Goal: Task Accomplishment & Management: Manage account settings

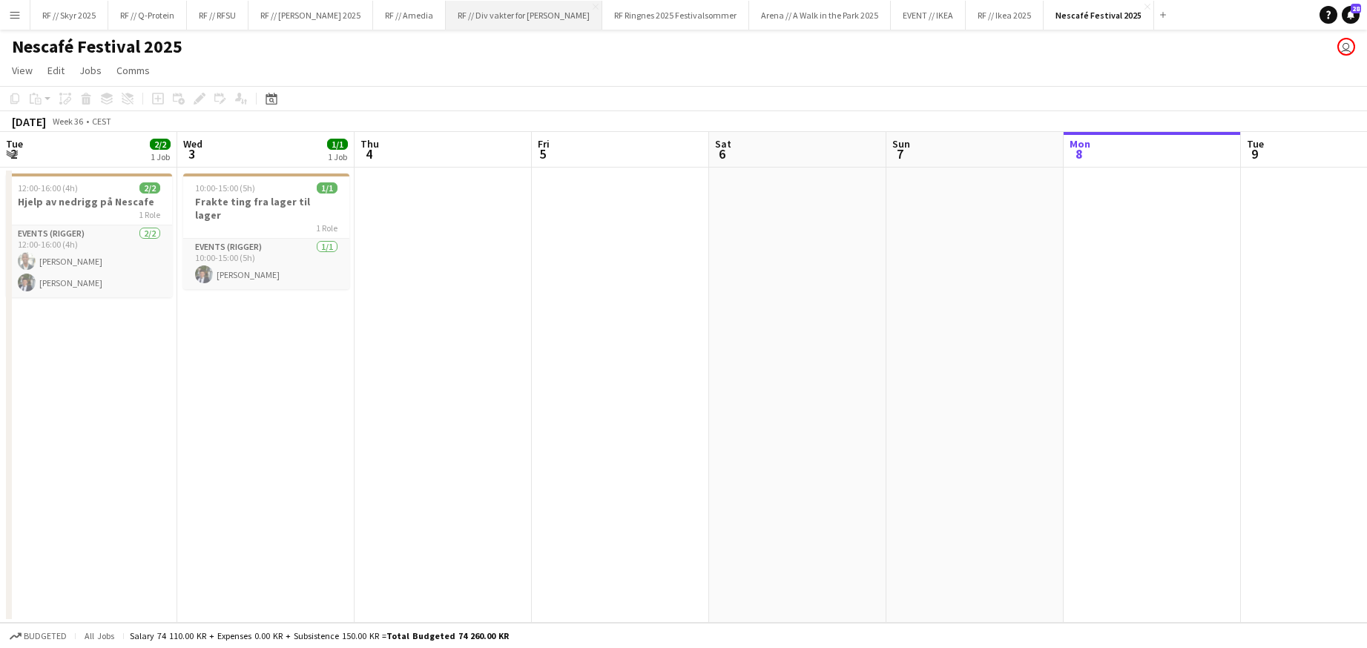
click at [490, 14] on button "RF // Div vakter for Fredrikke Close" at bounding box center [524, 15] width 157 height 29
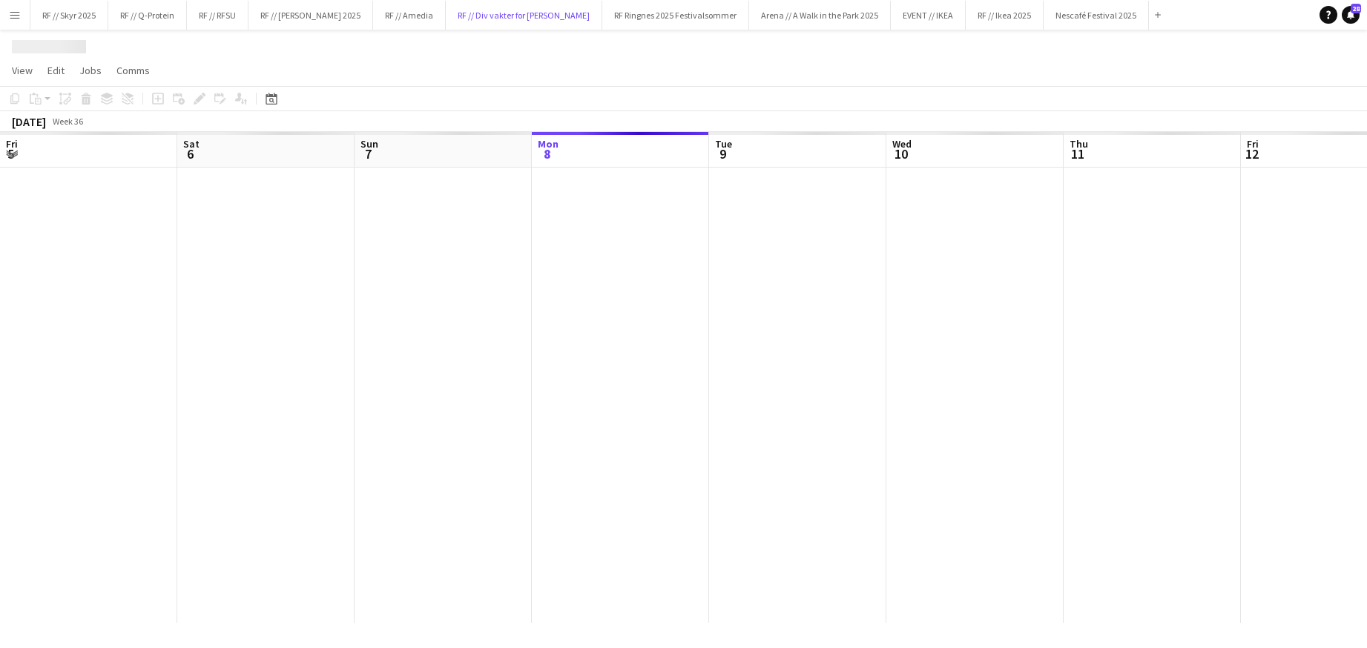
scroll to position [0, 355]
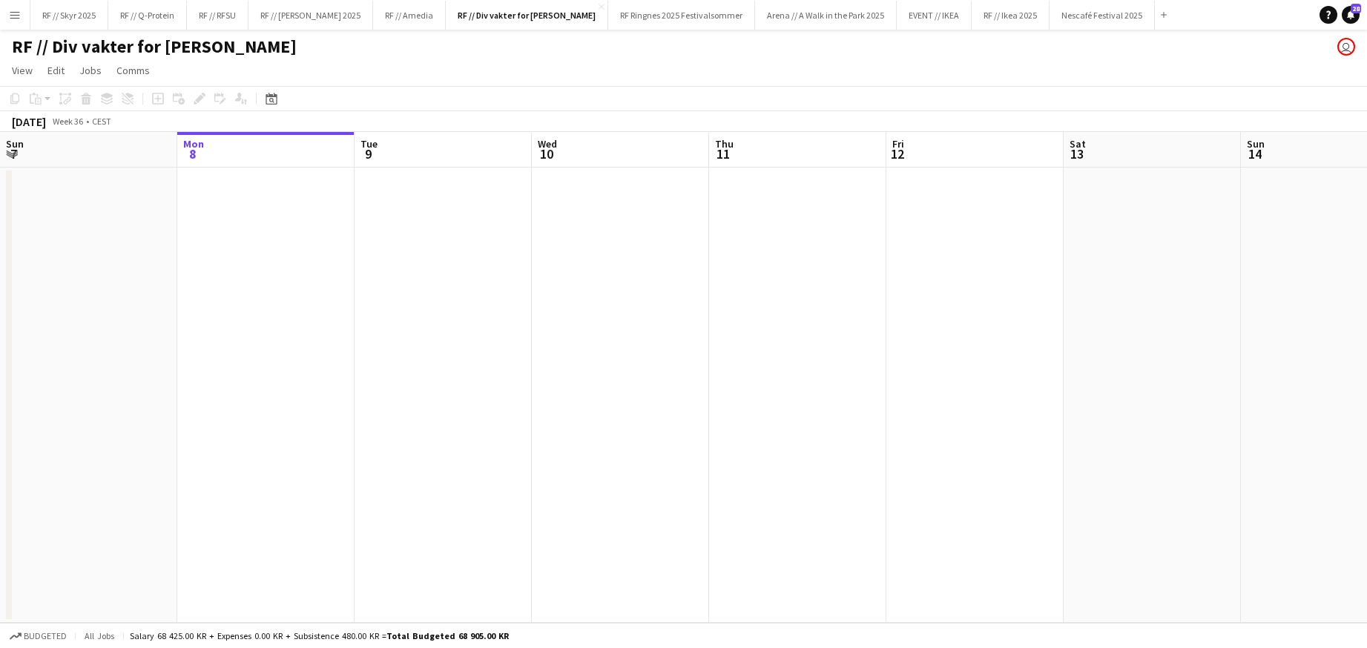
click at [226, 203] on app-date-cell at bounding box center [265, 396] width 177 height 456
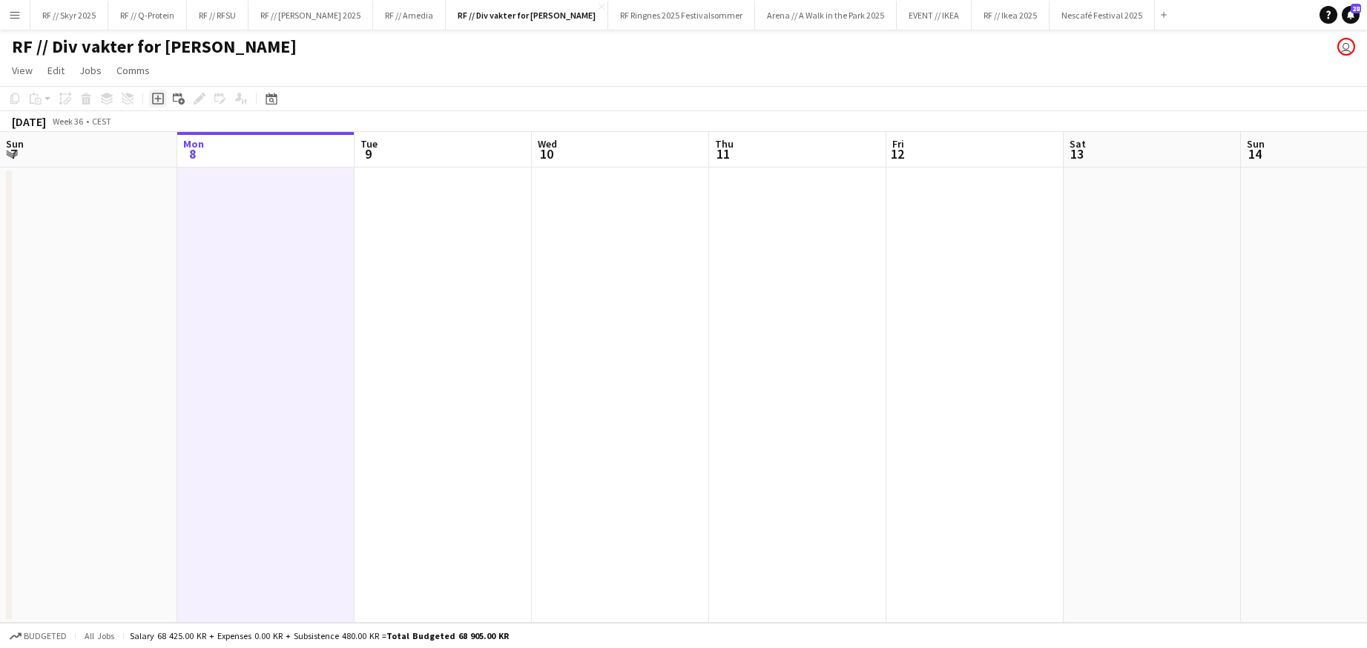
click at [157, 102] on icon "Add job" at bounding box center [158, 99] width 12 height 12
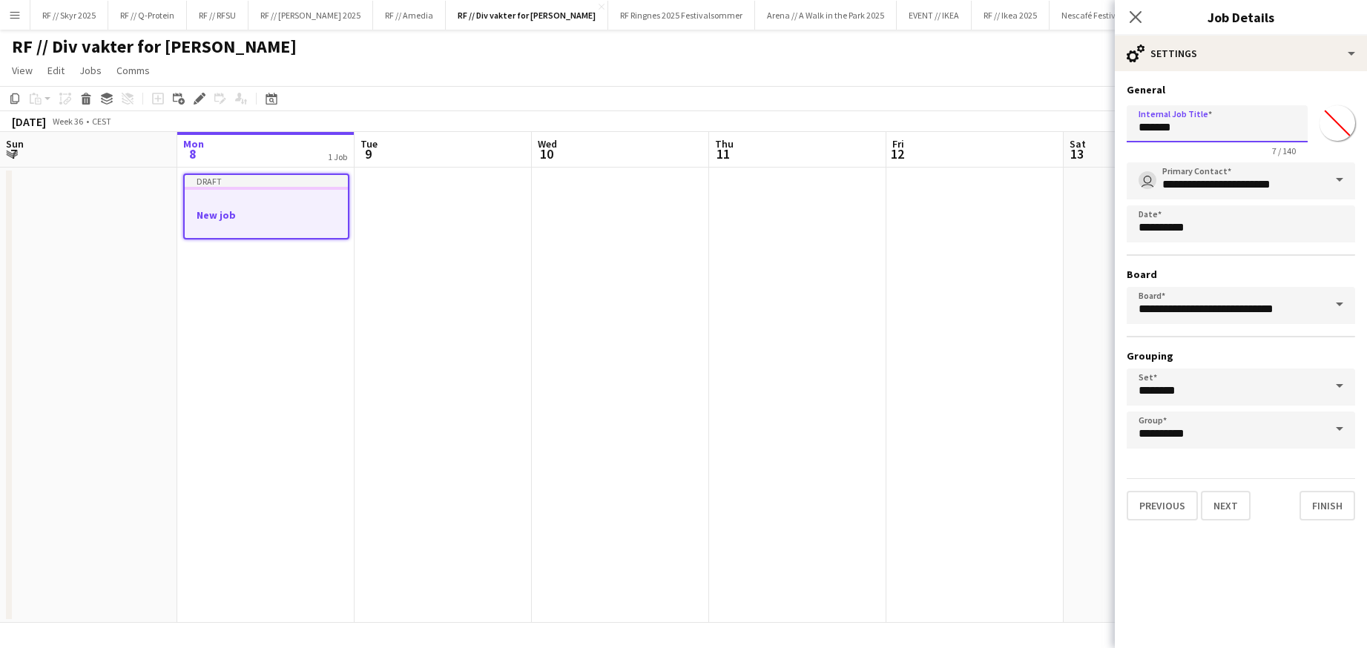
drag, startPoint x: 1180, startPoint y: 132, endPoint x: 1079, endPoint y: 117, distance: 102.7
click at [1079, 118] on body "Menu Boards Boards Boards All jobs Status Workforce Workforce My Workforce Recr…" at bounding box center [683, 324] width 1367 height 648
type input "*"
type input "**********"
click at [1333, 506] on button "Finish" at bounding box center [1328, 506] width 56 height 30
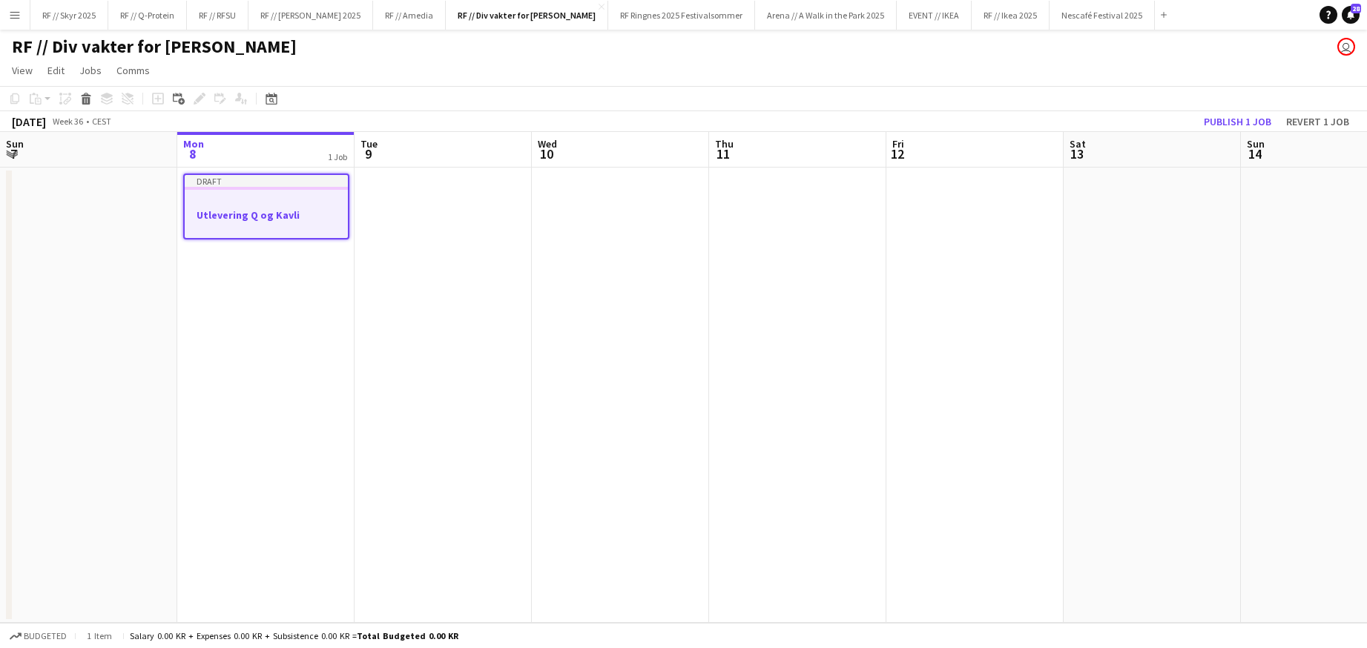
click at [271, 197] on div at bounding box center [266, 201] width 163 height 11
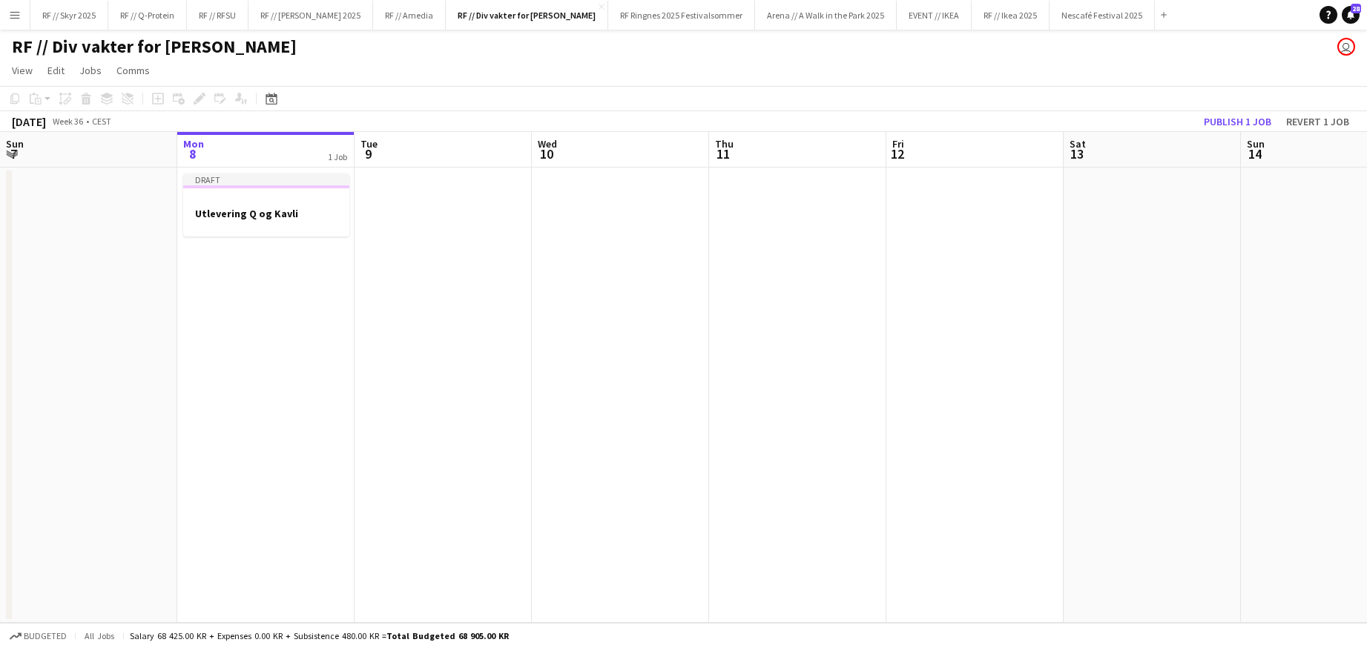
drag, startPoint x: 240, startPoint y: 217, endPoint x: 220, endPoint y: 169, distance: 51.9
click at [240, 217] on h3 "Utlevering Q og Kavli" at bounding box center [266, 213] width 166 height 13
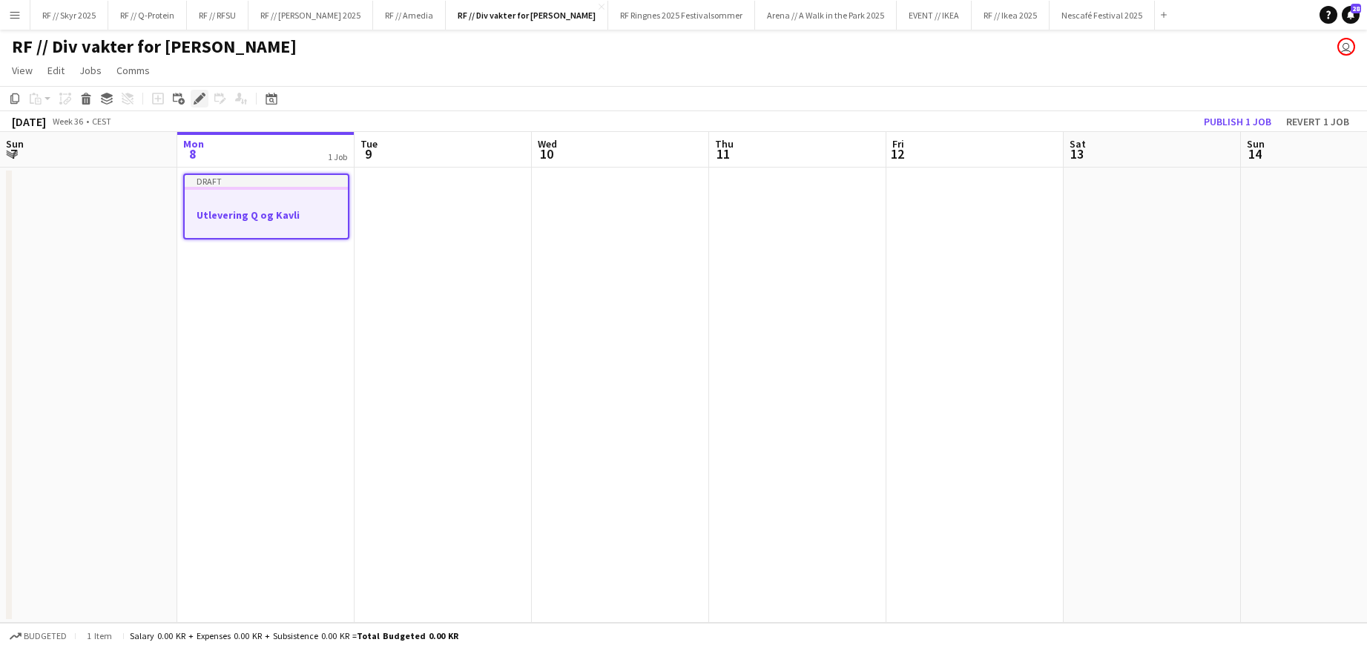
click at [203, 100] on icon "Edit" at bounding box center [200, 99] width 12 height 12
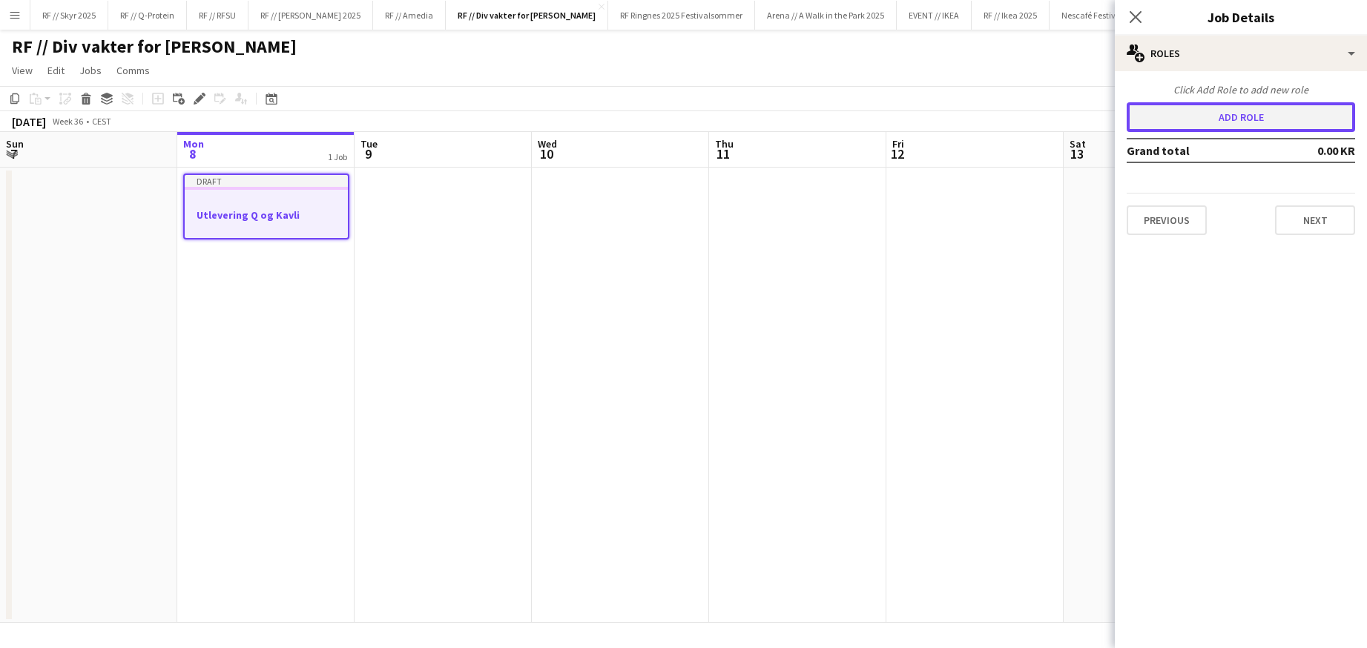
click at [1234, 118] on button "Add role" at bounding box center [1241, 117] width 229 height 30
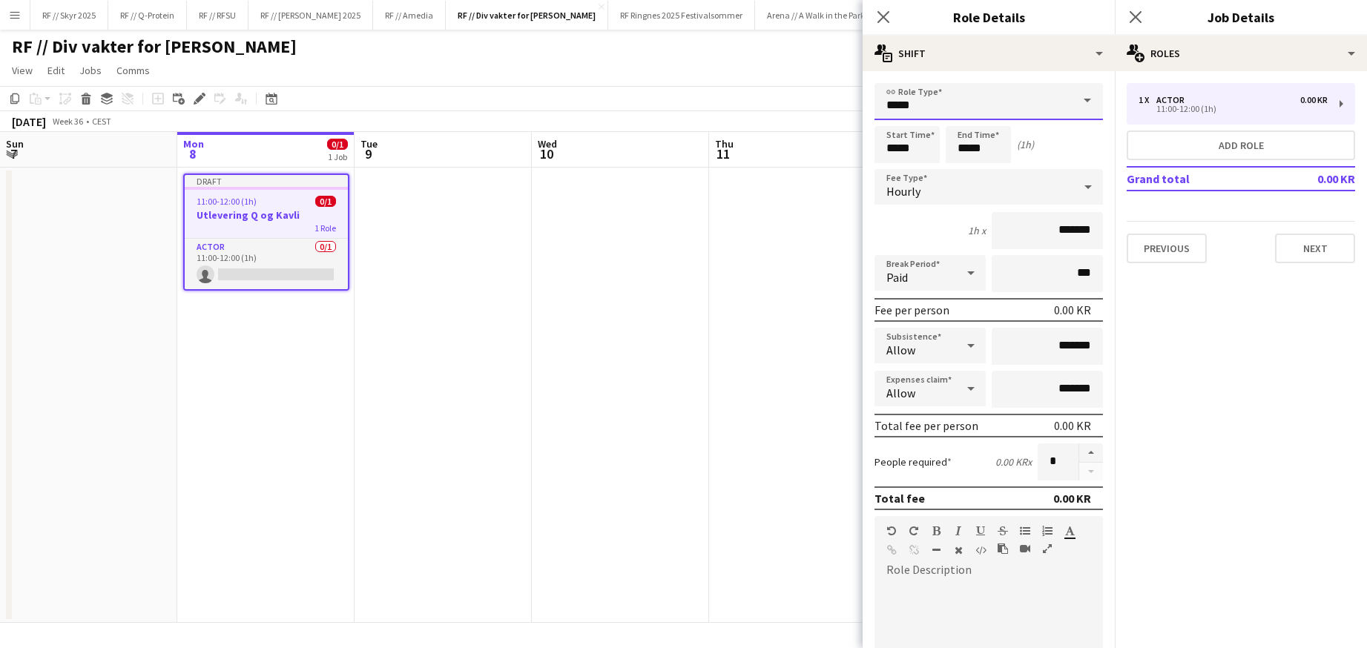
click at [897, 101] on input "*****" at bounding box center [989, 101] width 229 height 37
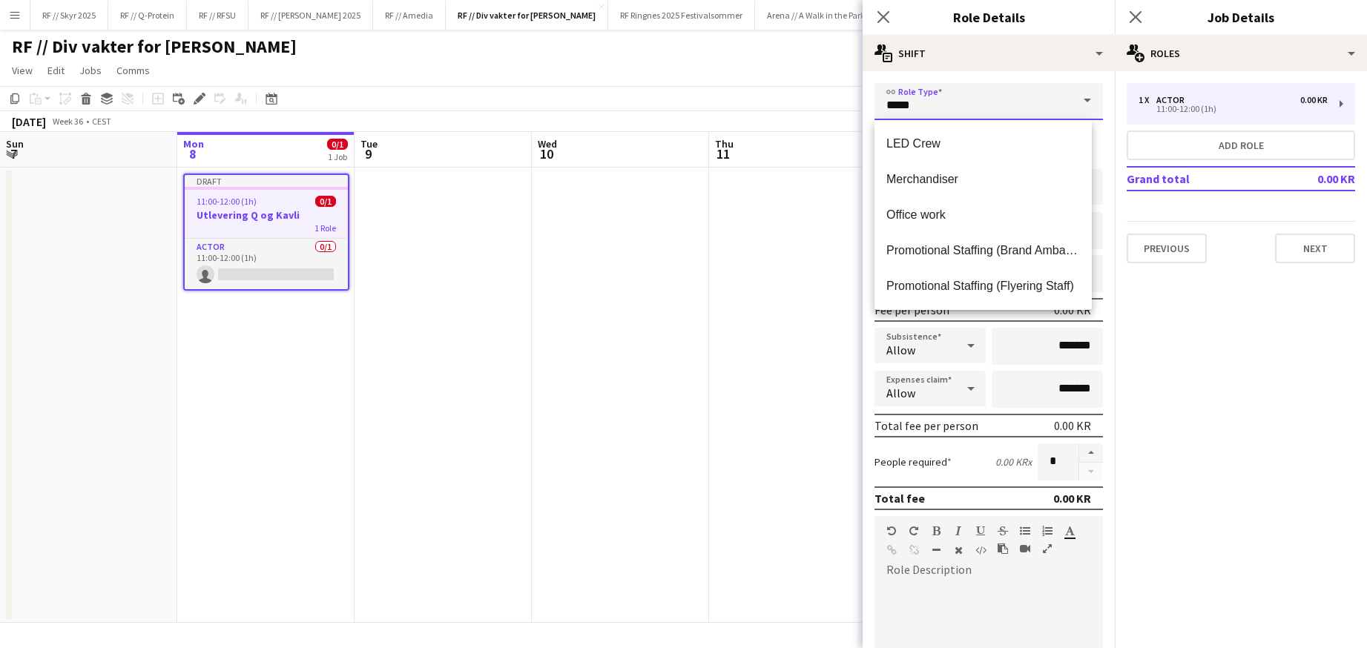
scroll to position [749, 0]
click at [1019, 242] on span "Promotional Staffing (Brand Ambassadors)" at bounding box center [984, 249] width 194 height 14
type input "**********"
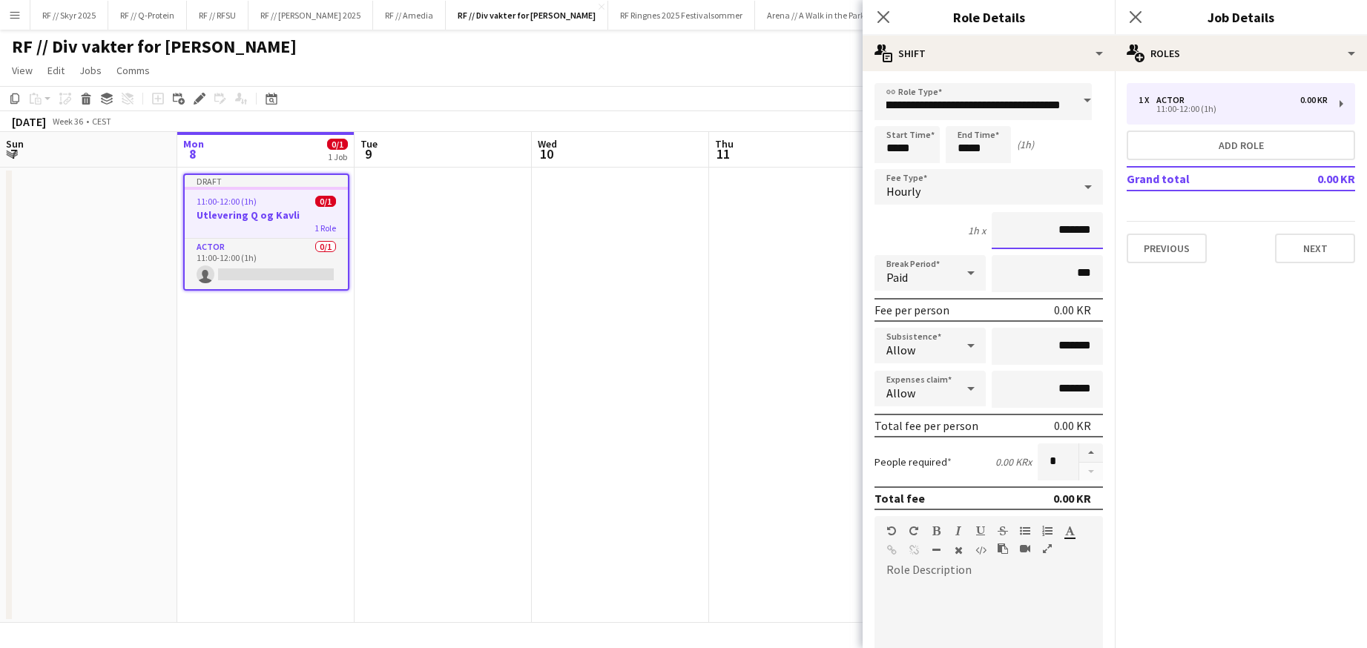
scroll to position [0, 0]
click at [1044, 226] on input "*******" at bounding box center [1047, 230] width 111 height 37
type input "*********"
click at [901, 140] on input "*****" at bounding box center [907, 144] width 65 height 37
type input "*****"
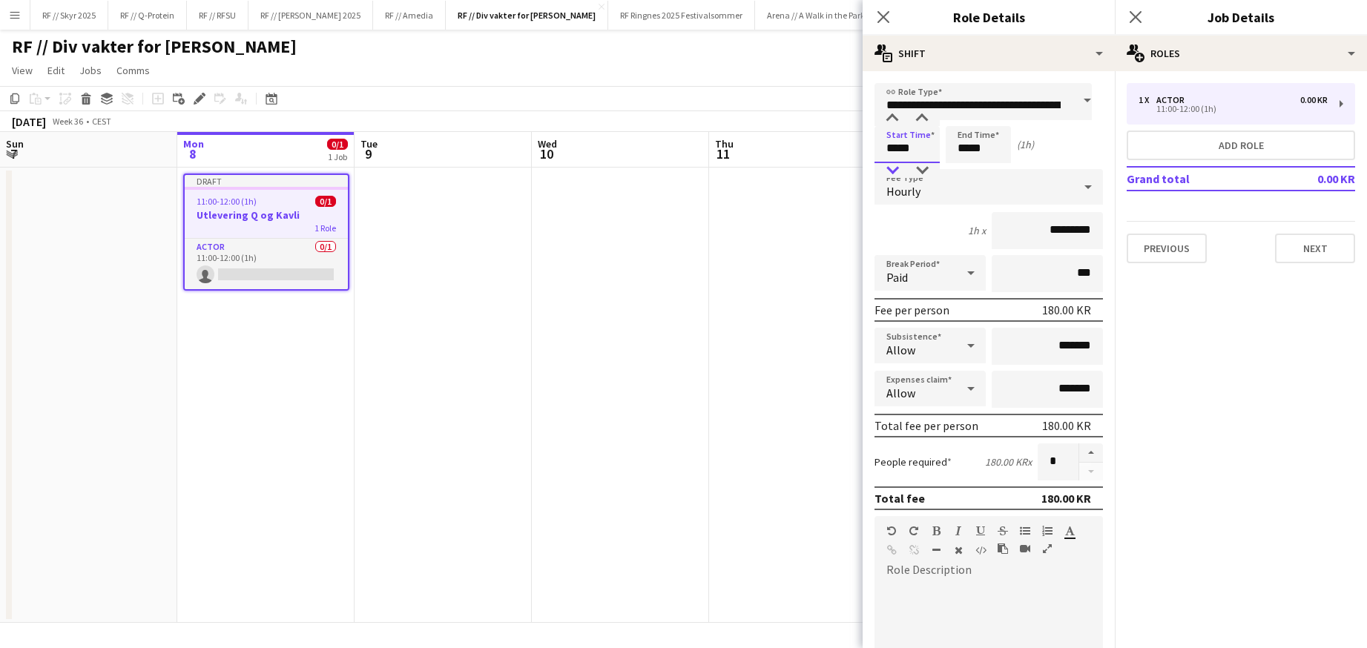
click at [899, 166] on div at bounding box center [893, 170] width 30 height 15
click at [971, 151] on input "*****" at bounding box center [978, 144] width 65 height 37
click at [964, 120] on div at bounding box center [964, 118] width 30 height 15
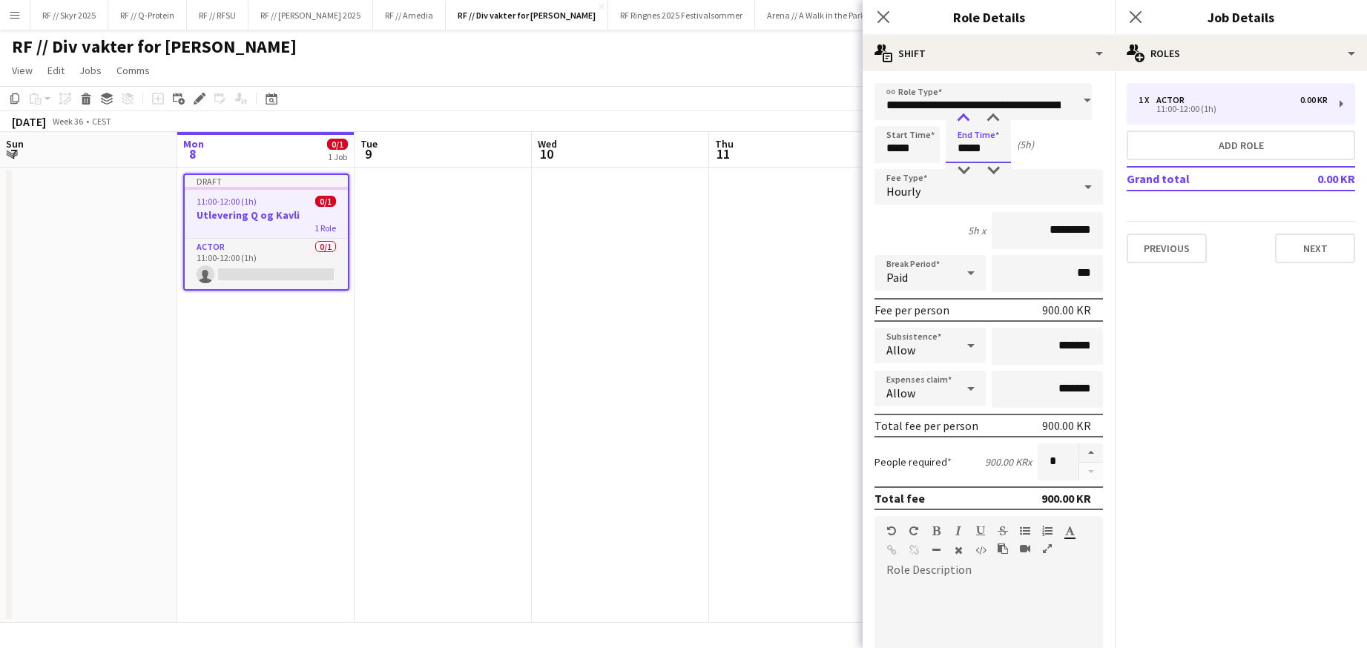
click at [964, 120] on div at bounding box center [964, 118] width 30 height 15
type input "*****"
click at [957, 167] on div at bounding box center [964, 170] width 30 height 15
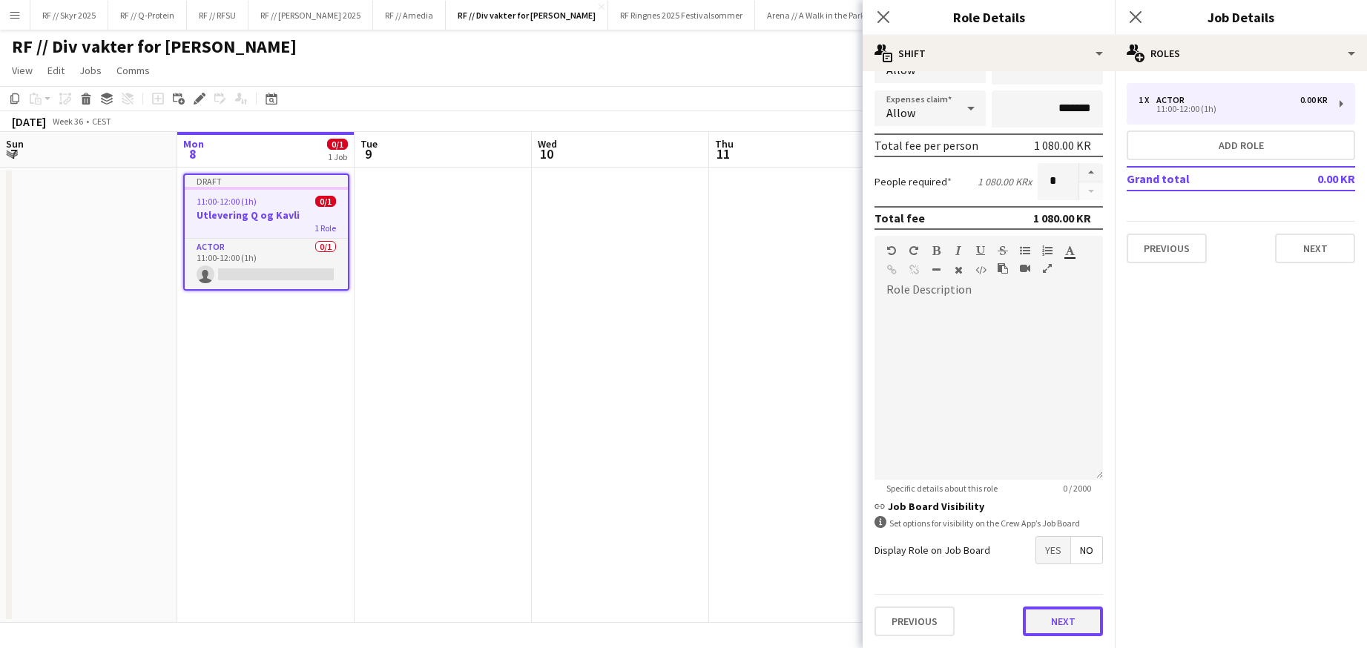
click at [1044, 622] on button "Next" at bounding box center [1063, 622] width 80 height 30
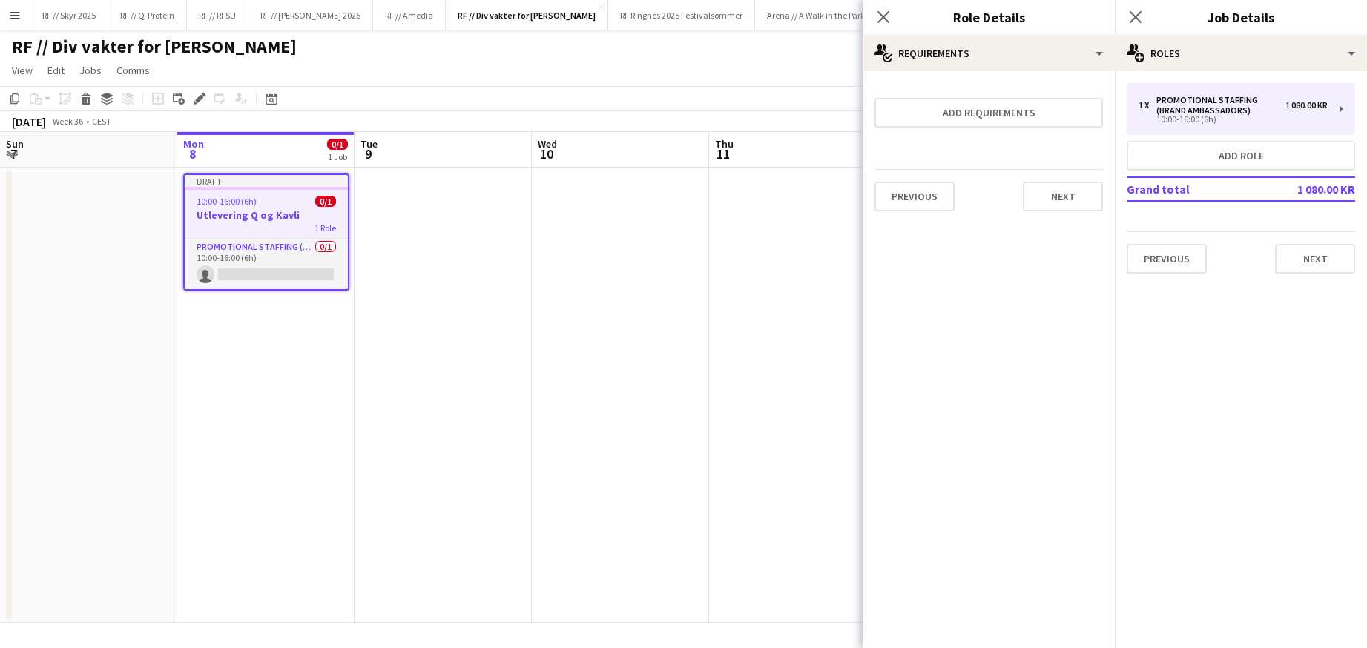
click at [626, 425] on app-date-cell at bounding box center [620, 396] width 177 height 456
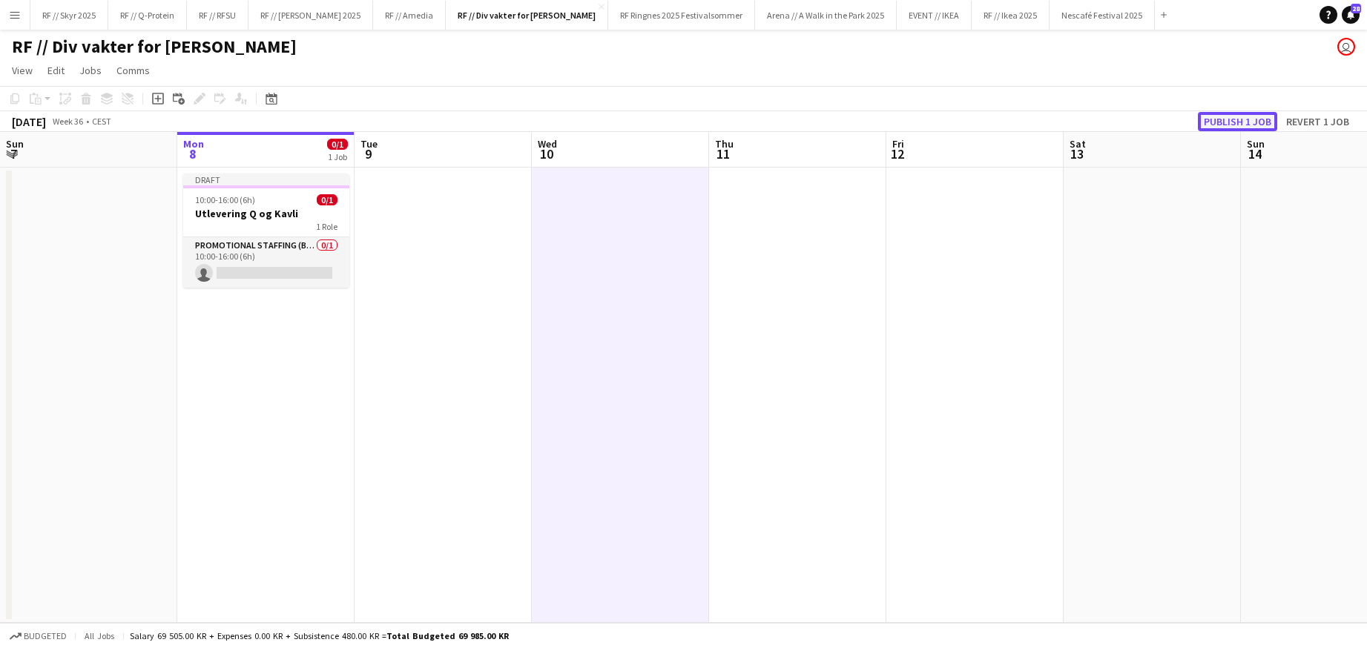
click at [1238, 117] on button "Publish 1 job" at bounding box center [1237, 121] width 79 height 19
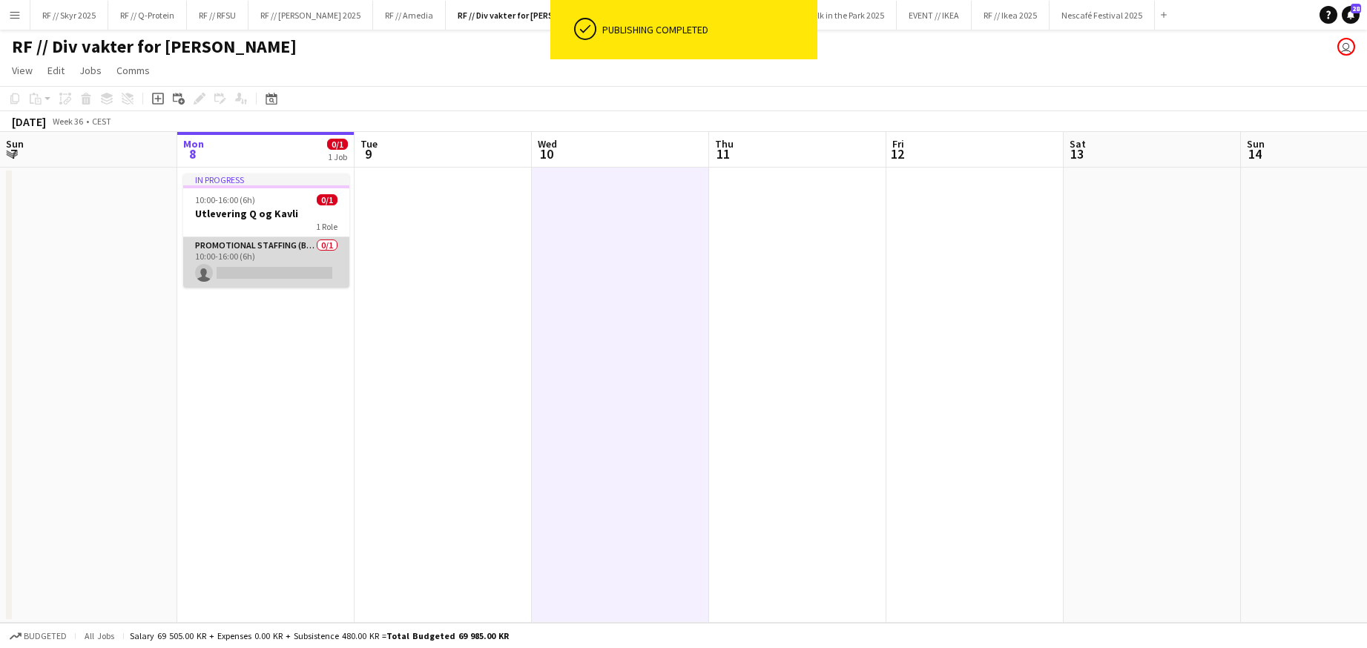
click at [243, 278] on app-card-role "Promotional Staffing (Brand Ambassadors) 0/1 10:00-16:00 (6h) single-neutral-ac…" at bounding box center [266, 262] width 166 height 50
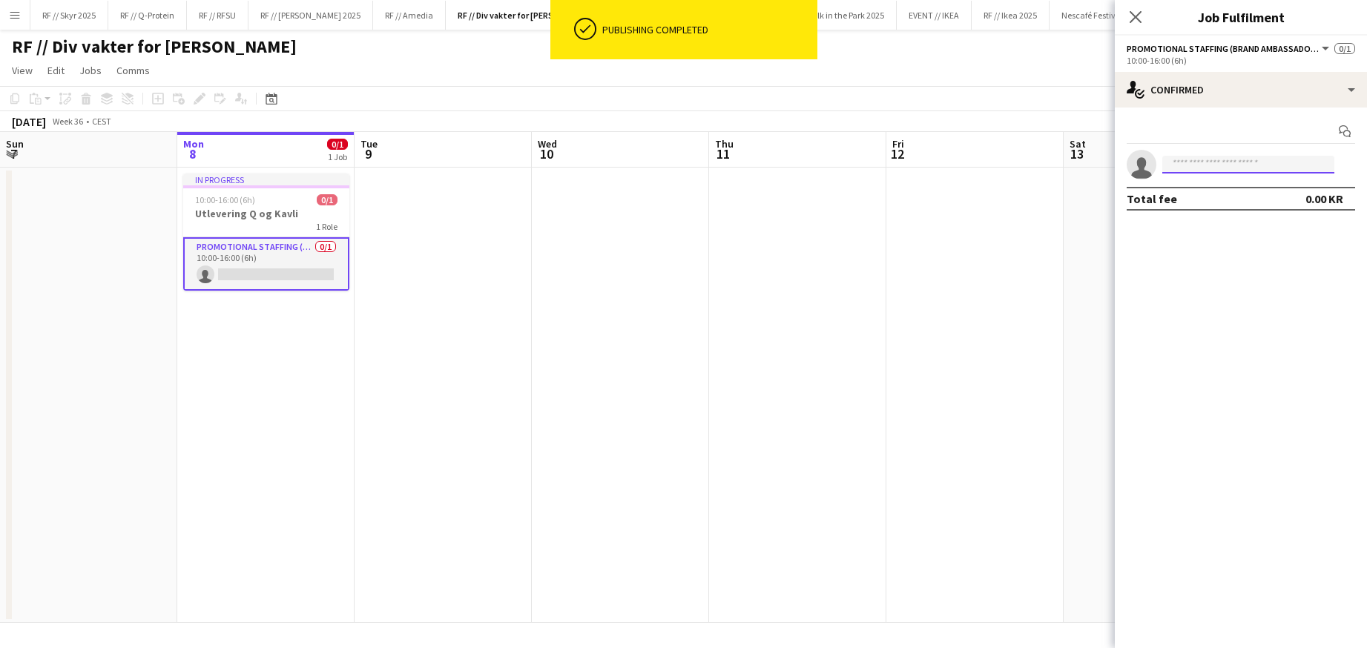
click at [1200, 169] on input at bounding box center [1249, 165] width 172 height 18
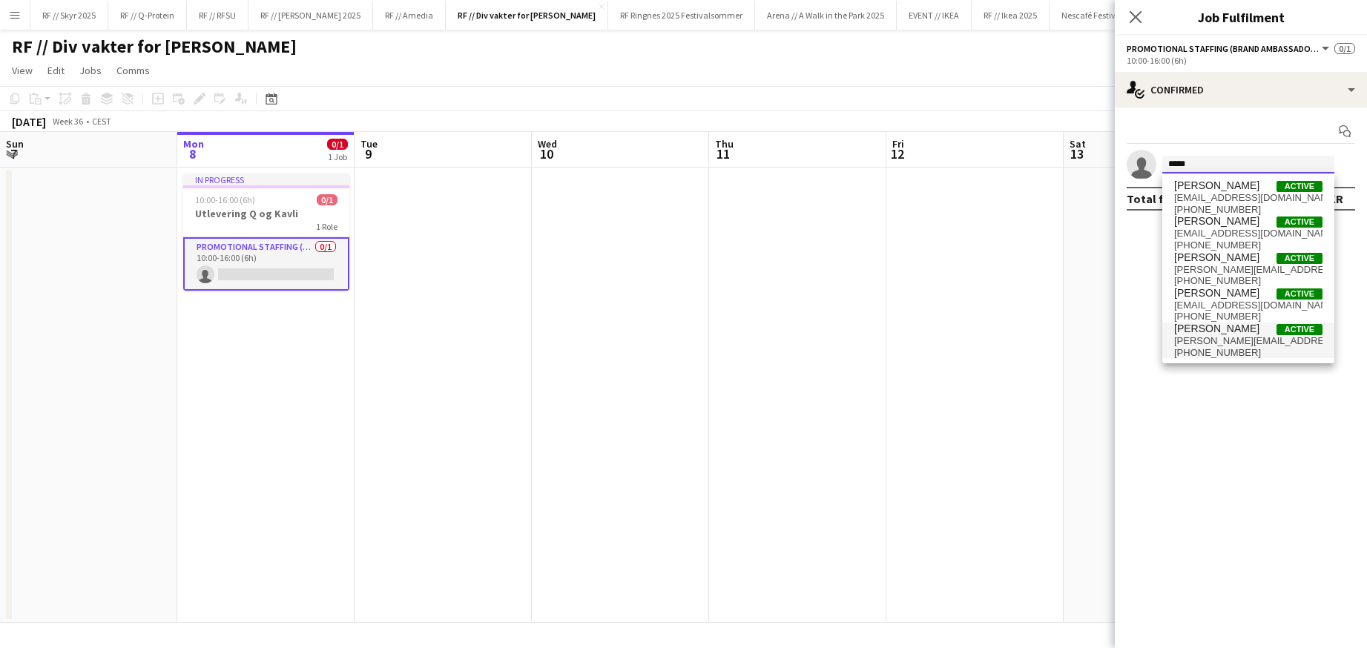
type input "*****"
click at [1260, 333] on span "[PERSON_NAME] Active" at bounding box center [1249, 329] width 148 height 13
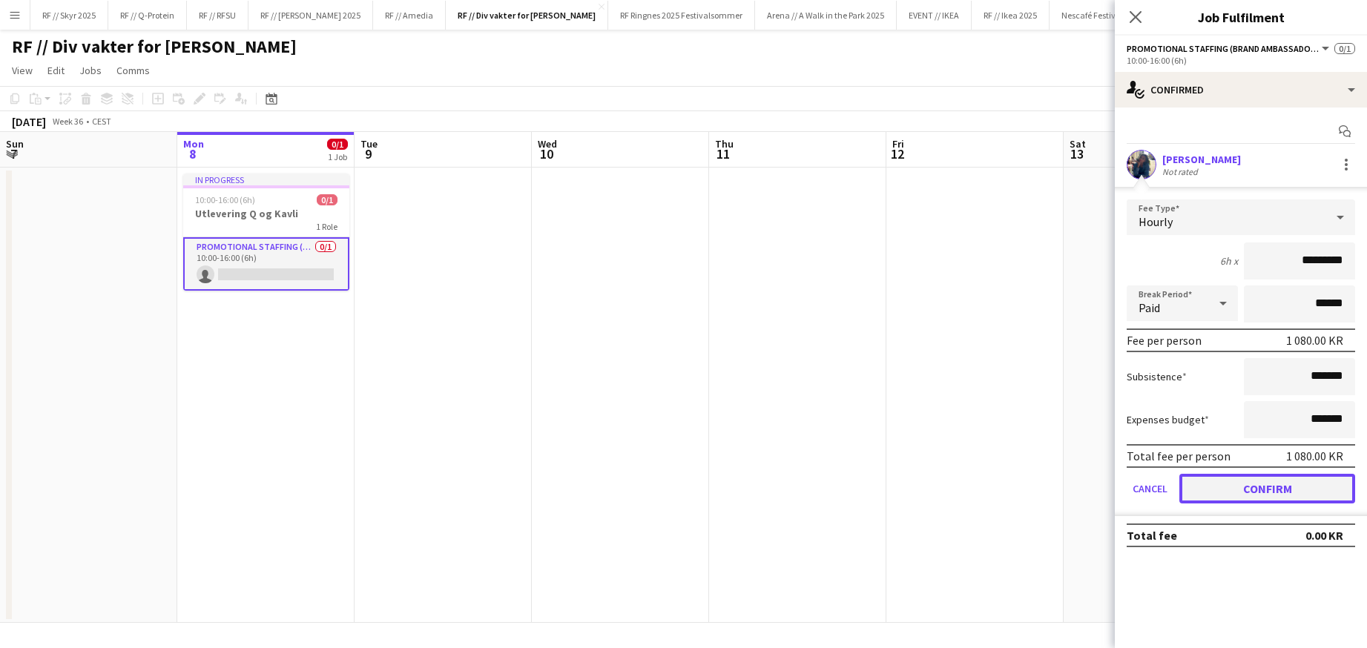
click at [1251, 496] on button "Confirm" at bounding box center [1268, 489] width 176 height 30
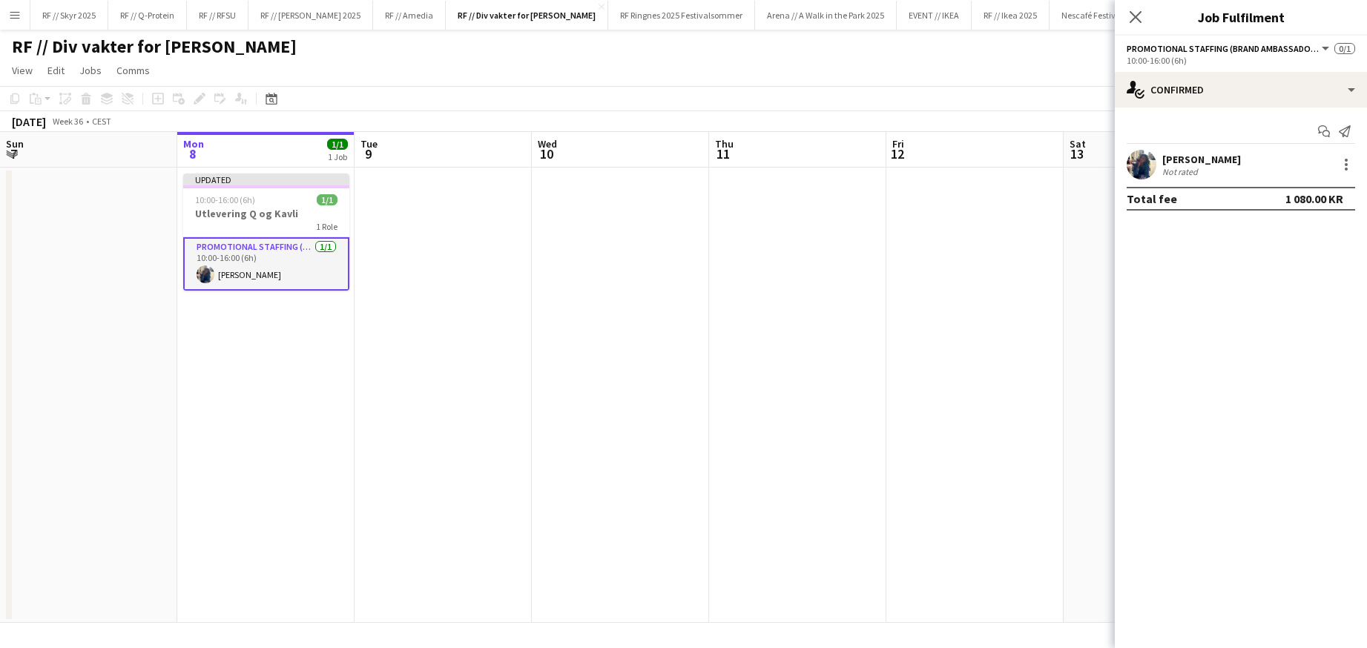
click at [247, 258] on app-card-role "Promotional Staffing (Brand Ambassadors) [DATE] 10:00-16:00 (6h) [PERSON_NAME]" at bounding box center [266, 263] width 166 height 53
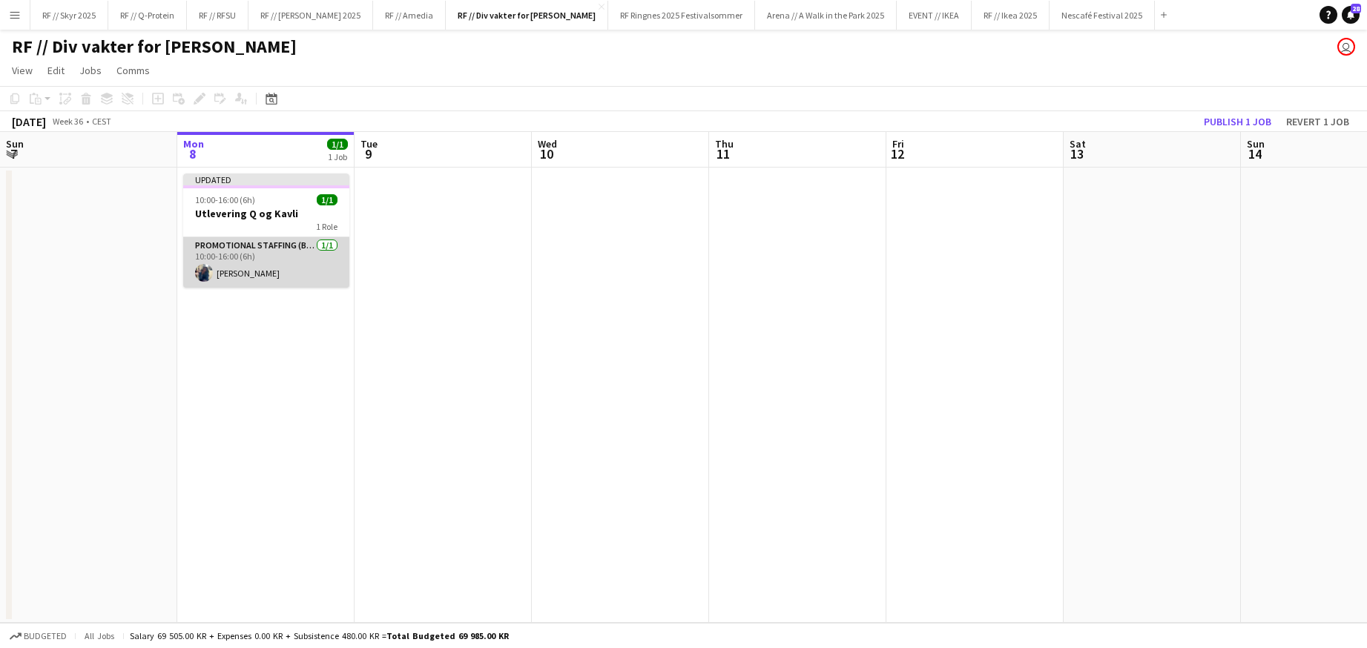
click at [258, 257] on app-card-role "Promotional Staffing (Brand Ambassadors) [DATE] 10:00-16:00 (6h) [PERSON_NAME]" at bounding box center [266, 262] width 166 height 50
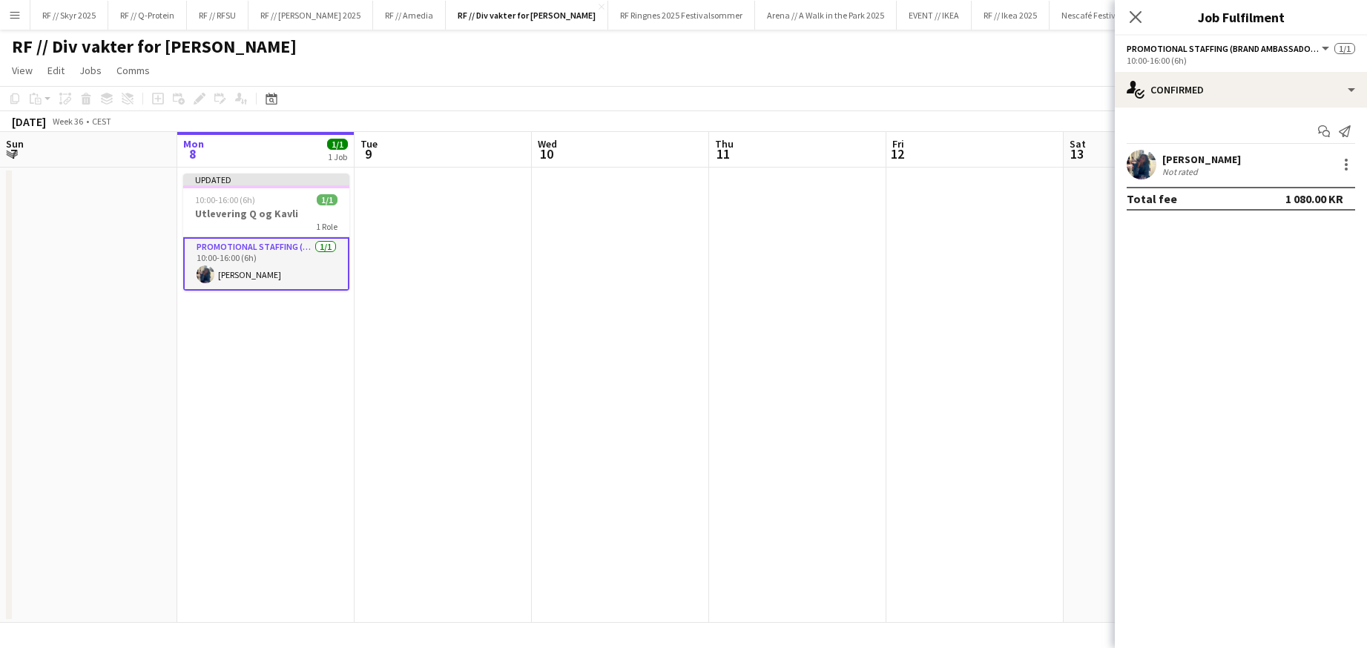
click at [1134, 168] on app-user-avatar at bounding box center [1142, 165] width 30 height 30
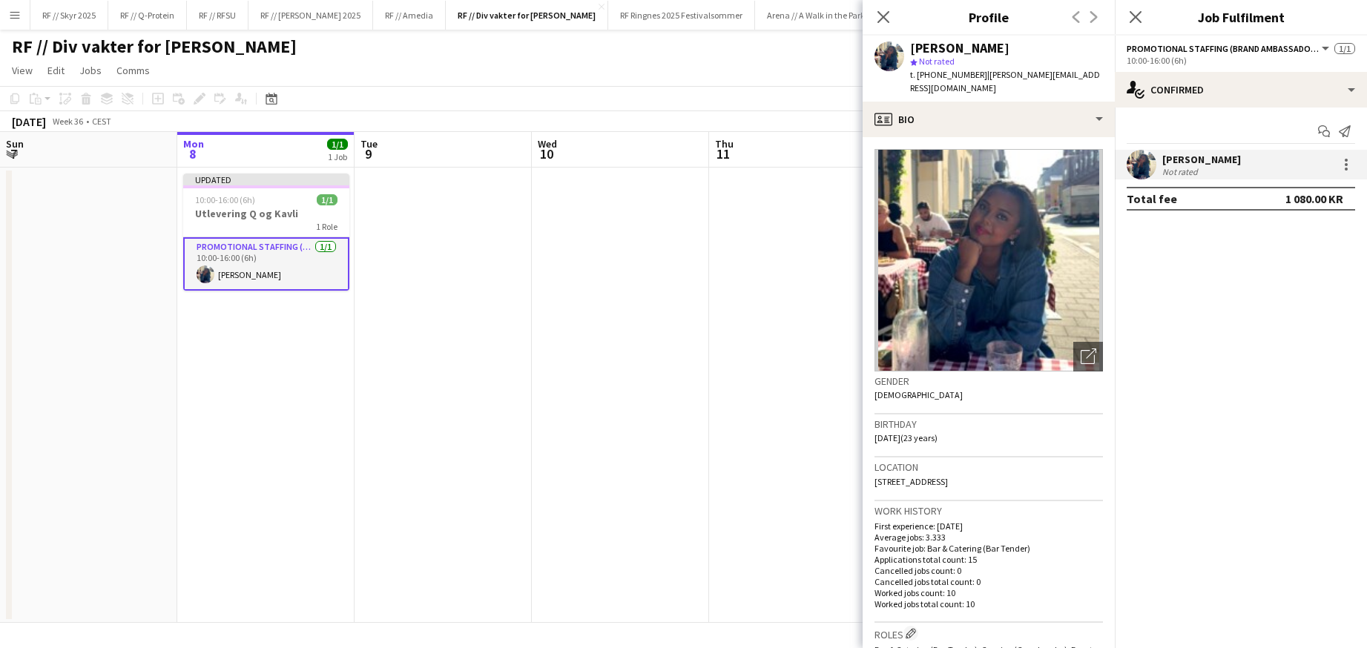
click at [947, 76] on span "t. [PHONE_NUMBER]" at bounding box center [948, 74] width 77 height 11
drag, startPoint x: 1064, startPoint y: 76, endPoint x: 973, endPoint y: 76, distance: 90.5
click at [973, 76] on span "| [PERSON_NAME][EMAIL_ADDRESS][DOMAIN_NAME]" at bounding box center [1005, 81] width 190 height 24
copy span "[PERSON_NAME][EMAIL_ADDRESS][DOMAIN_NAME]"
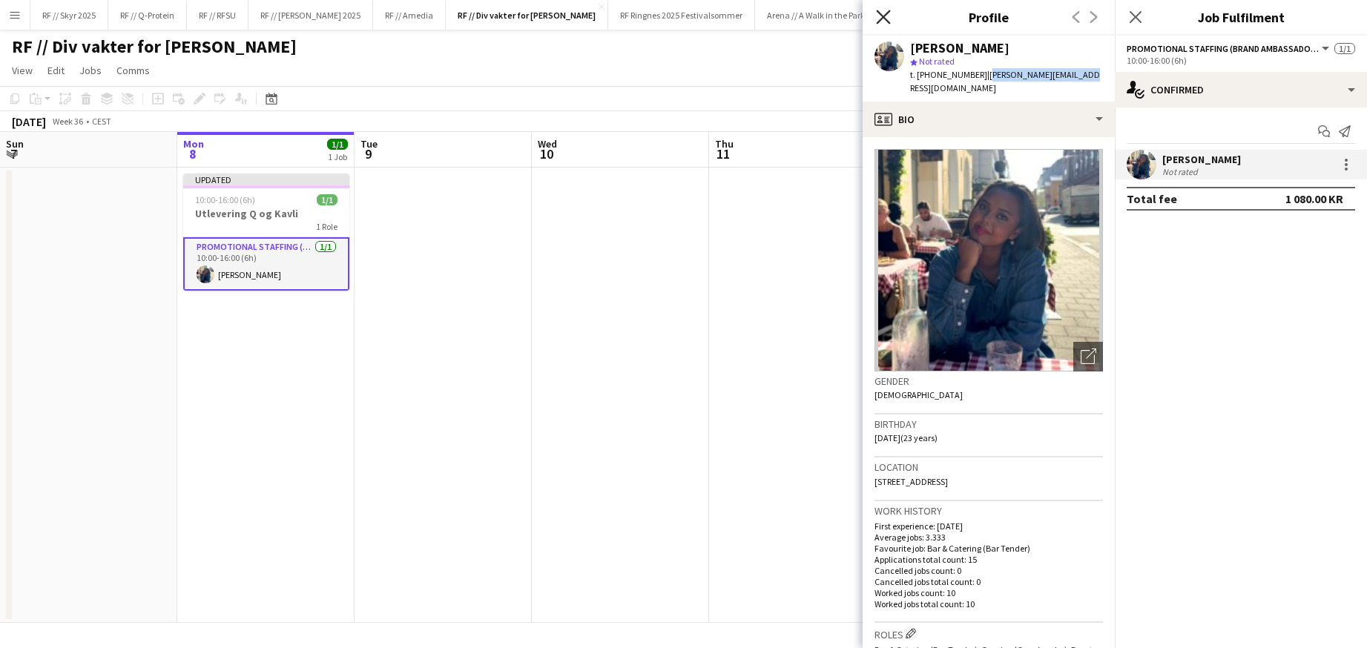
click at [881, 16] on icon "Close pop-in" at bounding box center [883, 17] width 14 height 14
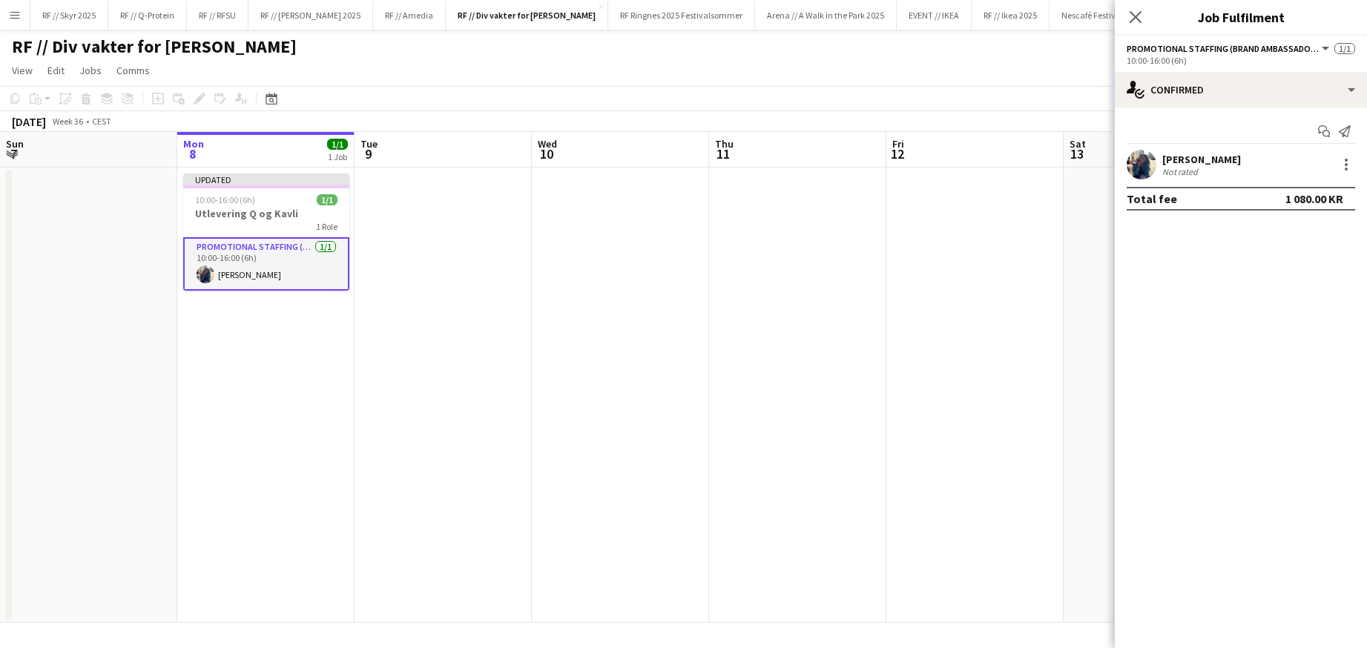
click at [824, 238] on app-date-cell at bounding box center [797, 396] width 177 height 456
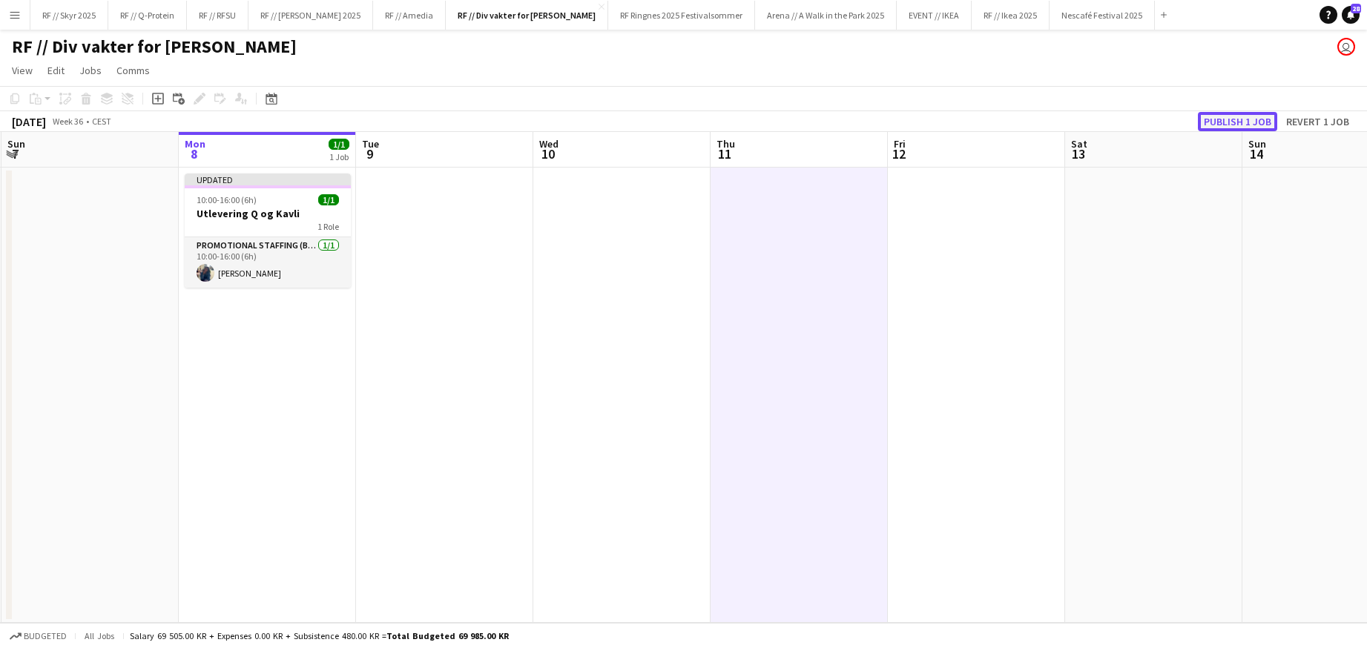
click at [1235, 123] on button "Publish 1 job" at bounding box center [1237, 121] width 79 height 19
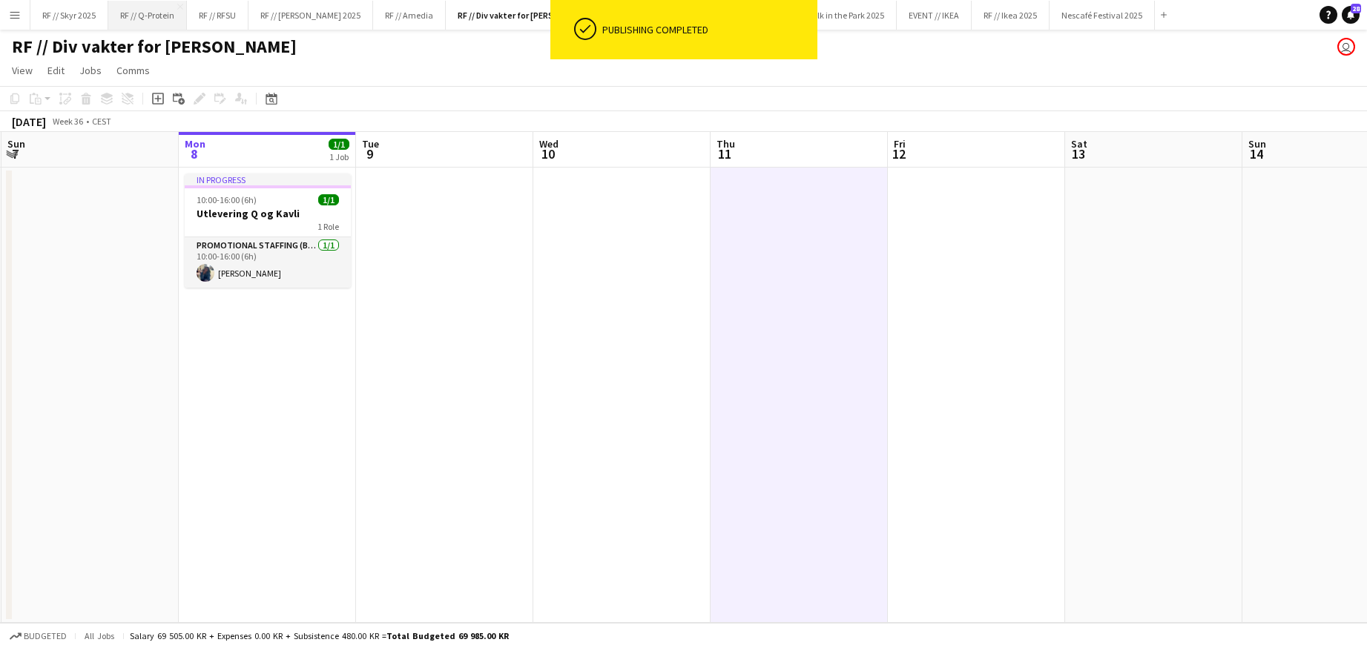
click at [143, 14] on button "RF // Q-Protein Close" at bounding box center [147, 15] width 79 height 29
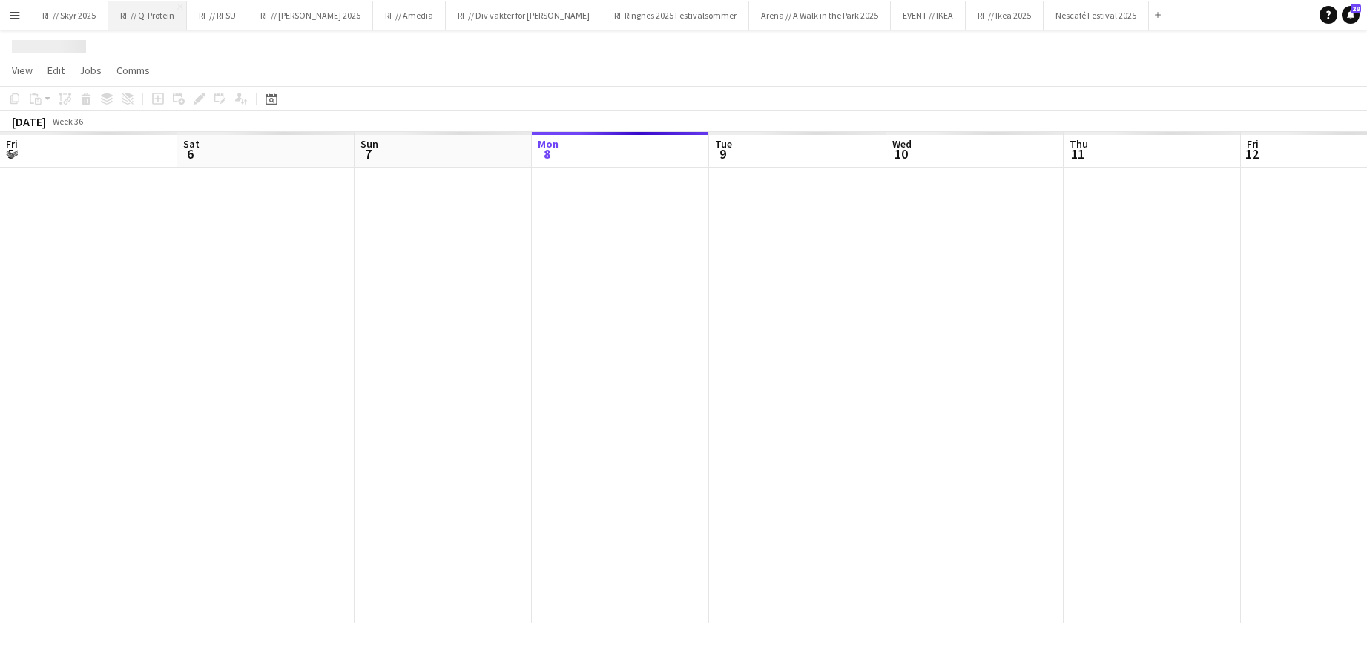
scroll to position [0, 355]
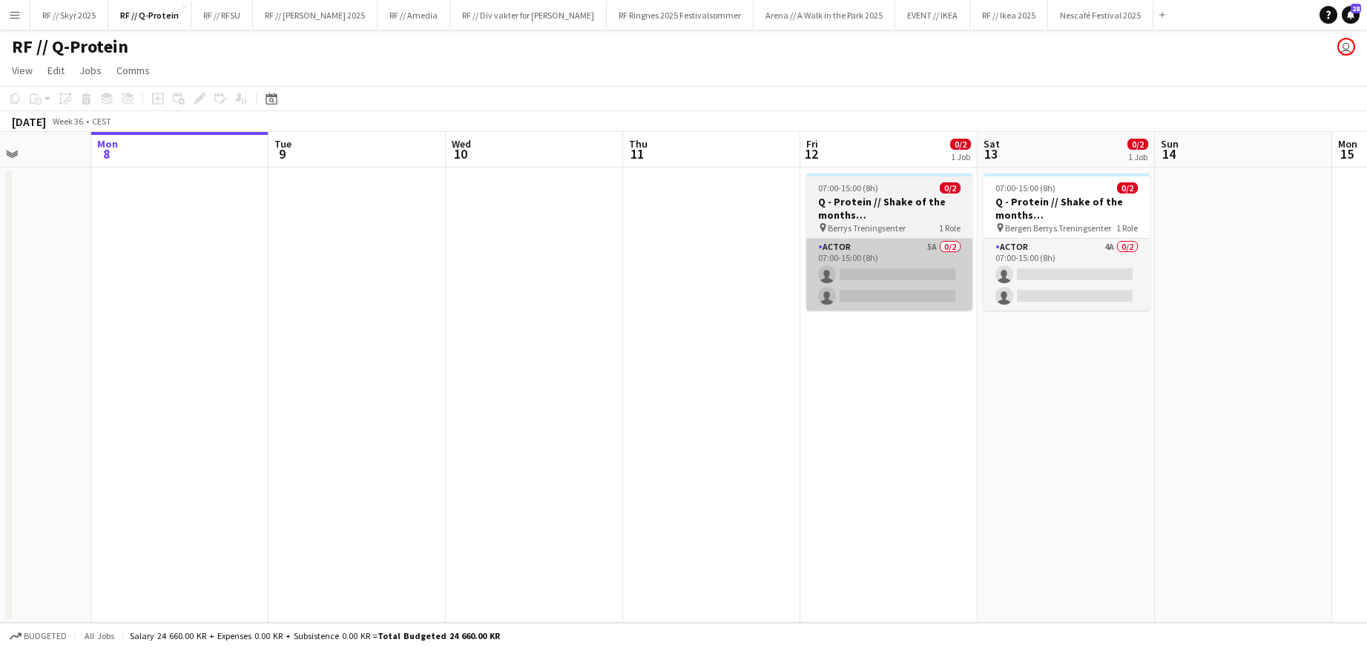
drag, startPoint x: 945, startPoint y: 275, endPoint x: 883, endPoint y: 276, distance: 62.3
click at [884, 276] on app-calendar-viewport "Fri 5 1/1 1 Job Sat 6 Sun 7 Mon 8 Tue 9 Wed 10 Thu 11 Fri 12 0/2 1 Job Sat 13 0…" at bounding box center [683, 377] width 1367 height 491
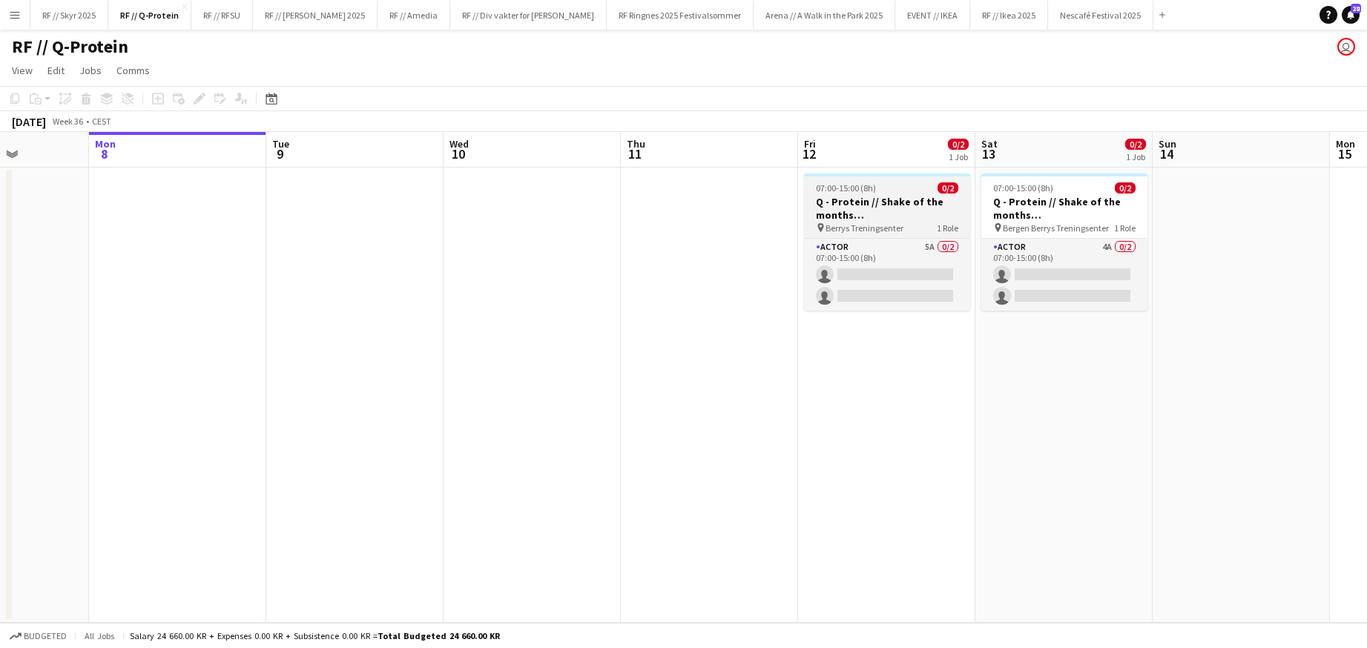
click at [871, 210] on h3 "Q - Protein // Shake of the months ([GEOGRAPHIC_DATA])" at bounding box center [887, 208] width 166 height 27
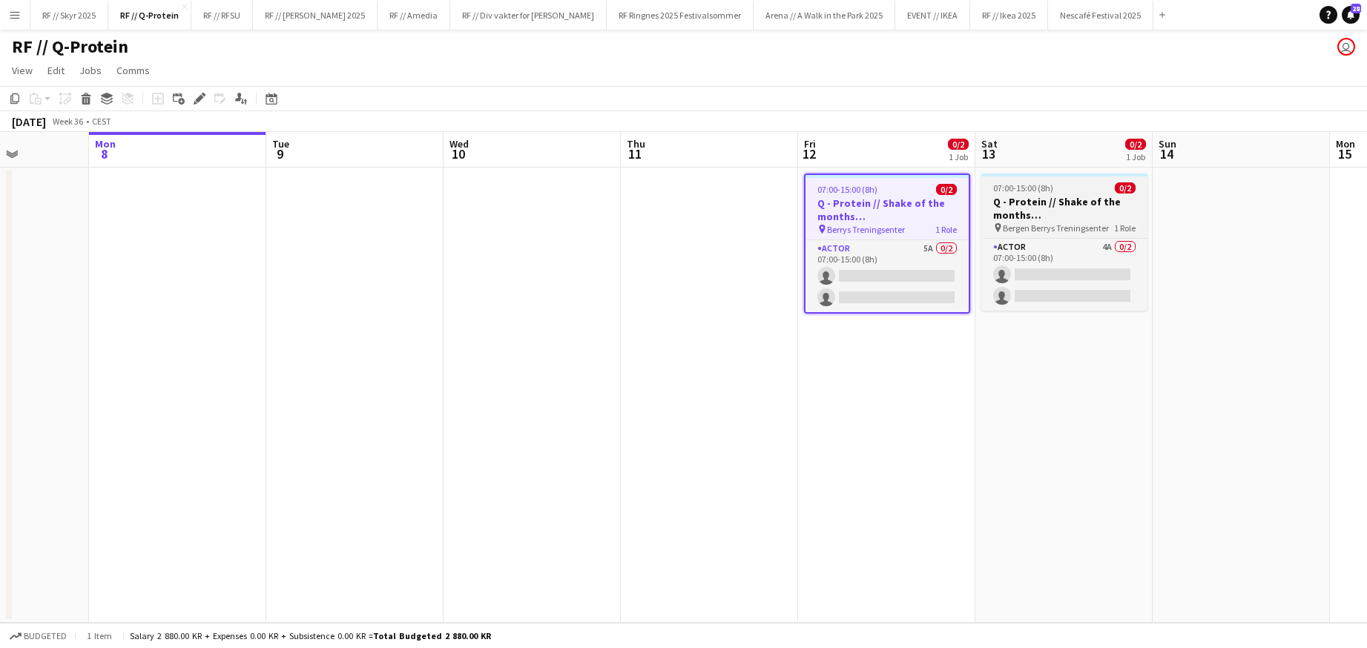
click at [1082, 203] on h3 "Q - Protein // Shake of the months ([GEOGRAPHIC_DATA])" at bounding box center [1065, 208] width 166 height 27
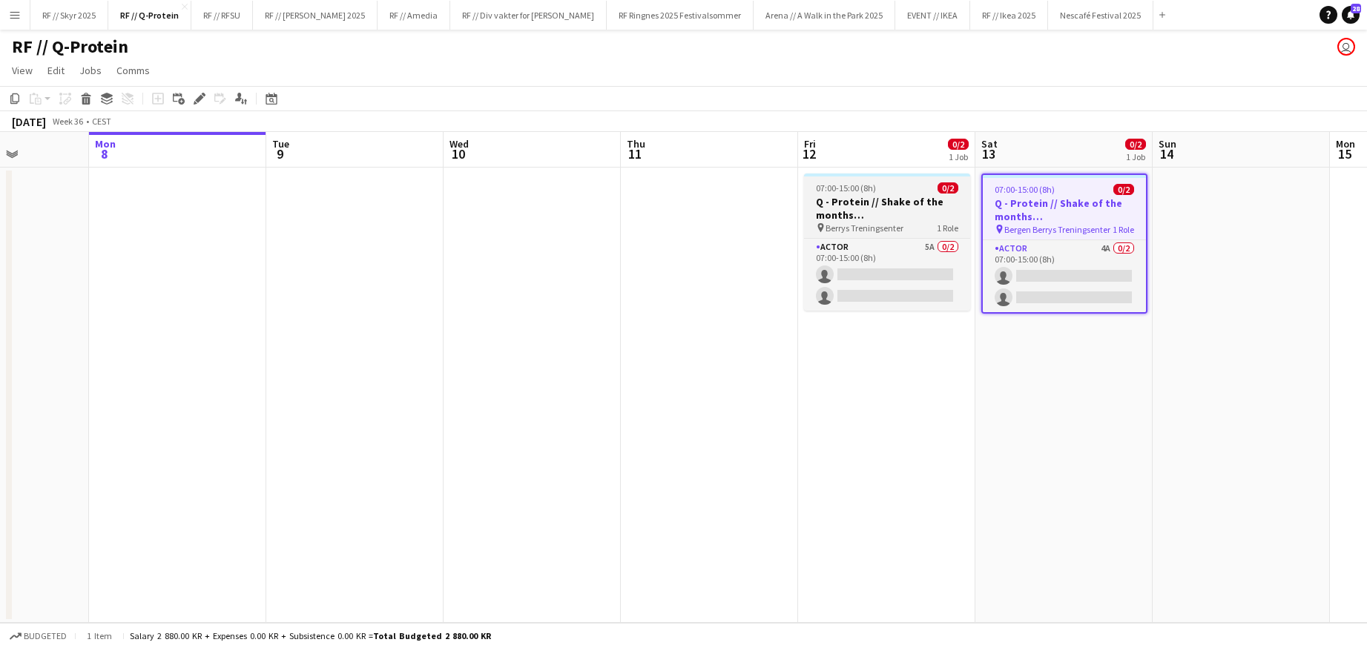
click at [905, 200] on h3 "Q - Protein // Shake of the months ([GEOGRAPHIC_DATA])" at bounding box center [887, 208] width 166 height 27
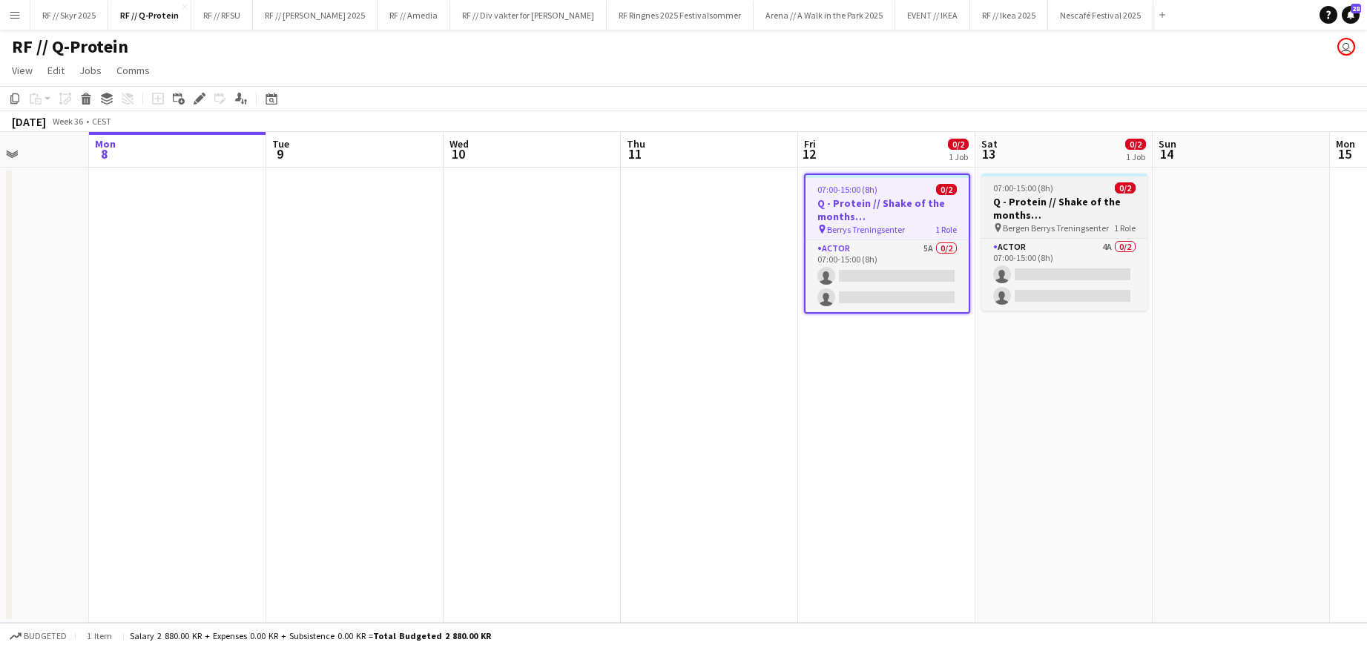
click at [1022, 188] on span "07:00-15:00 (8h)" at bounding box center [1024, 188] width 60 height 11
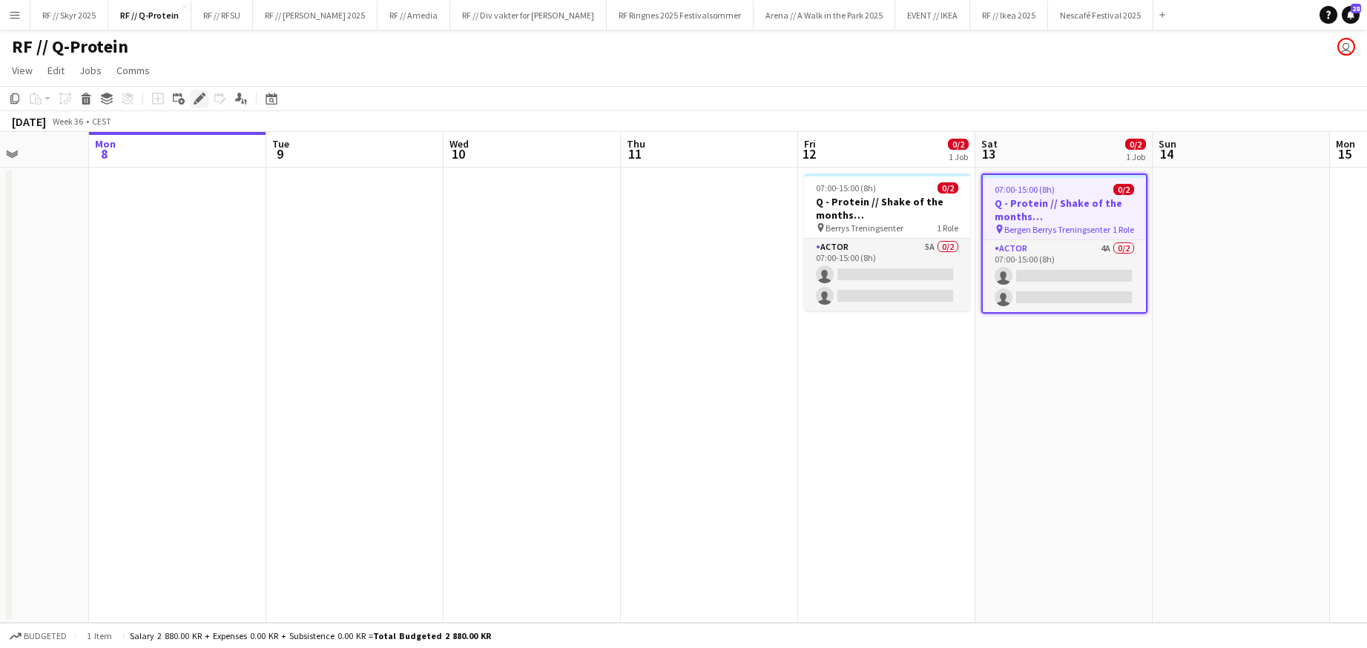
click at [202, 101] on icon "Edit" at bounding box center [200, 99] width 12 height 12
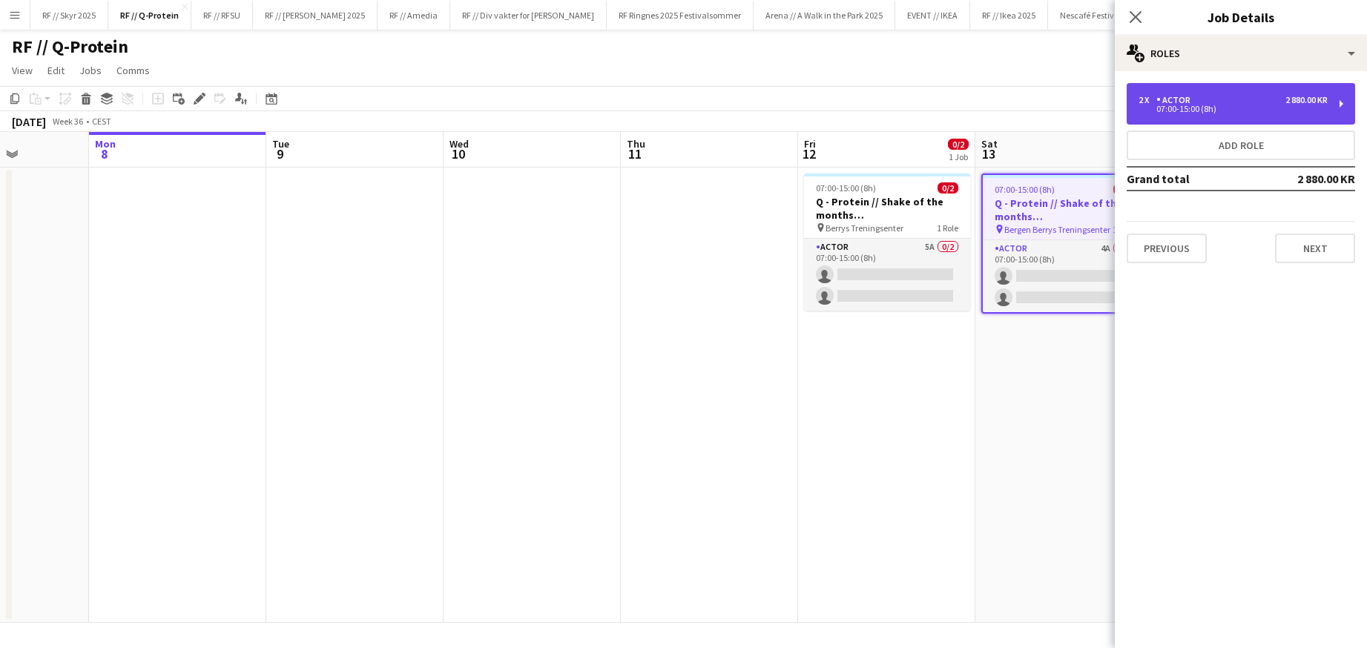
click at [1247, 109] on div "07:00-15:00 (8h)" at bounding box center [1233, 108] width 189 height 7
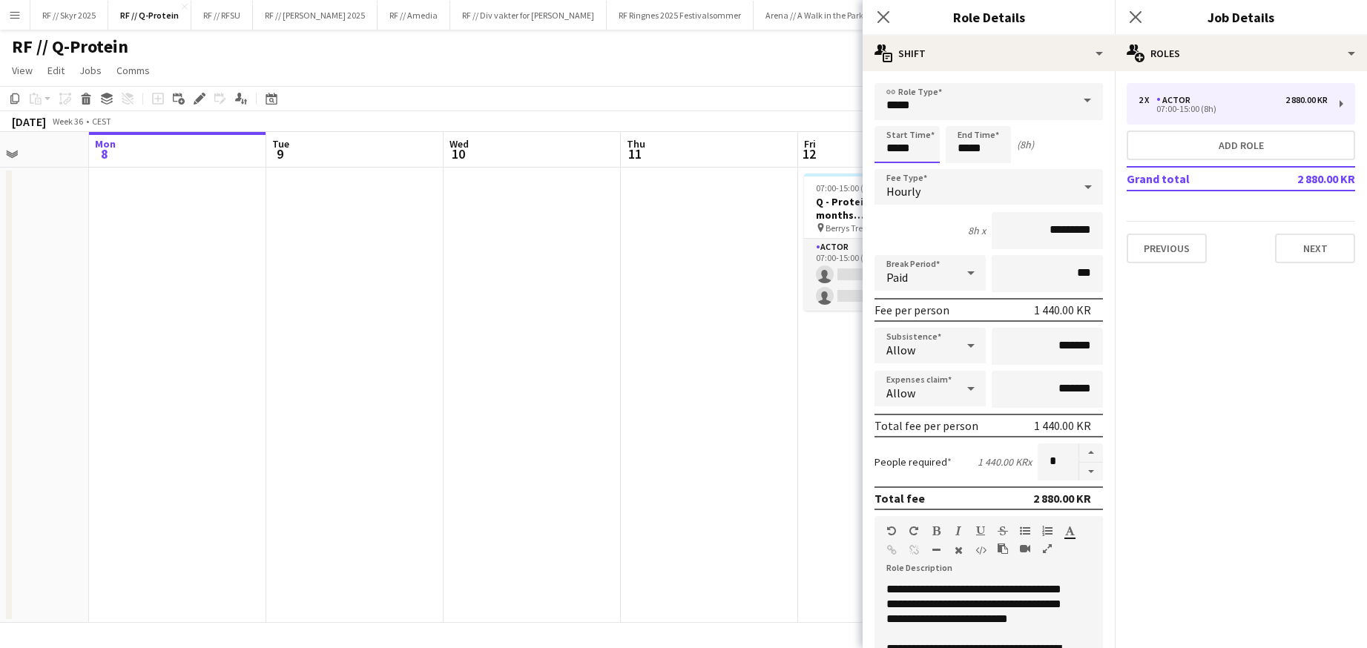
click at [904, 148] on input "*****" at bounding box center [907, 144] width 65 height 37
click at [908, 148] on input "*****" at bounding box center [907, 144] width 65 height 37
type input "*****"
click at [766, 360] on app-date-cell at bounding box center [709, 396] width 177 height 456
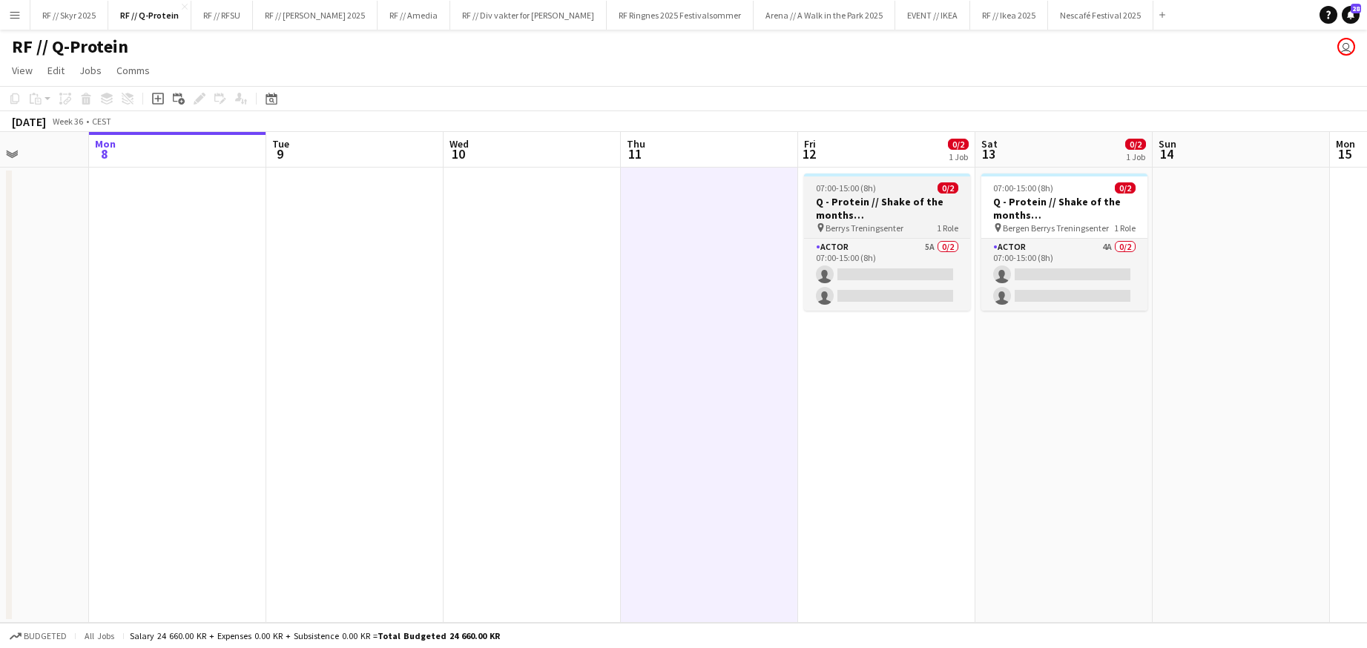
click at [887, 208] on h3 "Q - Protein // Shake of the months ([GEOGRAPHIC_DATA])" at bounding box center [887, 208] width 166 height 27
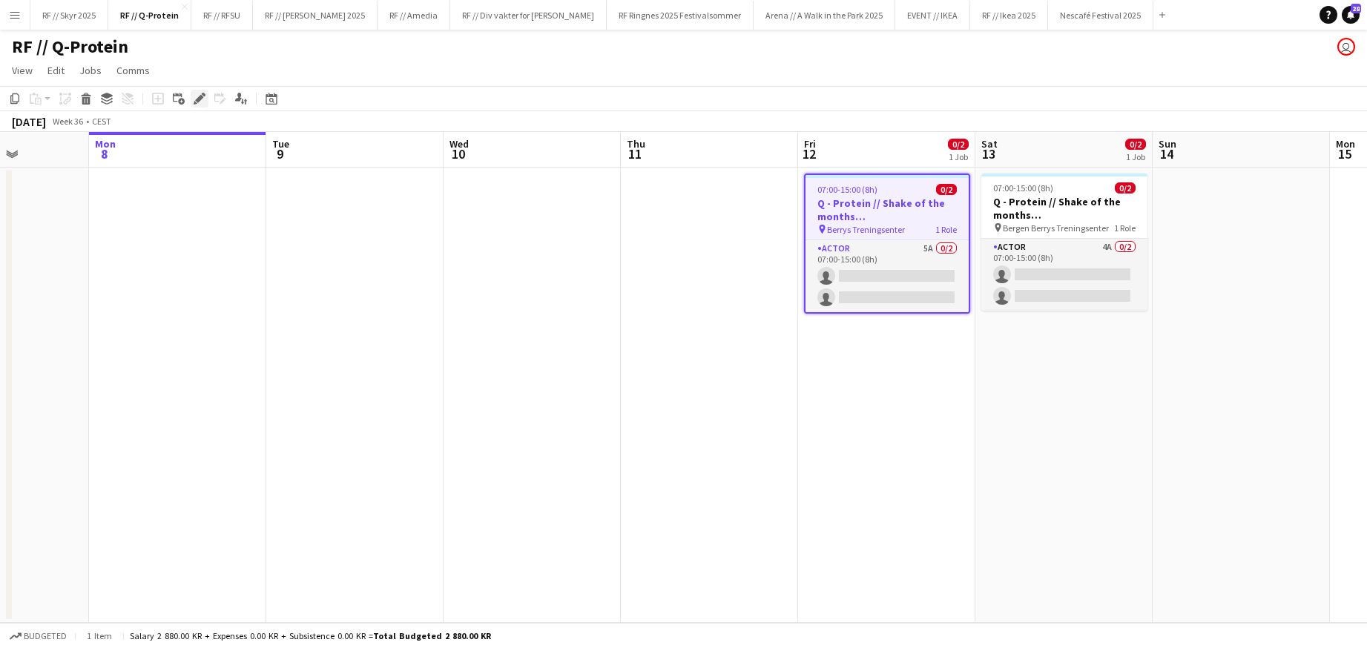
click at [194, 95] on icon "Edit" at bounding box center [200, 99] width 12 height 12
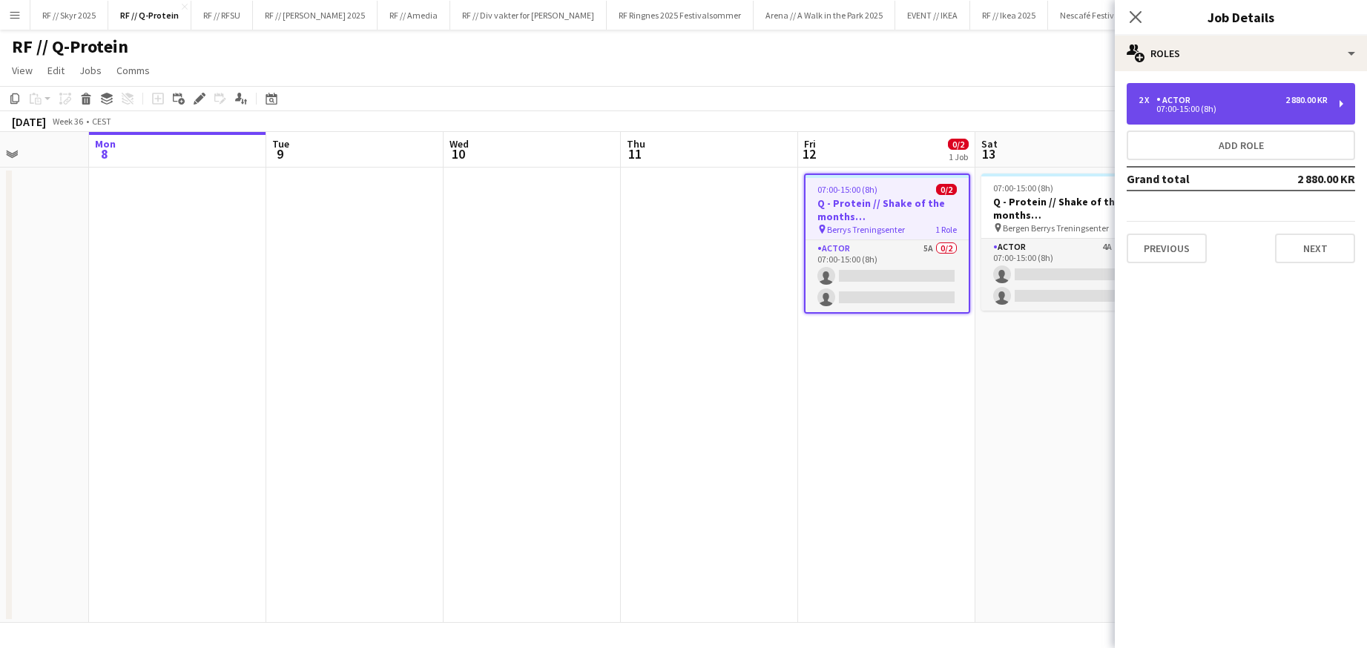
click at [1230, 109] on div "07:00-15:00 (8h)" at bounding box center [1233, 108] width 189 height 7
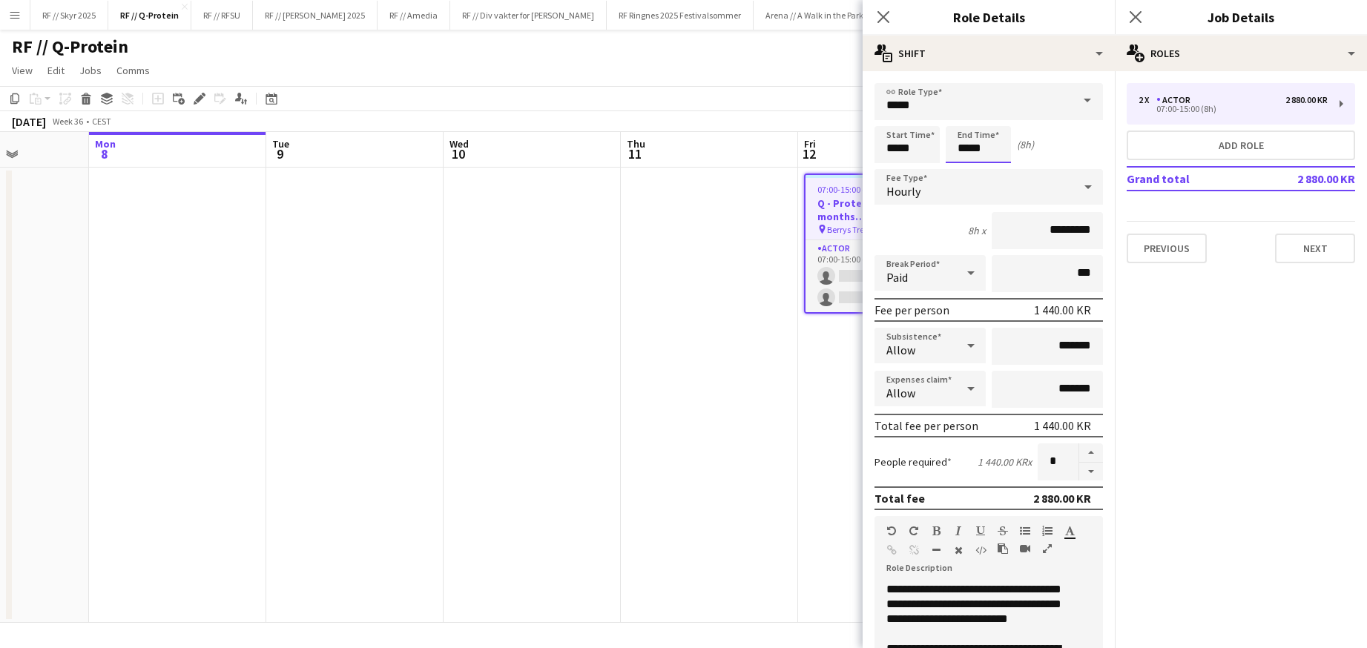
click at [965, 151] on input "*****" at bounding box center [978, 144] width 65 height 37
click at [968, 126] on input "*****" at bounding box center [978, 144] width 65 height 37
type input "*****"
click at [965, 122] on div at bounding box center [964, 118] width 30 height 15
click at [777, 232] on app-date-cell at bounding box center [709, 396] width 177 height 456
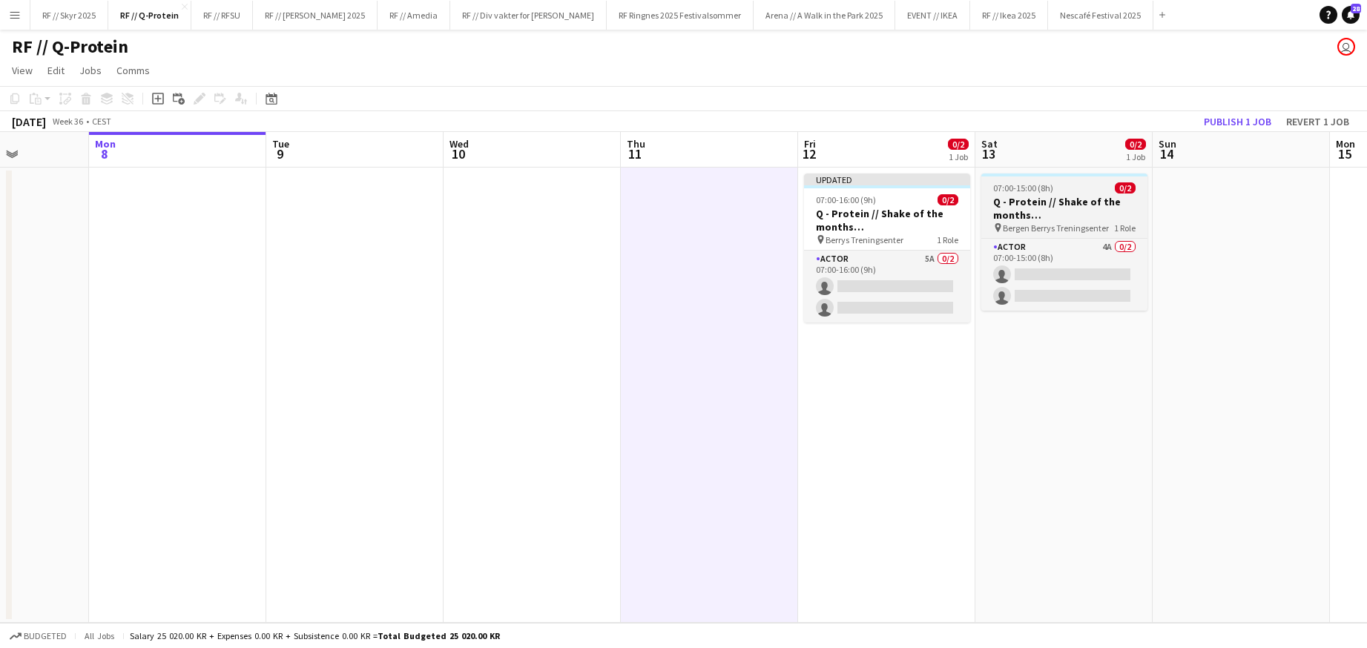
click at [1093, 220] on h3 "Q - Protein // Shake of the months ([GEOGRAPHIC_DATA])" at bounding box center [1065, 208] width 166 height 27
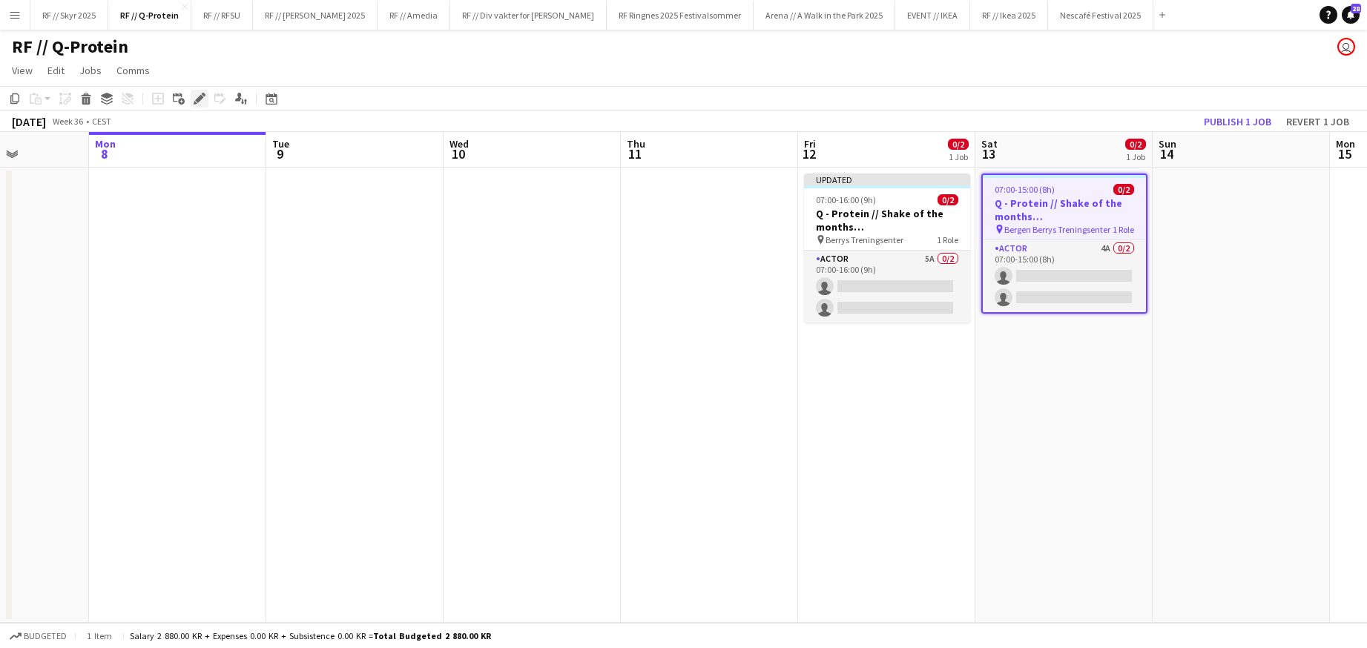
click at [204, 102] on icon "Edit" at bounding box center [200, 99] width 12 height 12
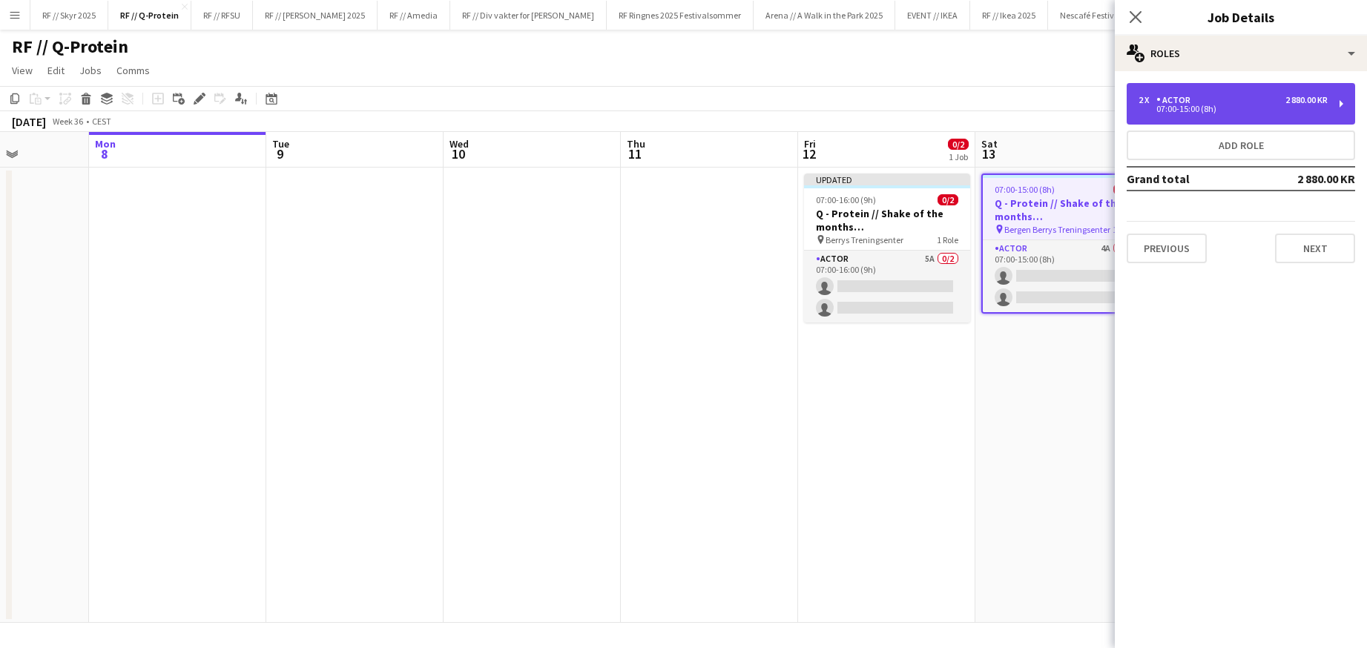
click at [1182, 105] on div "07:00-15:00 (8h)" at bounding box center [1233, 108] width 189 height 7
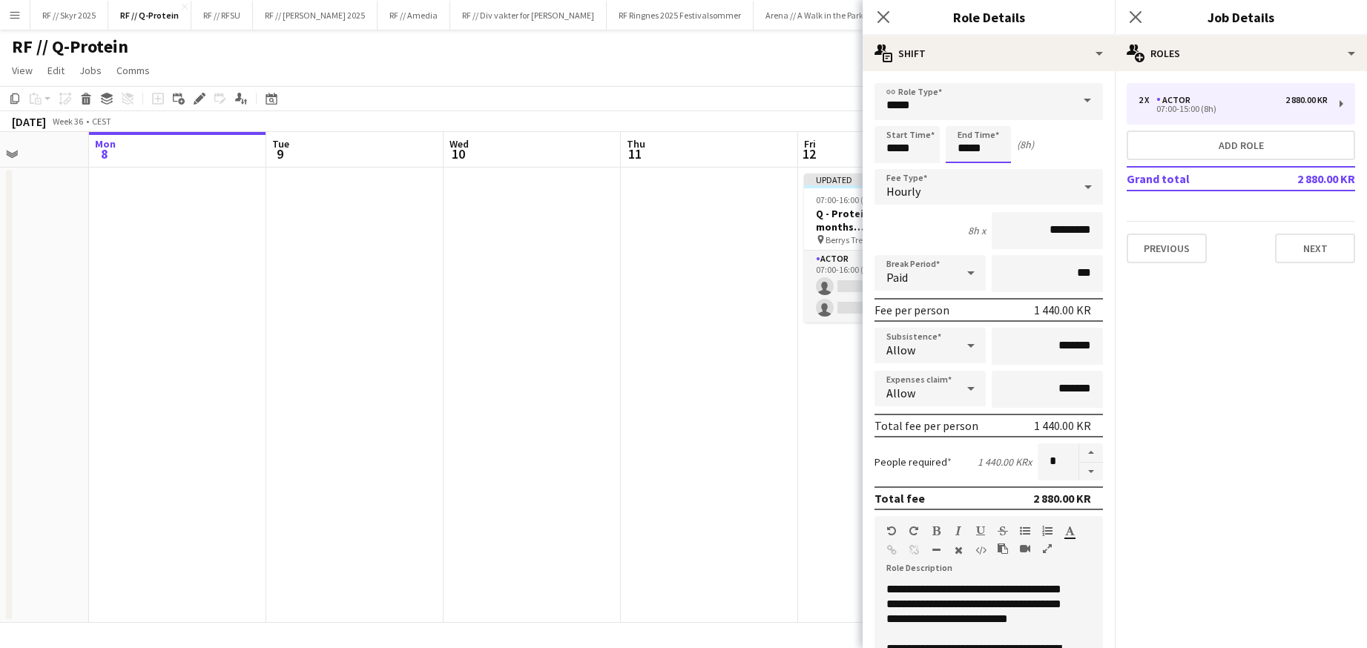
click at [971, 148] on input "*****" at bounding box center [978, 144] width 65 height 37
click at [965, 127] on input "*****" at bounding box center [978, 144] width 65 height 37
type input "*****"
click at [966, 121] on div at bounding box center [964, 118] width 30 height 15
click at [795, 292] on app-date-cell at bounding box center [709, 396] width 177 height 456
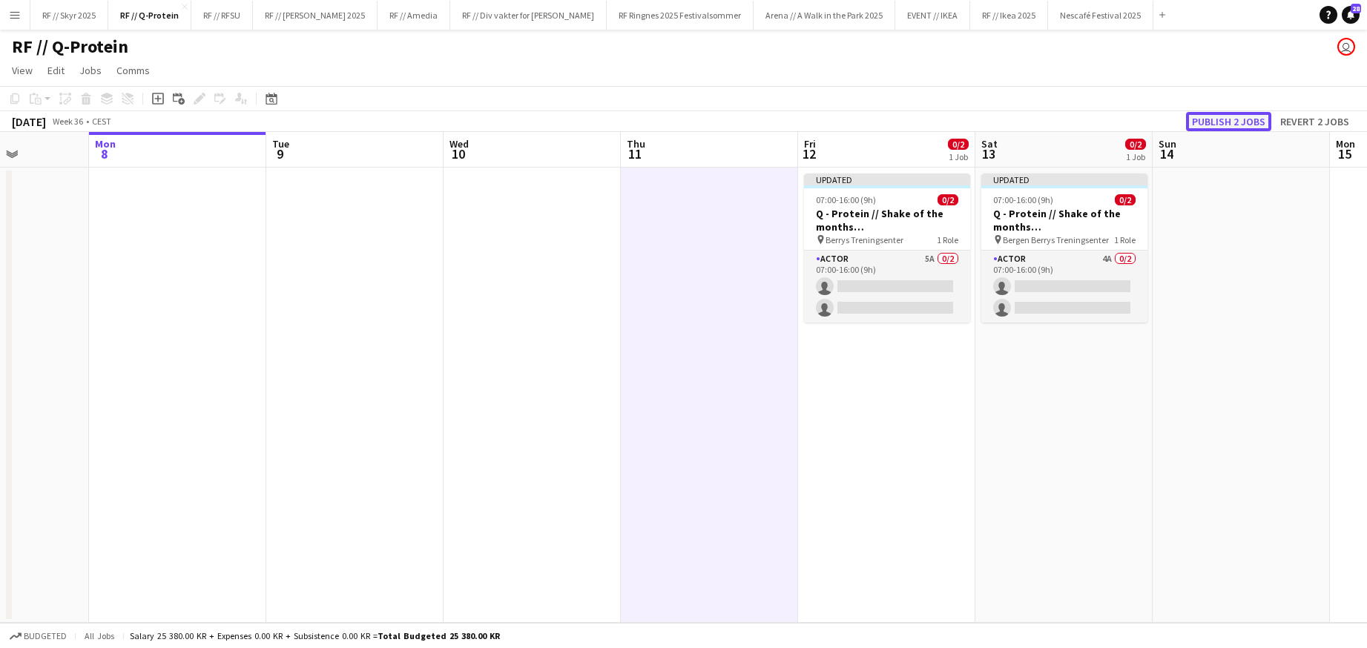
click at [1225, 127] on button "Publish 2 jobs" at bounding box center [1228, 121] width 85 height 19
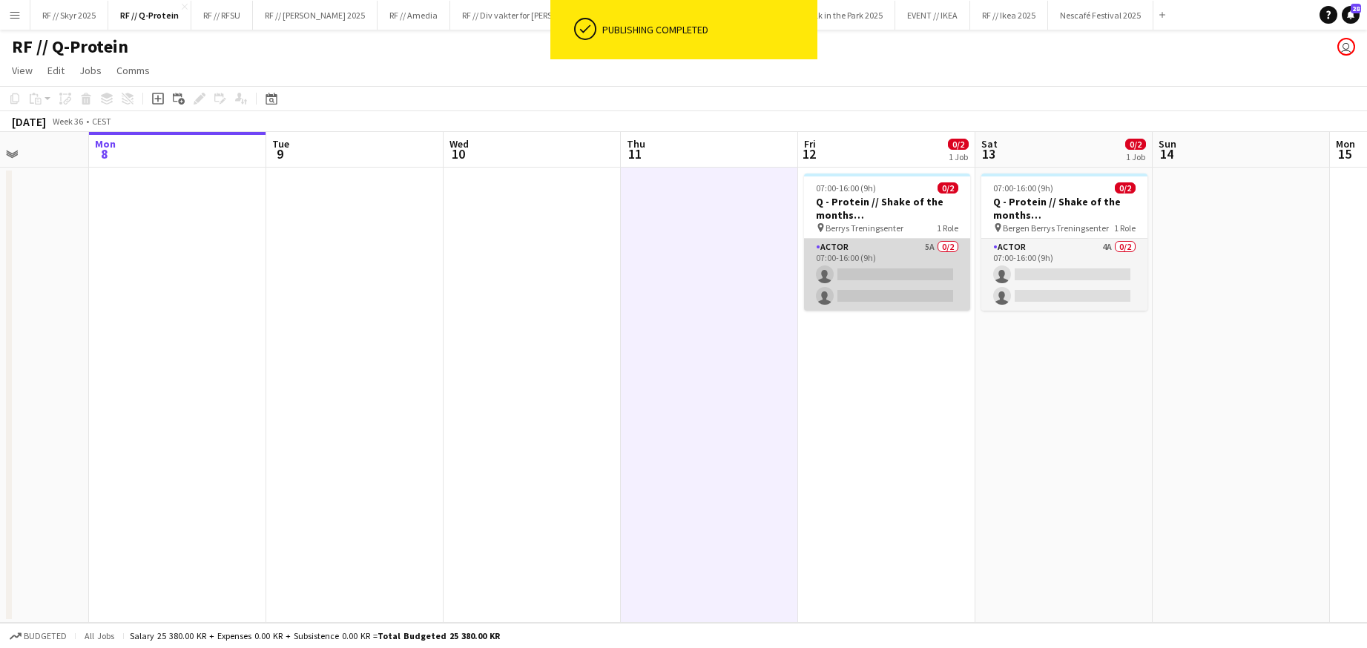
click at [884, 280] on app-card-role "Actor 5A 0/2 07:00-16:00 (9h) single-neutral-actions single-neutral-actions" at bounding box center [887, 275] width 166 height 72
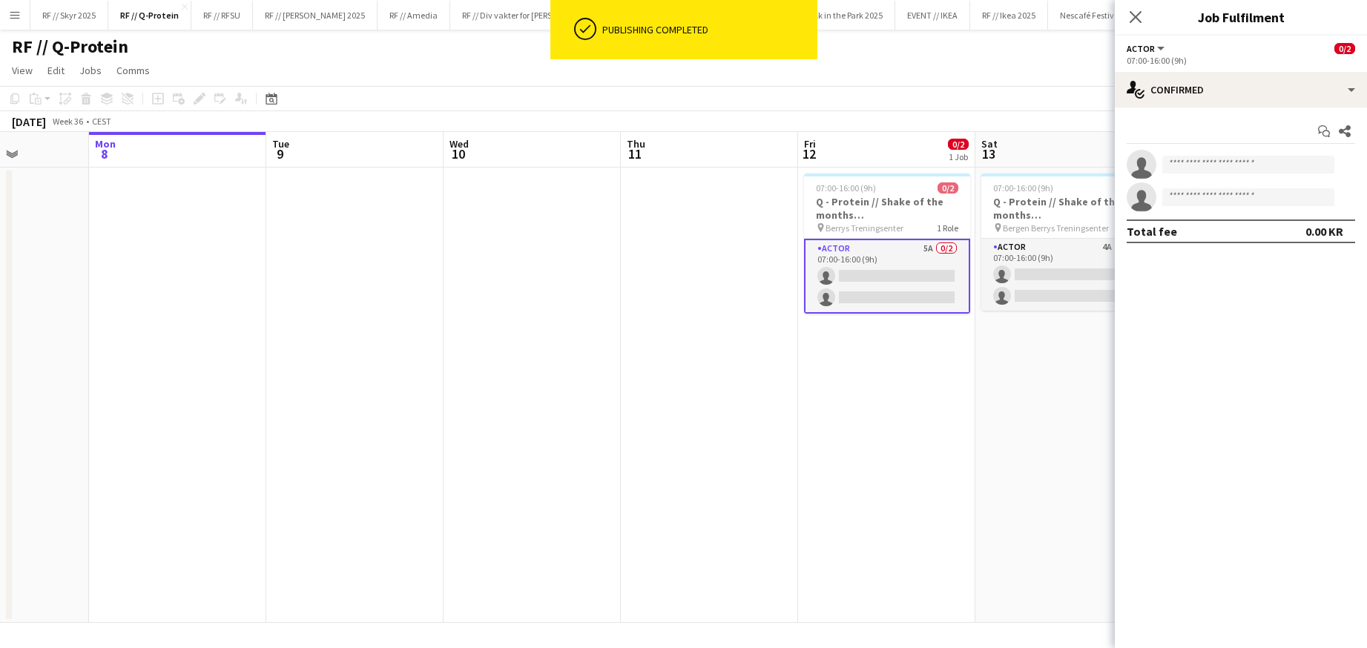
click at [623, 294] on app-date-cell at bounding box center [709, 396] width 177 height 456
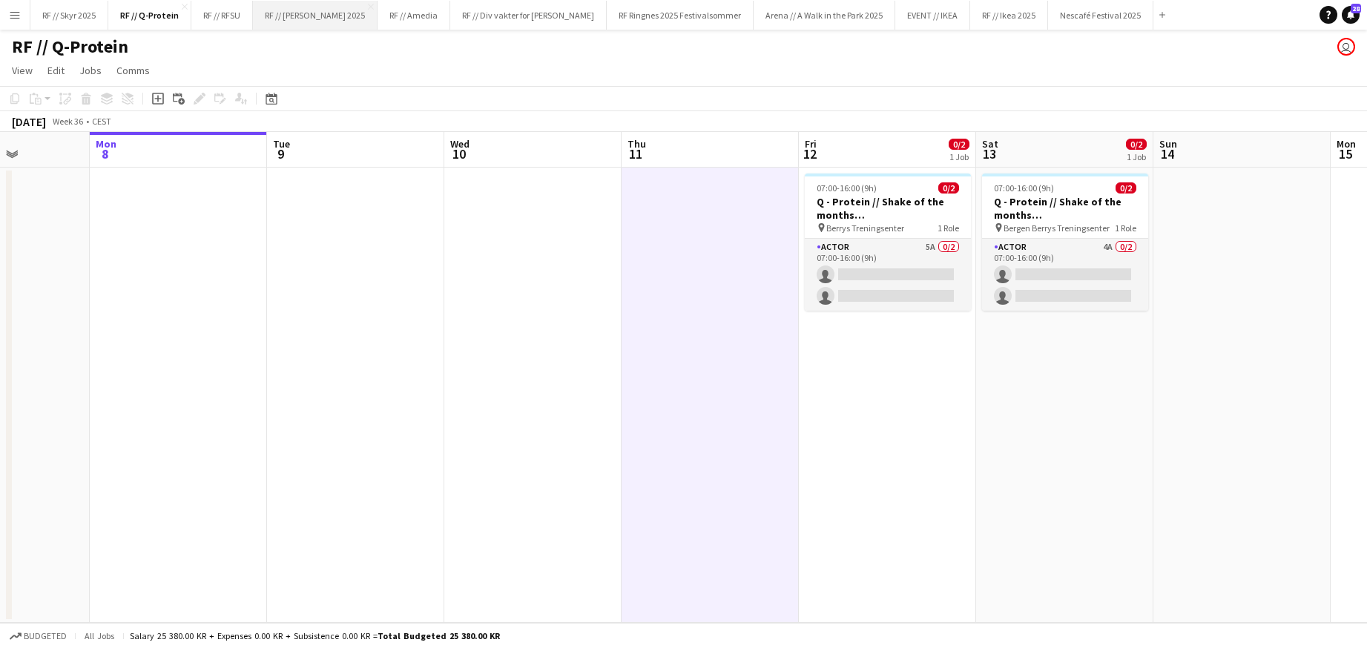
click at [308, 15] on button "RF // [PERSON_NAME] 2025 Close" at bounding box center [315, 15] width 125 height 29
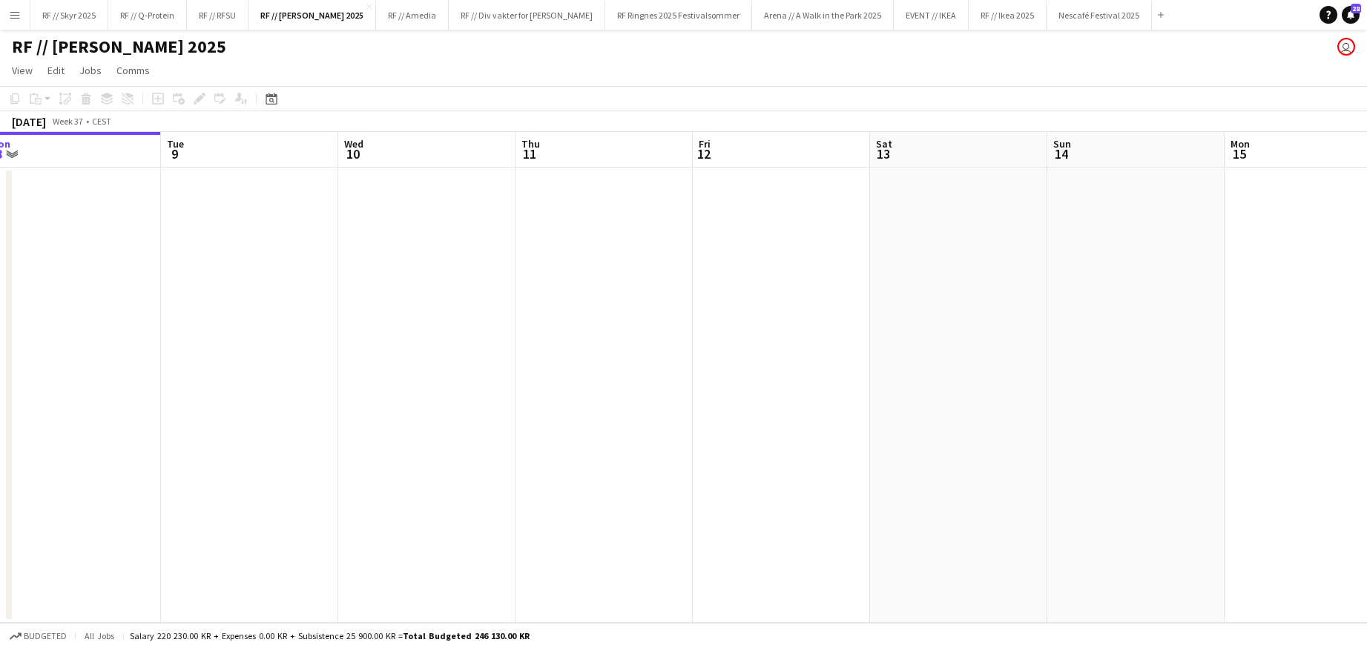
scroll to position [0, 553]
drag, startPoint x: 942, startPoint y: 350, endPoint x: 591, endPoint y: 321, distance: 352.2
click at [743, 352] on app-calendar-viewport "Fri 5 Sat 6 Sun 7 Mon 8 Tue 9 Wed 10 Thu 11 Fri 12 Sat 13 Sun 14 Mon 15 Tue 16 …" at bounding box center [683, 377] width 1367 height 491
click at [866, 255] on app-date-cell at bounding box center [954, 396] width 177 height 456
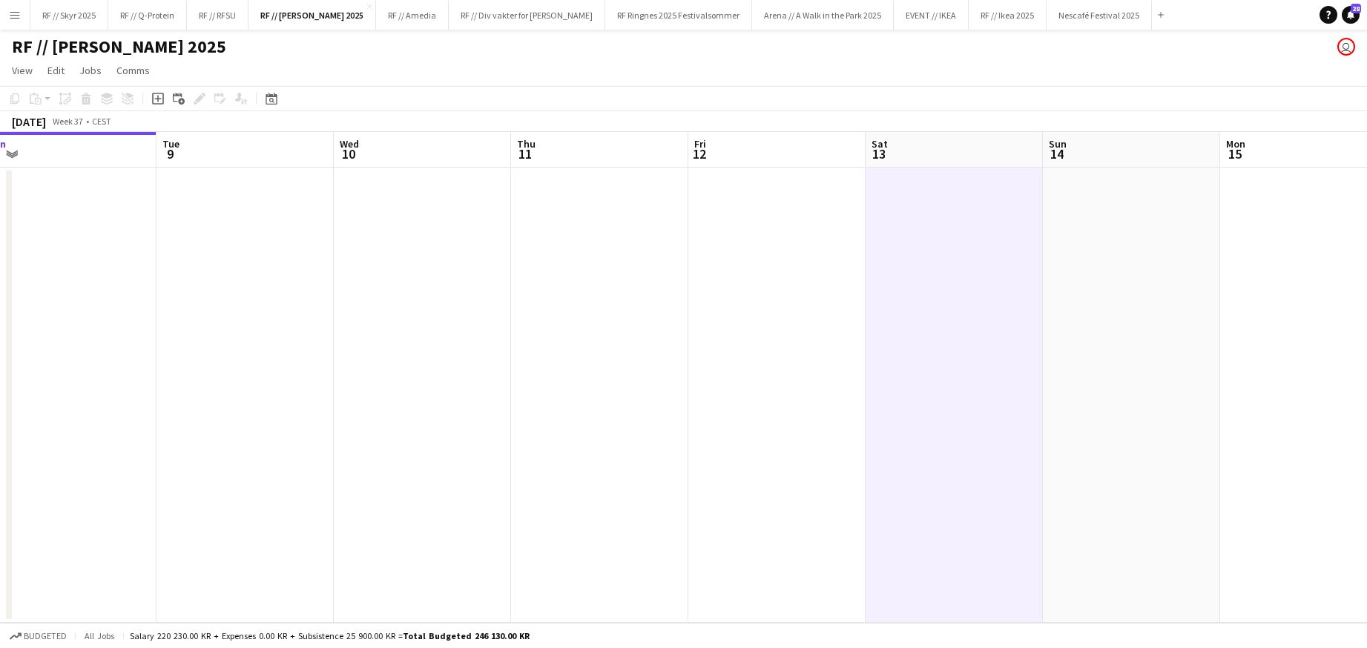
click at [571, 234] on app-date-cell at bounding box center [599, 396] width 177 height 456
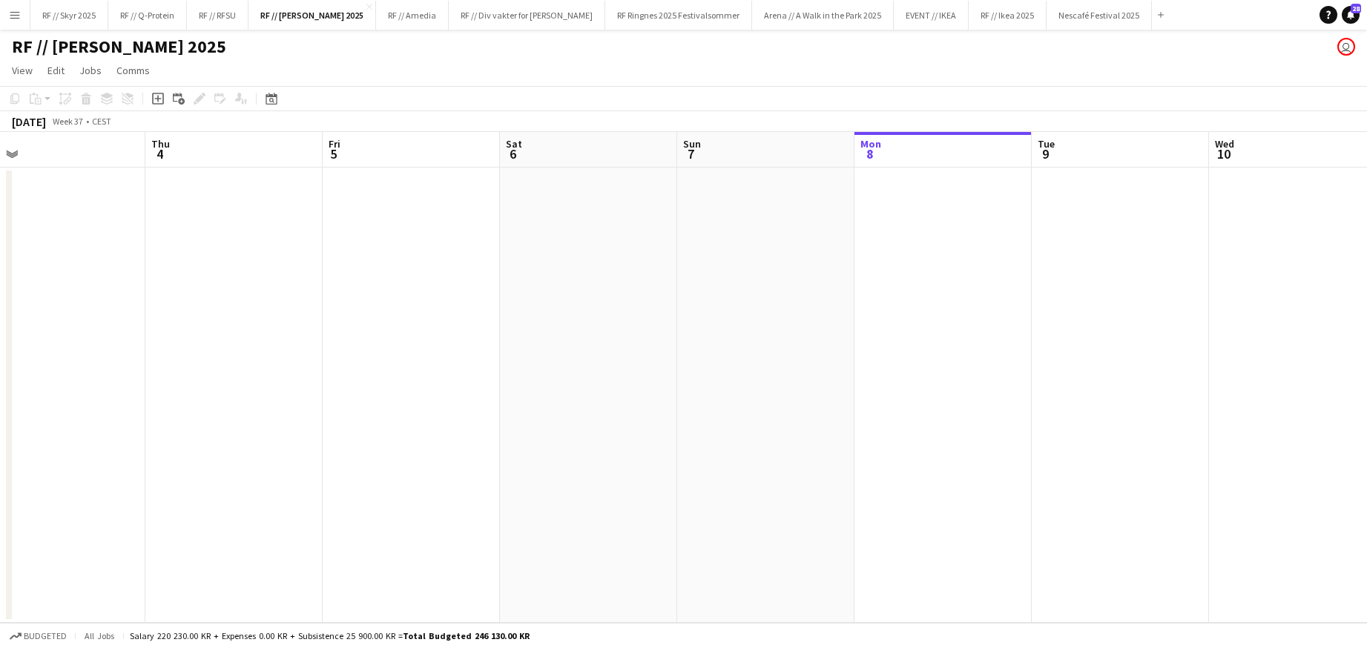
drag, startPoint x: 231, startPoint y: 296, endPoint x: 1230, endPoint y: 252, distance: 999.7
click at [1229, 252] on app-calendar-viewport "Mon 1 Tue 2 Wed 3 Thu 4 Fri 5 Sat 6 Sun 7 Mon 8 Tue 9 Wed 10 Thu 11 Fri 12 Sat …" at bounding box center [683, 377] width 1367 height 491
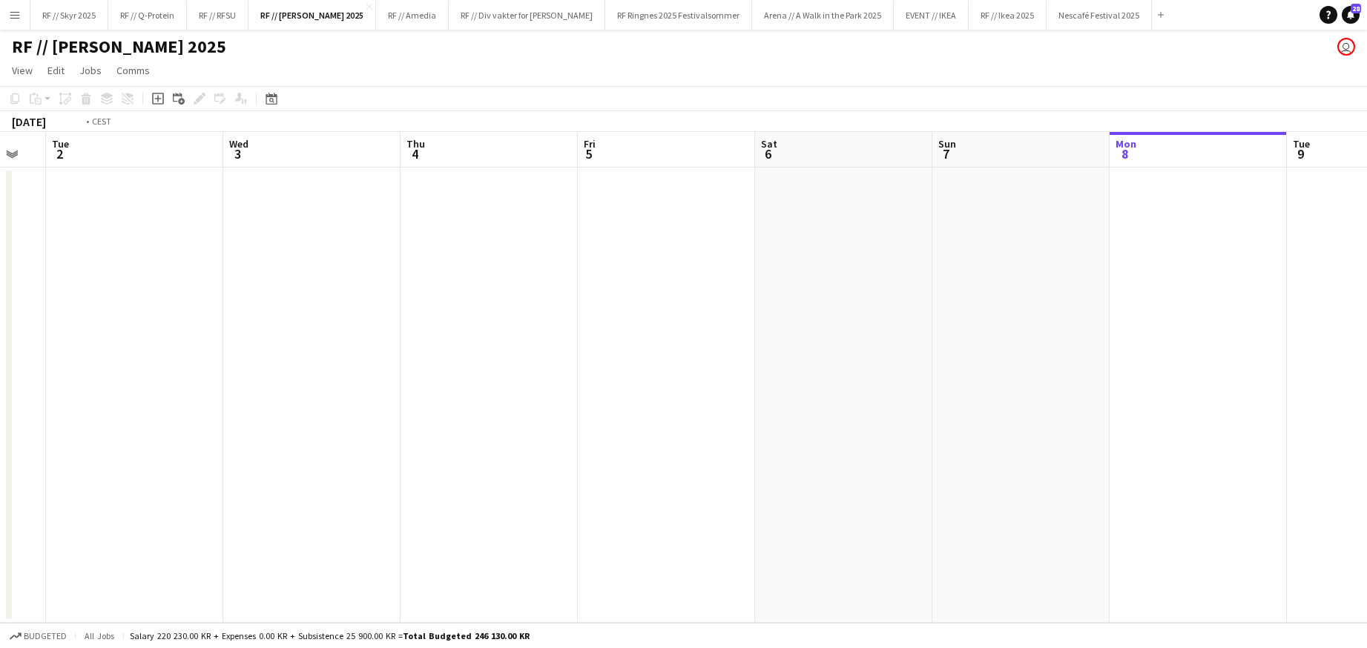
drag, startPoint x: 352, startPoint y: 278, endPoint x: 867, endPoint y: 249, distance: 515.0
click at [1194, 242] on app-calendar-viewport "Sat 30 Sun 31 Mon 1 Tue 2 Wed 3 Thu 4 Fri 5 Sat 6 Sun 7 Mon 8 Tue 9 Wed 10 Thu …" at bounding box center [683, 377] width 1367 height 491
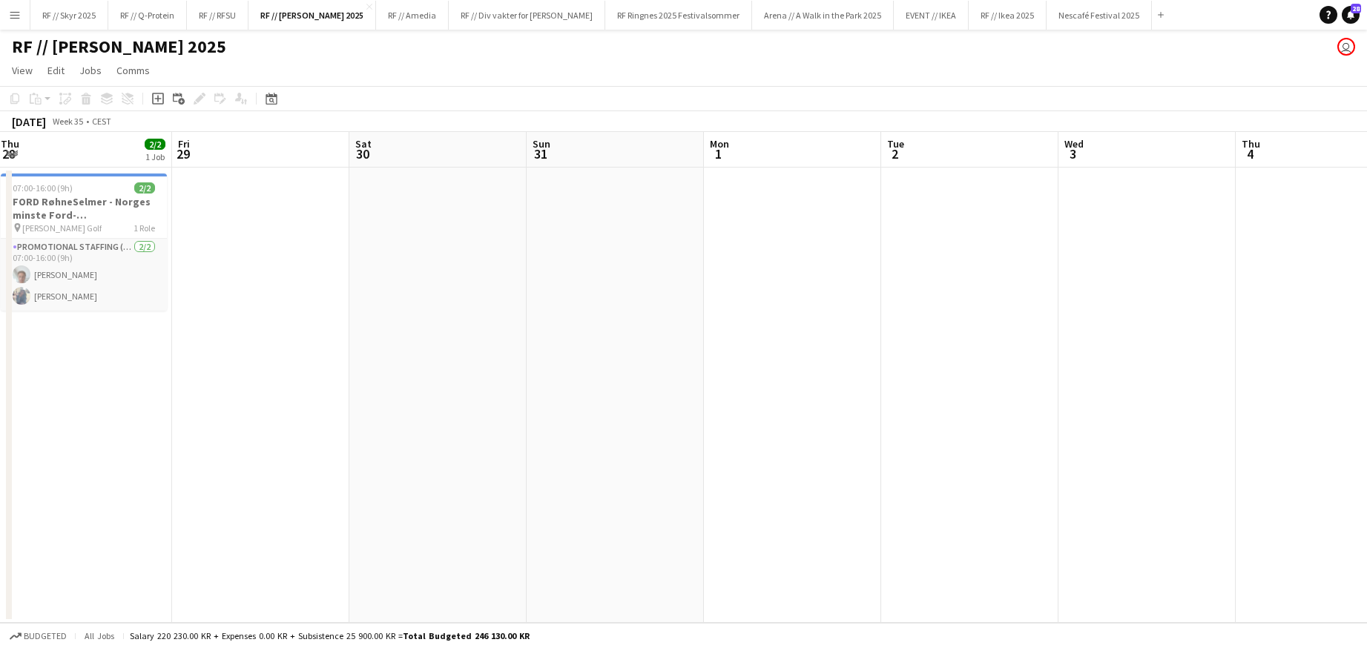
scroll to position [0, 386]
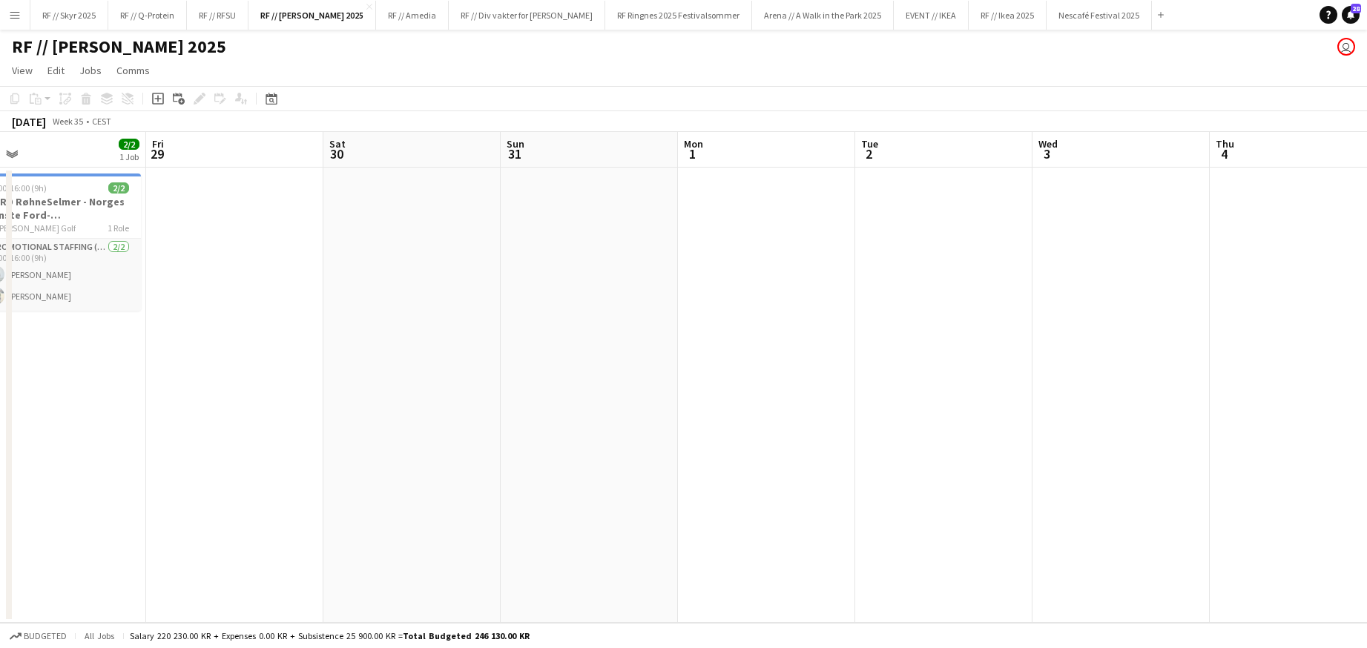
drag, startPoint x: 371, startPoint y: 269, endPoint x: 850, endPoint y: 246, distance: 479.9
click at [850, 246] on app-calendar-viewport "Tue 26 Wed 27 1/1 1 Job Thu 28 2/2 1 Job Fri 29 Sat 30 Sun 31 Mon 1 Tue 2 Wed 3…" at bounding box center [683, 377] width 1367 height 491
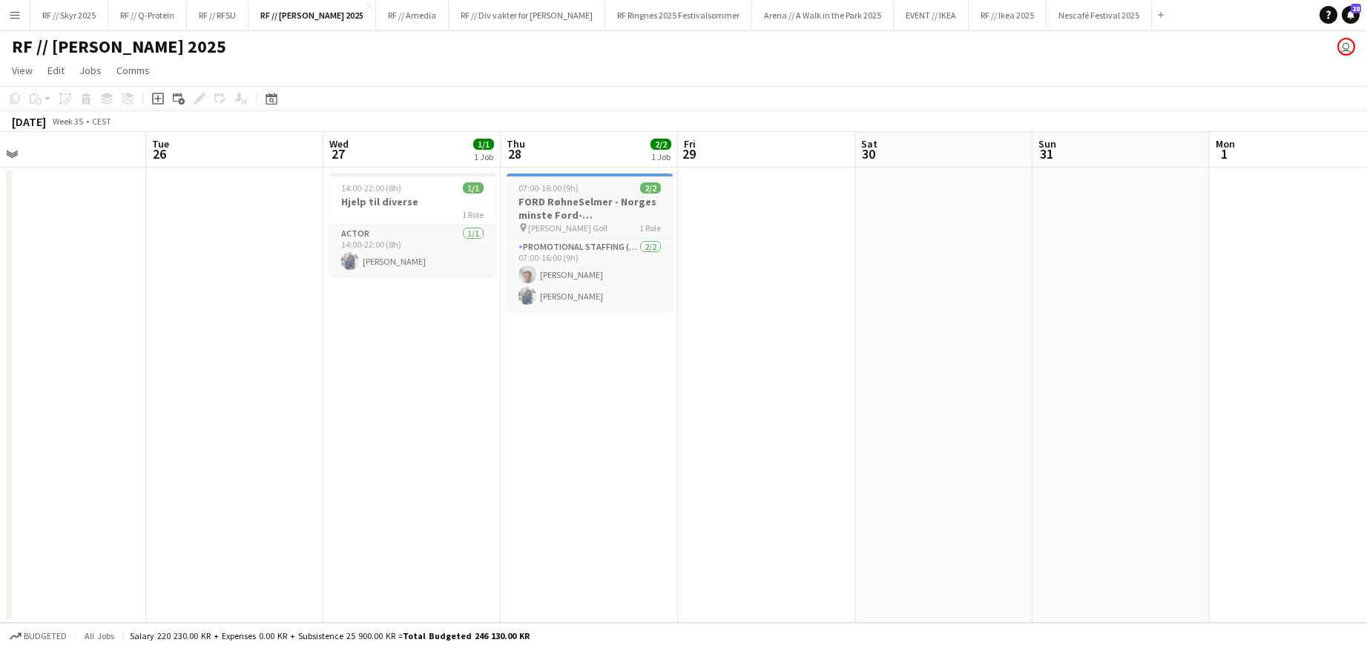
click at [564, 198] on h3 "FORD RøhneSelmer - Norges minste Ford-forhandlerkontor" at bounding box center [590, 208] width 166 height 27
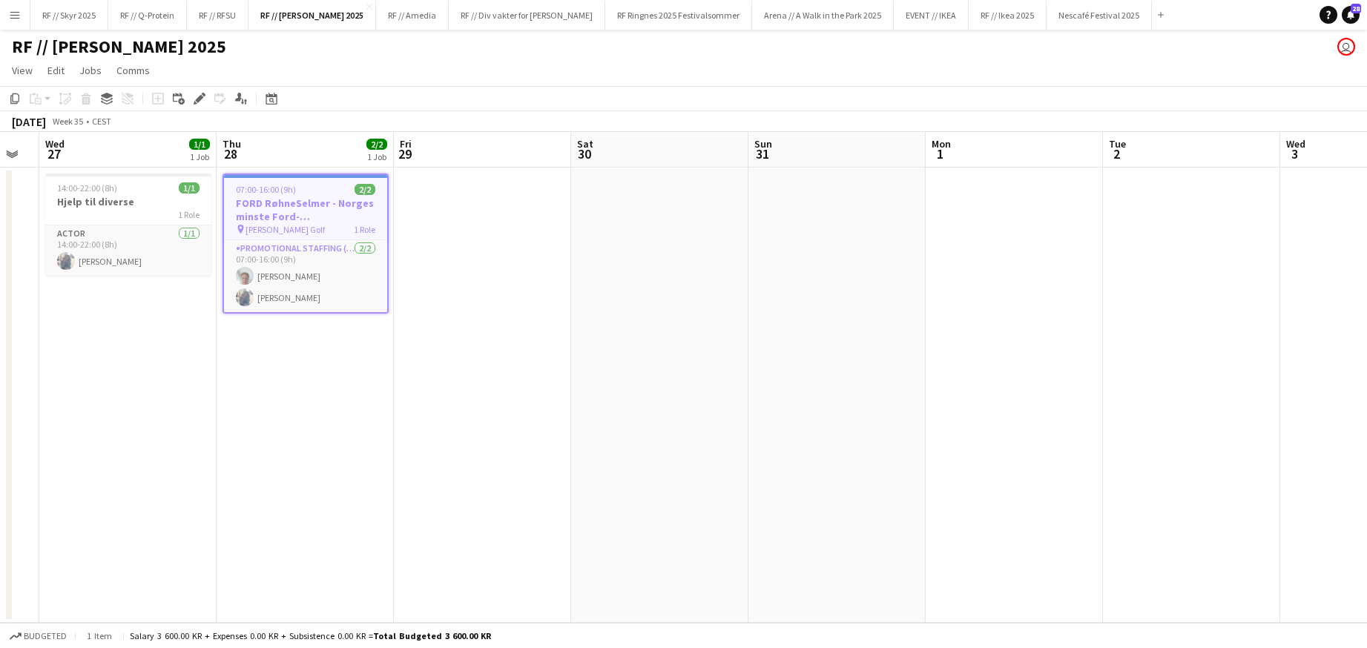
drag, startPoint x: 998, startPoint y: 255, endPoint x: 0, endPoint y: 297, distance: 998.8
click at [0, 297] on app-calendar-viewport "Sun 24 2/2 1 Job Mon 25 Tue 26 Wed 27 1/1 1 Job Thu 28 2/2 1 Job Fri 29 Sat 30 …" at bounding box center [683, 377] width 1367 height 491
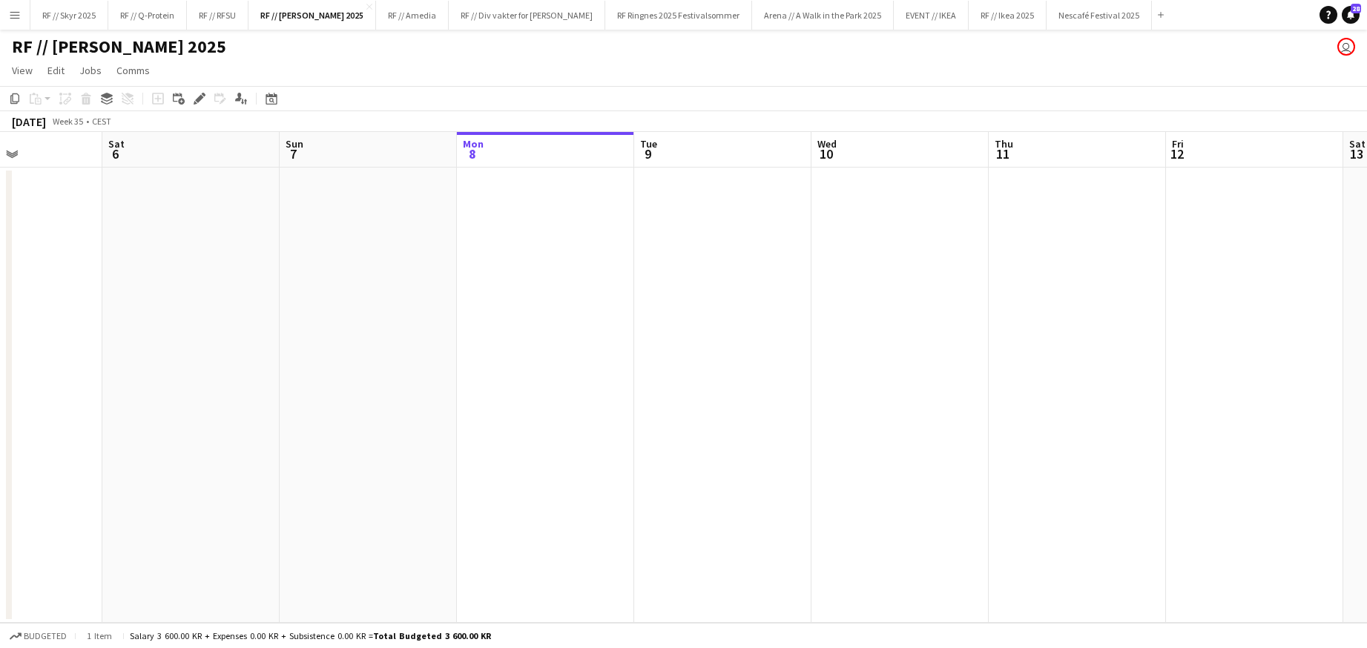
drag, startPoint x: 1038, startPoint y: 311, endPoint x: 4, endPoint y: 322, distance: 1033.6
click at [4, 322] on app-calendar-viewport "Tue 2 Wed 3 Thu 4 Fri 5 Sat 6 Sun 7 Mon 8 Tue 9 Wed 10 Thu 11 Fri 12 Sat 13 Sun…" at bounding box center [683, 377] width 1367 height 491
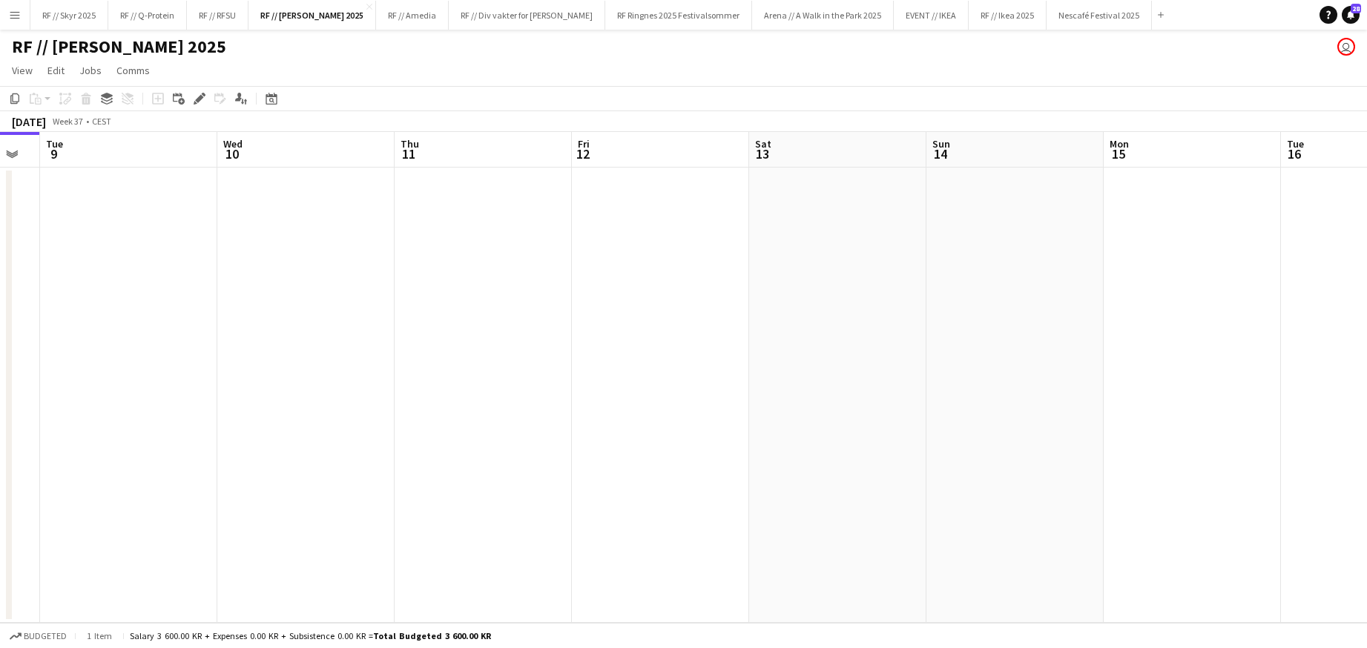
scroll to position [0, 508]
drag, startPoint x: 824, startPoint y: 269, endPoint x: 348, endPoint y: 275, distance: 475.6
click at [348, 275] on app-calendar-viewport "Sat 6 Sun 7 Mon 8 Tue 9 Wed 10 Thu 11 Fri 12 Sat 13 Sun 14 Mon 15 Tue 16 Wed 17…" at bounding box center [683, 377] width 1367 height 491
click at [645, 260] on app-date-cell at bounding box center [644, 396] width 177 height 456
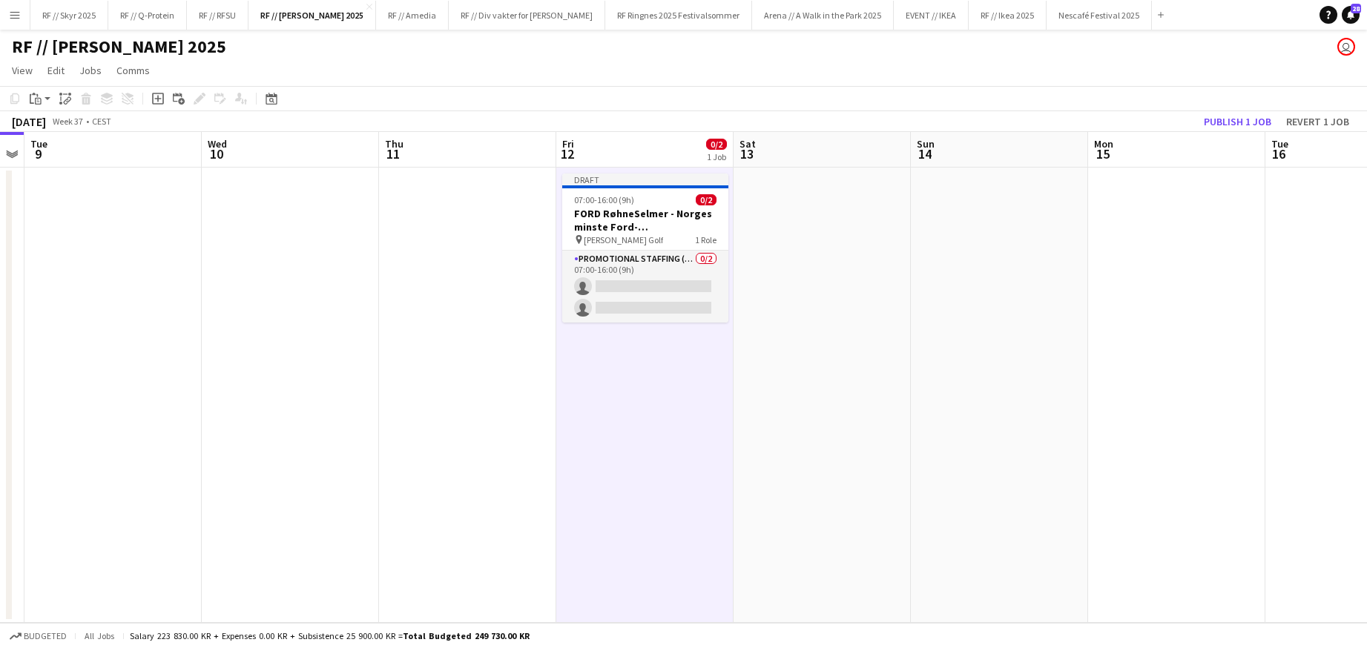
click at [869, 243] on app-date-cell at bounding box center [822, 396] width 177 height 456
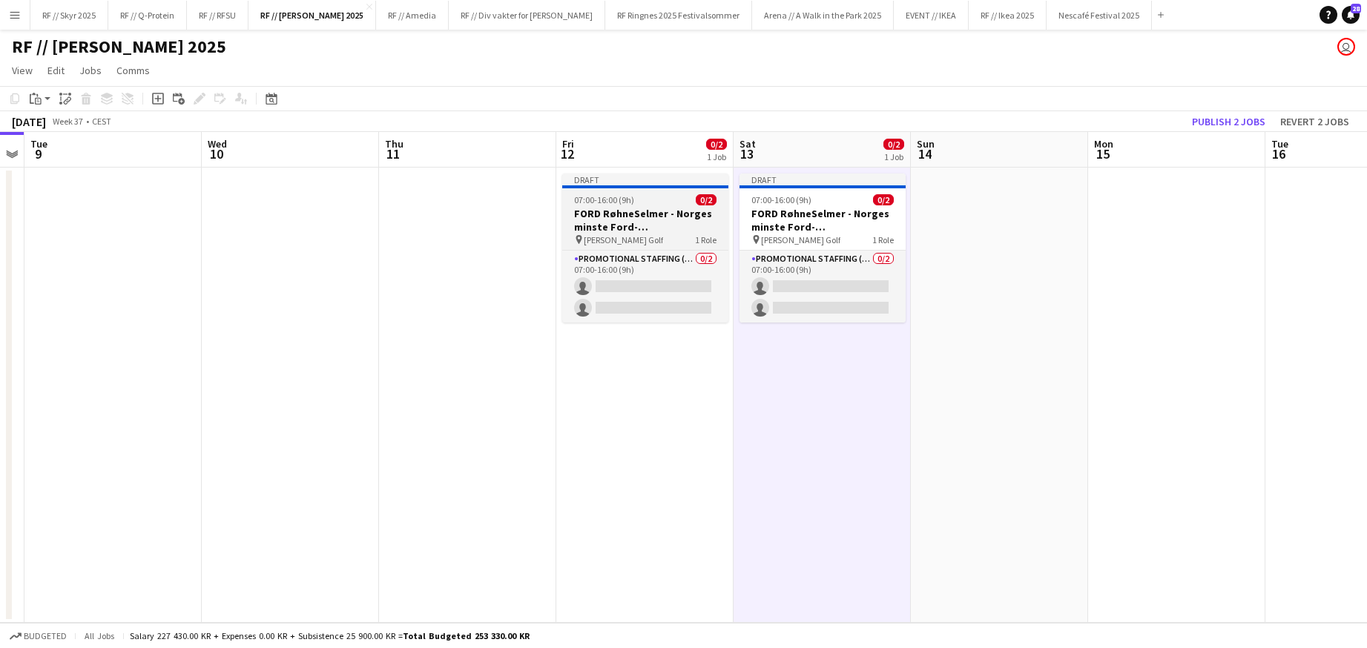
click at [662, 219] on h3 "FORD RøhneSelmer - Norges minste Ford-forhandlerkontor" at bounding box center [645, 220] width 166 height 27
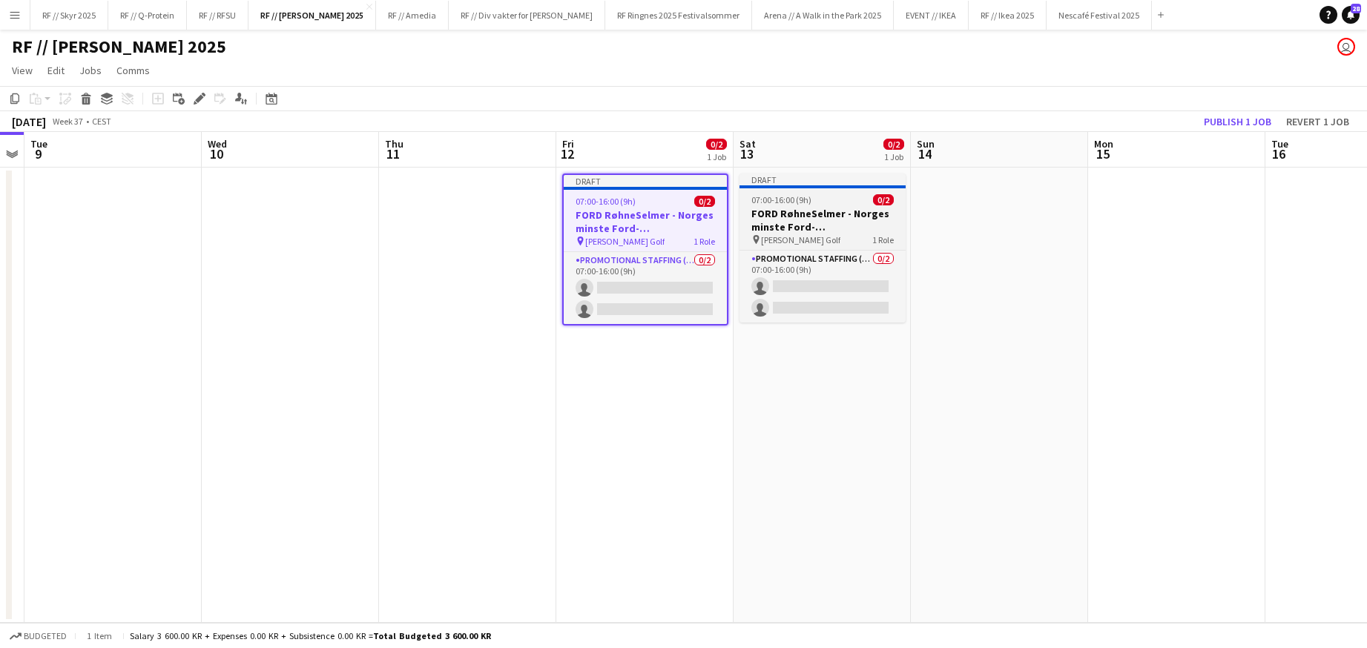
click at [804, 216] on h3 "FORD RøhneSelmer - Norges minste Ford-forhandlerkontor" at bounding box center [823, 220] width 166 height 27
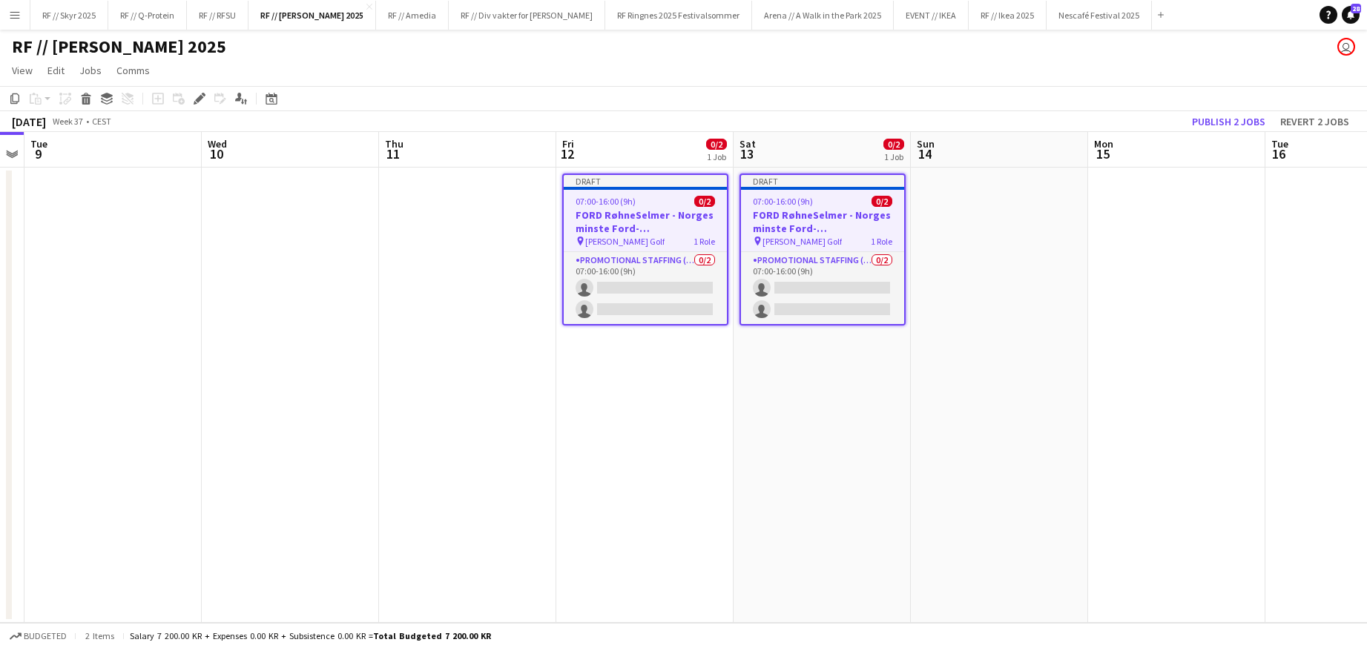
click at [633, 236] on div "pin [PERSON_NAME] Golf 1 Role" at bounding box center [645, 241] width 163 height 12
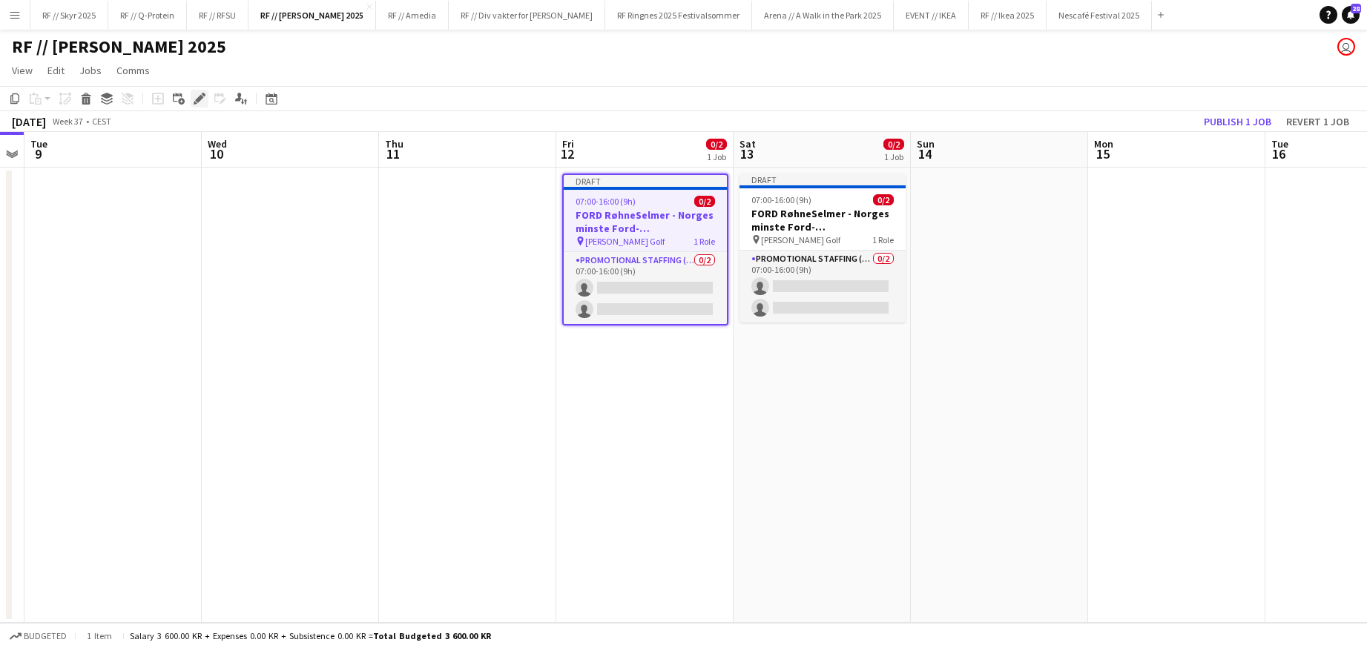
click at [200, 99] on icon at bounding box center [199, 99] width 8 height 8
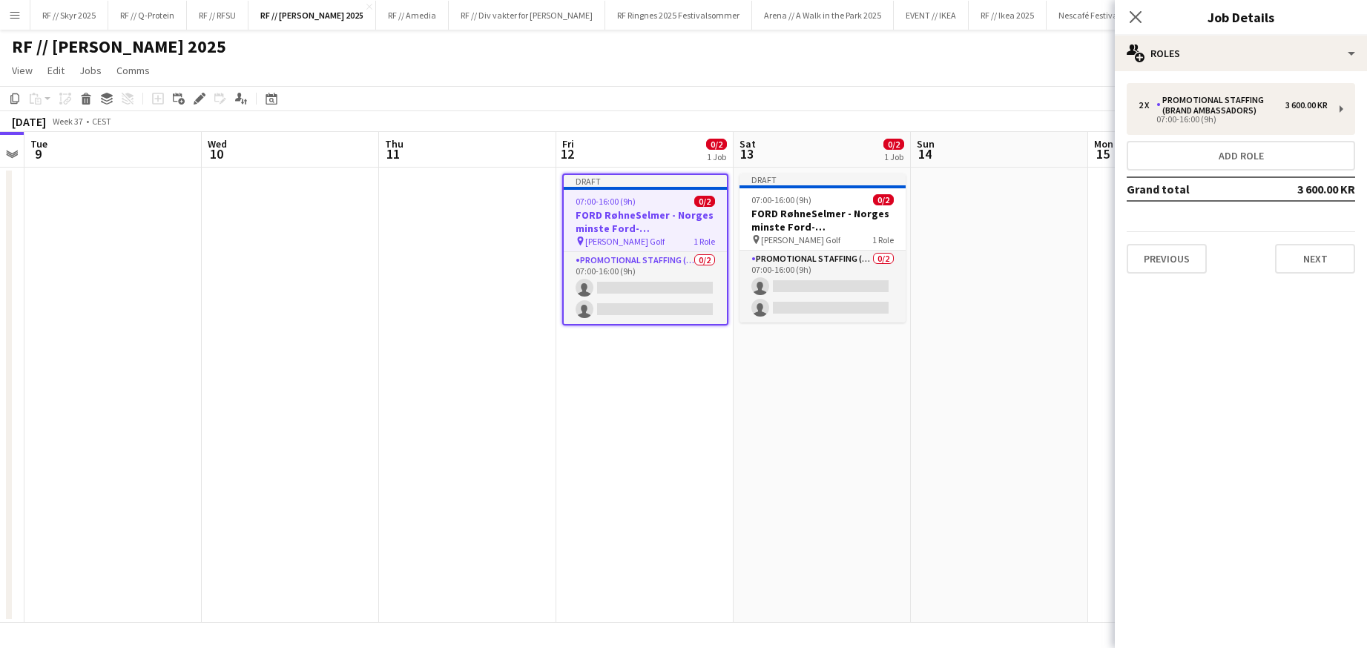
click at [1033, 250] on app-date-cell at bounding box center [999, 396] width 177 height 456
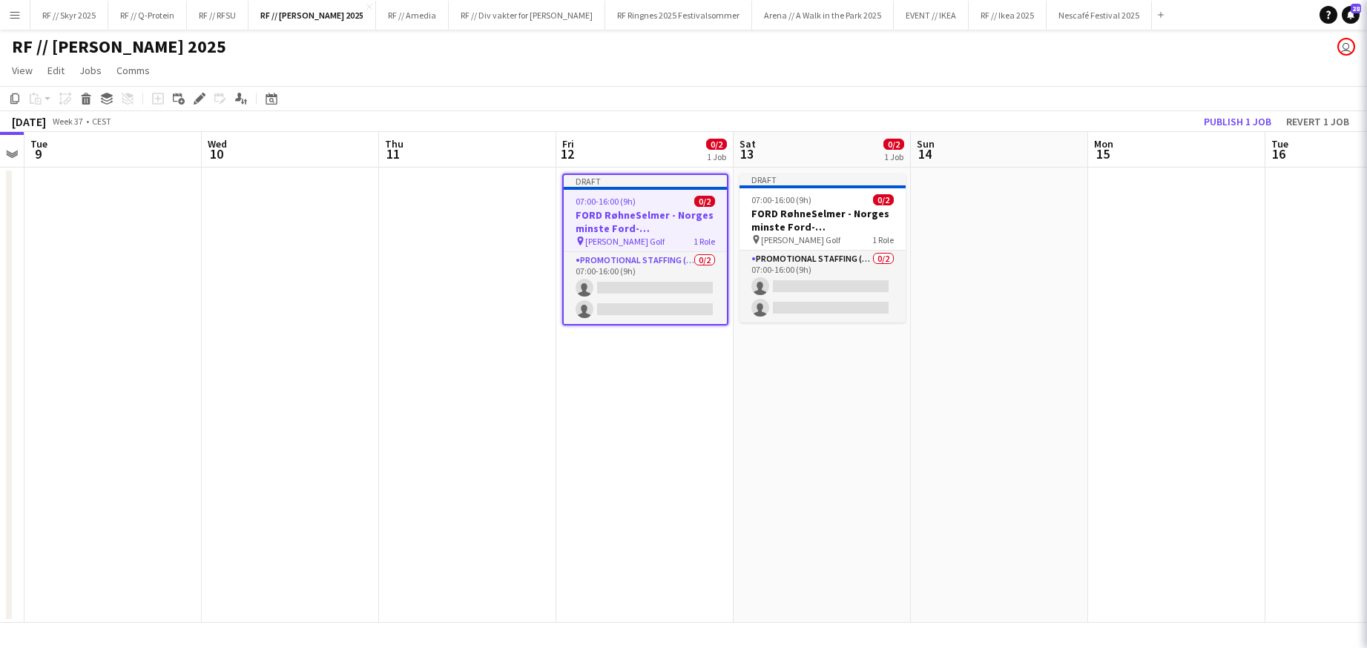
scroll to position [0, 508]
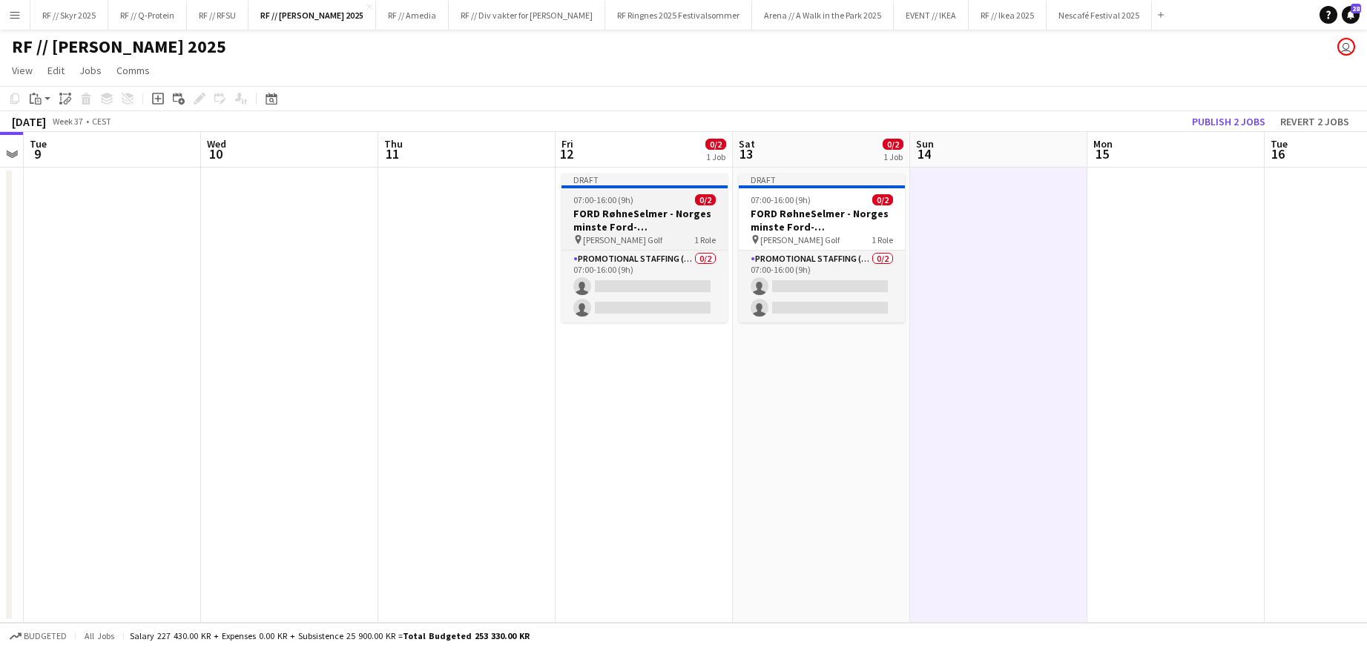
click at [657, 222] on h3 "FORD RøhneSelmer - Norges minste Ford-forhandlerkontor" at bounding box center [645, 220] width 166 height 27
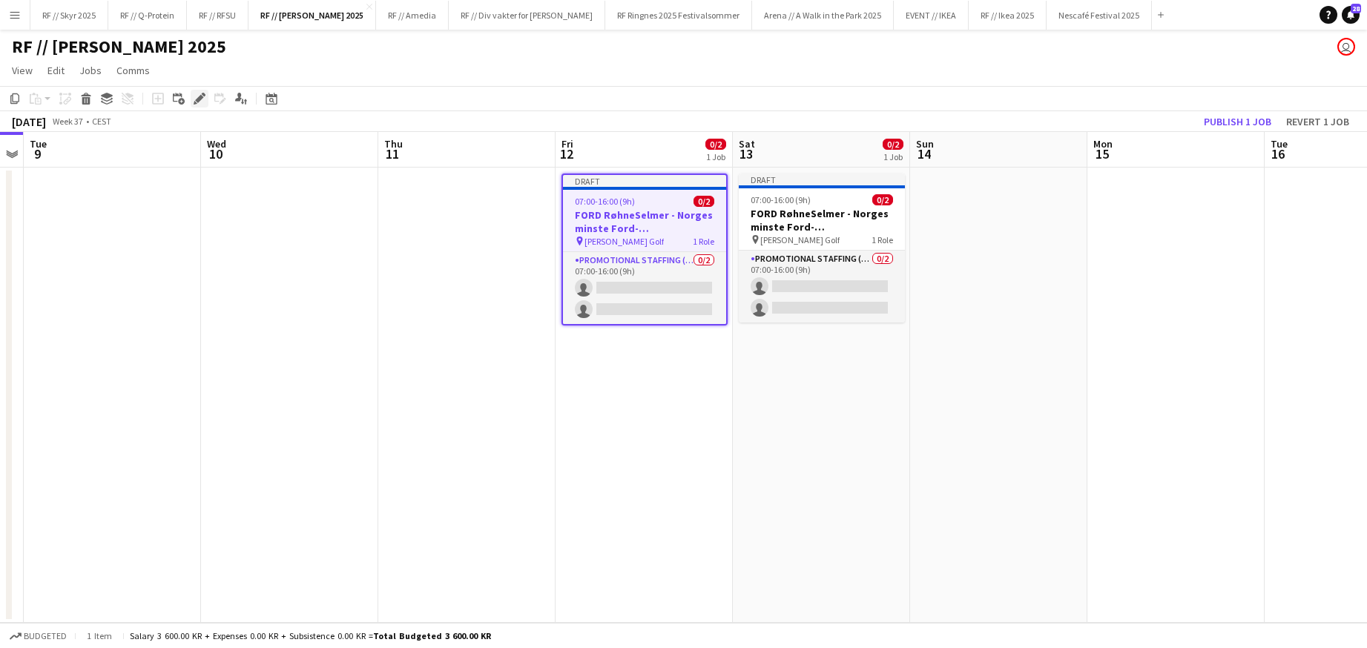
click at [197, 99] on icon at bounding box center [199, 99] width 8 height 8
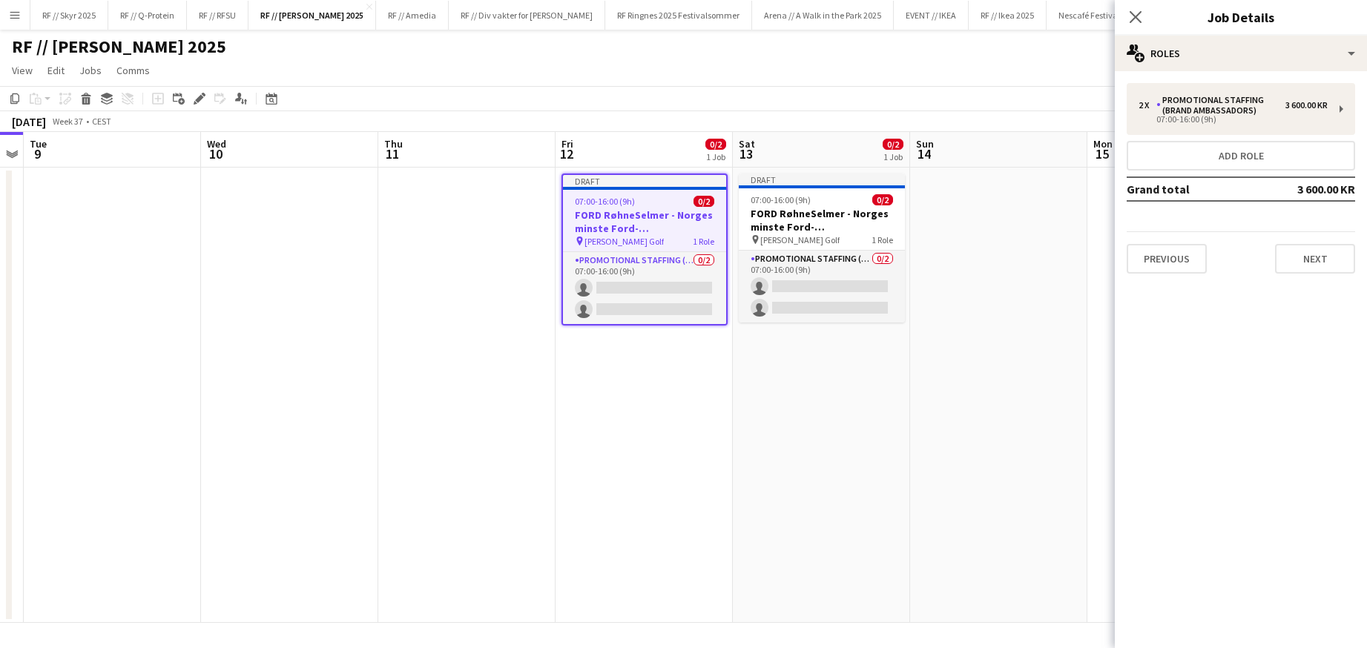
click at [637, 197] on div "07:00-16:00 (9h) 0/2" at bounding box center [644, 201] width 163 height 11
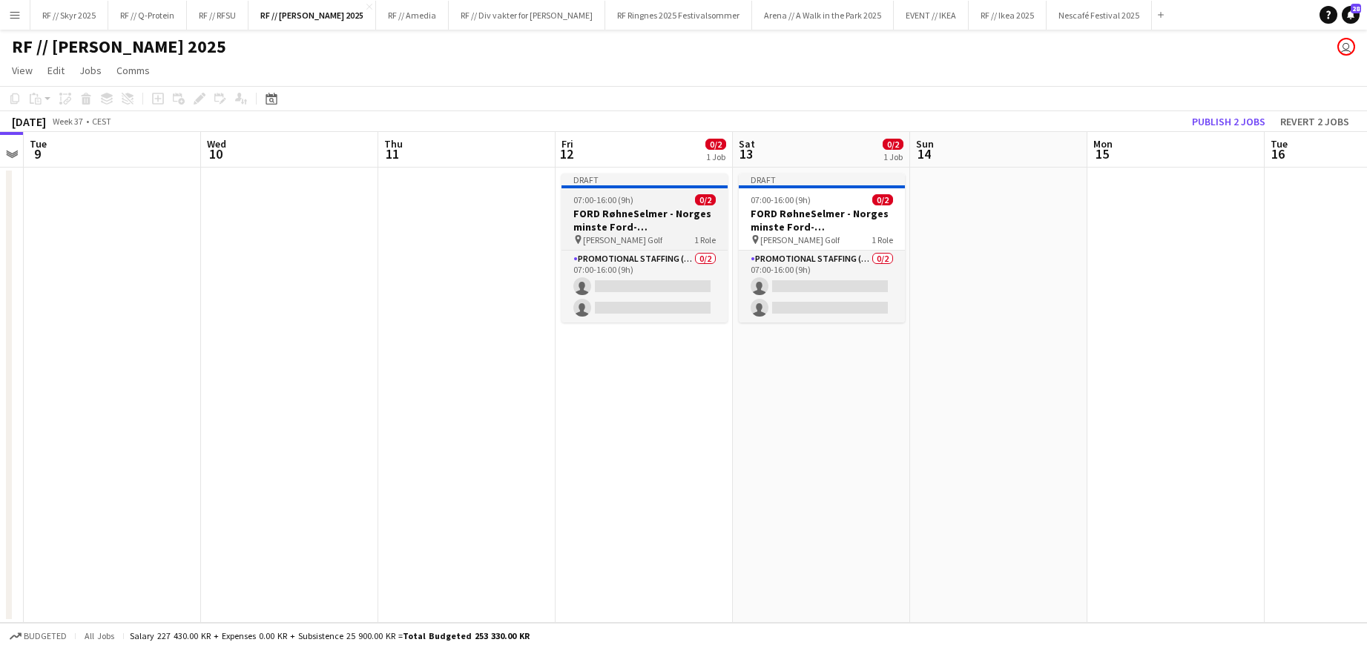
click at [675, 229] on h3 "FORD RøhneSelmer - Norges minste Ford-forhandlerkontor" at bounding box center [645, 220] width 166 height 27
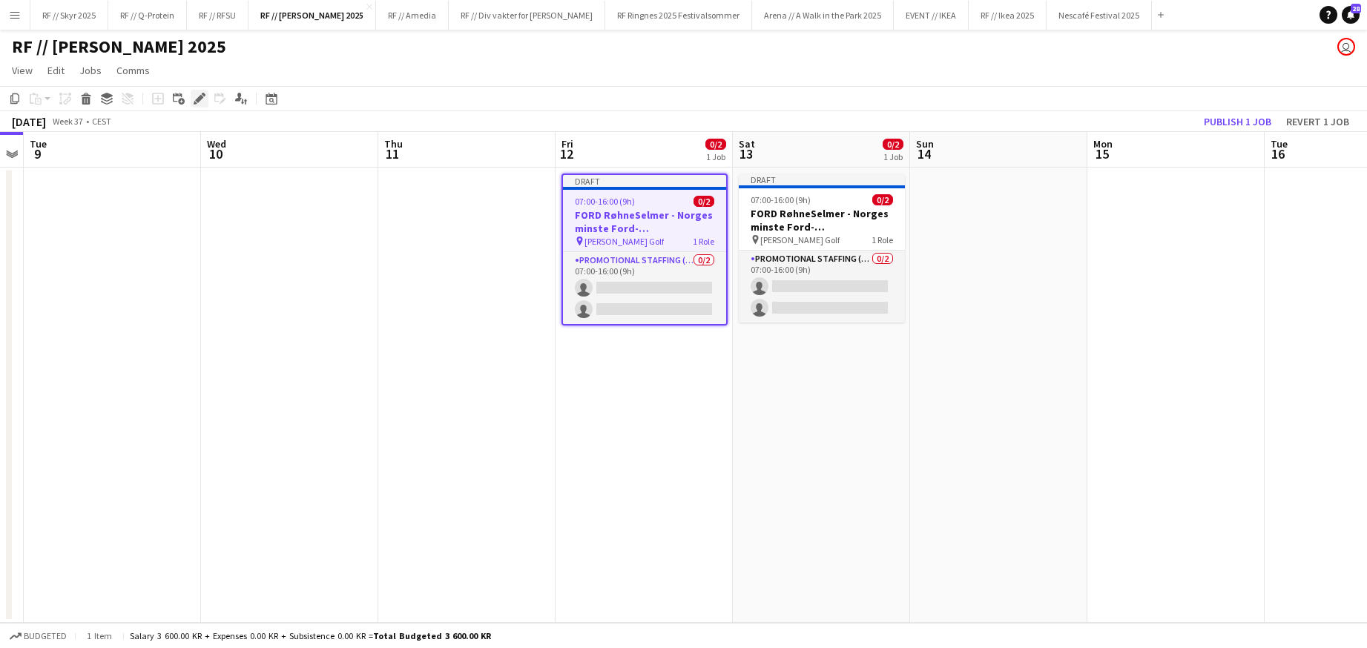
click at [197, 95] on icon "Edit" at bounding box center [200, 99] width 12 height 12
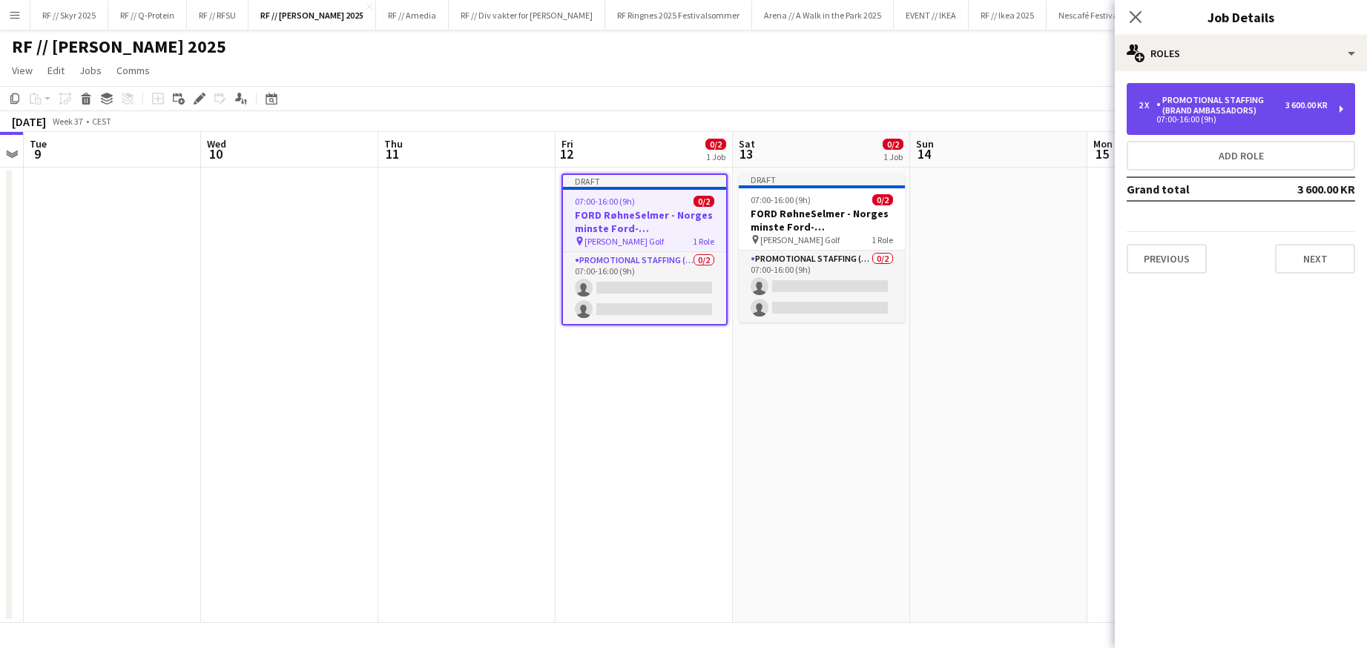
click at [1297, 117] on div "07:00-16:00 (9h)" at bounding box center [1233, 119] width 189 height 7
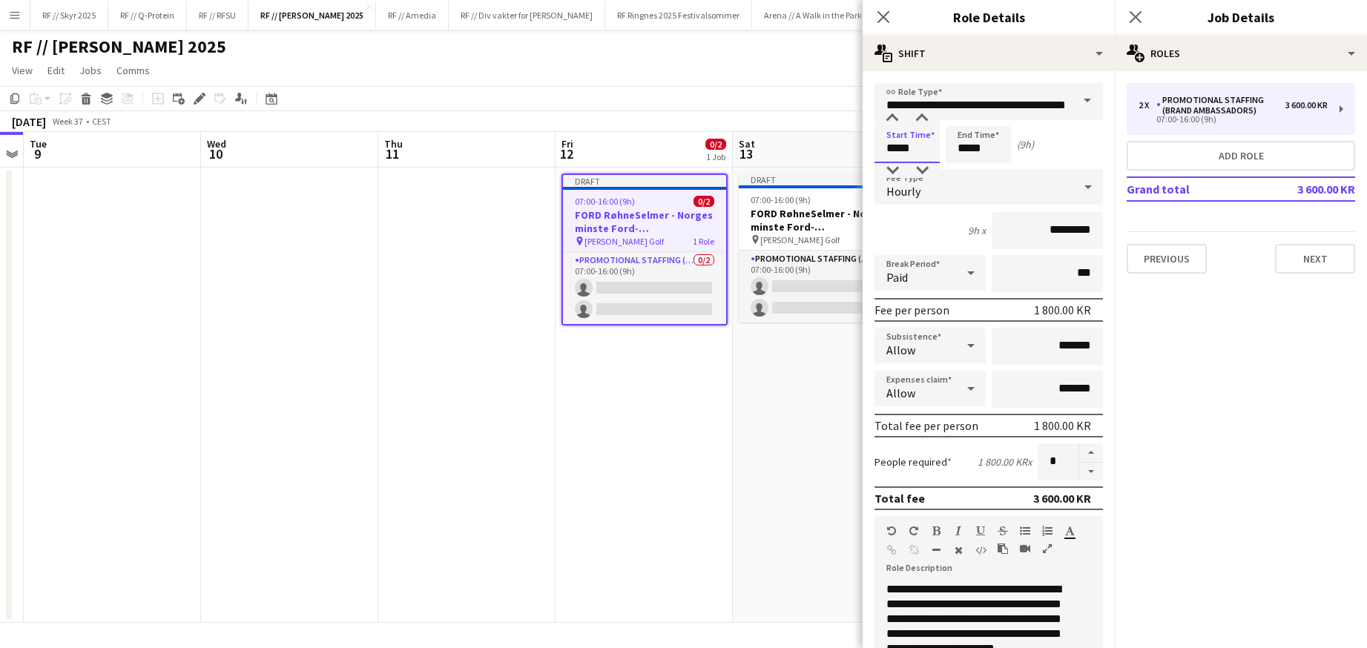
click at [904, 154] on input "*****" at bounding box center [907, 144] width 65 height 37
click at [887, 115] on div at bounding box center [893, 118] width 30 height 15
click at [893, 117] on div at bounding box center [893, 118] width 30 height 15
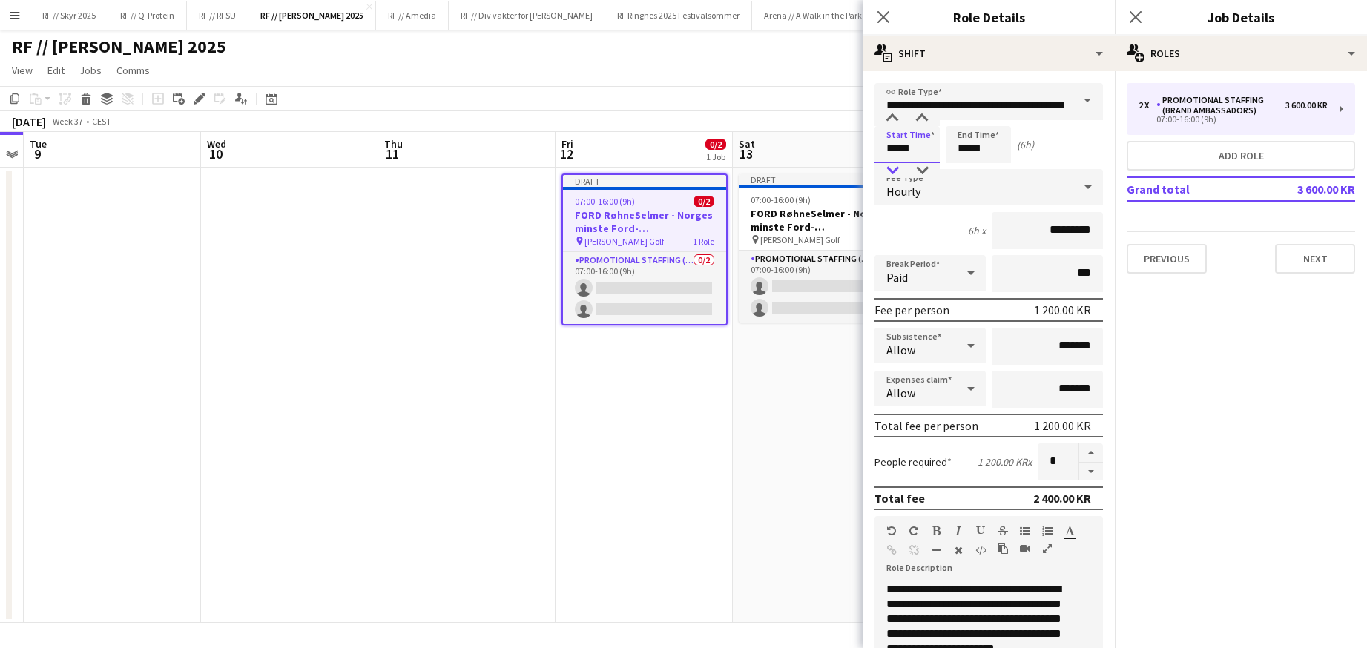
click at [890, 167] on div at bounding box center [893, 170] width 30 height 15
type input "*****"
click at [887, 117] on div at bounding box center [893, 118] width 30 height 15
click at [977, 146] on input "*****" at bounding box center [978, 144] width 65 height 37
click at [962, 117] on div at bounding box center [964, 118] width 30 height 15
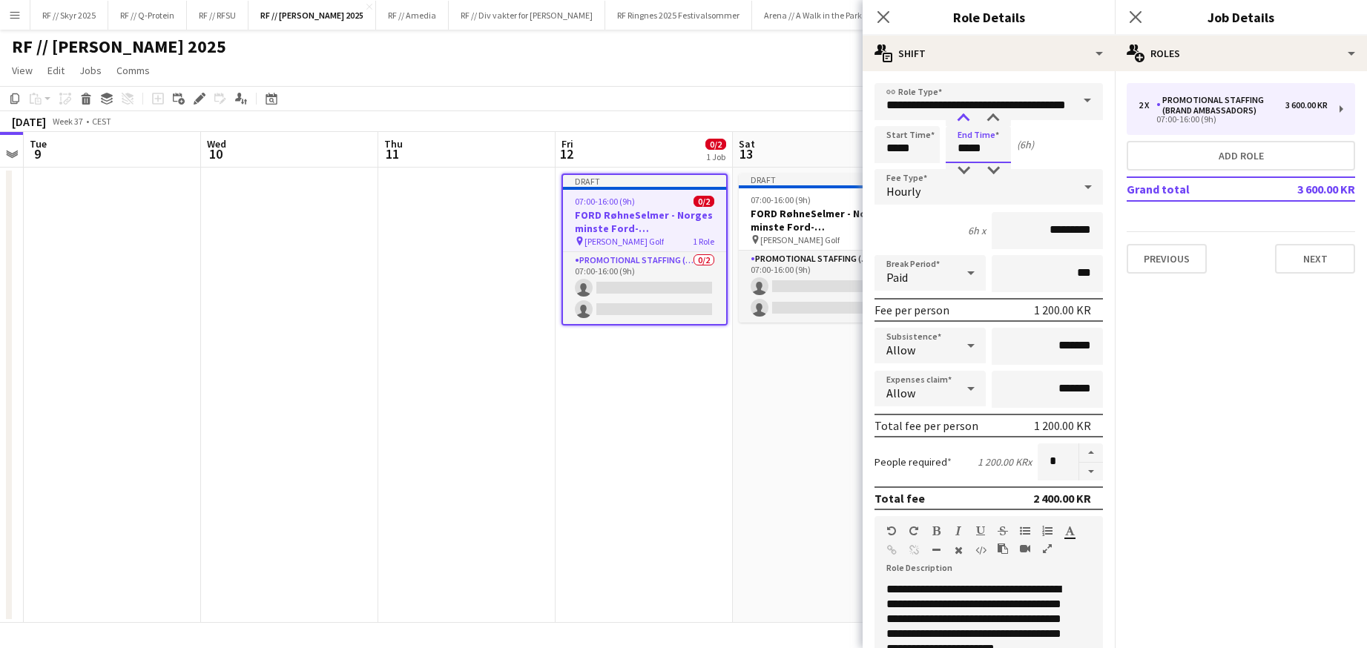
click at [962, 117] on div at bounding box center [964, 118] width 30 height 15
type input "*****"
click at [962, 117] on div at bounding box center [964, 118] width 30 height 15
drag, startPoint x: 1045, startPoint y: 232, endPoint x: 1032, endPoint y: 237, distance: 13.6
click at [1045, 232] on input "*********" at bounding box center [1047, 230] width 111 height 37
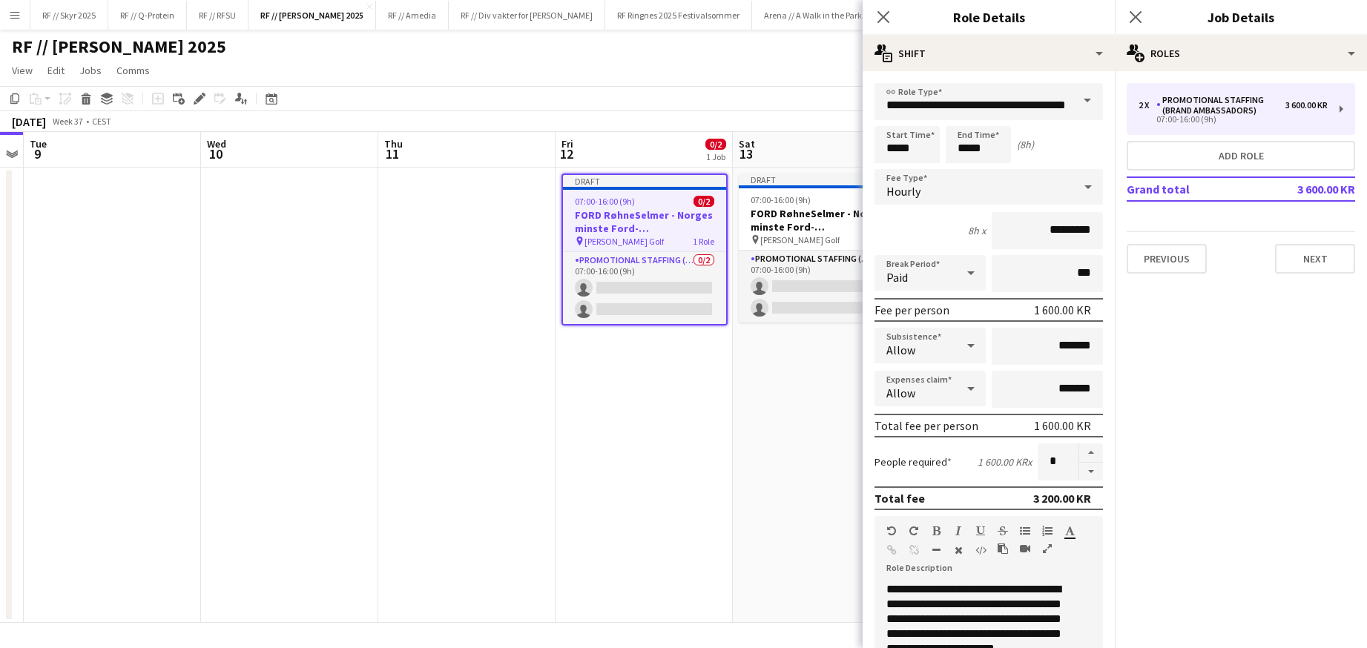
click at [953, 230] on div "8h x *********" at bounding box center [989, 230] width 229 height 37
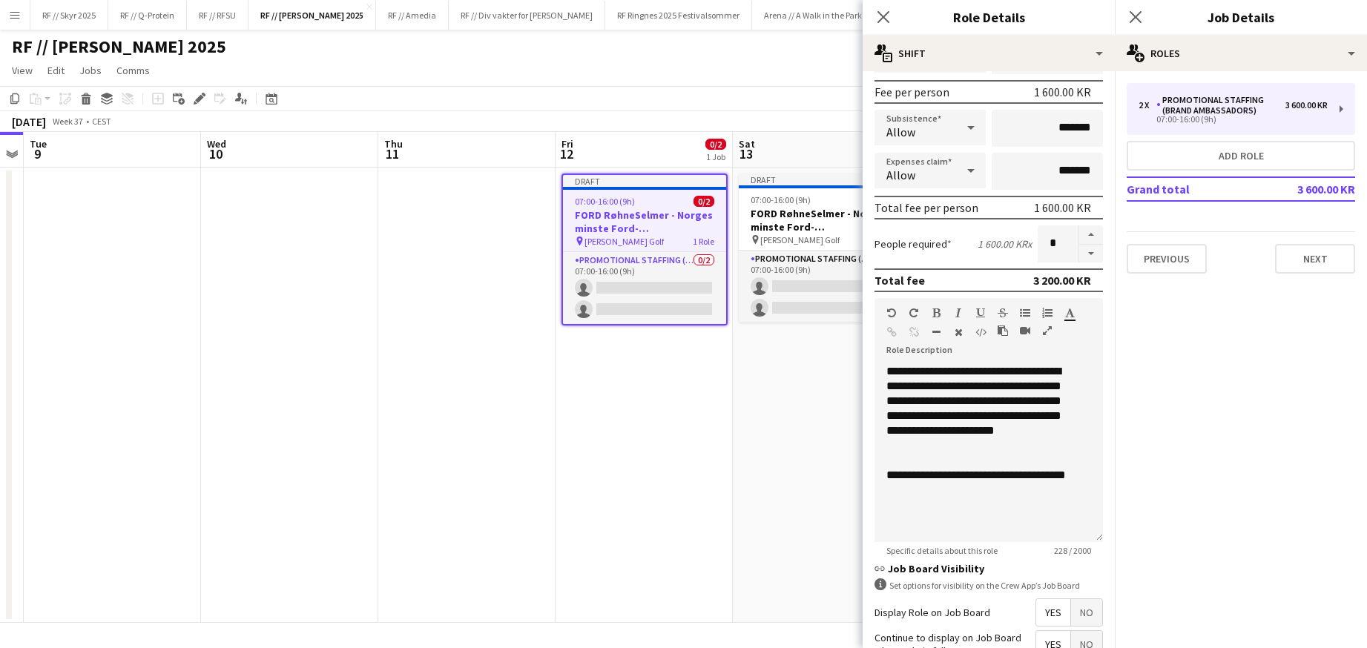
scroll to position [188, 0]
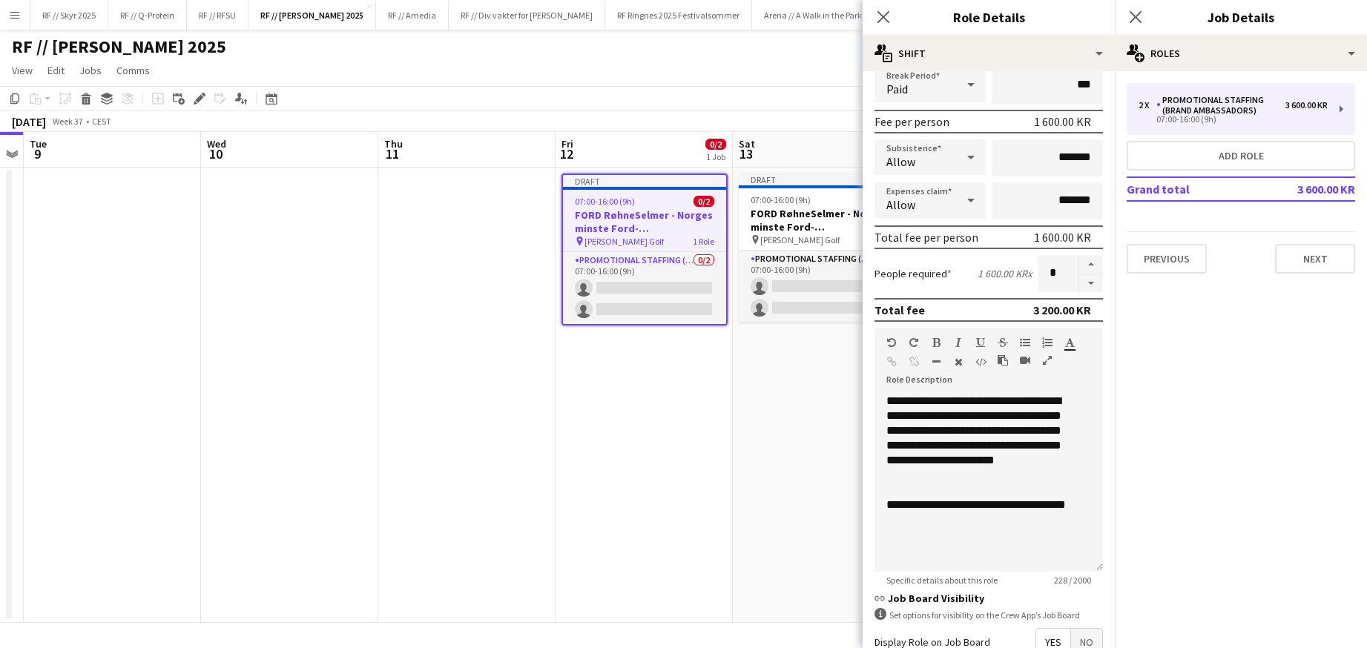
click at [904, 157] on span "Allow" at bounding box center [901, 161] width 29 height 15
click at [906, 156] on div at bounding box center [683, 324] width 1367 height 648
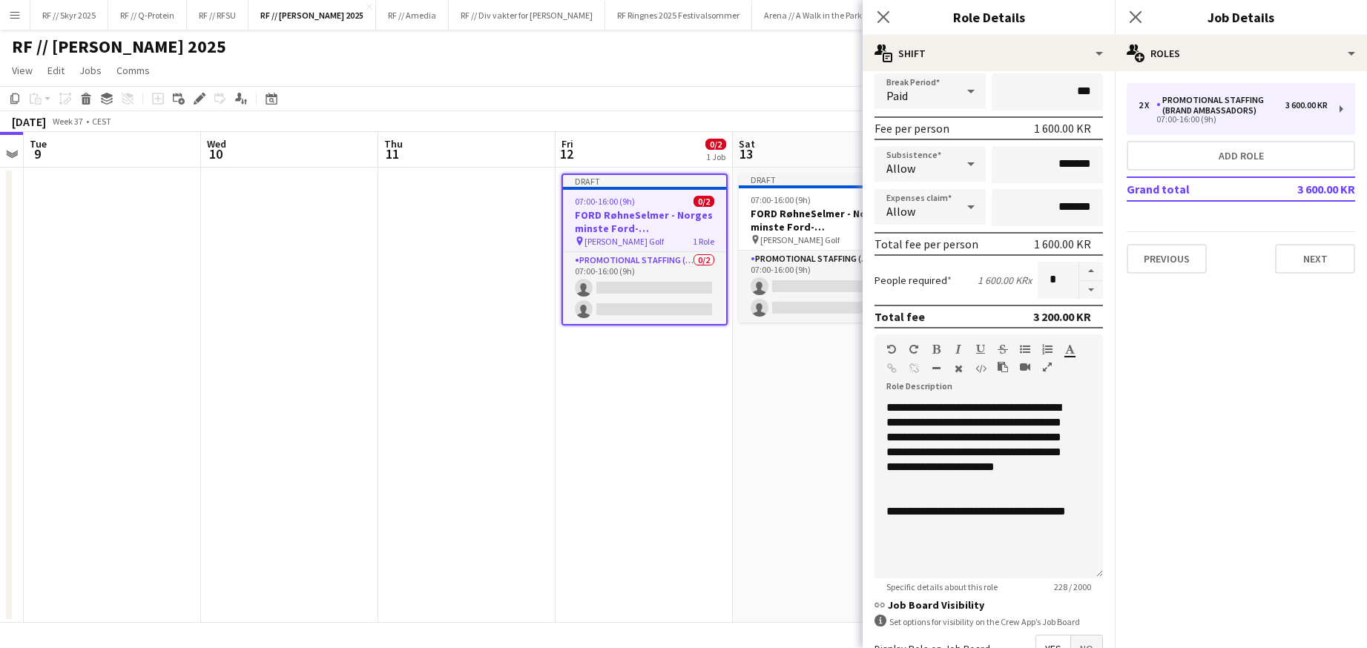
scroll to position [198, 0]
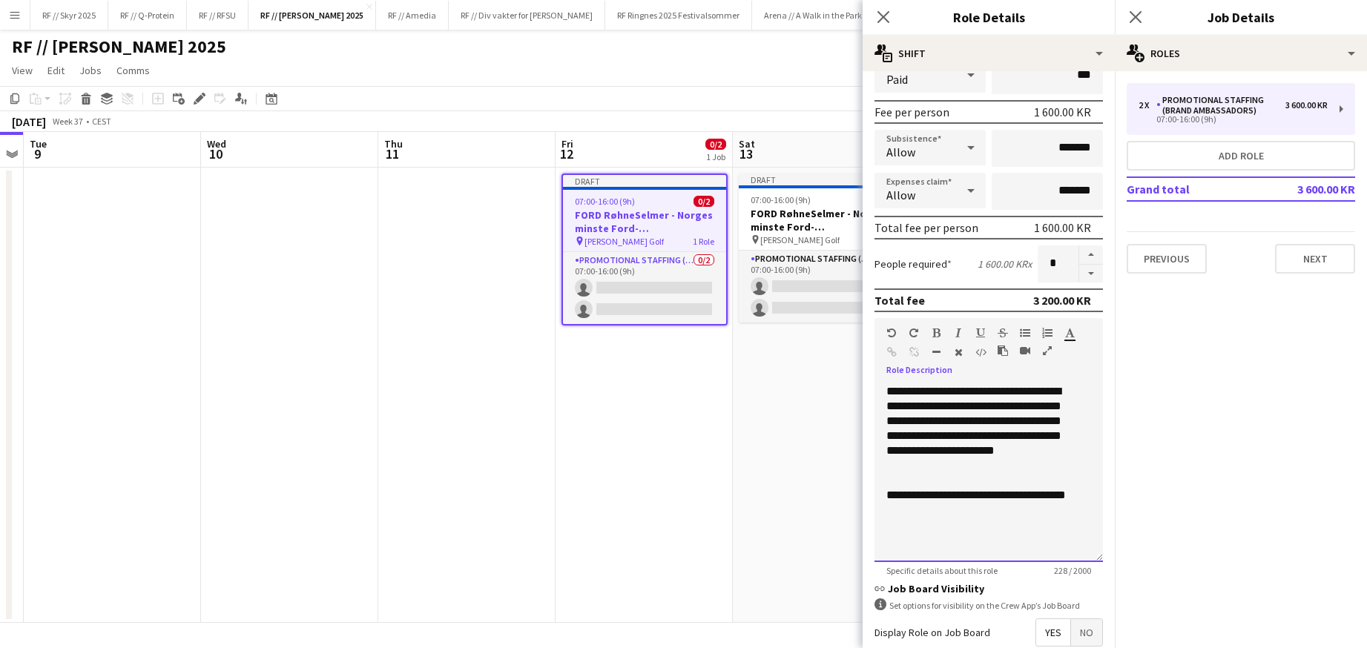
drag, startPoint x: 896, startPoint y: 421, endPoint x: 887, endPoint y: 407, distance: 16.3
click at [887, 407] on div "**********" at bounding box center [984, 428] width 194 height 89
click at [935, 438] on div "**********" at bounding box center [984, 428] width 194 height 89
drag, startPoint x: 938, startPoint y: 437, endPoint x: 874, endPoint y: 439, distance: 63.8
click at [875, 439] on div "**********" at bounding box center [989, 473] width 229 height 178
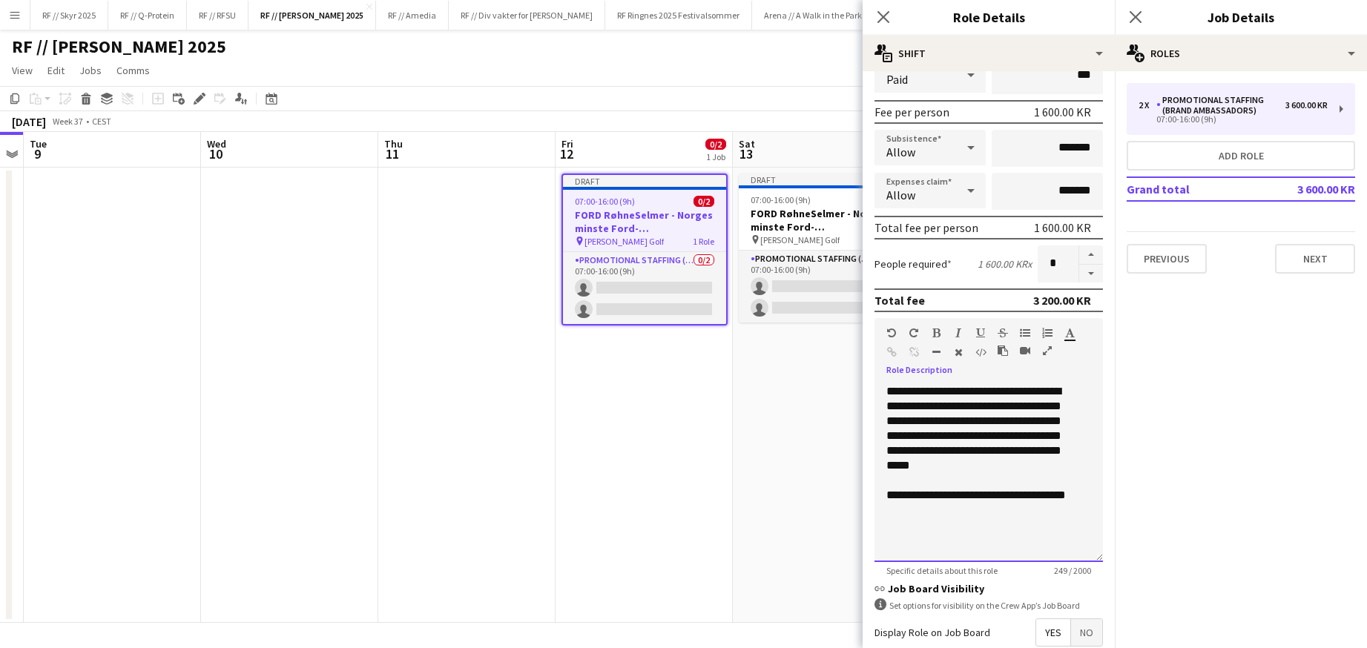
click at [973, 438] on div "**********" at bounding box center [984, 428] width 194 height 89
click at [953, 439] on div "**********" at bounding box center [984, 428] width 194 height 89
drag, startPoint x: 1060, startPoint y: 421, endPoint x: 922, endPoint y: 425, distance: 138.8
click at [922, 425] on div "**********" at bounding box center [984, 428] width 194 height 89
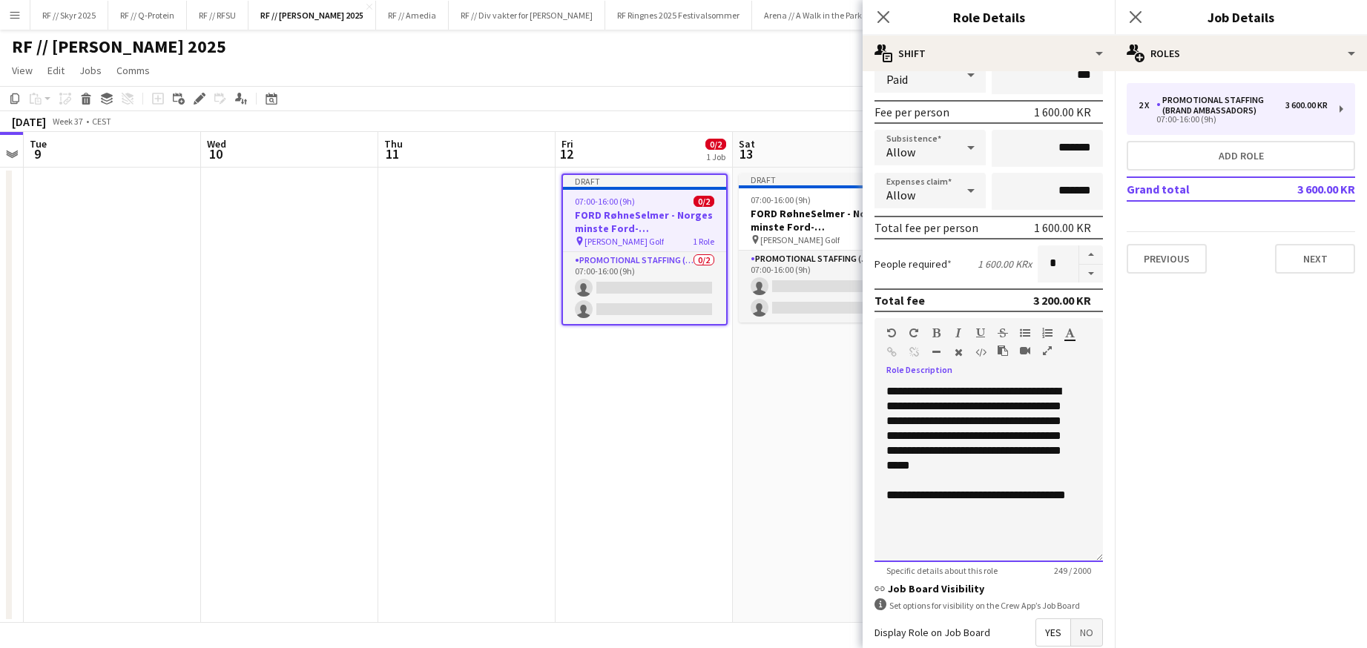
copy div "**********"
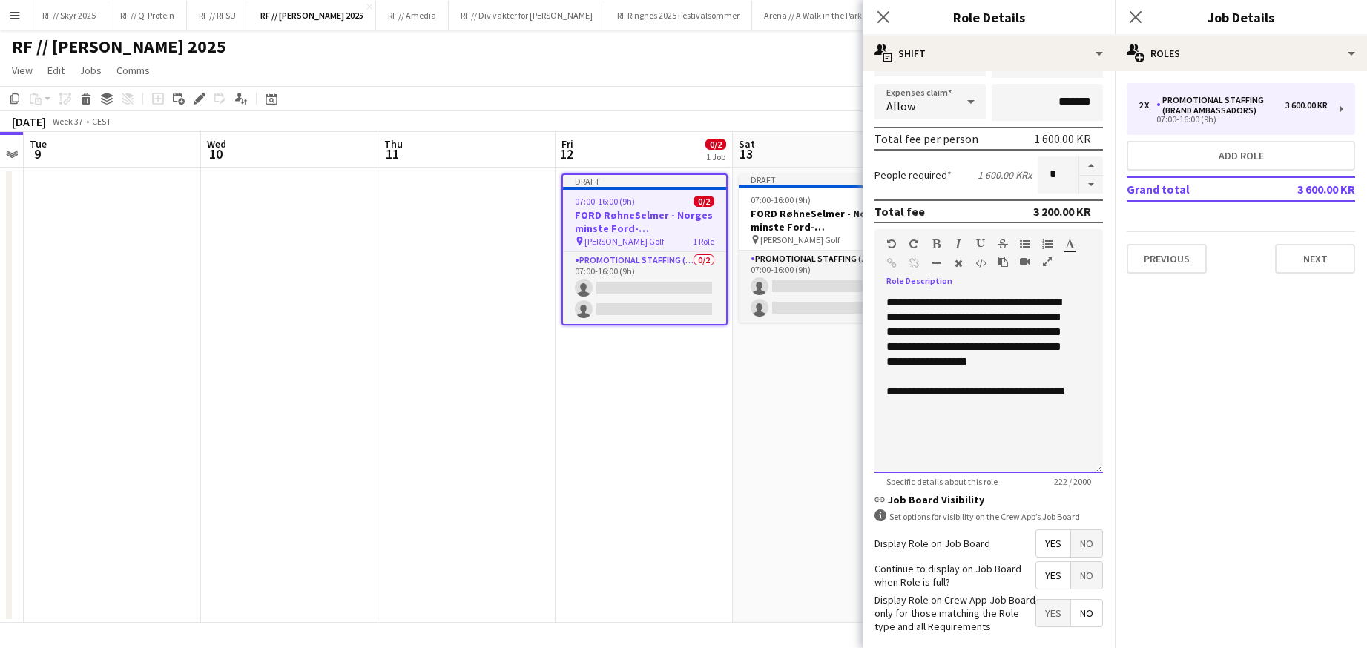
scroll to position [357, 0]
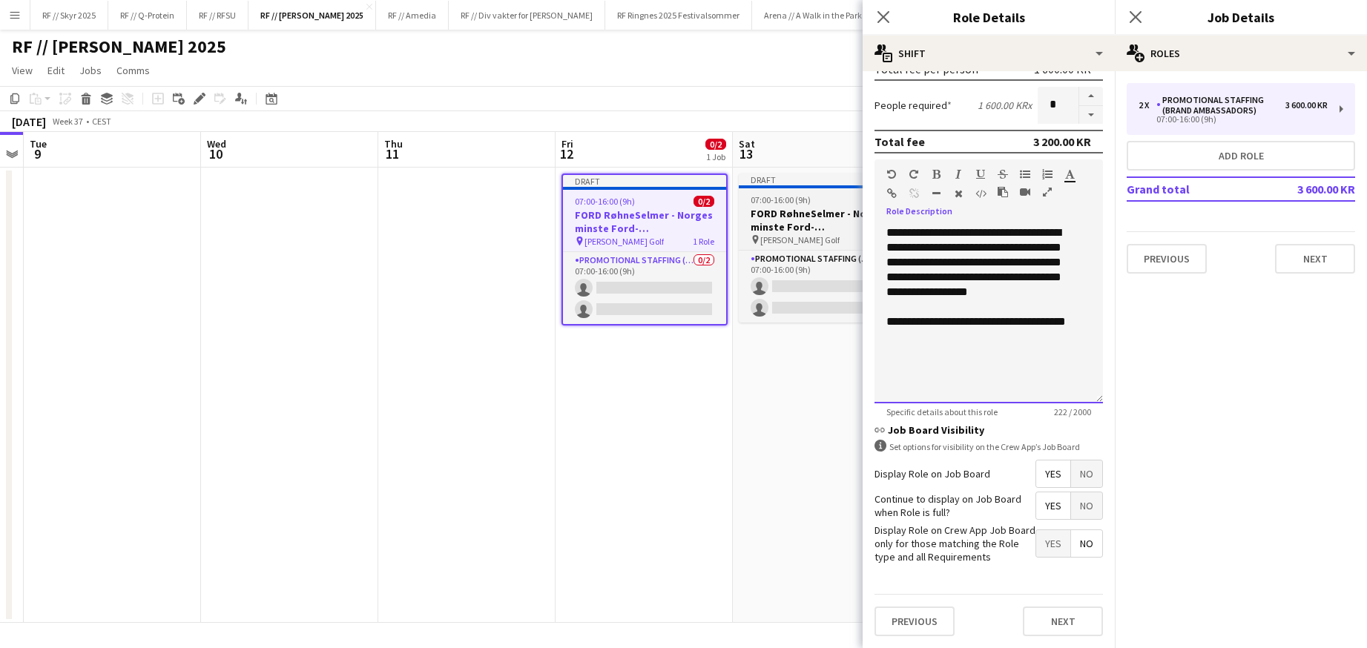
drag, startPoint x: 925, startPoint y: 336, endPoint x: 824, endPoint y: 194, distance: 174.6
click at [824, 194] on body "Menu Boards Boards Boards All jobs Status Workforce Workforce My Workforce Recr…" at bounding box center [683, 324] width 1367 height 648
copy div "**********"
click at [1323, 243] on div "Previous Next" at bounding box center [1241, 252] width 229 height 42
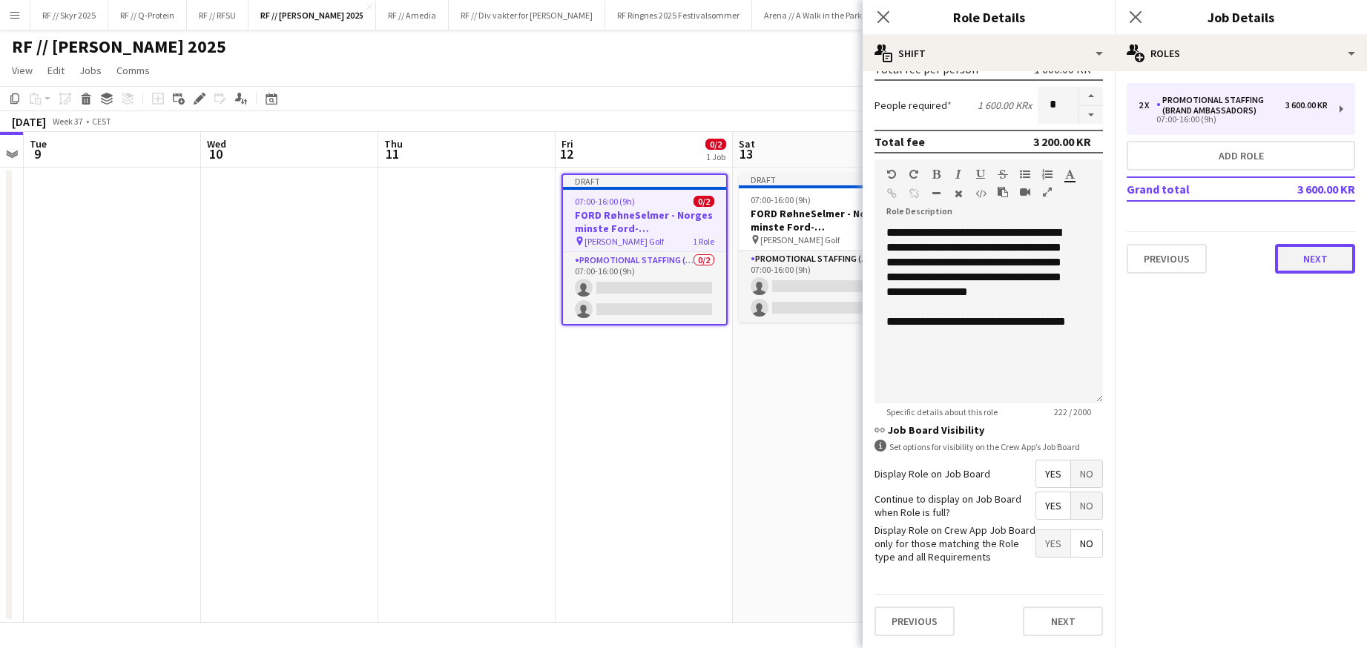
click at [1329, 254] on button "Next" at bounding box center [1315, 259] width 80 height 30
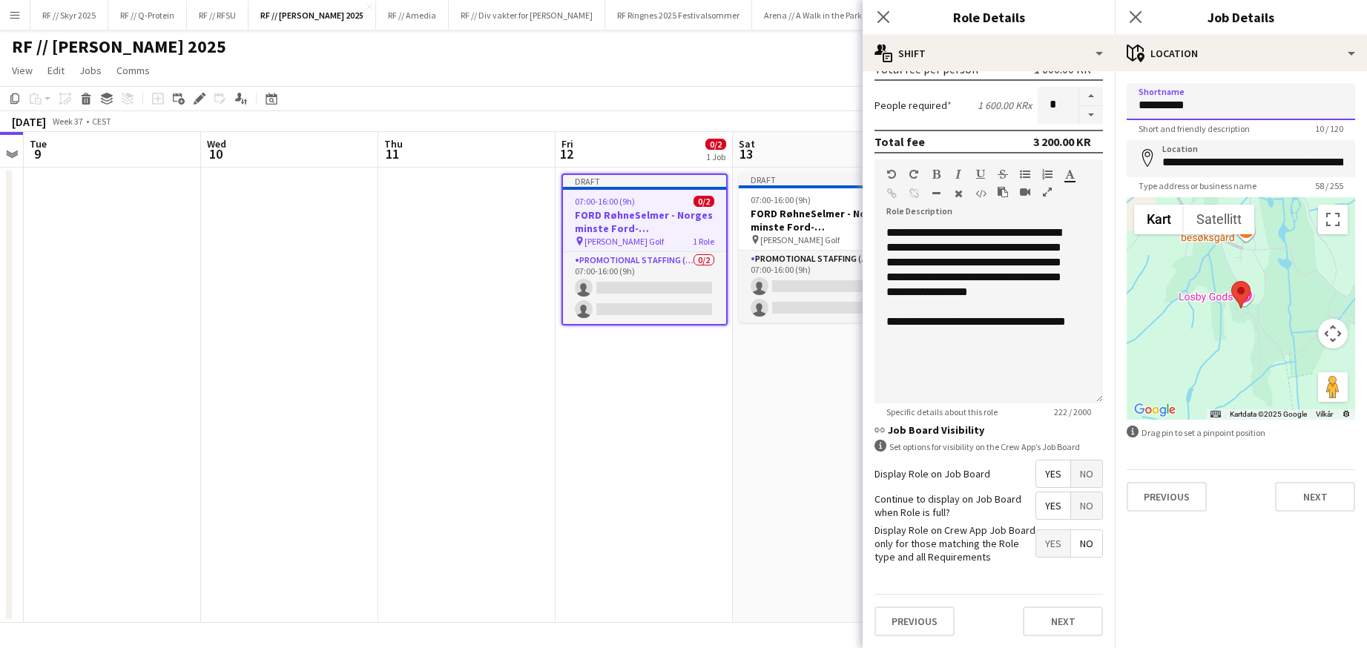
drag, startPoint x: 1192, startPoint y: 104, endPoint x: 1106, endPoint y: 104, distance: 86.1
click at [1107, 104] on body "Menu Boards Boards Boards All jobs Status Workforce Workforce My Workforce Recr…" at bounding box center [683, 324] width 1367 height 648
type input "*"
type input "********"
click at [1229, 165] on input "**********" at bounding box center [1241, 158] width 229 height 37
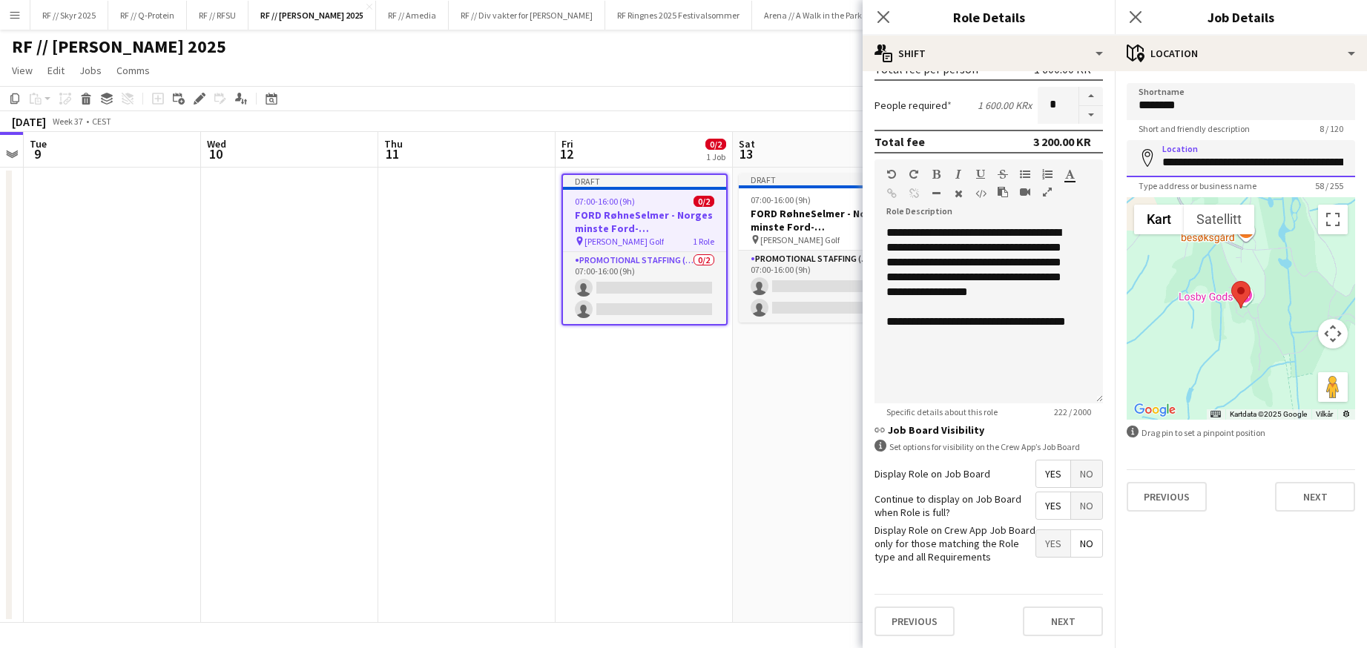
click at [1229, 165] on input "**********" at bounding box center [1241, 158] width 229 height 37
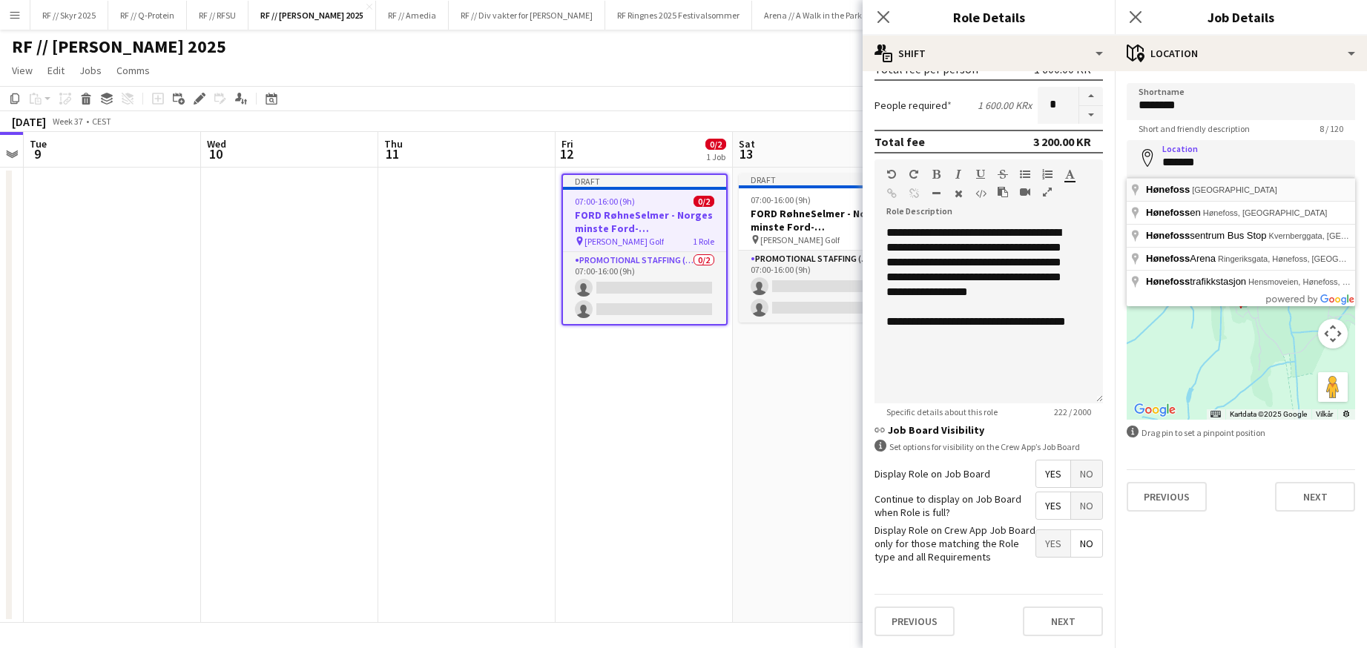
type input "**********"
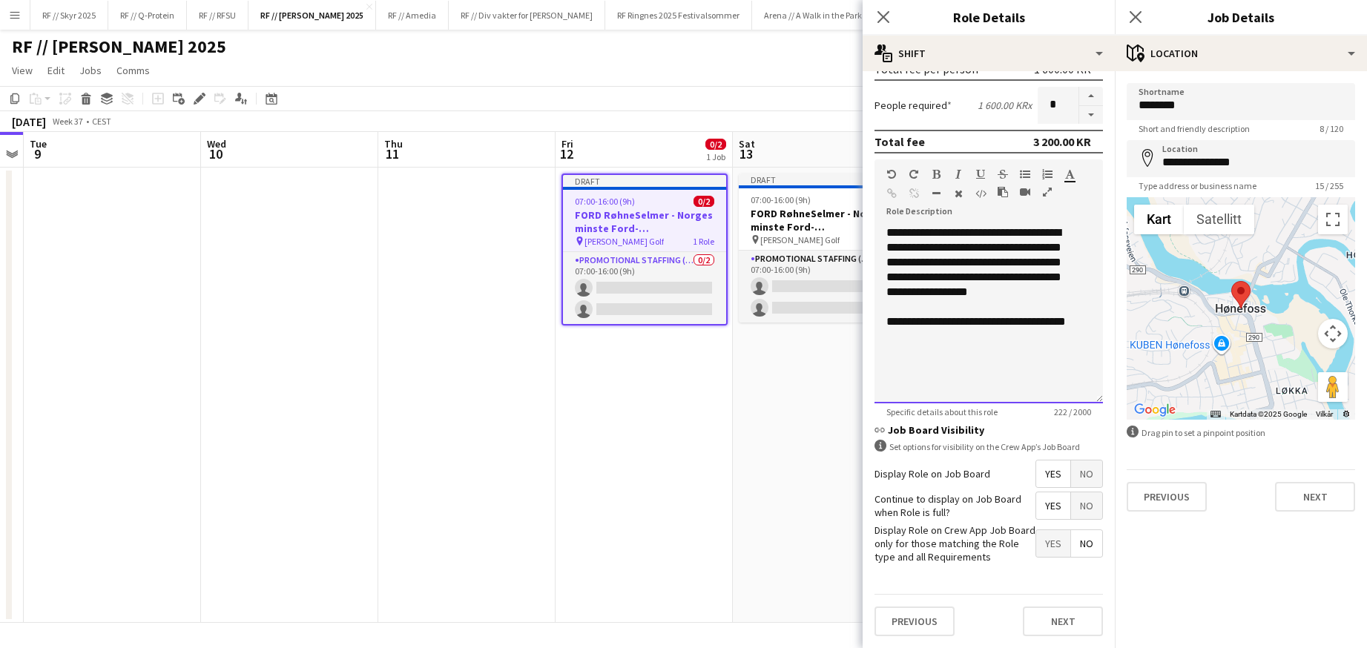
drag, startPoint x: 1025, startPoint y: 316, endPoint x: 1040, endPoint y: 315, distance: 14.1
click at [1025, 316] on span "**********" at bounding box center [977, 321] width 180 height 11
click at [1078, 295] on div "**********" at bounding box center [984, 263] width 194 height 74
drag, startPoint x: 961, startPoint y: 380, endPoint x: 792, endPoint y: 148, distance: 286.3
click at [792, 148] on body "Menu Boards Boards Boards All jobs Status Workforce Workforce My Workforce Recr…" at bounding box center [683, 324] width 1367 height 648
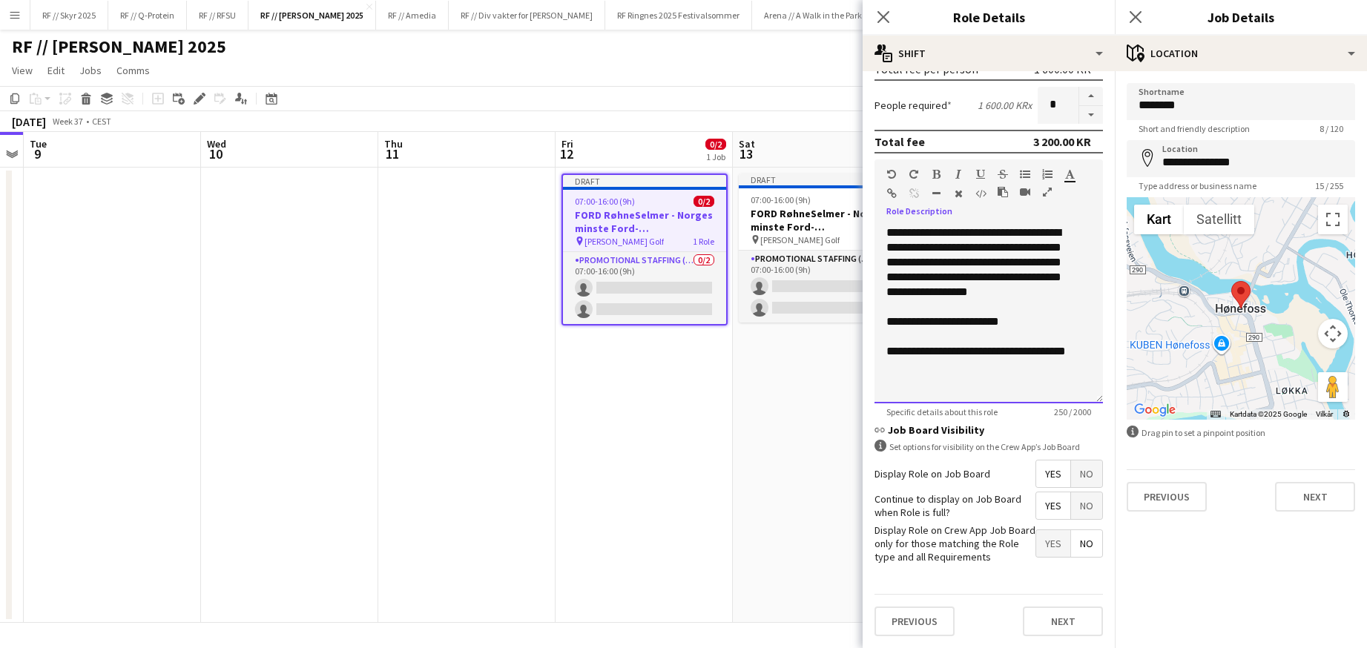
copy div "**********"
click at [1310, 496] on button "Next" at bounding box center [1315, 497] width 80 height 30
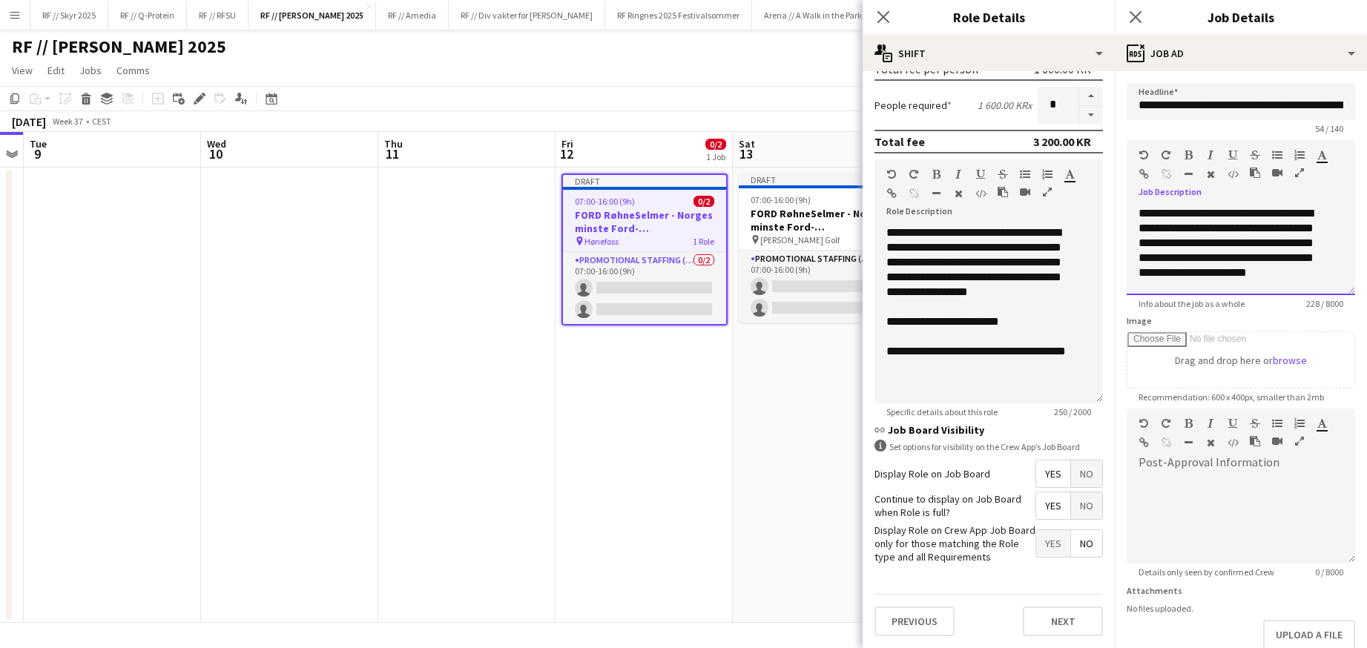
click at [1272, 250] on div "**********" at bounding box center [1230, 250] width 183 height 89
click at [1267, 248] on div "**********" at bounding box center [1230, 250] width 183 height 89
paste div
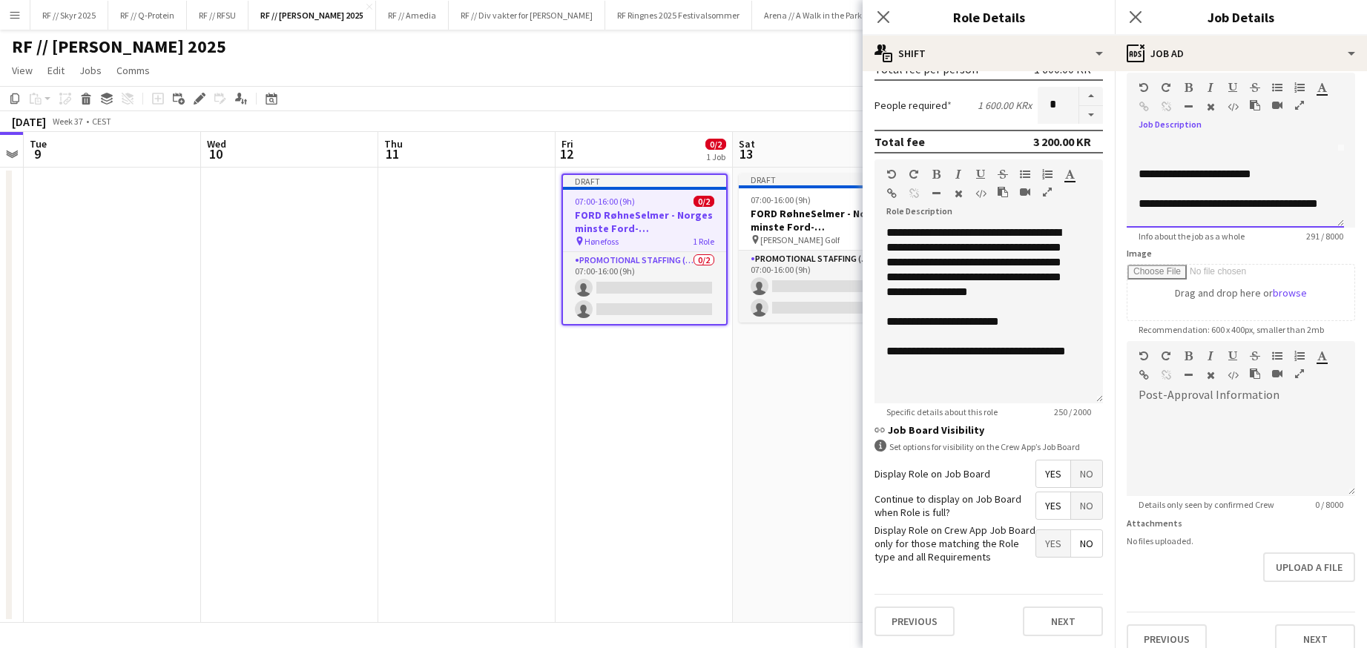
scroll to position [85, 0]
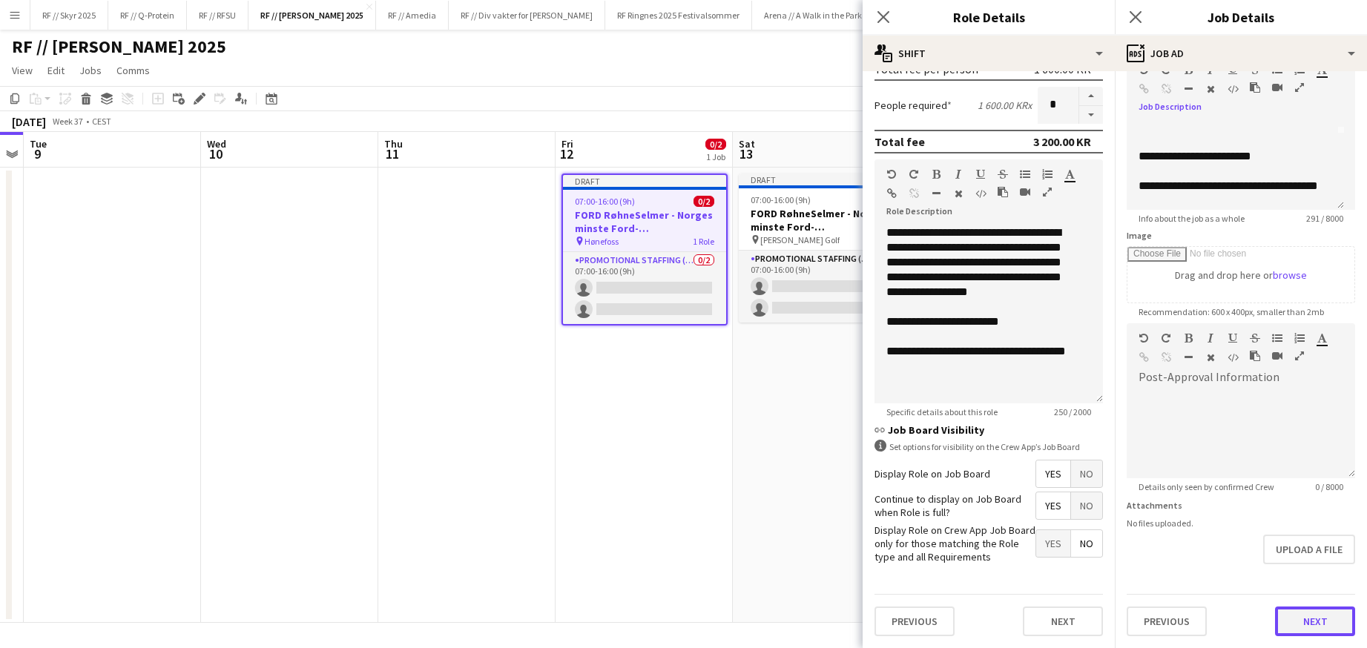
click at [1312, 617] on button "Next" at bounding box center [1315, 622] width 80 height 30
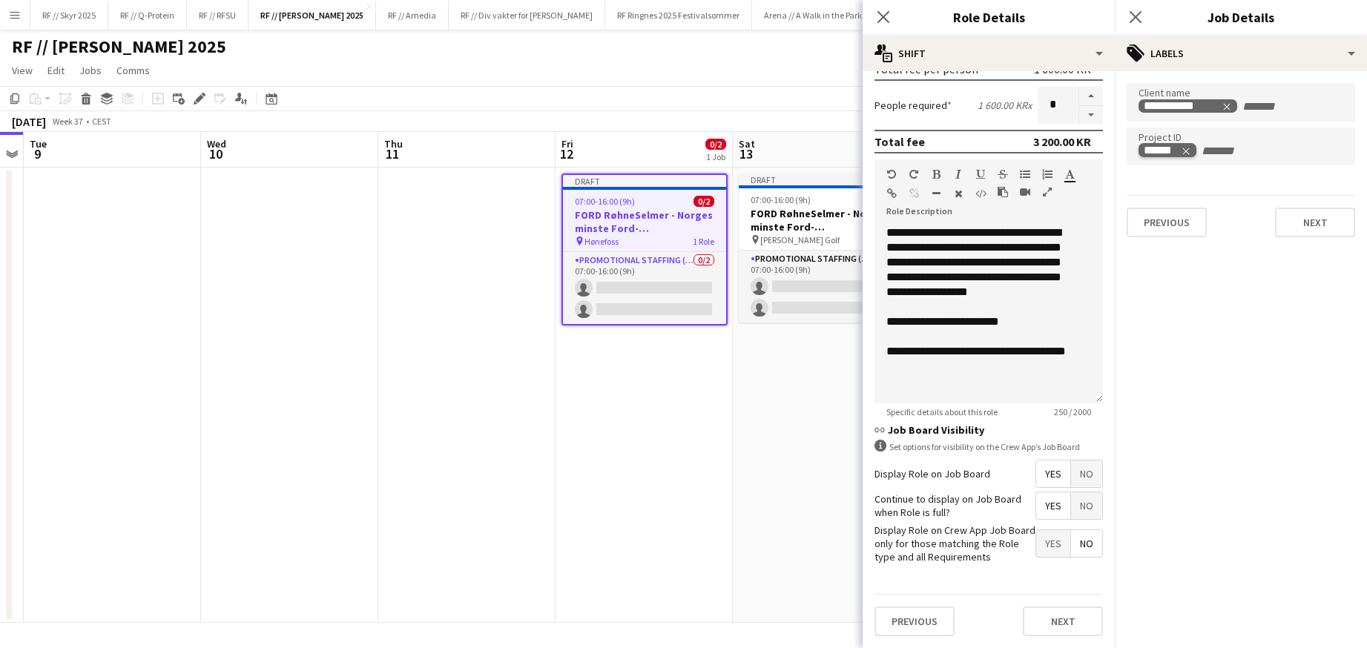
click at [1187, 152] on icon "Remove tag" at bounding box center [1186, 151] width 7 height 7
click at [1313, 227] on button "Next" at bounding box center [1315, 223] width 80 height 30
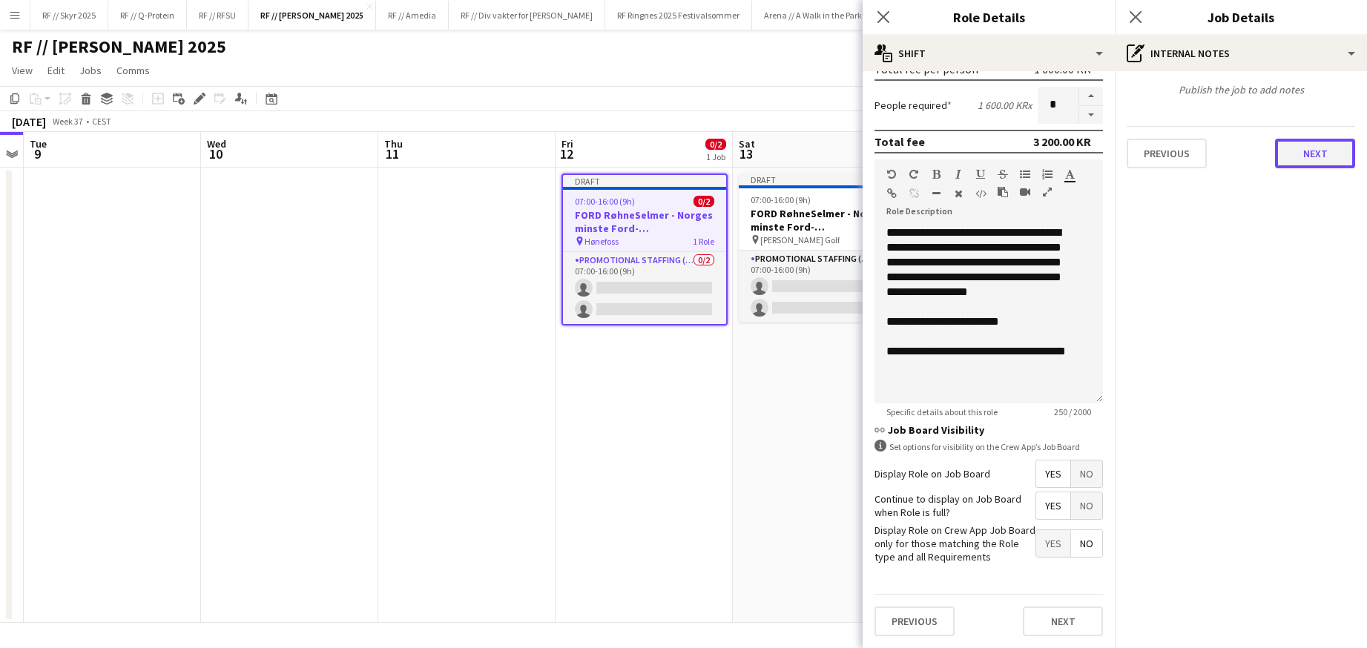
click at [1306, 162] on button "Next" at bounding box center [1315, 154] width 80 height 30
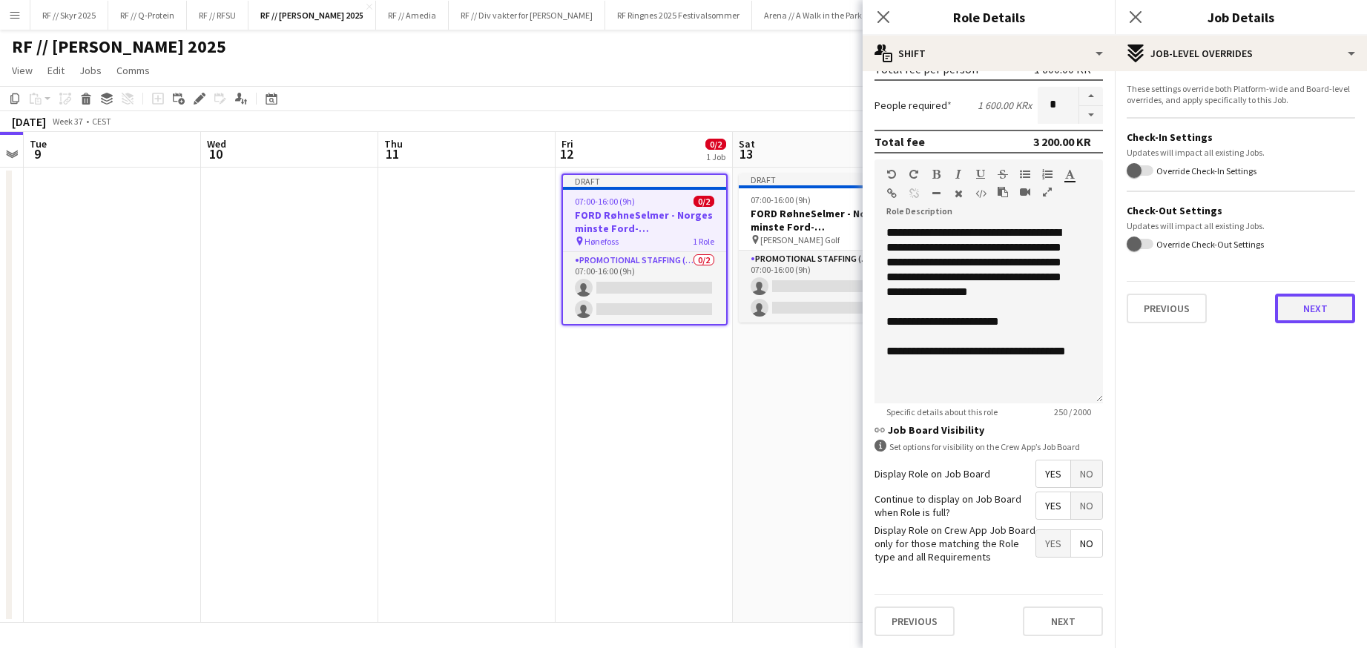
click at [1304, 310] on button "Next" at bounding box center [1315, 309] width 80 height 30
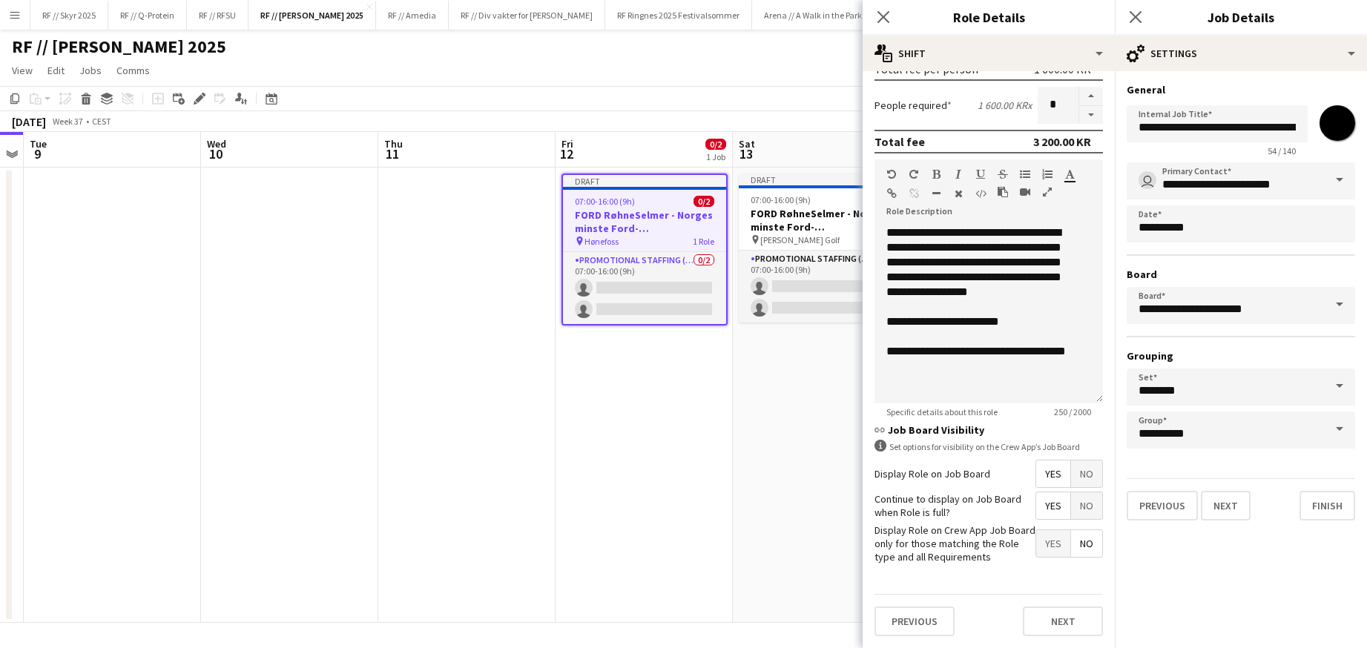
click at [1331, 522] on div "**********" at bounding box center [1241, 302] width 252 height 462
click at [1330, 510] on button "Finish" at bounding box center [1328, 506] width 56 height 30
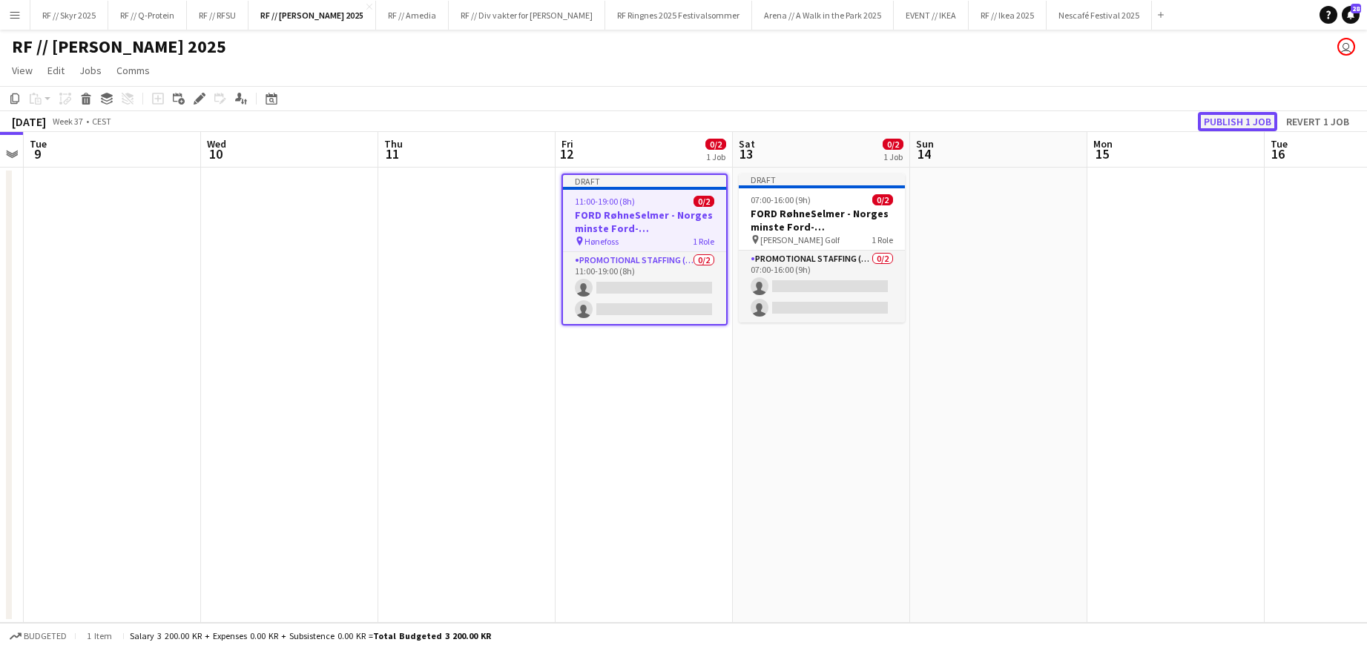
click at [1245, 112] on button "Publish 1 job" at bounding box center [1237, 121] width 79 height 19
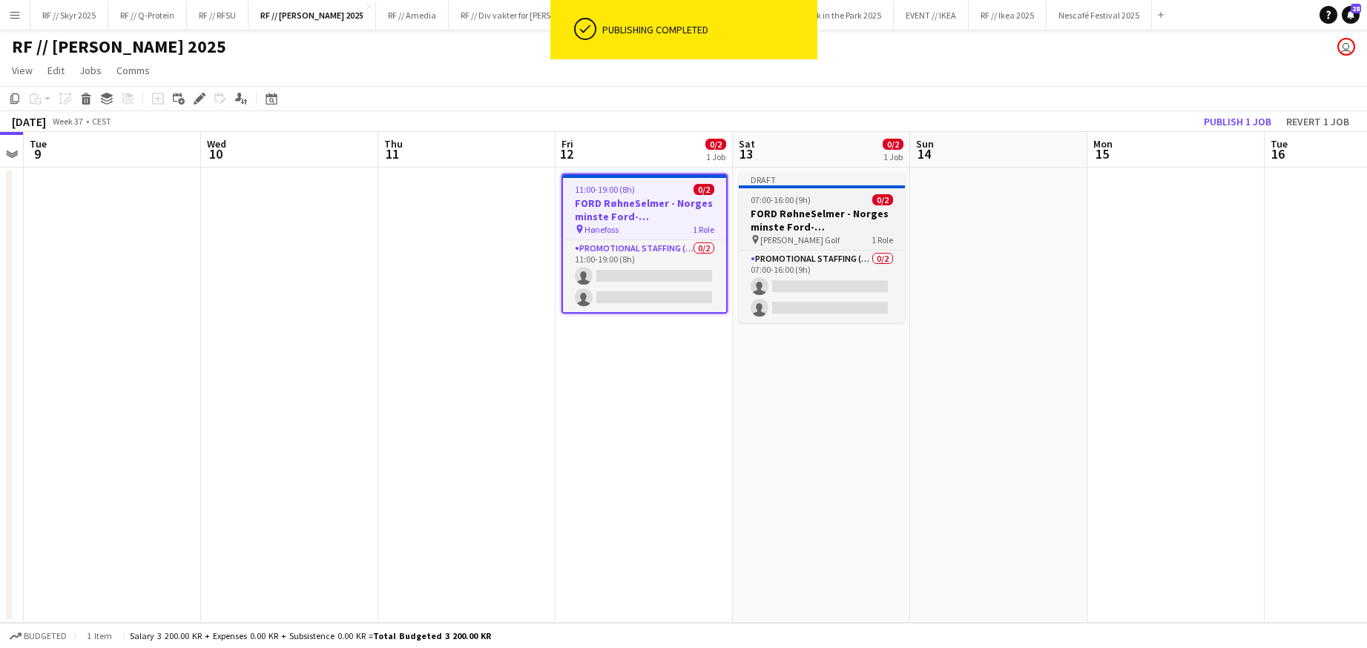
click at [846, 226] on h3 "FORD RøhneSelmer - Norges minste Ford-forhandlerkontor" at bounding box center [822, 220] width 166 height 27
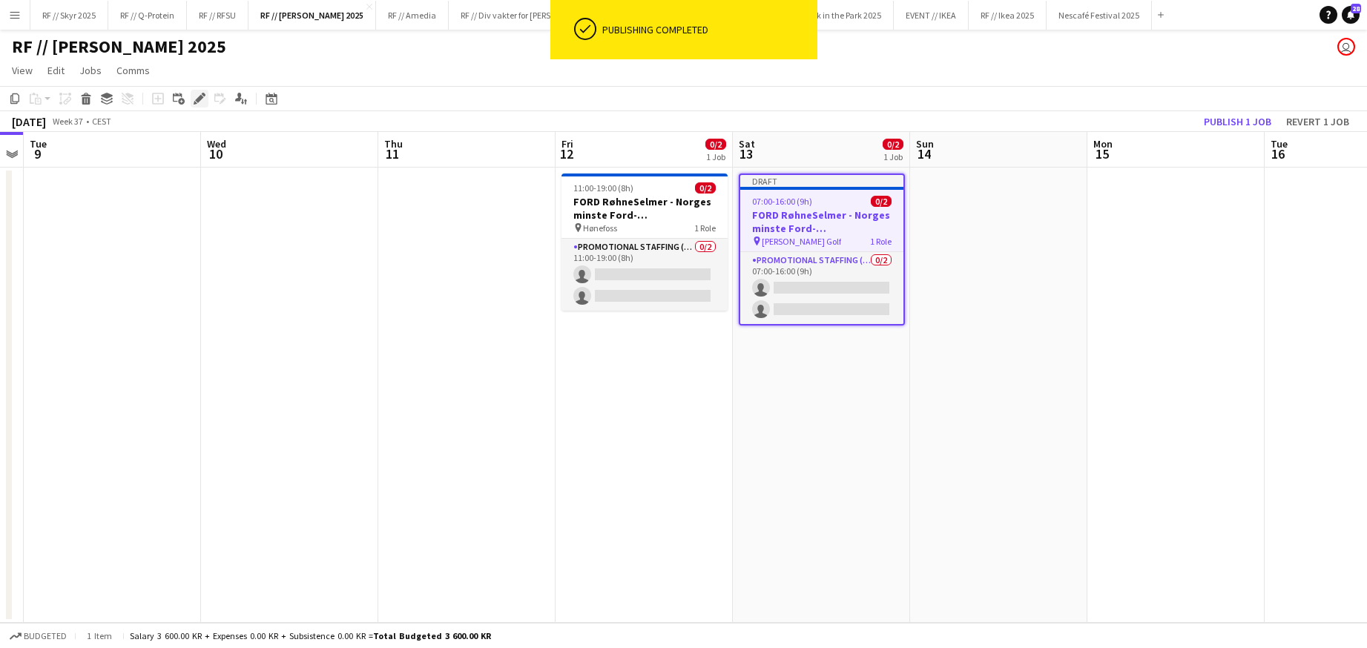
click at [194, 105] on icon "Edit" at bounding box center [200, 99] width 12 height 12
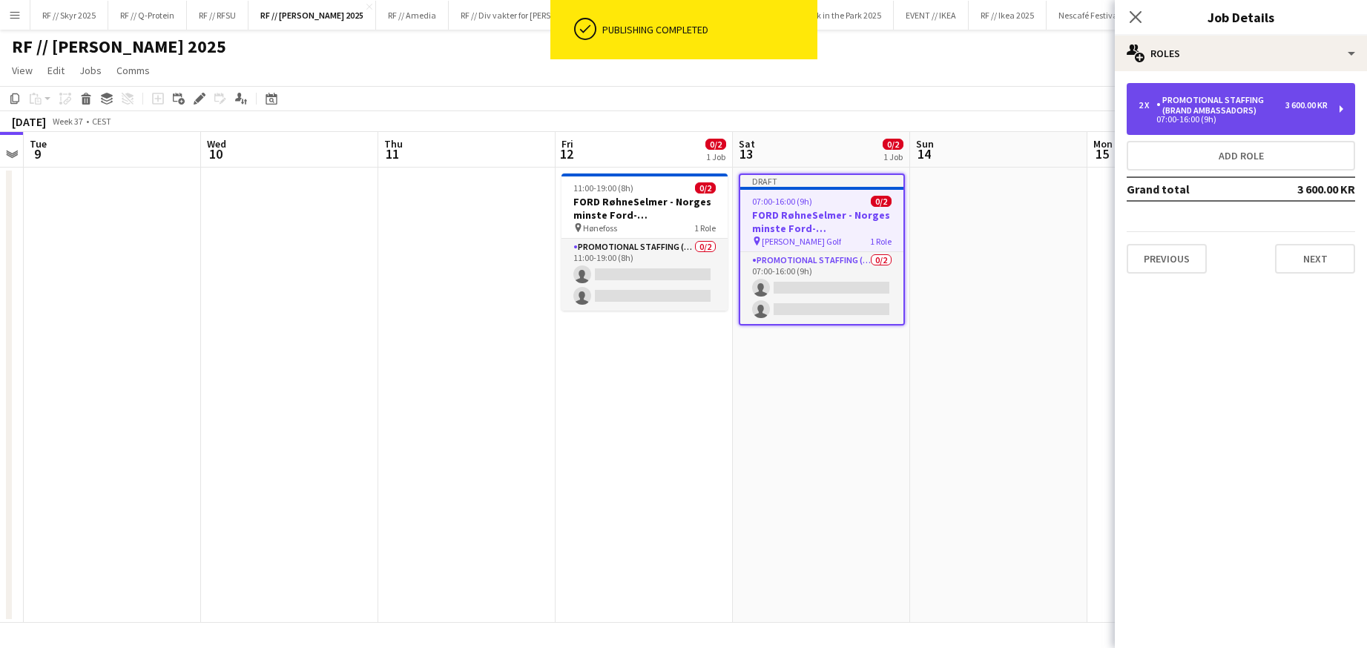
click at [1208, 95] on div "Promotional Staffing (Brand Ambassadors)" at bounding box center [1221, 105] width 129 height 21
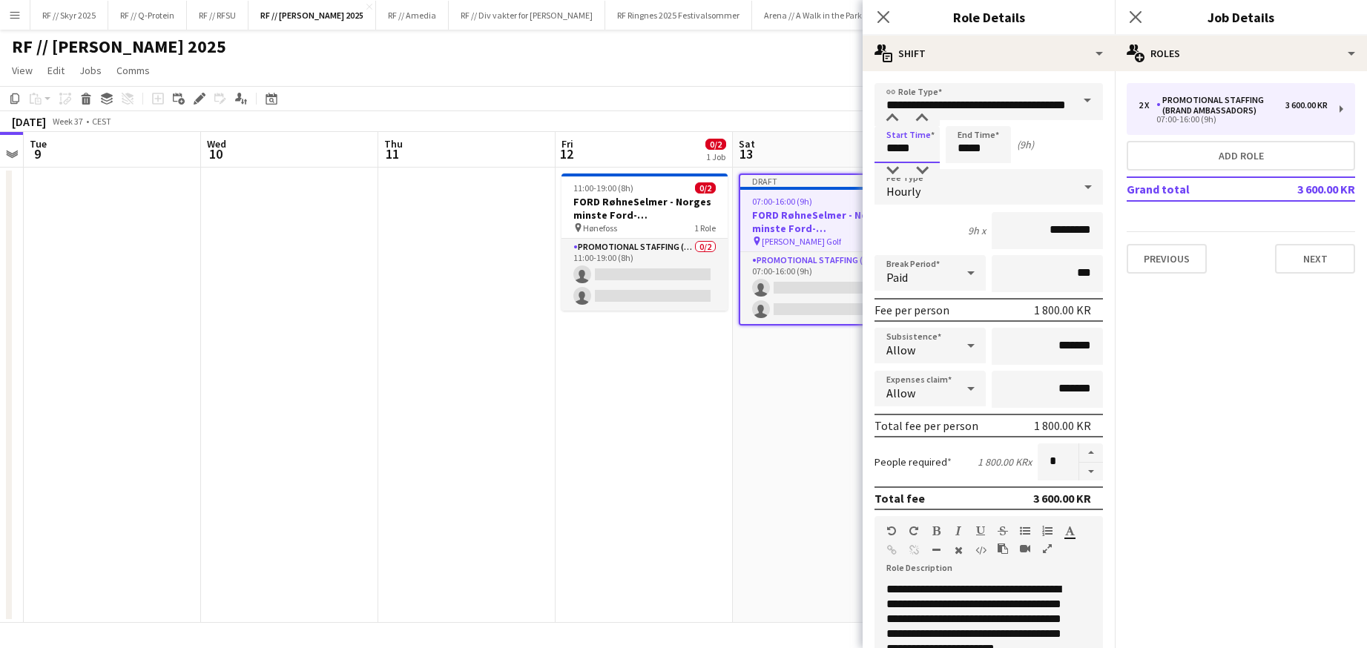
click at [894, 149] on input "*****" at bounding box center [907, 144] width 65 height 37
click at [889, 114] on div at bounding box center [893, 118] width 30 height 15
type input "*****"
click at [890, 114] on div at bounding box center [893, 118] width 30 height 15
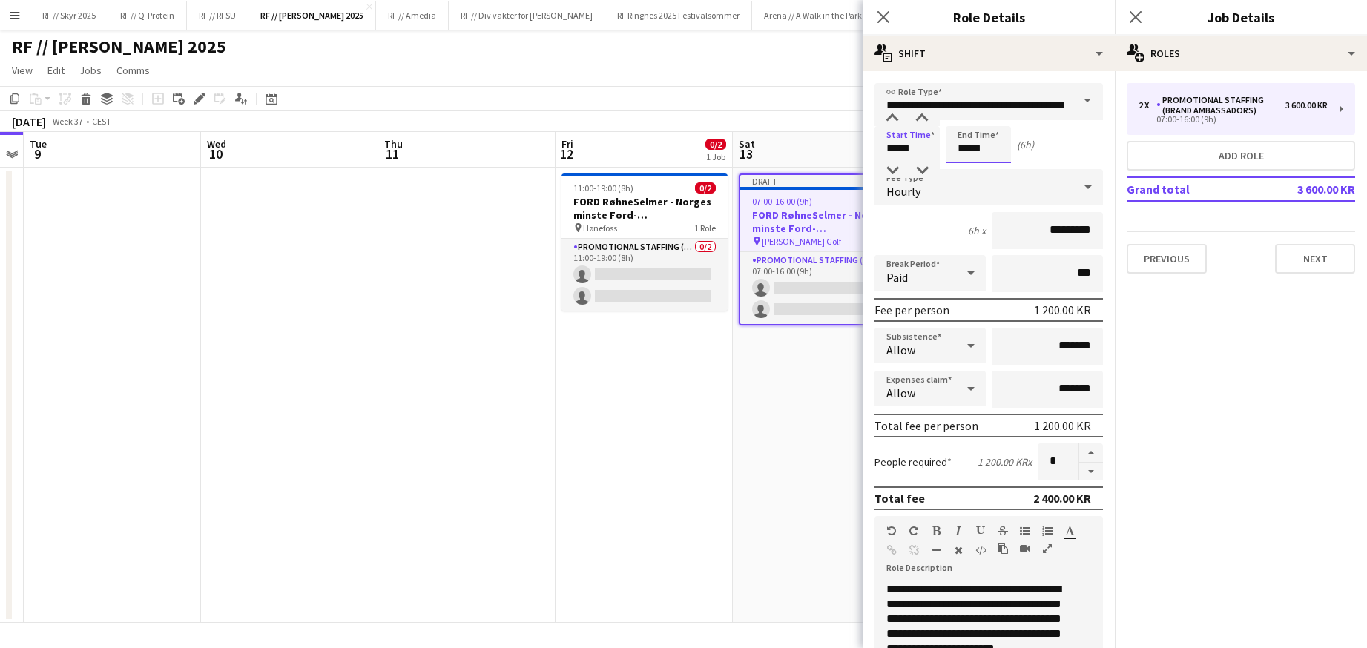
click at [970, 151] on input "*****" at bounding box center [978, 144] width 65 height 37
click at [965, 116] on div at bounding box center [964, 118] width 30 height 15
type input "*****"
click at [965, 116] on div at bounding box center [964, 118] width 30 height 15
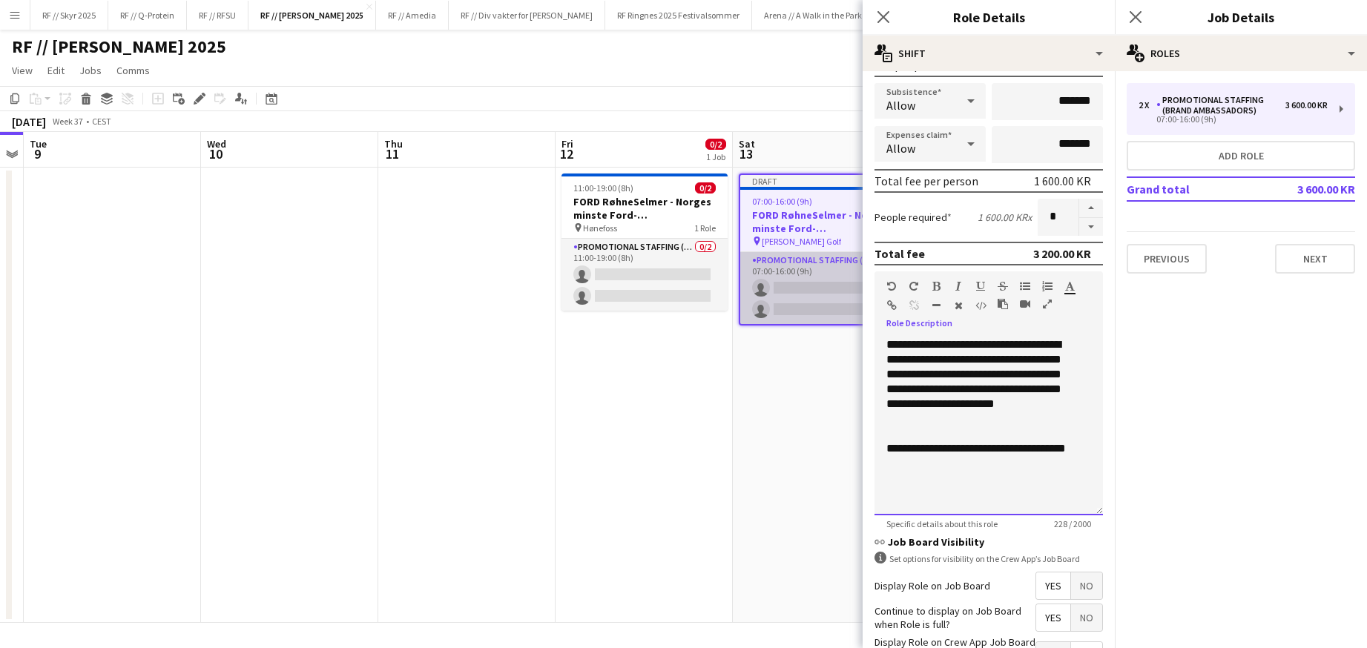
drag, startPoint x: 948, startPoint y: 465, endPoint x: 812, endPoint y: 269, distance: 238.3
click at [812, 269] on body "Menu Boards Boards Boards All jobs Status Workforce Workforce My Workforce Recr…" at bounding box center [683, 324] width 1367 height 648
paste div
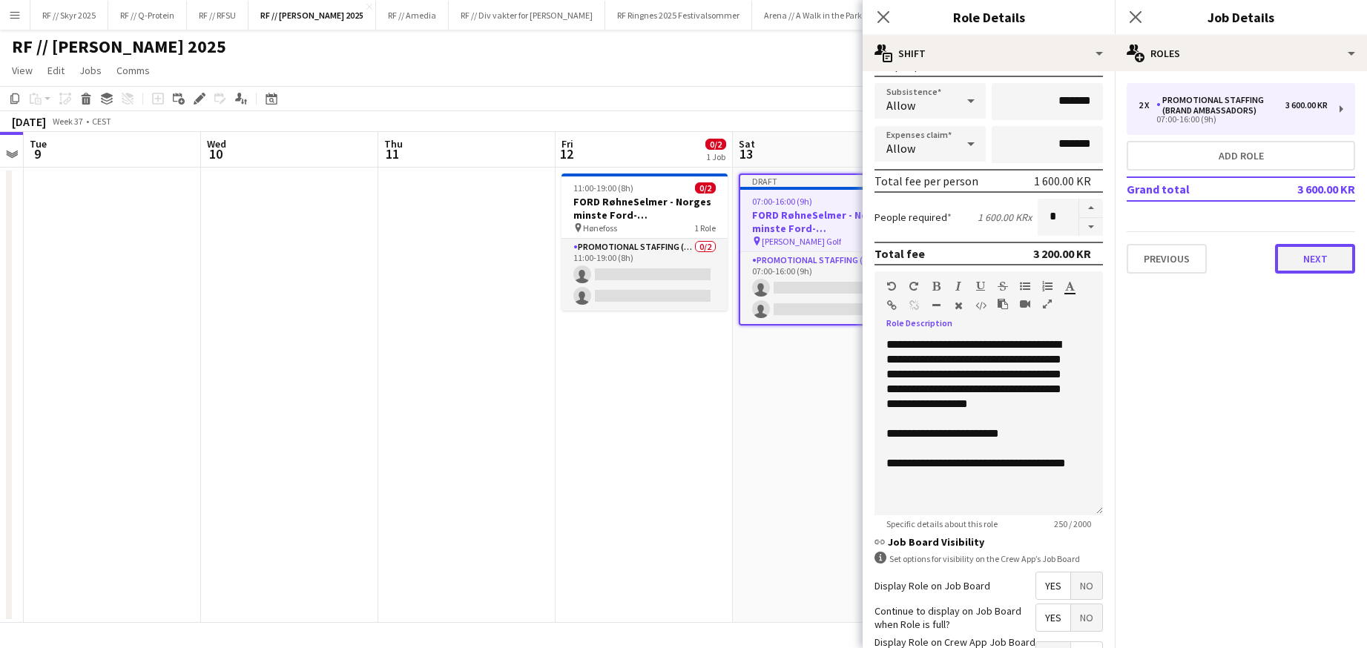
click at [1323, 252] on button "Next" at bounding box center [1315, 259] width 80 height 30
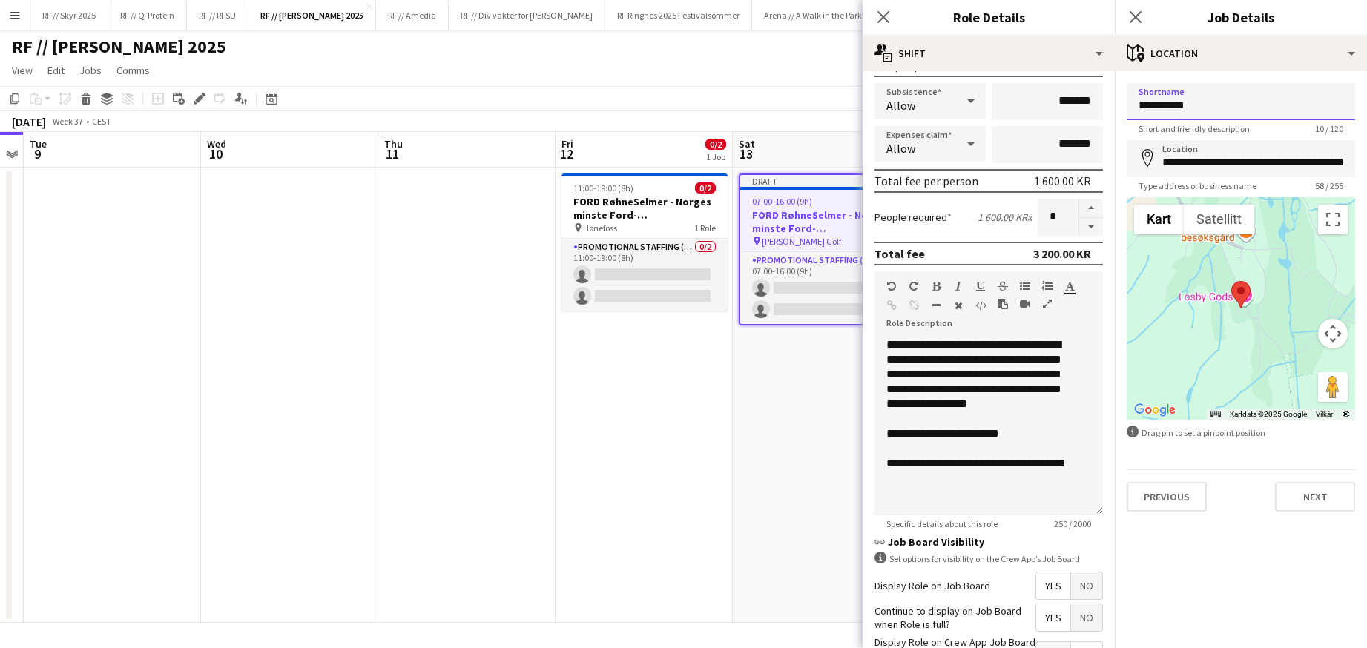
drag, startPoint x: 1193, startPoint y: 107, endPoint x: 1097, endPoint y: 98, distance: 96.9
click at [1097, 98] on body "Menu Boards Boards Boards All jobs Status Workforce Workforce My Workforce Recr…" at bounding box center [683, 324] width 1367 height 648
type input "*"
type input "********"
click at [1275, 159] on input "**********" at bounding box center [1241, 158] width 229 height 37
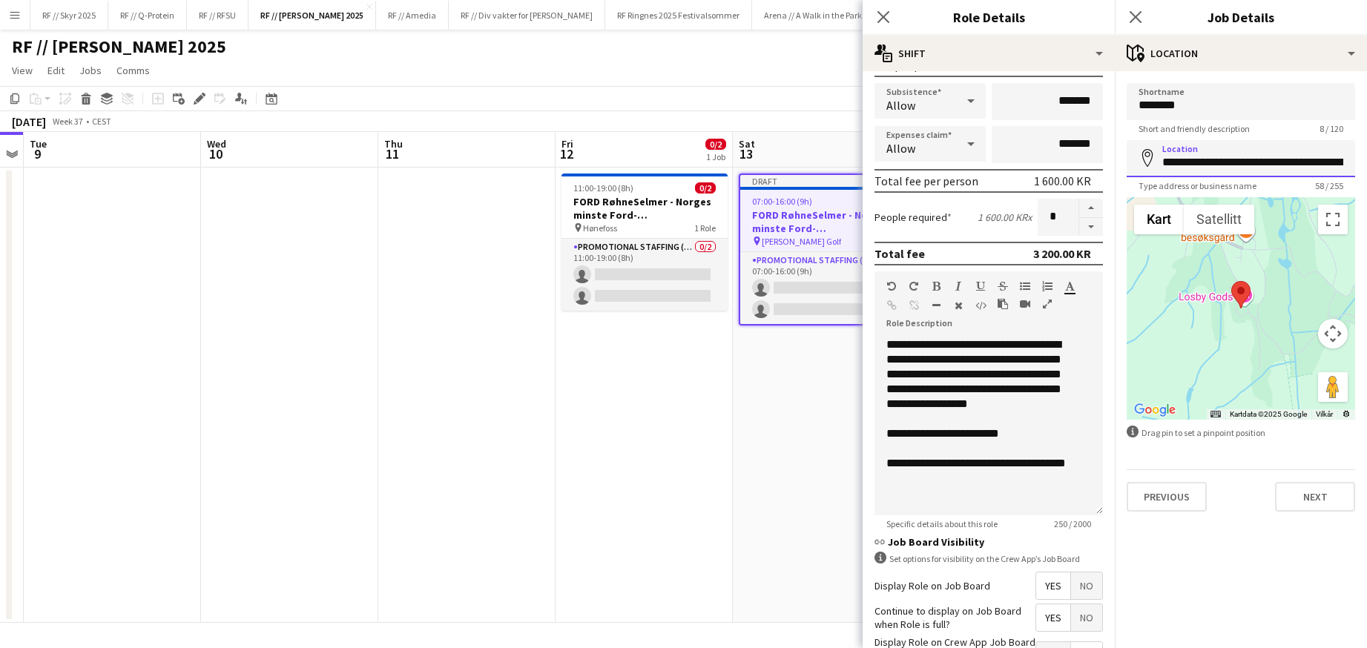
click at [1275, 159] on input "**********" at bounding box center [1241, 158] width 229 height 37
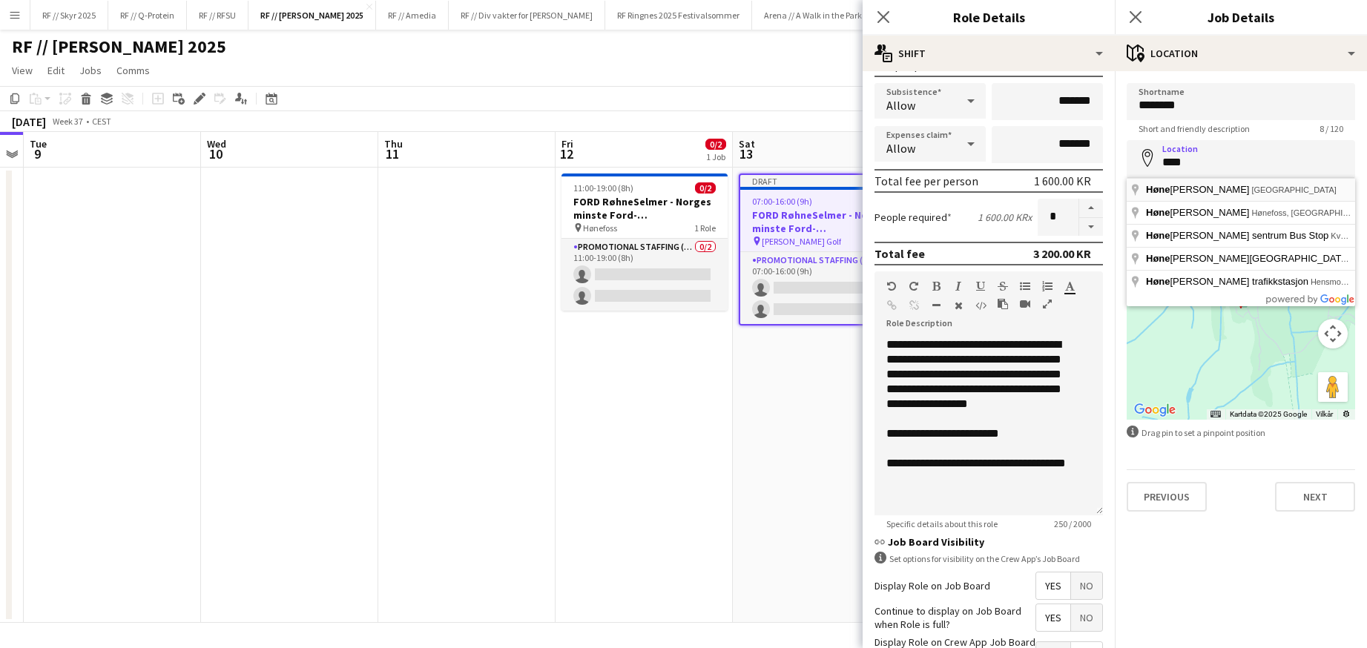
type input "**********"
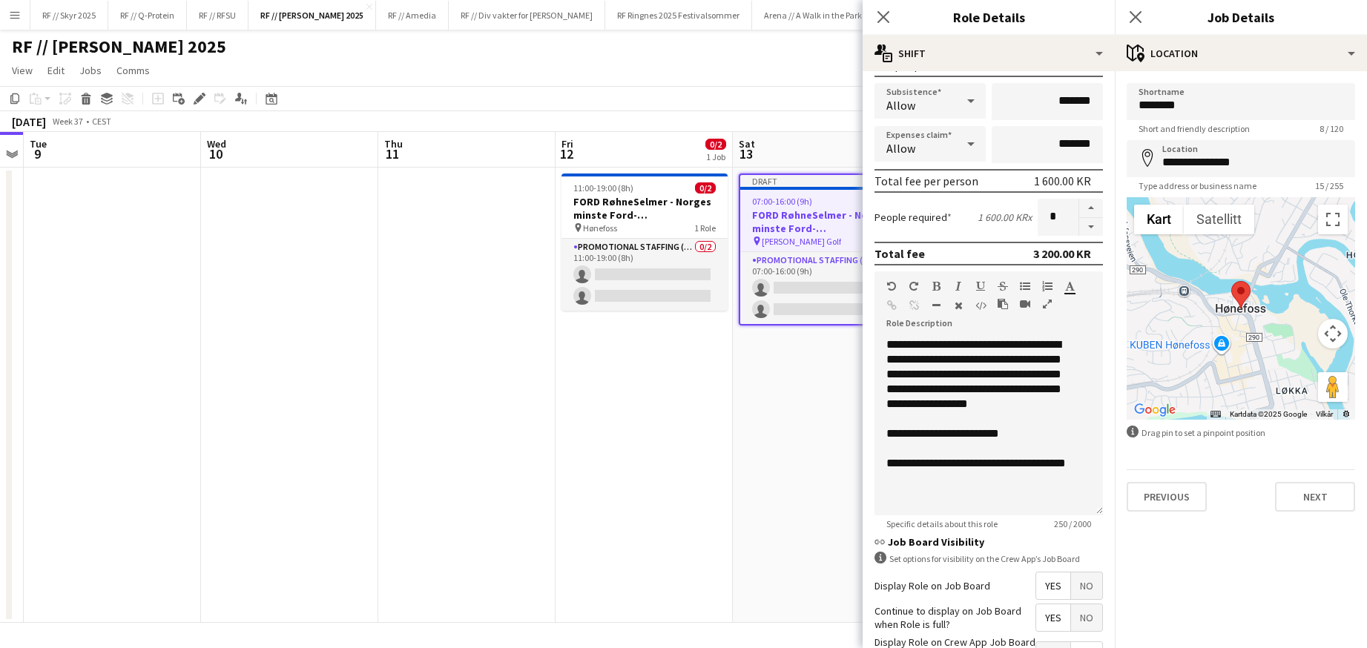
click at [1308, 512] on div "**********" at bounding box center [1241, 297] width 252 height 453
click at [1309, 505] on button "Next" at bounding box center [1315, 497] width 80 height 30
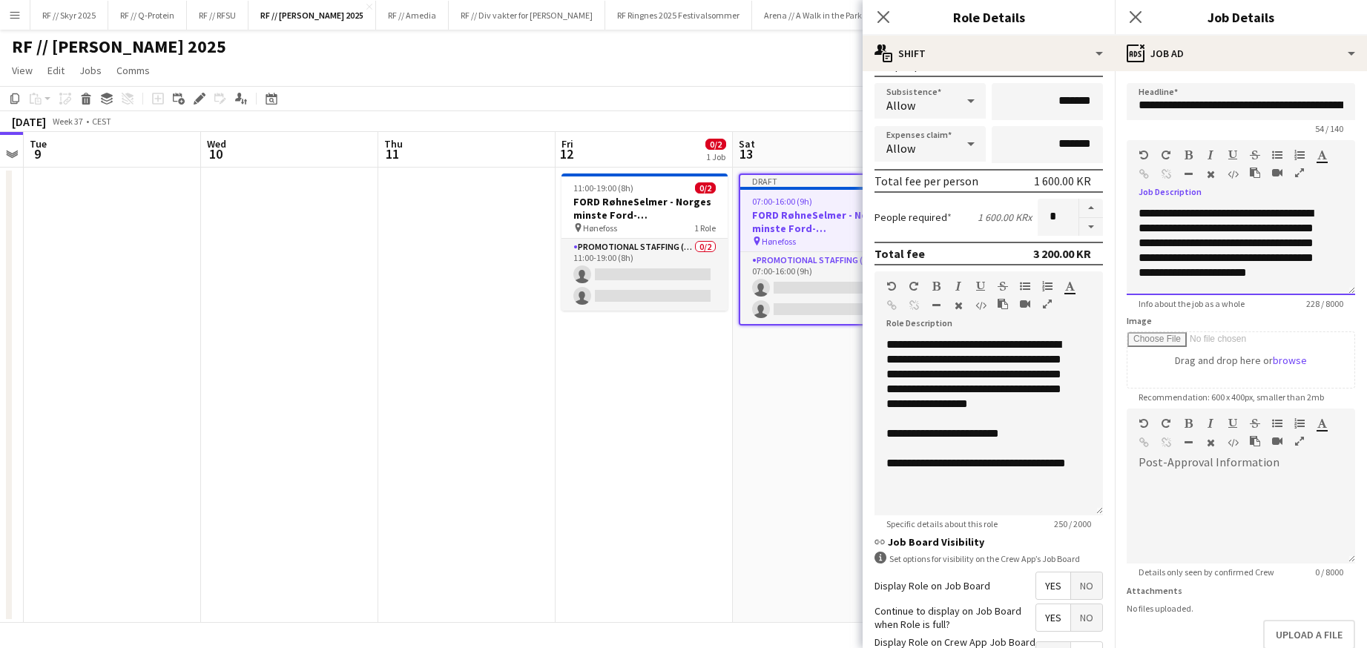
click at [1206, 254] on div "**********" at bounding box center [1230, 250] width 183 height 89
paste div
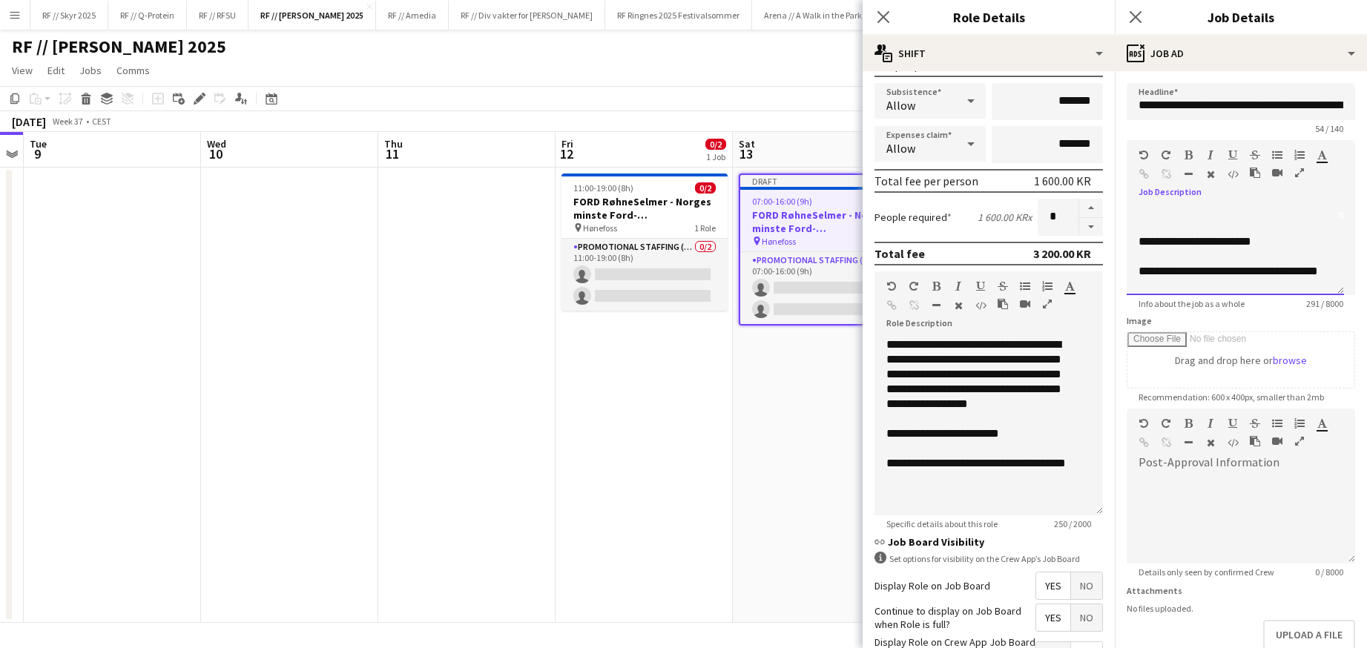
scroll to position [85, 0]
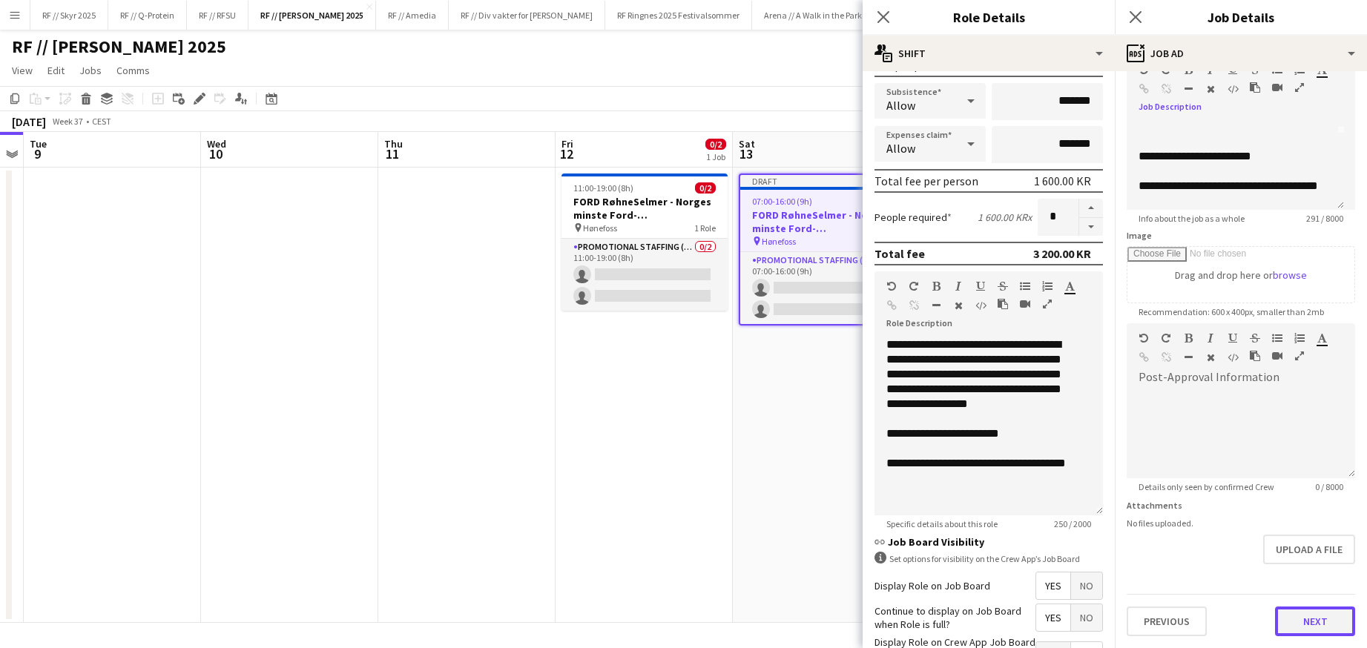
click at [1301, 627] on button "Next" at bounding box center [1315, 622] width 80 height 30
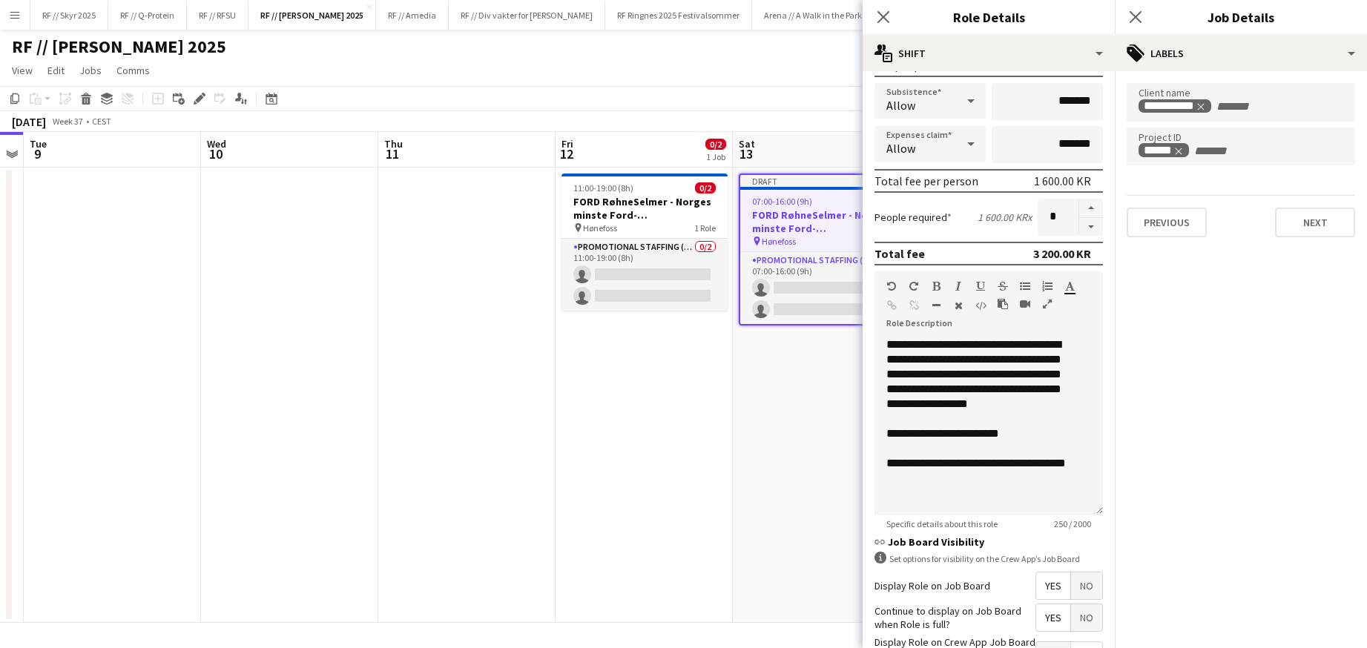
scroll to position [0, 0]
click at [1187, 153] on icon "Remove tag" at bounding box center [1186, 151] width 10 height 10
click at [1304, 226] on button "Next" at bounding box center [1315, 223] width 80 height 30
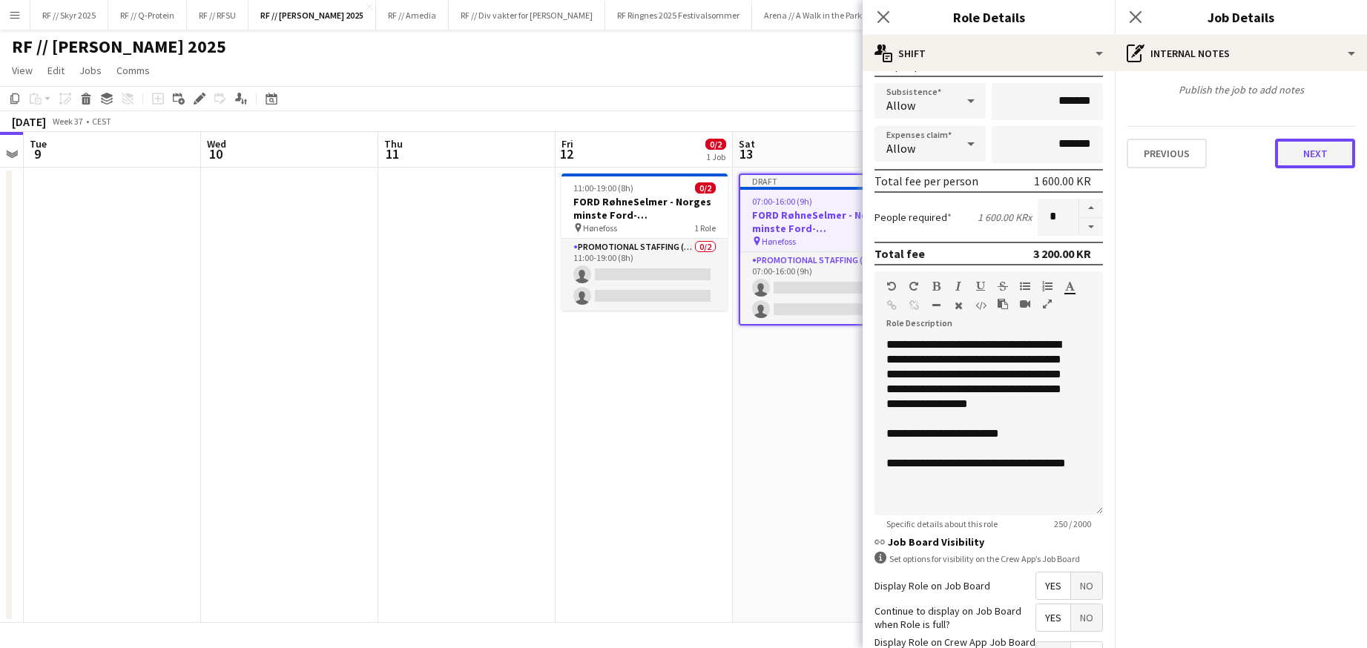
click at [1296, 157] on button "Next" at bounding box center [1315, 154] width 80 height 30
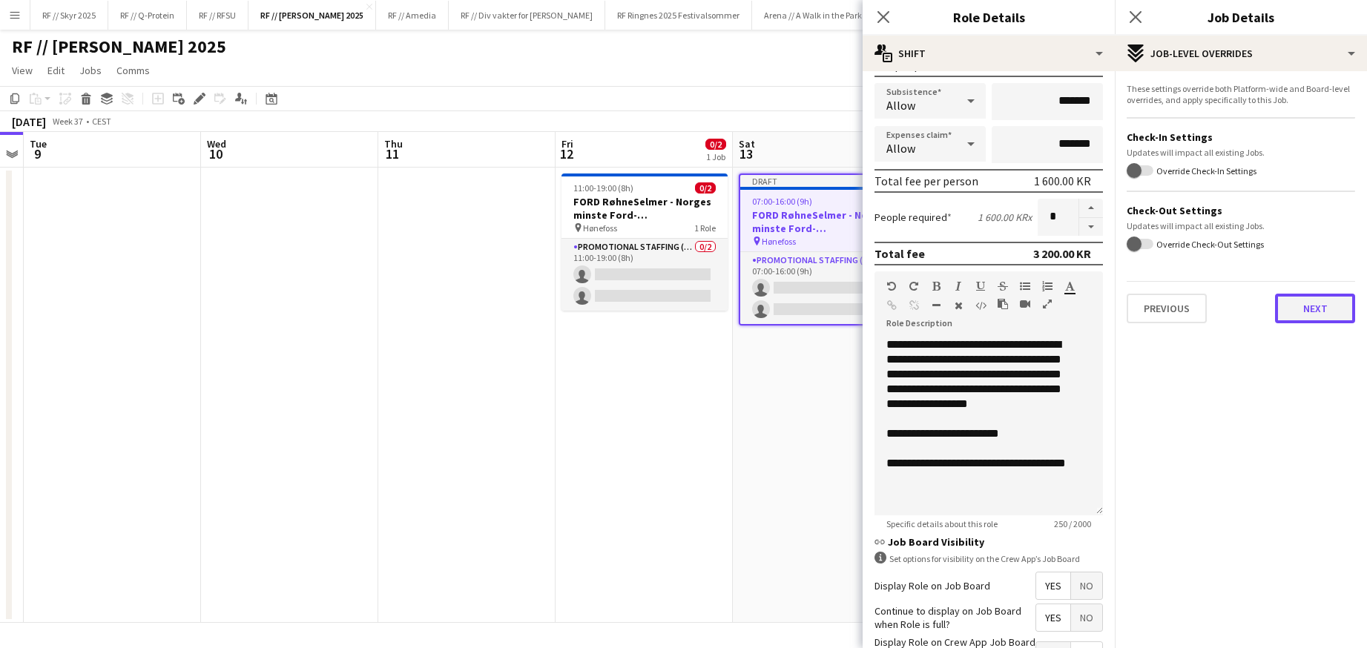
click at [1303, 315] on button "Next" at bounding box center [1315, 309] width 80 height 30
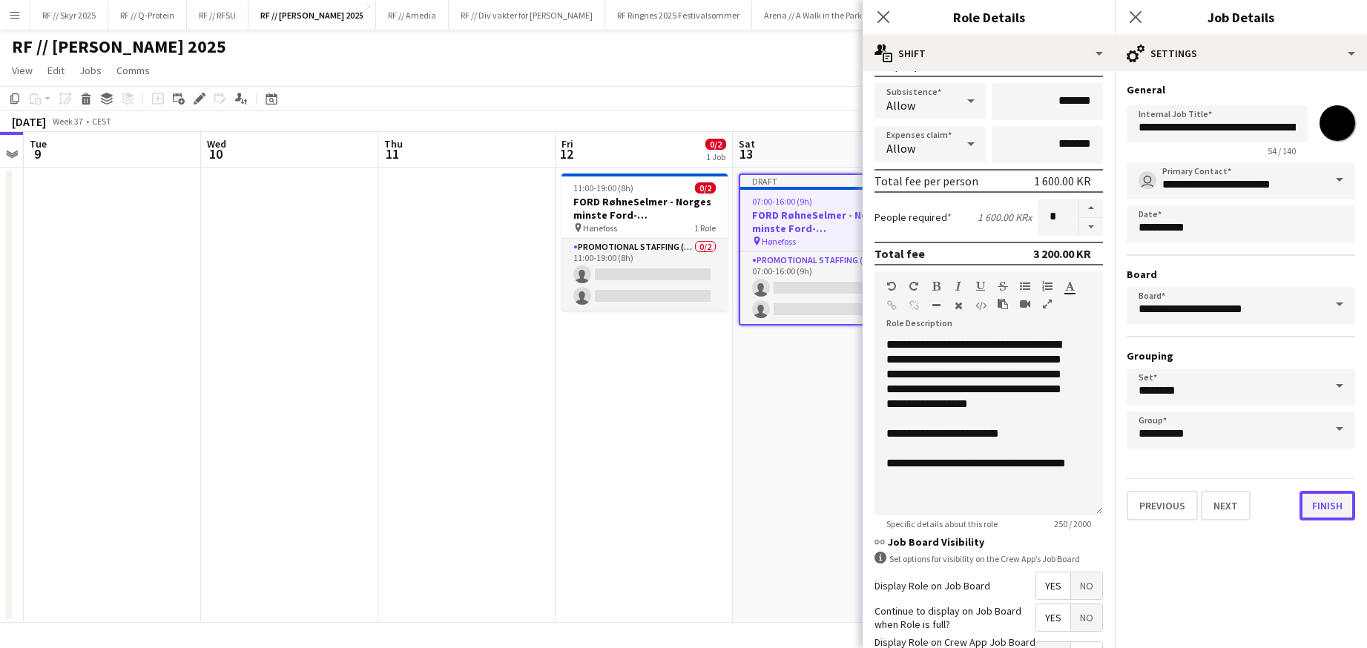
click at [1330, 515] on button "Finish" at bounding box center [1328, 506] width 56 height 30
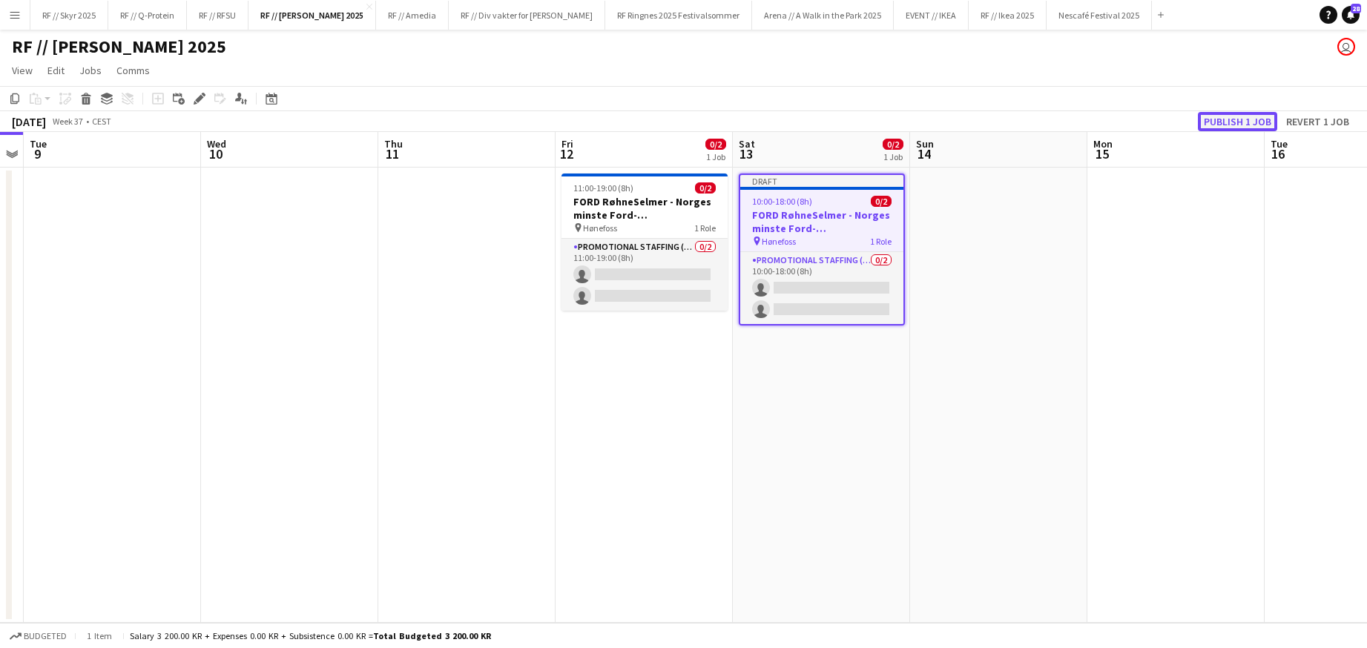
click at [1241, 116] on button "Publish 1 job" at bounding box center [1237, 121] width 79 height 19
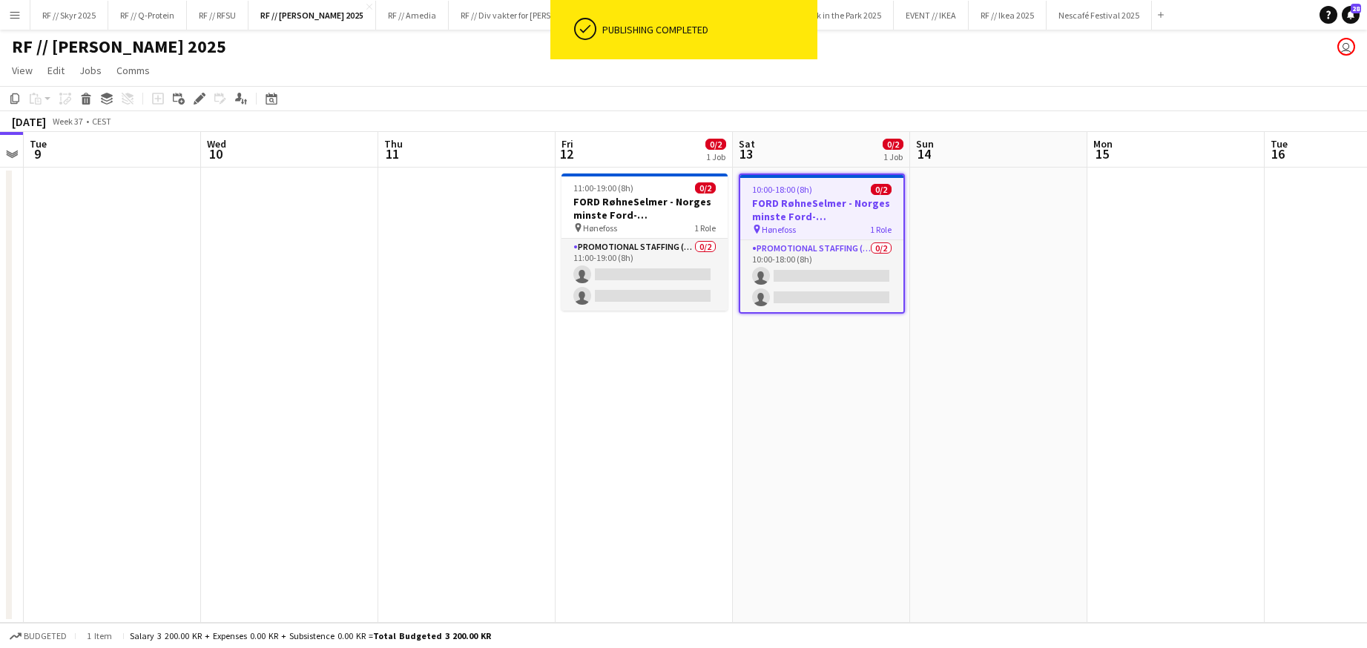
click at [1255, 325] on app-date-cell at bounding box center [1176, 396] width 177 height 456
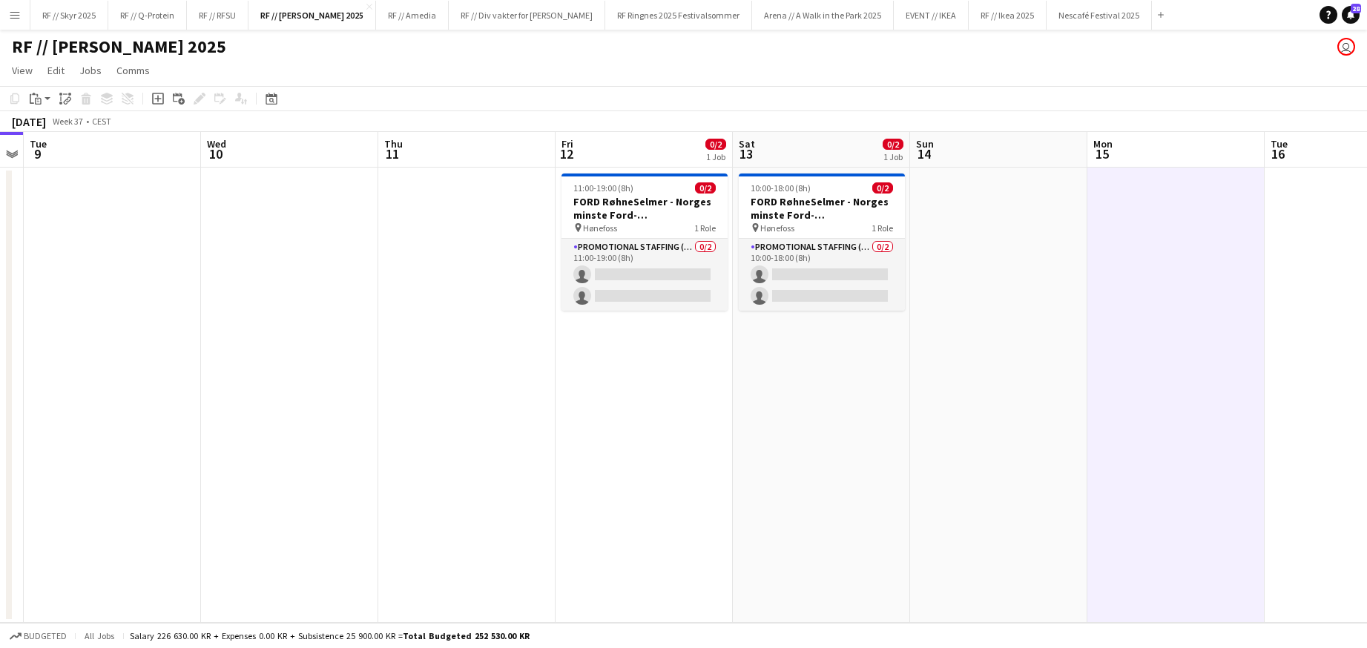
click at [438, 233] on app-date-cell at bounding box center [466, 396] width 177 height 456
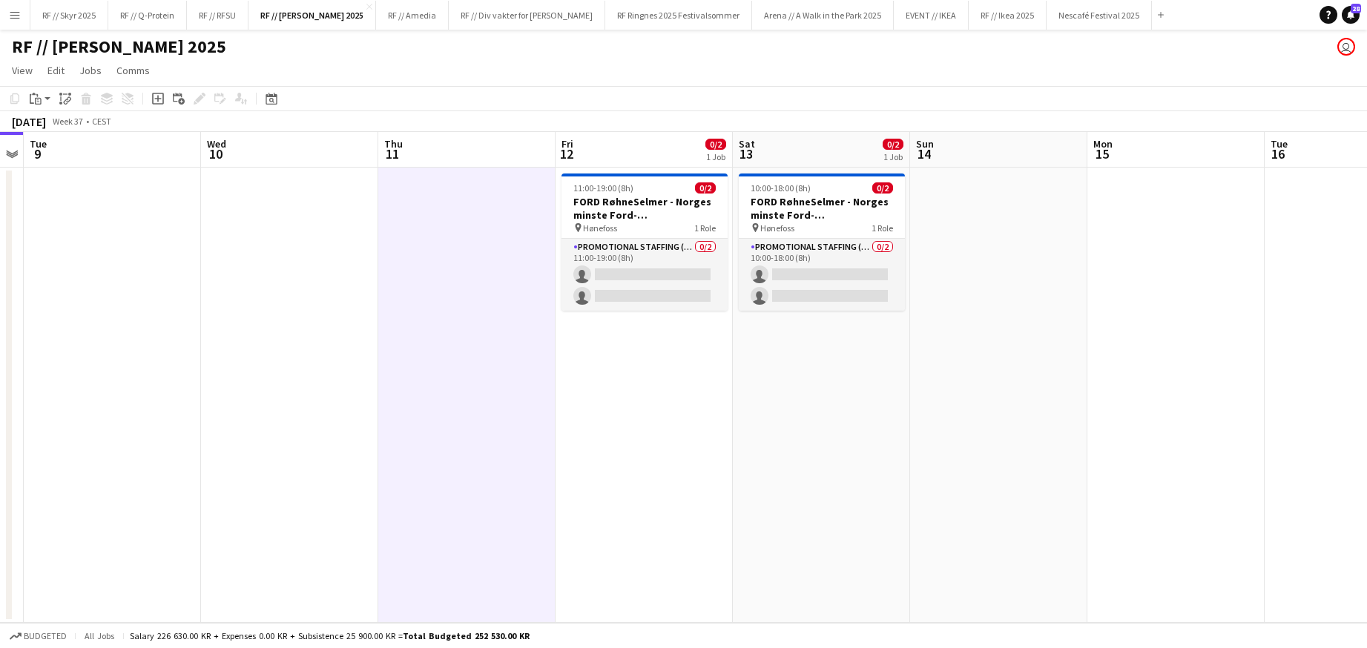
click at [1106, 271] on app-date-cell at bounding box center [1176, 396] width 177 height 456
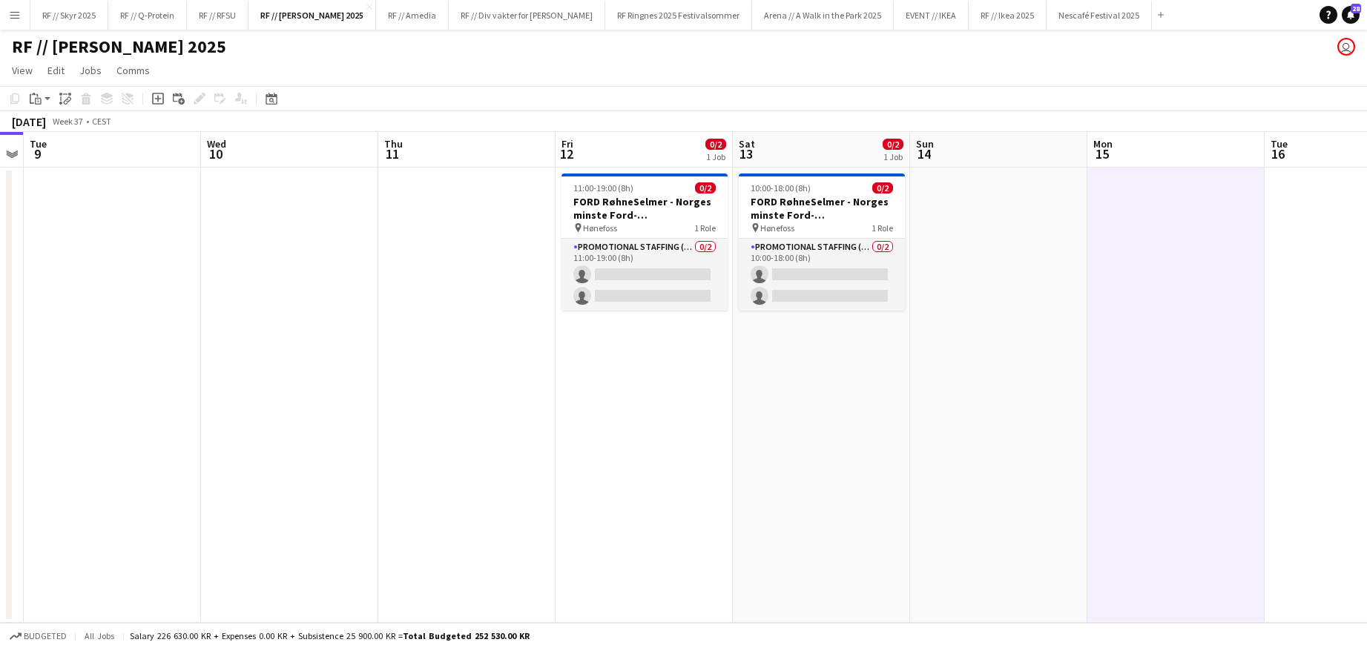
click at [666, 436] on app-date-cell "11:00-19:00 (8h) 0/2 FORD RøhneSelmer - Norges minste Ford-forhandlerkontor pin…" at bounding box center [644, 396] width 177 height 456
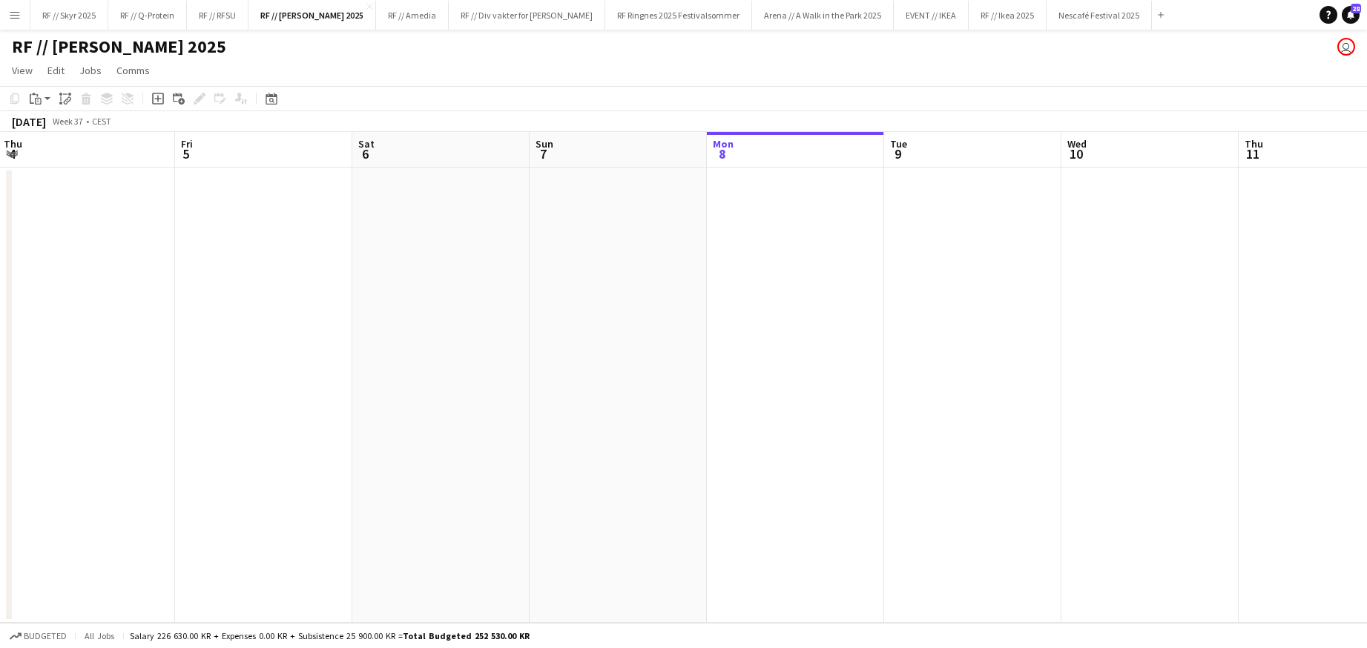
drag, startPoint x: 522, startPoint y: 255, endPoint x: 1390, endPoint y: 280, distance: 867.7
click at [1367, 280] on html "Menu Boards Boards Boards All jobs Status Workforce Workforce My Workforce Recr…" at bounding box center [683, 324] width 1367 height 648
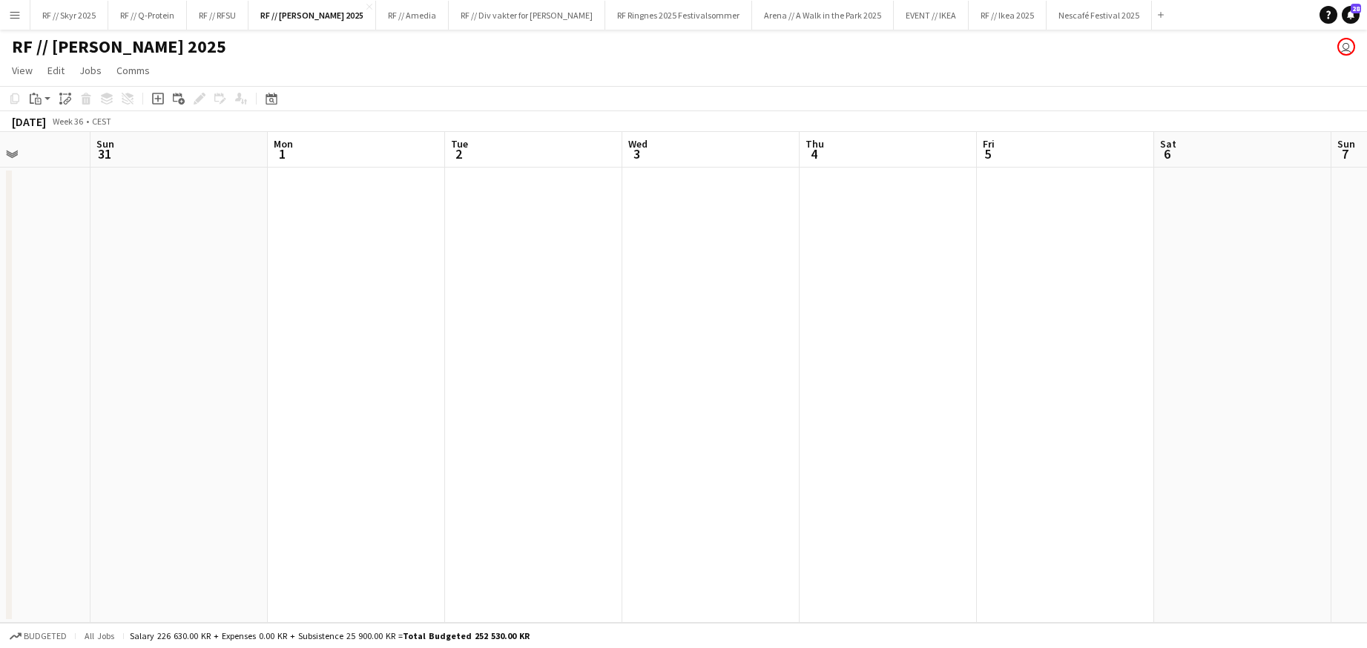
drag, startPoint x: 810, startPoint y: 307, endPoint x: 1416, endPoint y: 295, distance: 606.3
click at [1367, 295] on html "Menu Boards Boards Boards All jobs Status Workforce Workforce My Workforce Recr…" at bounding box center [683, 324] width 1367 height 648
drag, startPoint x: 599, startPoint y: 295, endPoint x: 1398, endPoint y: 281, distance: 799.2
click at [1367, 281] on html "Menu Boards Boards Boards All jobs Status Workforce Workforce My Workforce Recr…" at bounding box center [683, 324] width 1367 height 648
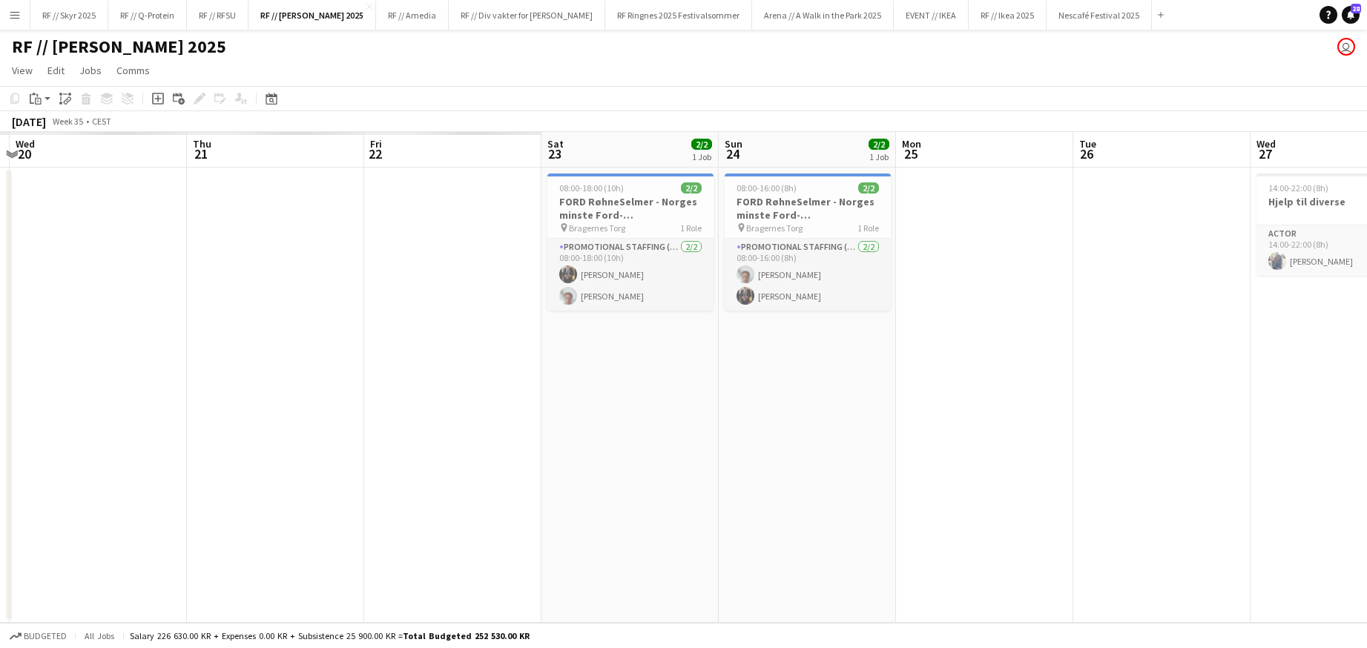
drag, startPoint x: 357, startPoint y: 304, endPoint x: 1207, endPoint y: 295, distance: 850.4
click at [1367, 295] on html "Menu Boards Boards Boards All jobs Status Workforce Workforce My Workforce Recr…" at bounding box center [683, 324] width 1367 height 648
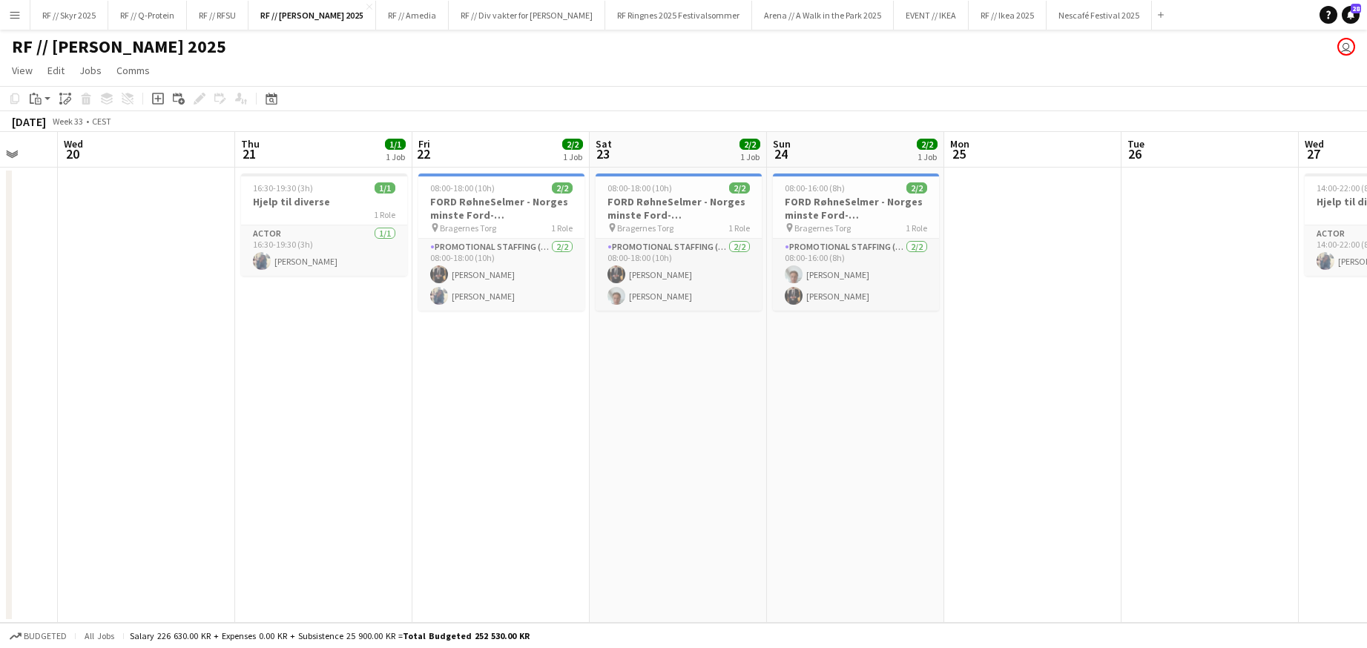
scroll to position [0, 551]
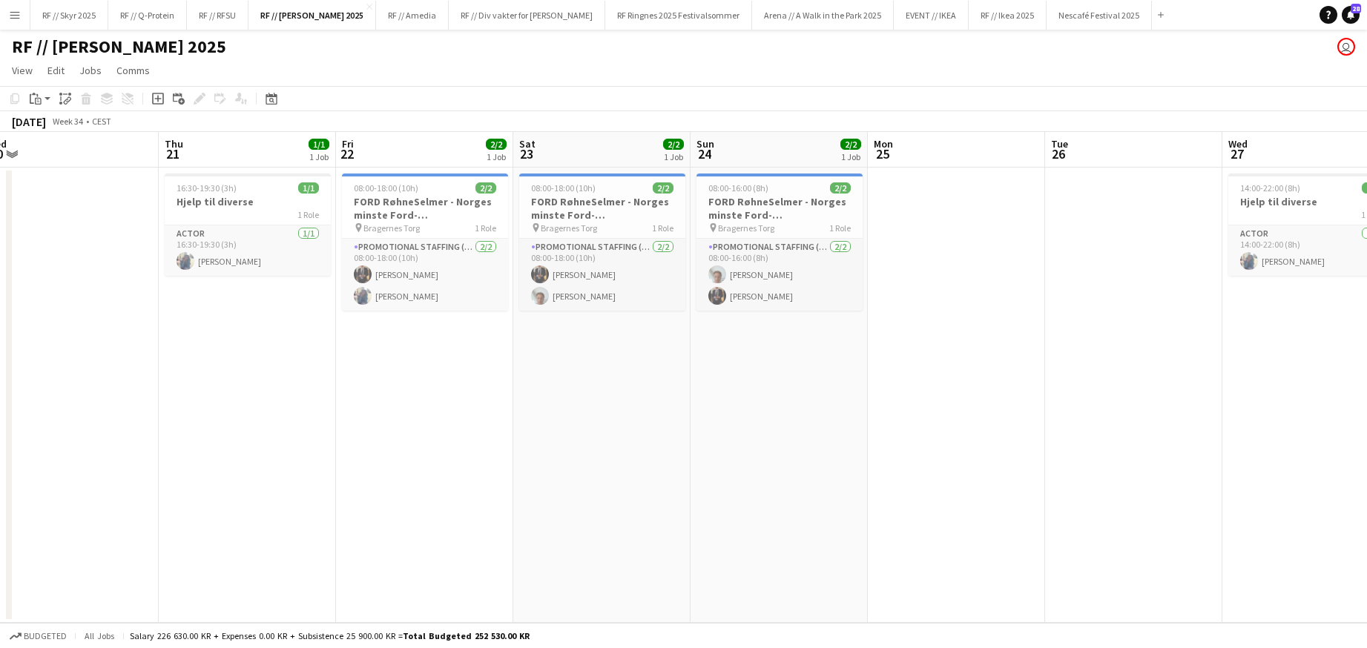
drag, startPoint x: 404, startPoint y: 312, endPoint x: 375, endPoint y: 339, distance: 39.4
click at [375, 339] on app-calendar-viewport "Sun 17 Mon 18 Tue 19 Wed 20 Thu 21 1/1 1 Job Fri 22 2/2 1 Job Sat 23 2/2 1 Job …" at bounding box center [683, 377] width 1367 height 491
click at [977, 12] on button "RF // Ikea 2025 Close" at bounding box center [1008, 15] width 78 height 29
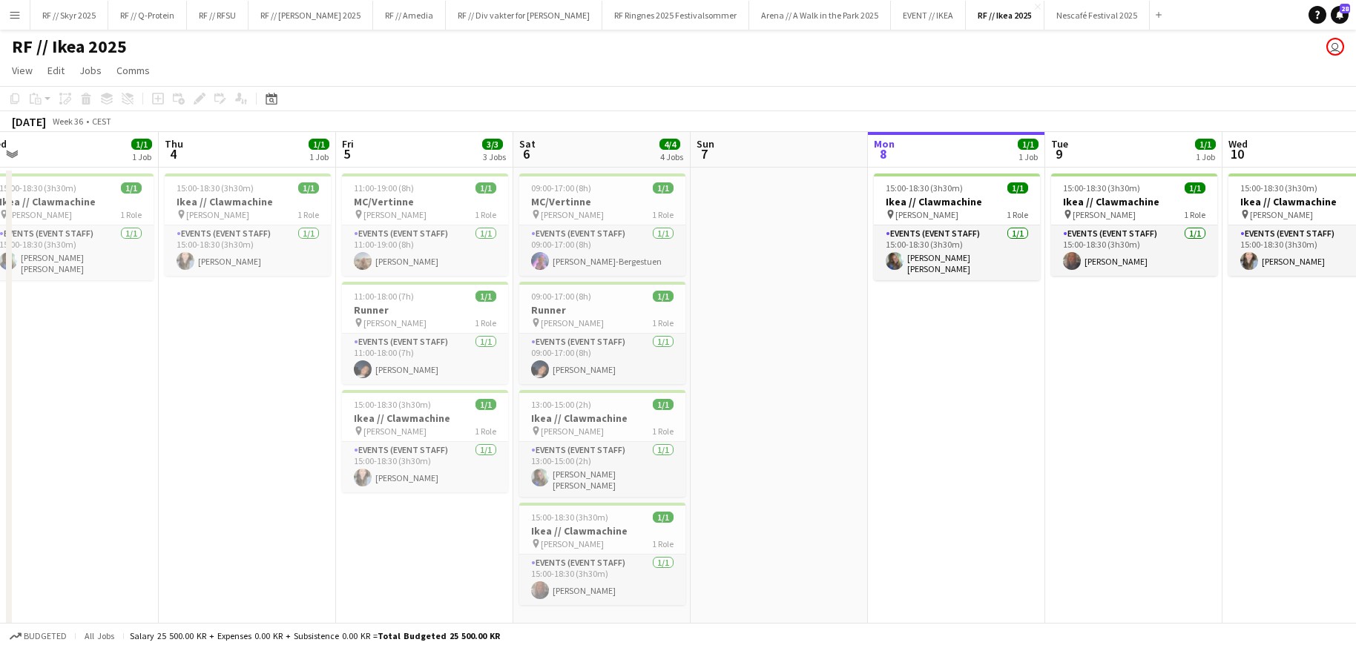
scroll to position [0, 329]
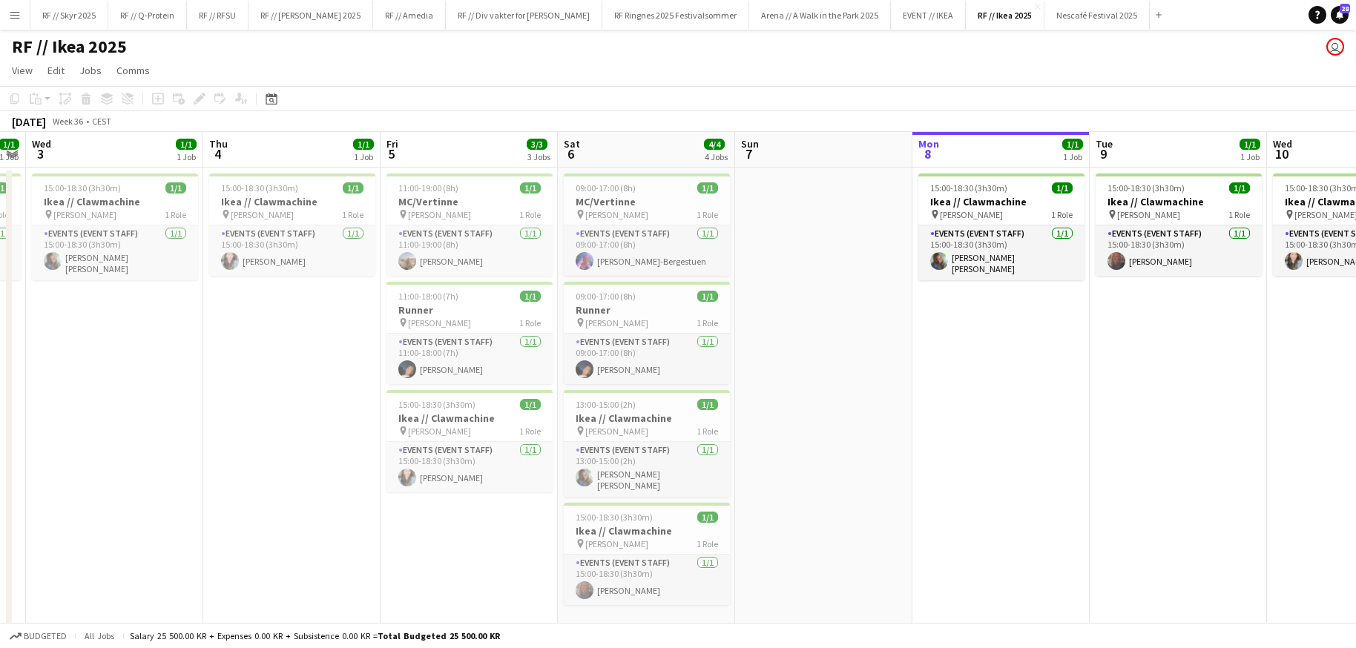
drag, startPoint x: 364, startPoint y: 355, endPoint x: 1099, endPoint y: 373, distance: 735.5
click at [1099, 373] on app-calendar-viewport "Mon 1 1/1 1 Job Tue 2 1/1 1 Job Wed 3 1/1 1 Job Thu 4 1/1 1 Job Fri 5 3/3 3 Job…" at bounding box center [678, 383] width 1356 height 503
click at [473, 312] on h3 "Runner" at bounding box center [470, 309] width 166 height 13
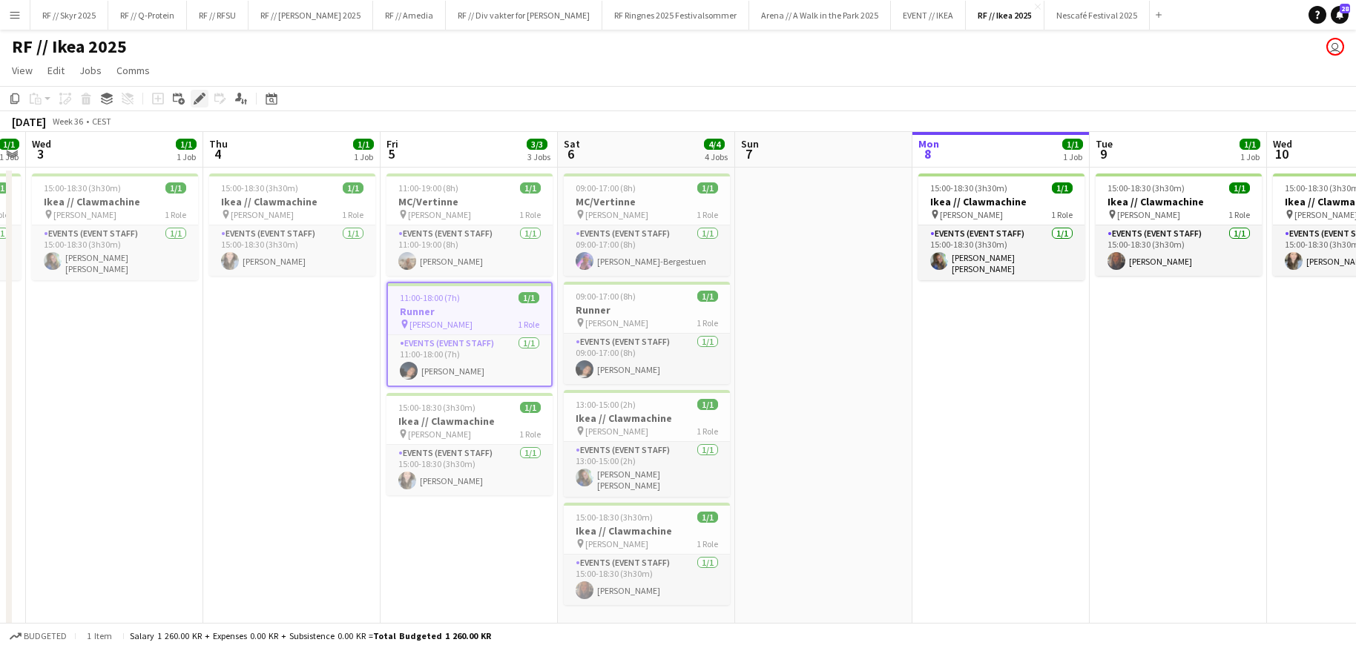
click at [194, 96] on icon "Edit" at bounding box center [200, 99] width 12 height 12
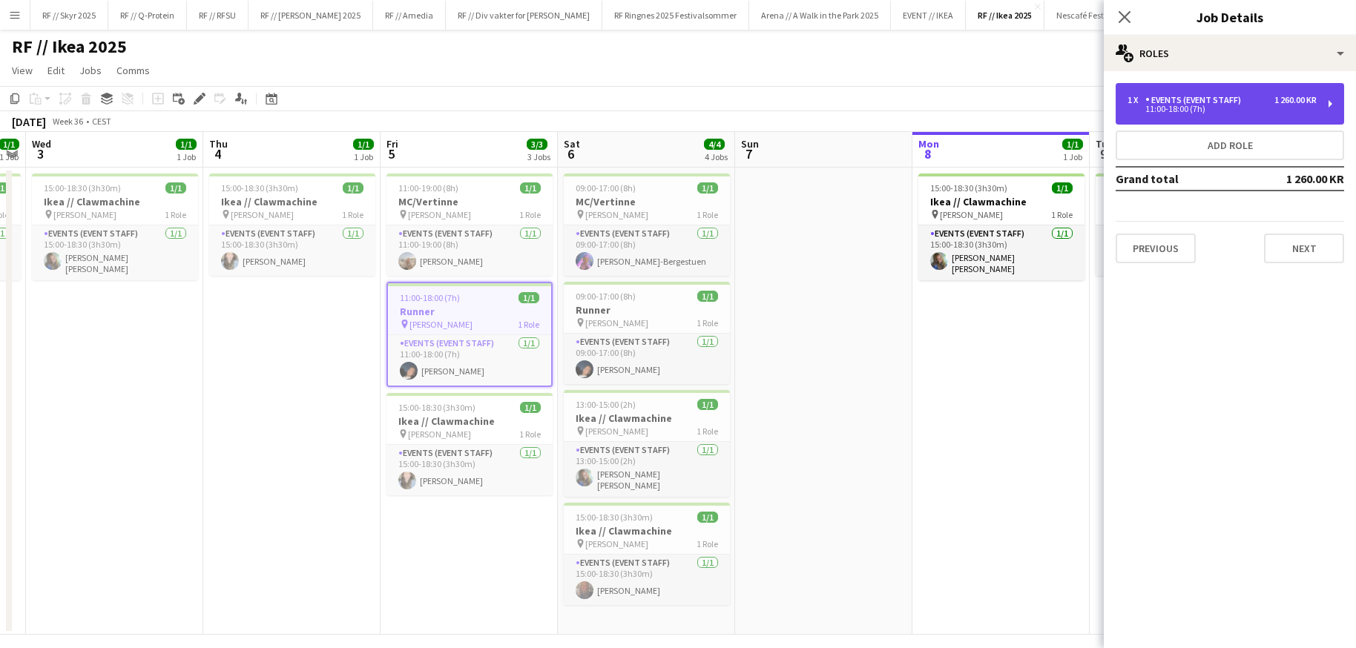
click at [1202, 113] on div "11:00-18:00 (7h)" at bounding box center [1222, 108] width 189 height 7
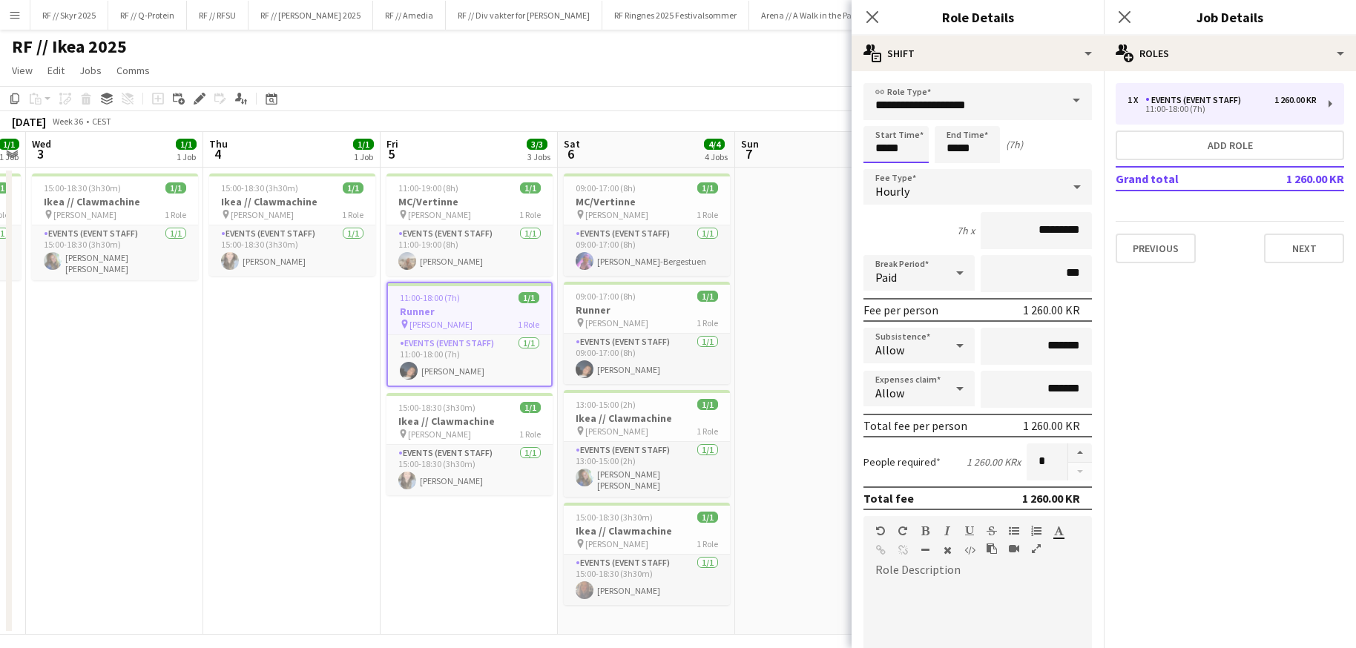
click at [881, 152] on body "Menu Boards Boards Boards All jobs Status Workforce Workforce My Workforce Recr…" at bounding box center [678, 330] width 1356 height 660
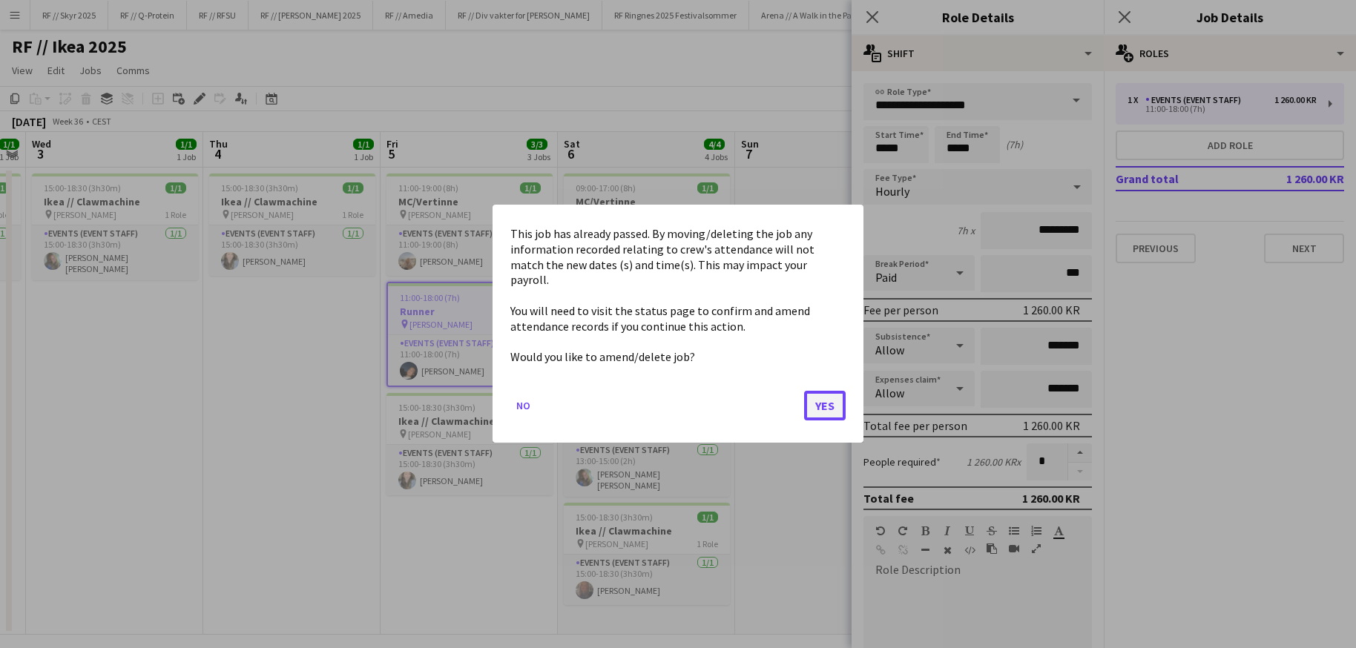
click at [833, 395] on button "Yes" at bounding box center [825, 407] width 42 height 30
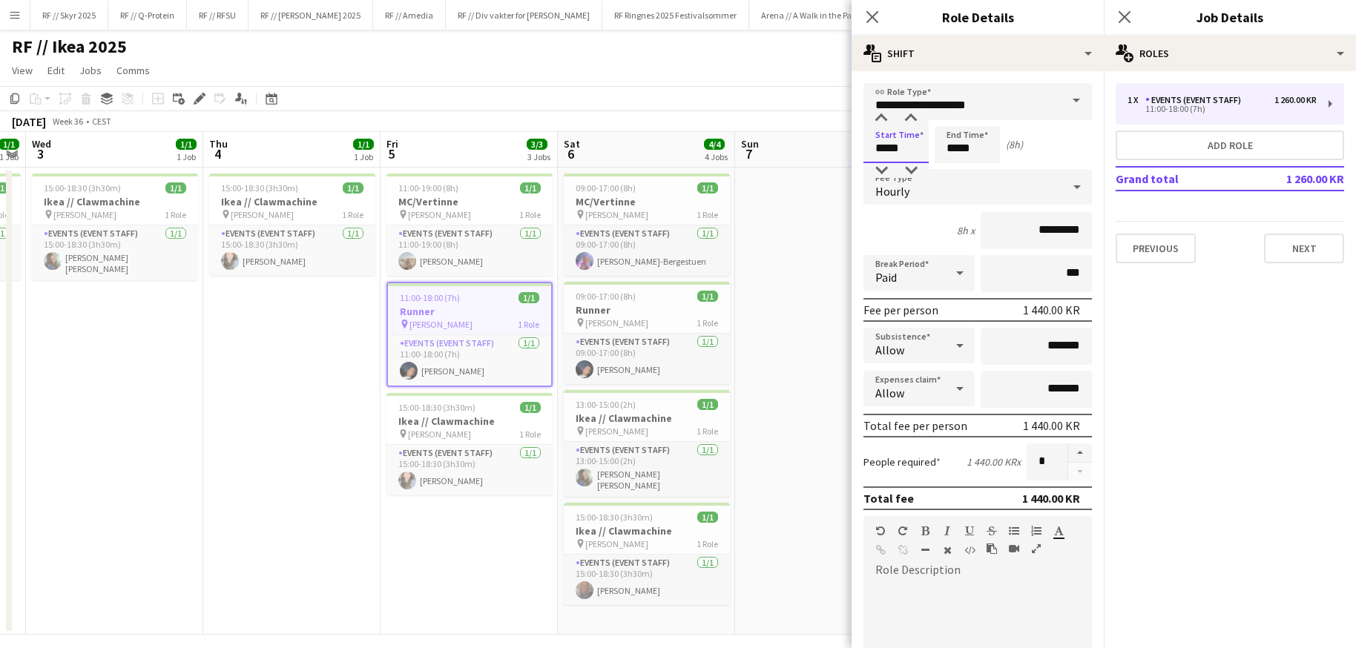
type input "*****"
click at [778, 302] on app-date-cell at bounding box center [823, 401] width 177 height 467
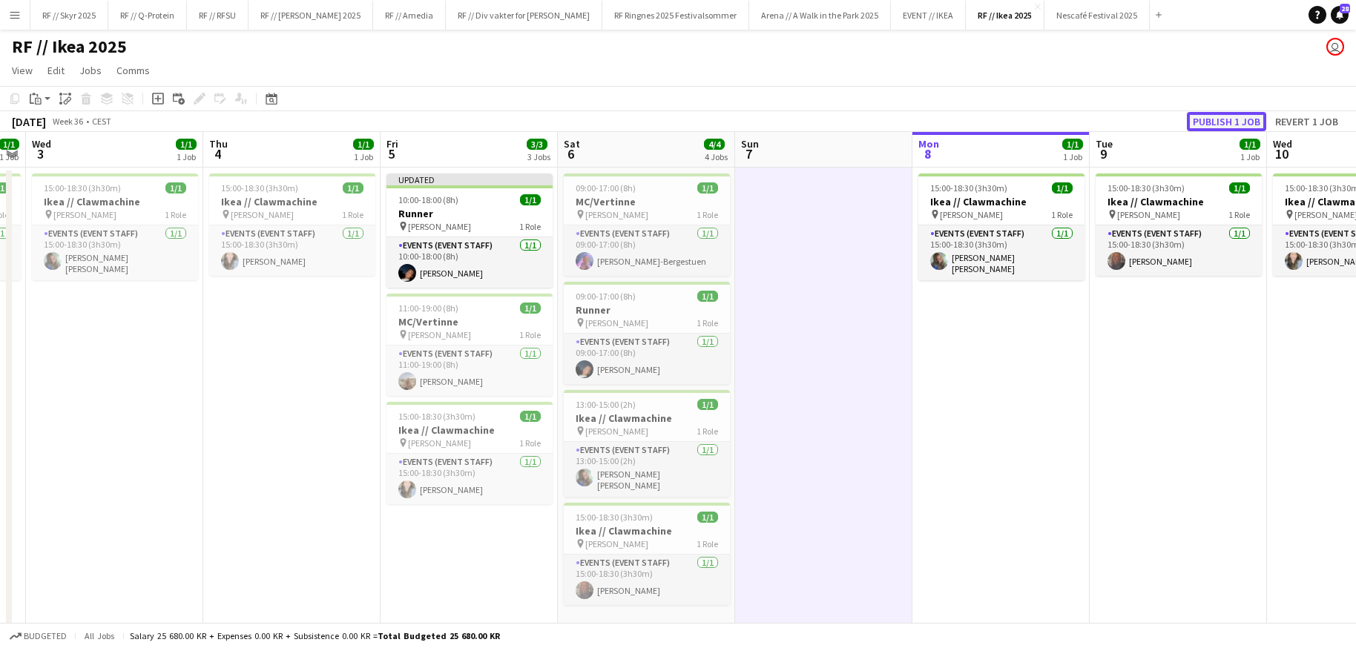
click at [1223, 117] on button "Publish 1 job" at bounding box center [1226, 121] width 79 height 19
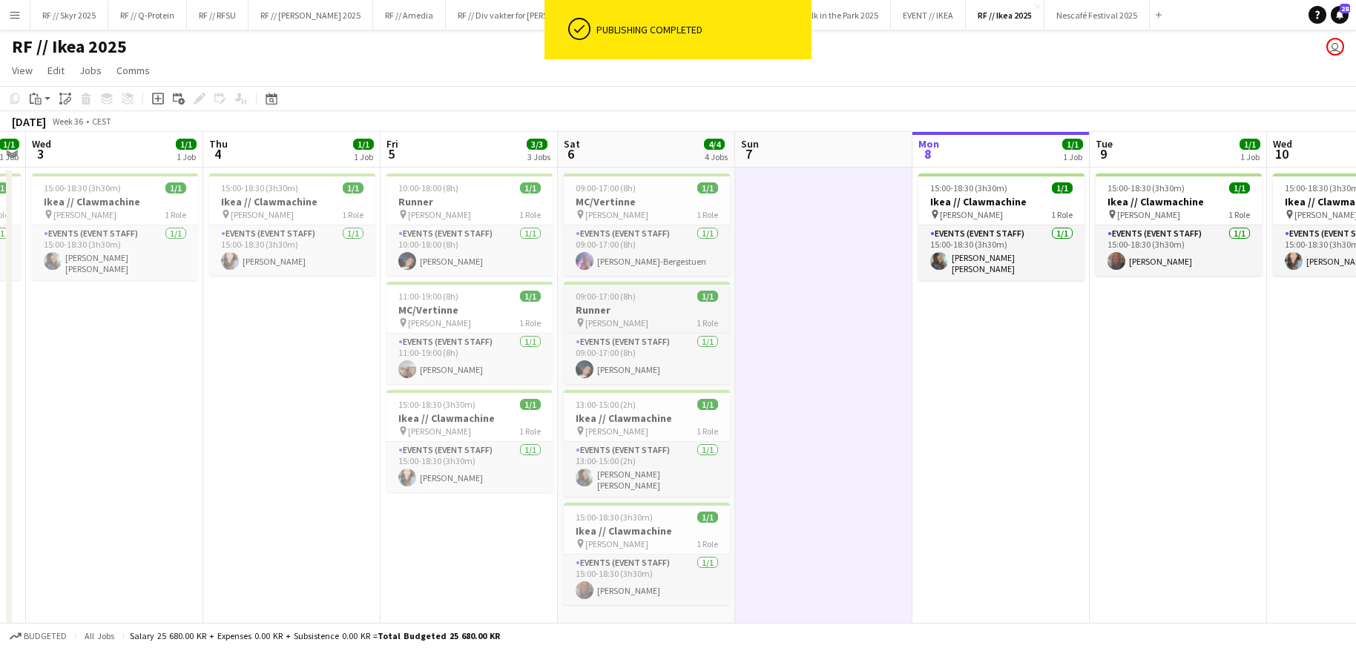
click at [617, 314] on h3 "Runner" at bounding box center [647, 309] width 166 height 13
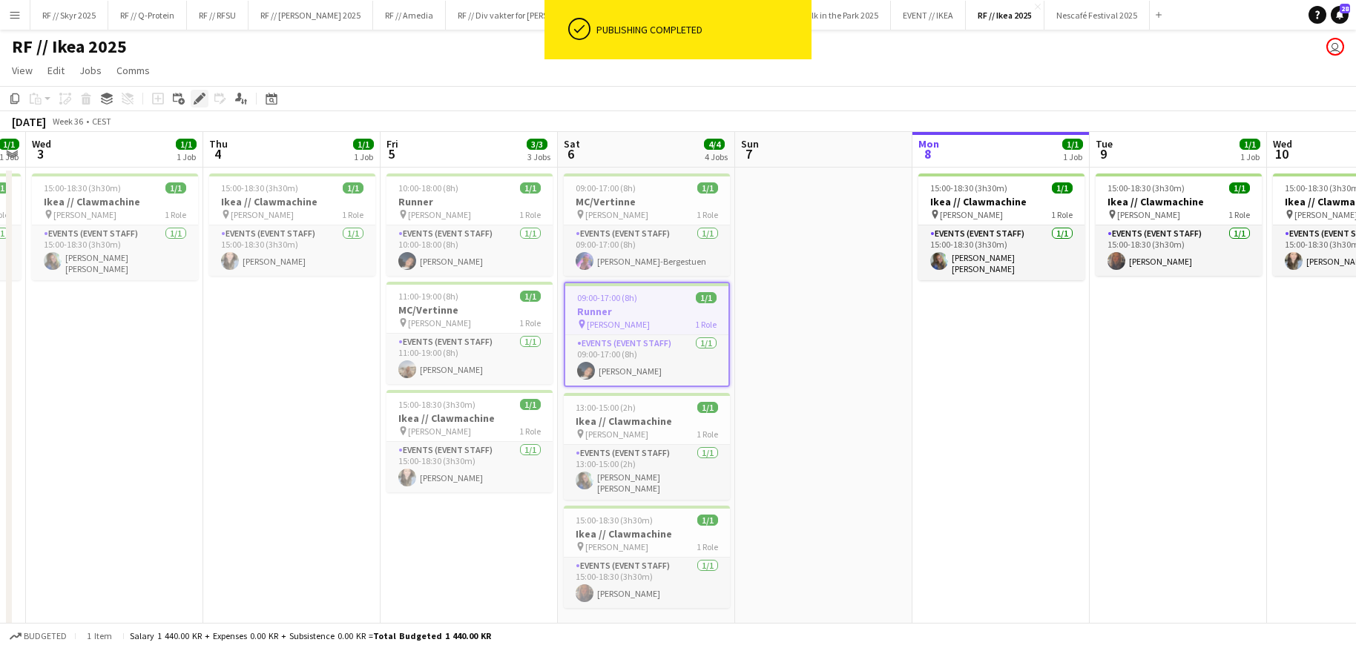
click at [194, 102] on icon "Edit" at bounding box center [200, 99] width 12 height 12
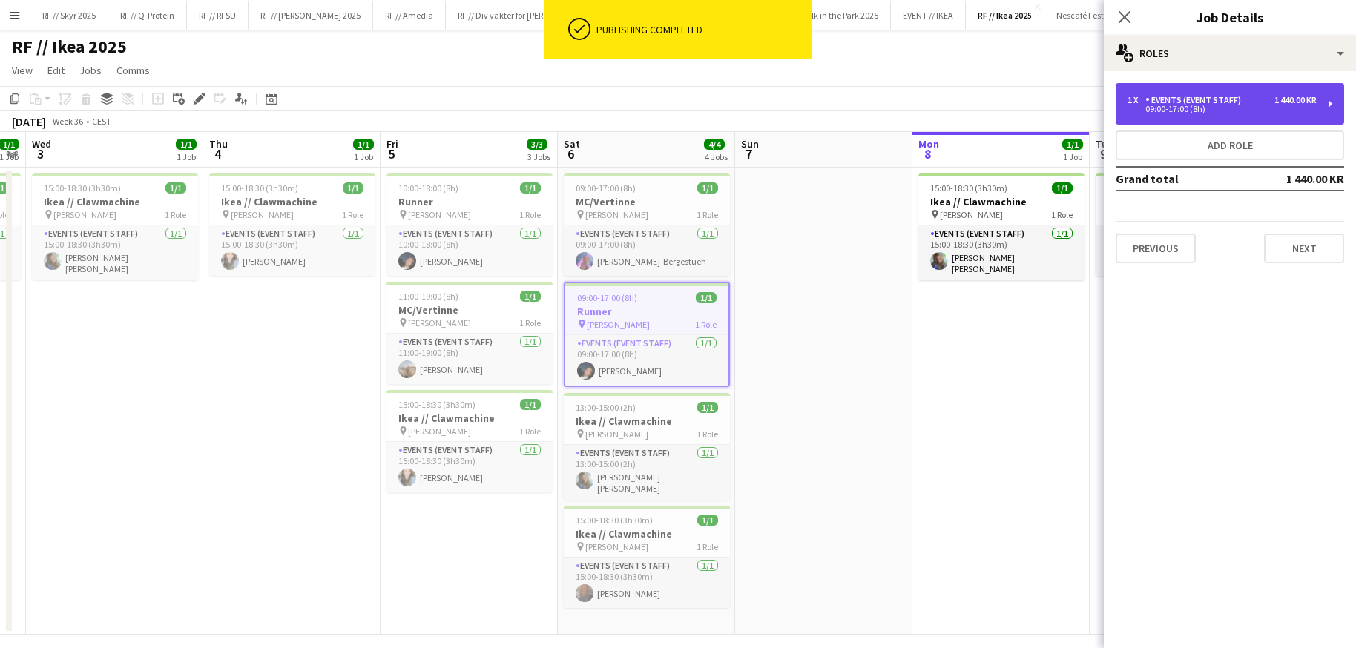
click at [1183, 119] on div "1 x Events (Event Staff) 1 440.00 KR 09:00-17:00 (8h)" at bounding box center [1230, 104] width 229 height 42
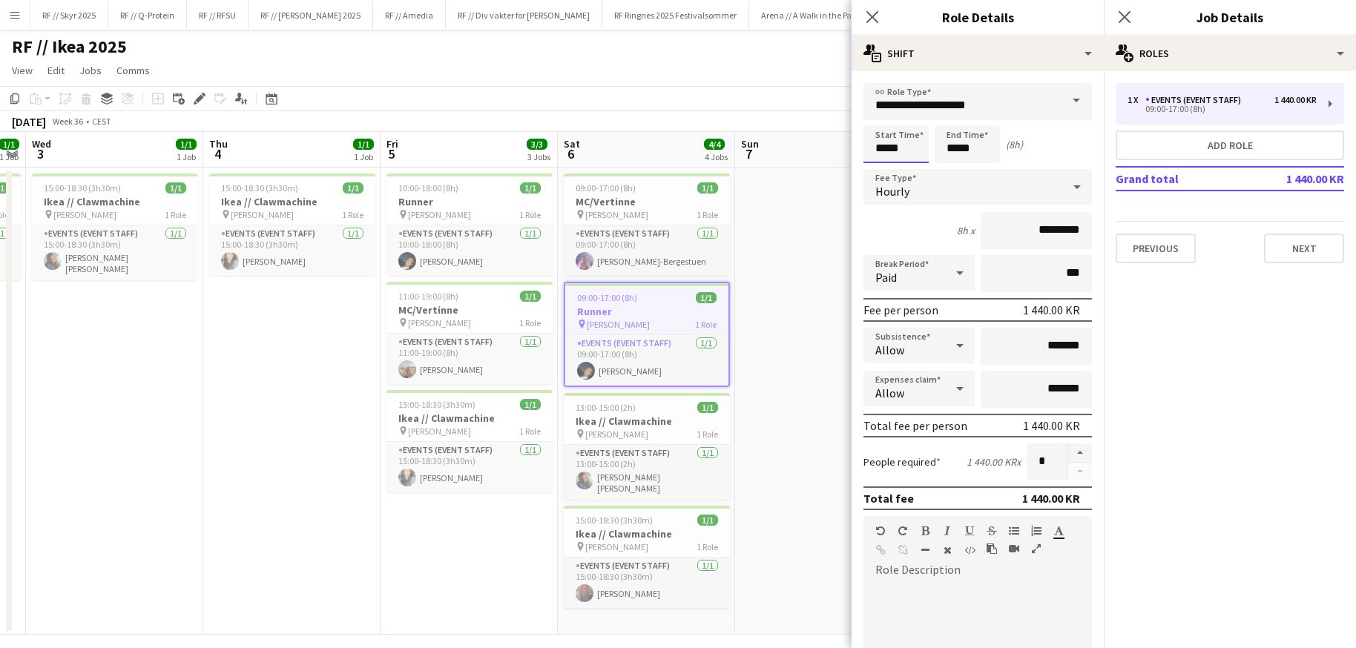
click at [884, 149] on body "Menu Boards Boards Boards All jobs Status Workforce Workforce My Workforce Recr…" at bounding box center [678, 330] width 1356 height 660
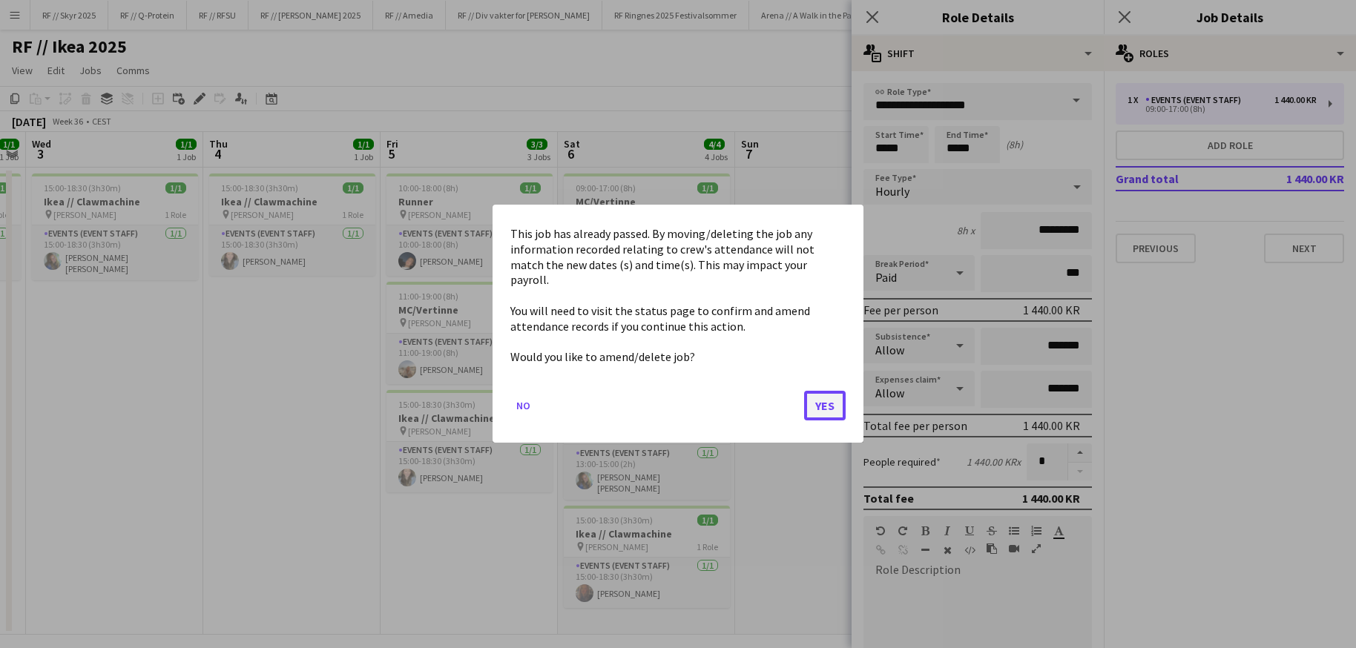
click at [832, 398] on button "Yes" at bounding box center [825, 407] width 42 height 30
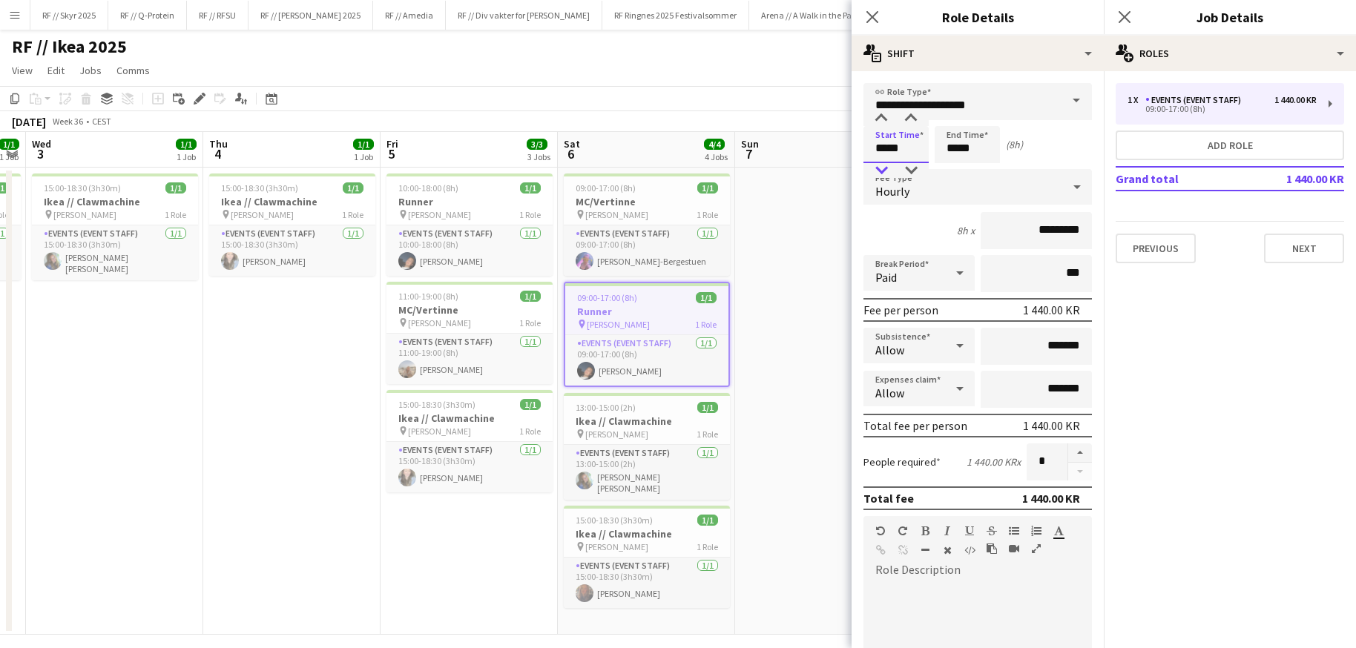
type input "*****"
click at [878, 168] on div at bounding box center [882, 170] width 30 height 15
click at [967, 140] on input "*****" at bounding box center [967, 144] width 65 height 37
click at [956, 165] on div at bounding box center [953, 170] width 30 height 15
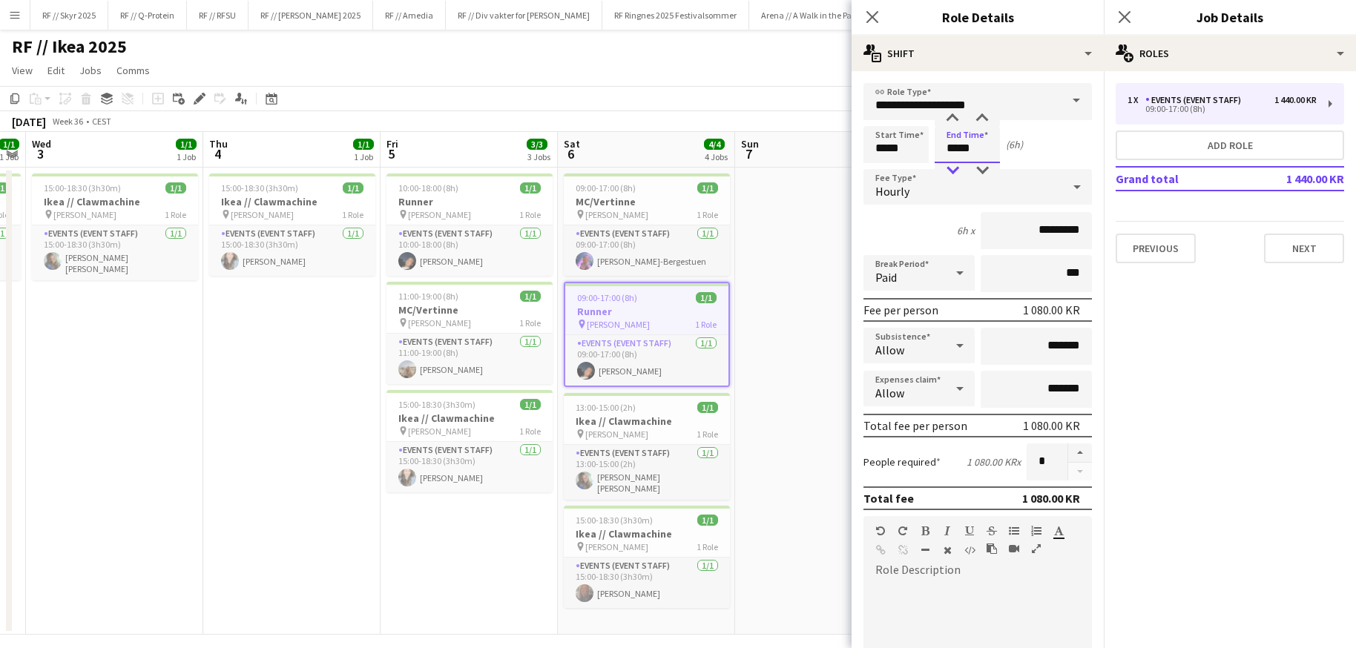
click at [956, 165] on div at bounding box center [953, 170] width 30 height 15
click at [956, 166] on div at bounding box center [953, 170] width 30 height 15
type input "*****"
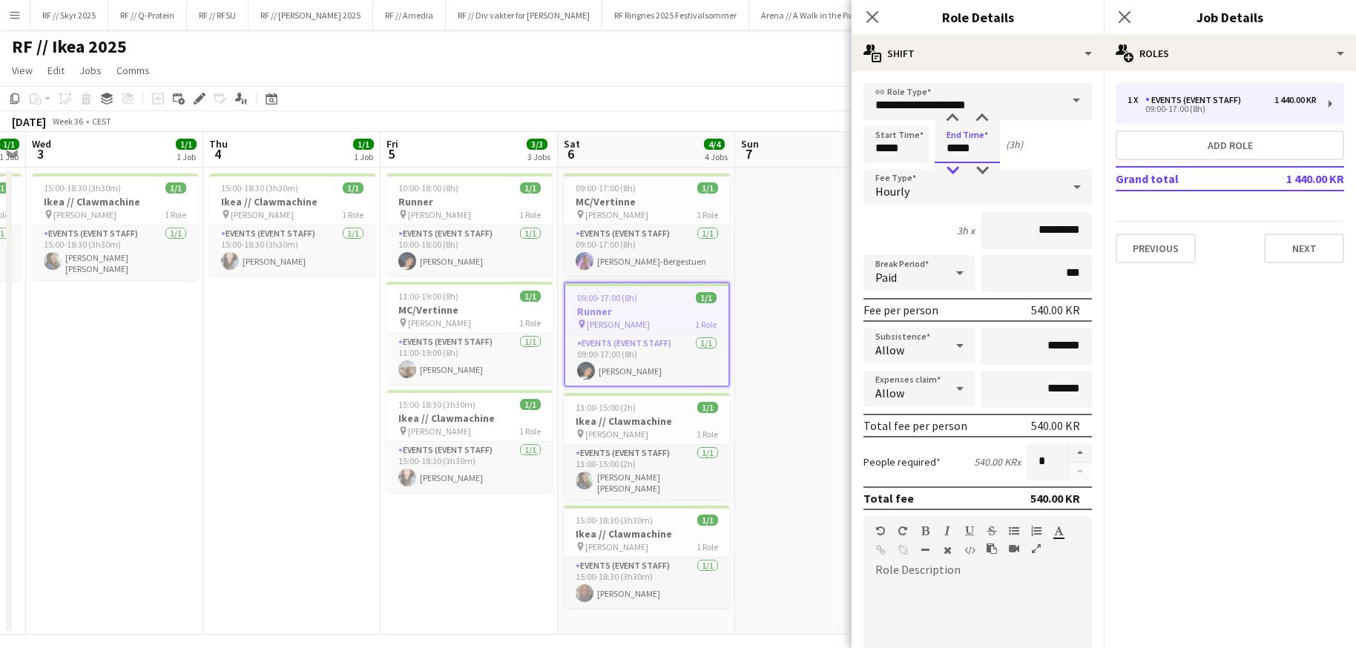
click at [956, 166] on div at bounding box center [953, 170] width 30 height 15
click at [1279, 246] on button "Next" at bounding box center [1304, 249] width 80 height 30
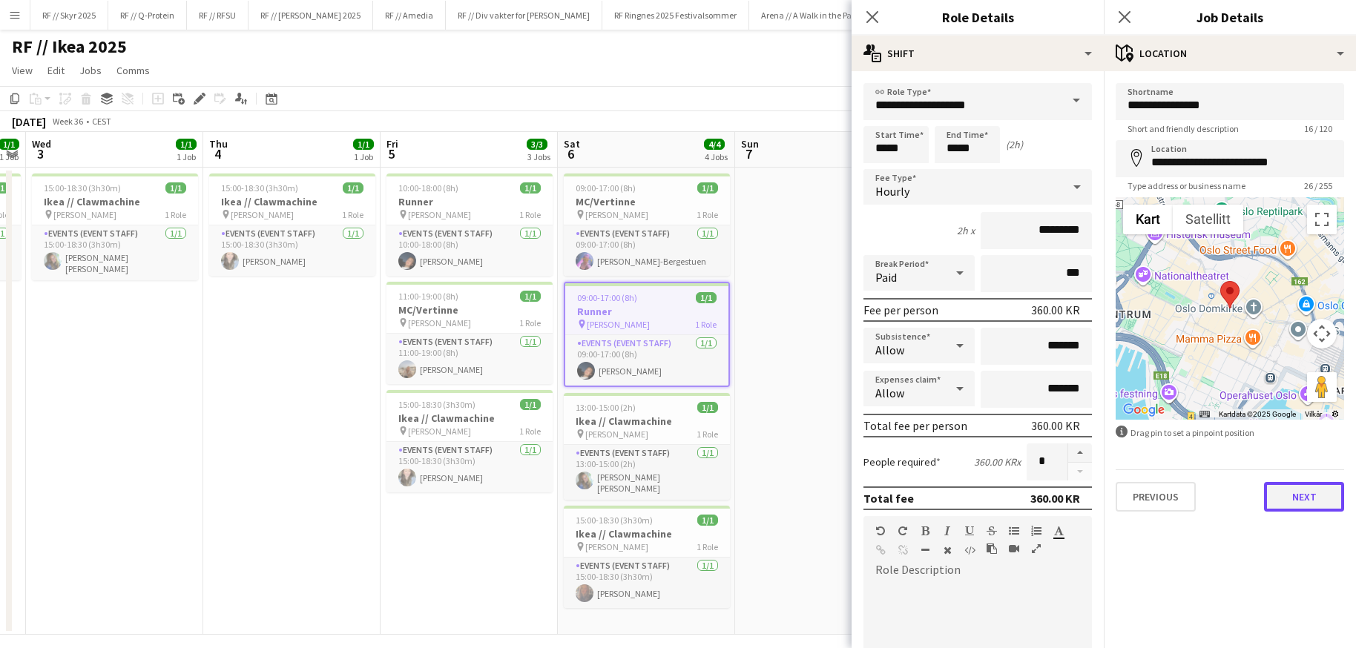
click at [1316, 502] on button "Next" at bounding box center [1304, 497] width 80 height 30
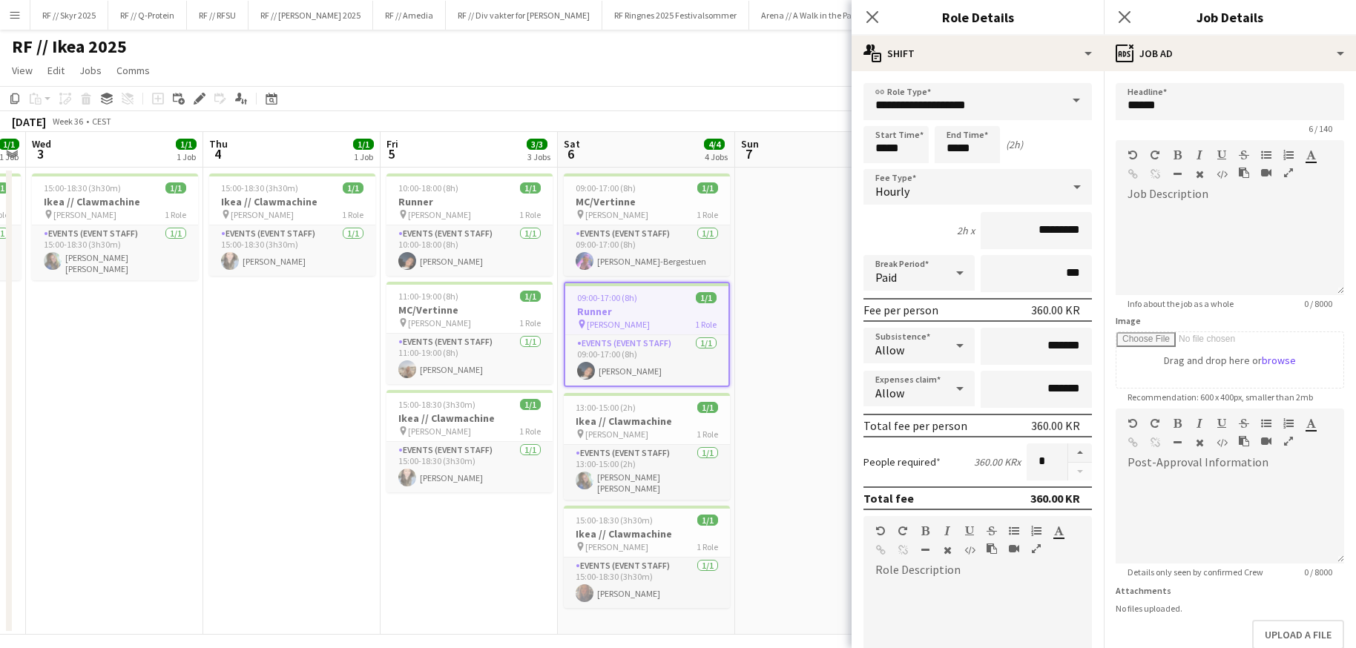
click at [694, 288] on app-job-card "09:00-17:00 (8h) 1/1 Runner pin [PERSON_NAME] 1 Role Events (Event Staff) [DATE…" at bounding box center [647, 334] width 166 height 105
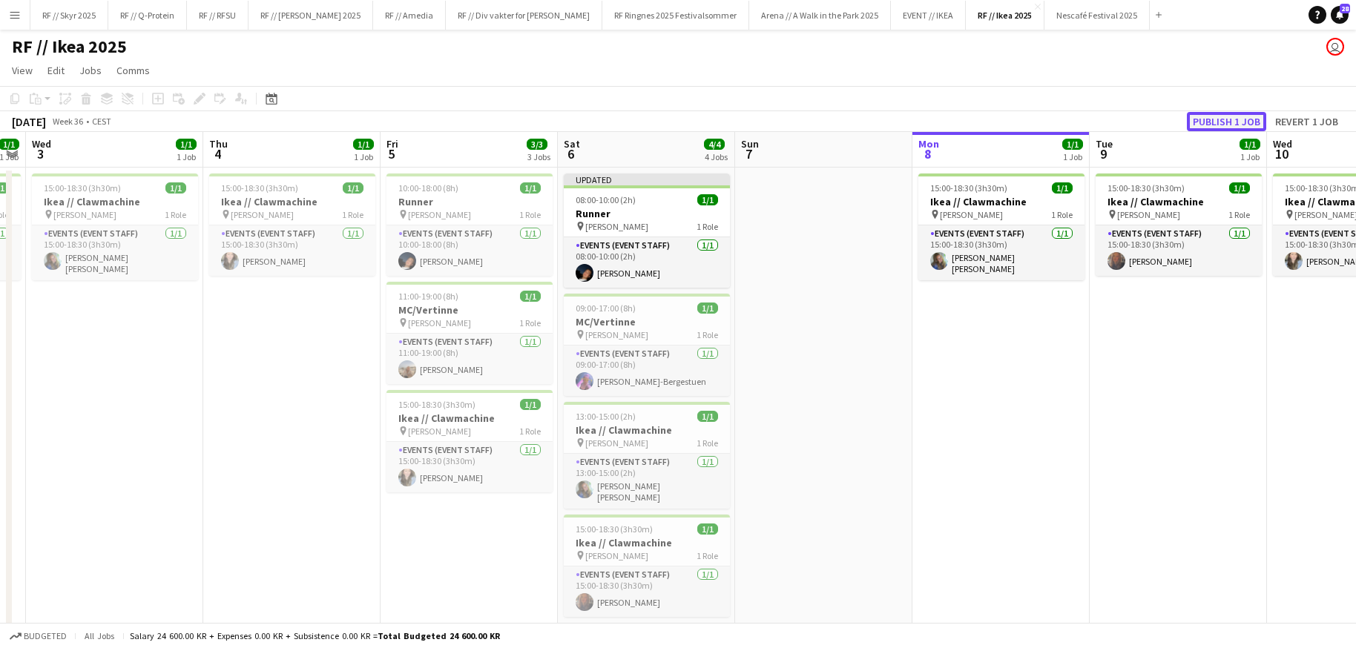
click at [1223, 119] on button "Publish 1 job" at bounding box center [1226, 121] width 79 height 19
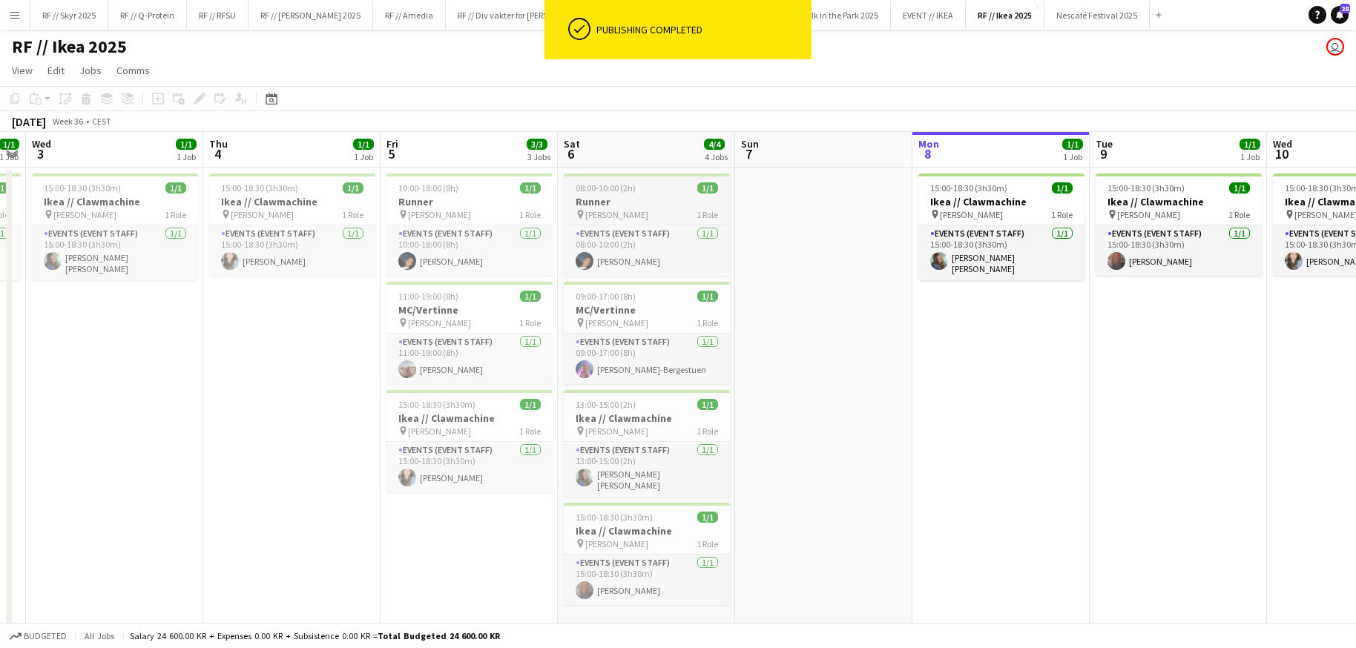
click at [647, 214] on span "[PERSON_NAME]" at bounding box center [616, 214] width 63 height 11
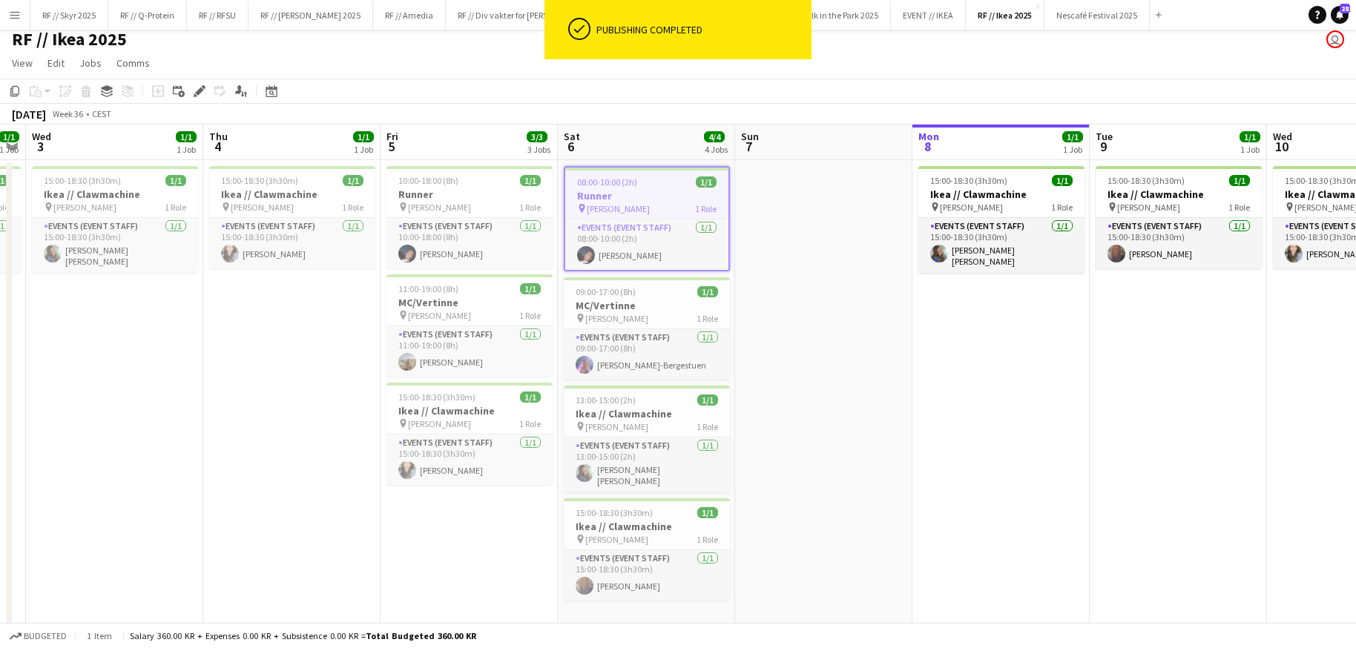
scroll to position [24, 0]
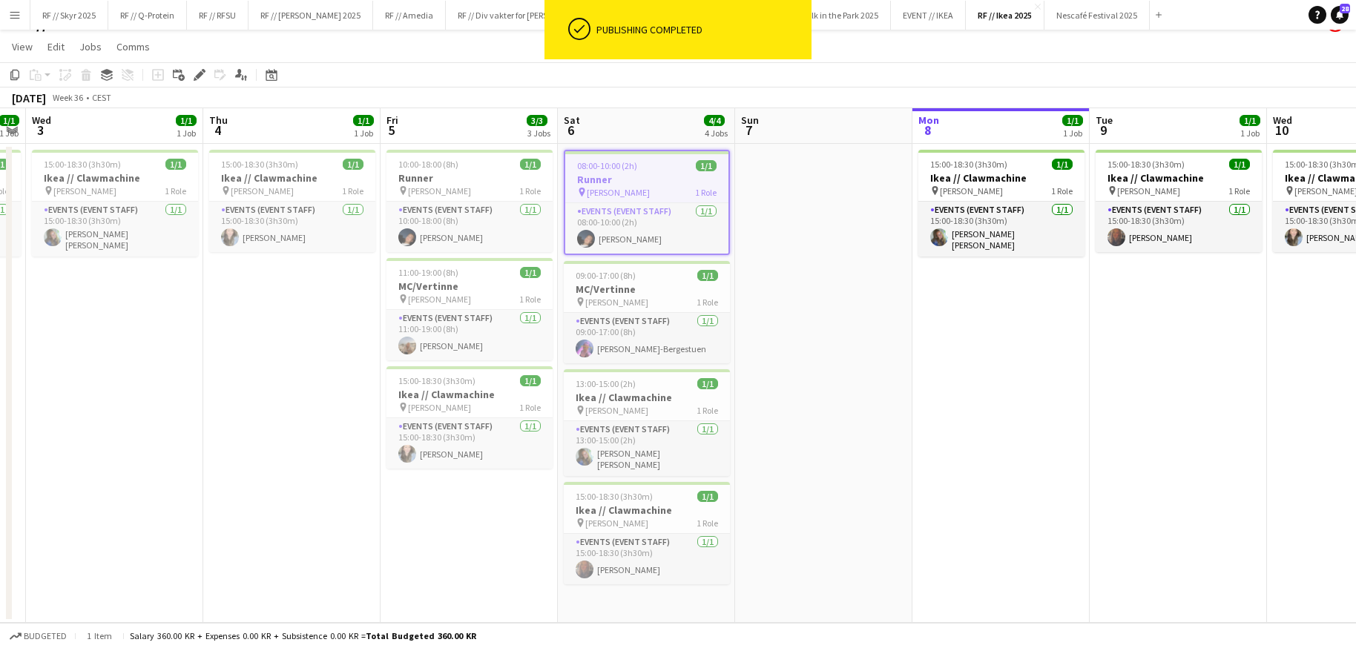
click at [677, 588] on app-date-cell "08:00-10:00 (2h) 1/1 Runner pin [PERSON_NAME] 1 Role Events (Event Staff) [DATE…" at bounding box center [646, 383] width 177 height 479
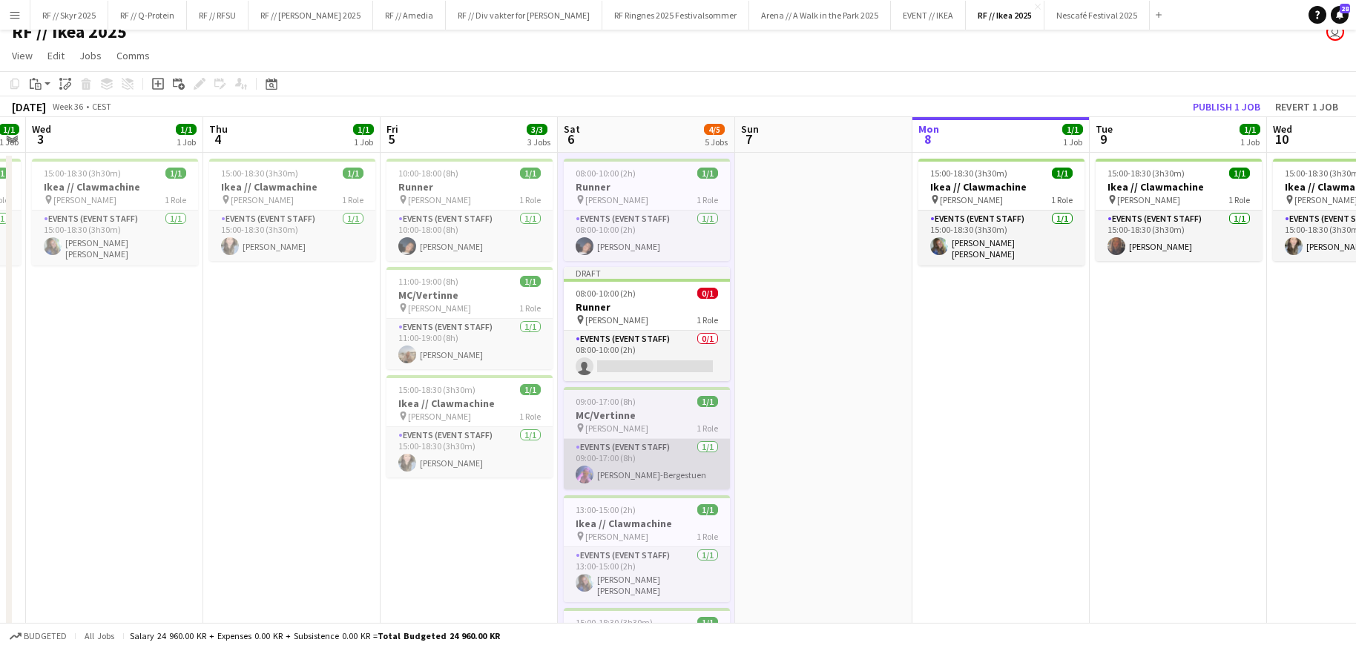
scroll to position [0, 0]
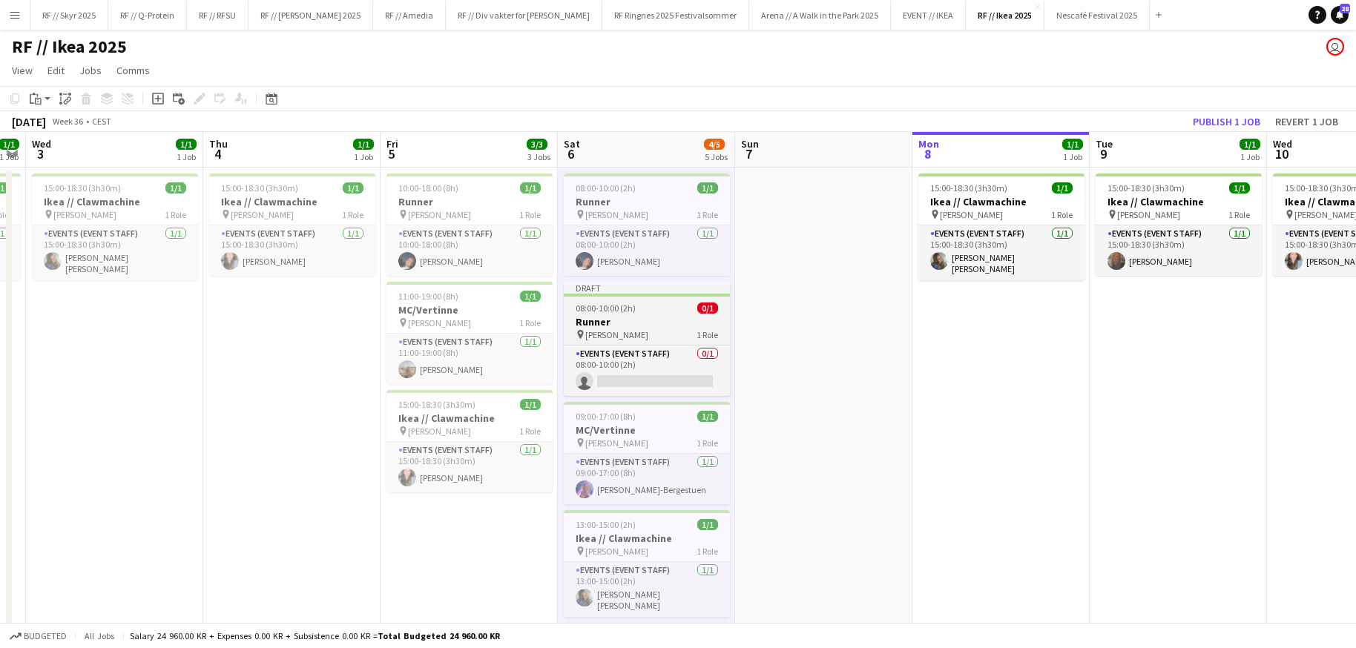
click at [623, 303] on span "08:00-10:00 (2h)" at bounding box center [606, 308] width 60 height 11
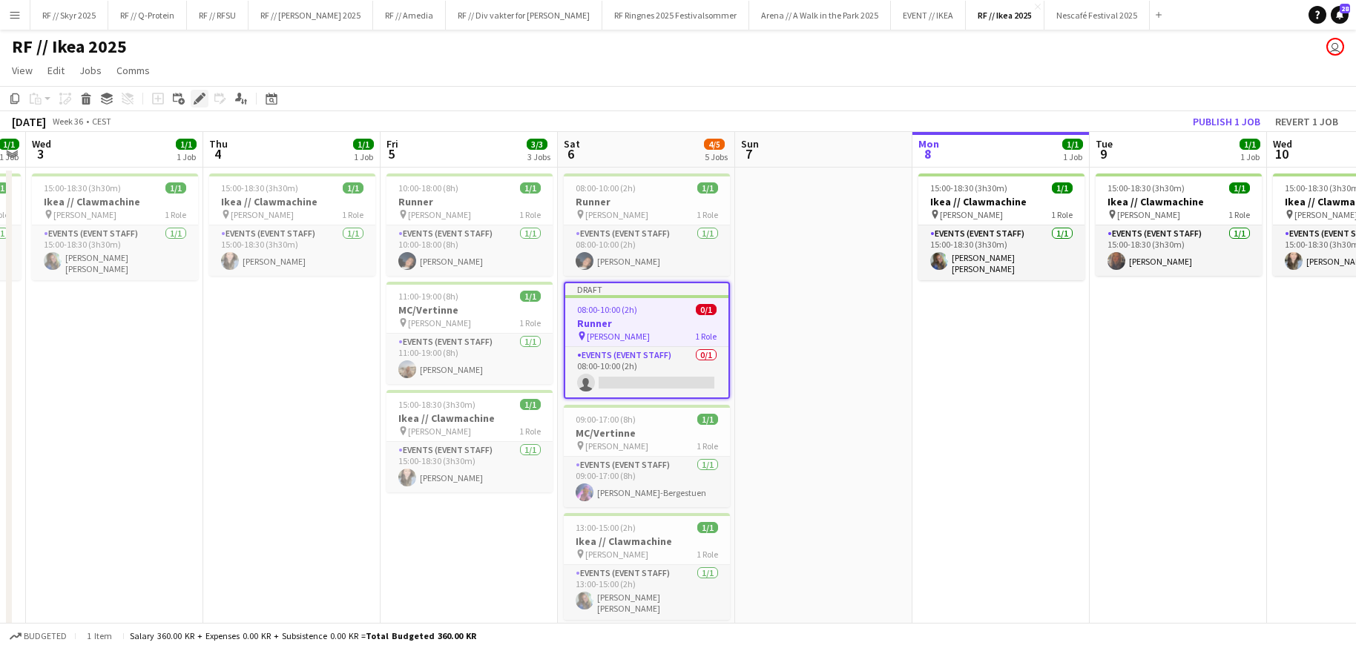
click at [196, 102] on icon "Edit" at bounding box center [200, 99] width 12 height 12
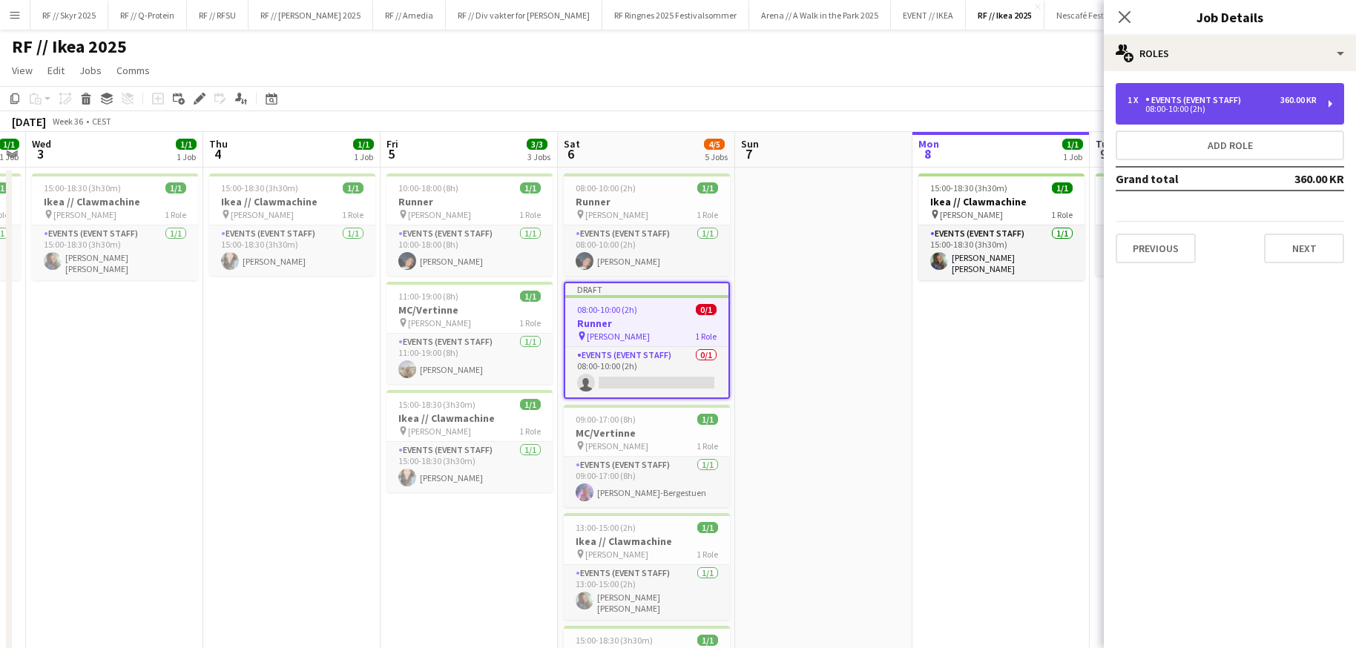
click at [1195, 92] on div "1 x Events (Event Staff) 360.00 KR 08:00-10:00 (2h)" at bounding box center [1230, 104] width 229 height 42
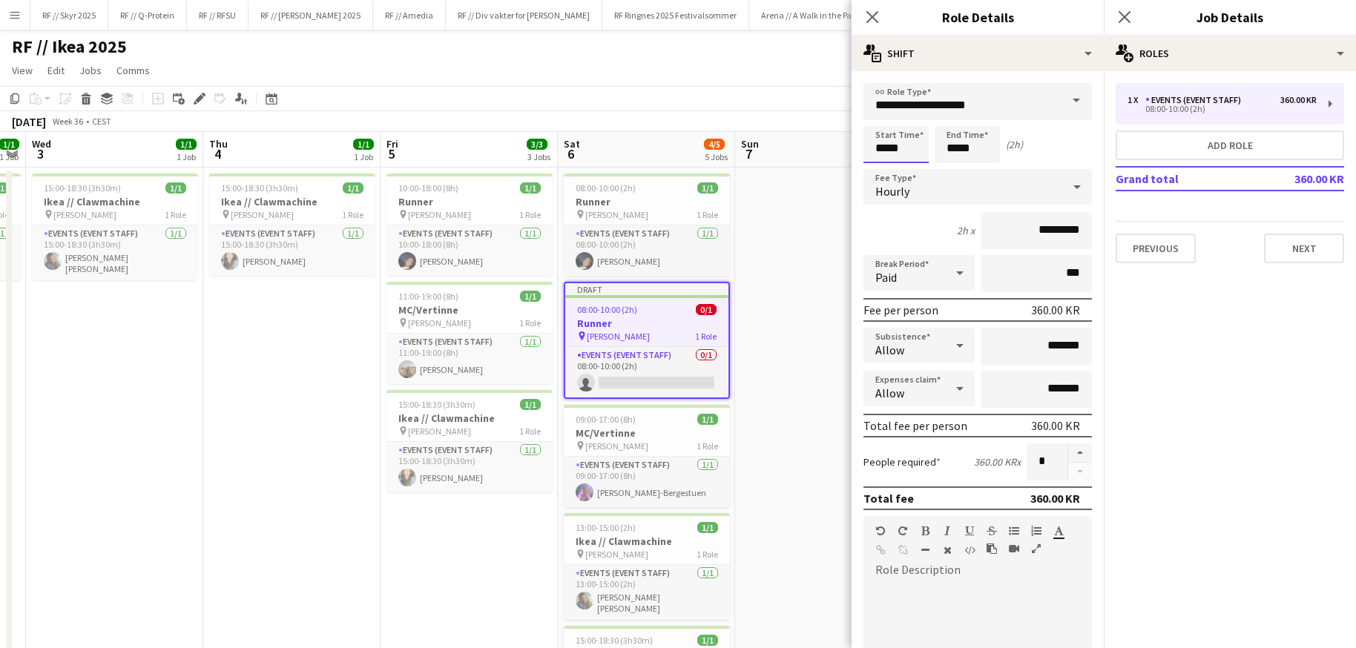
click at [884, 154] on input "*****" at bounding box center [896, 144] width 65 height 37
click at [882, 122] on div at bounding box center [882, 118] width 30 height 15
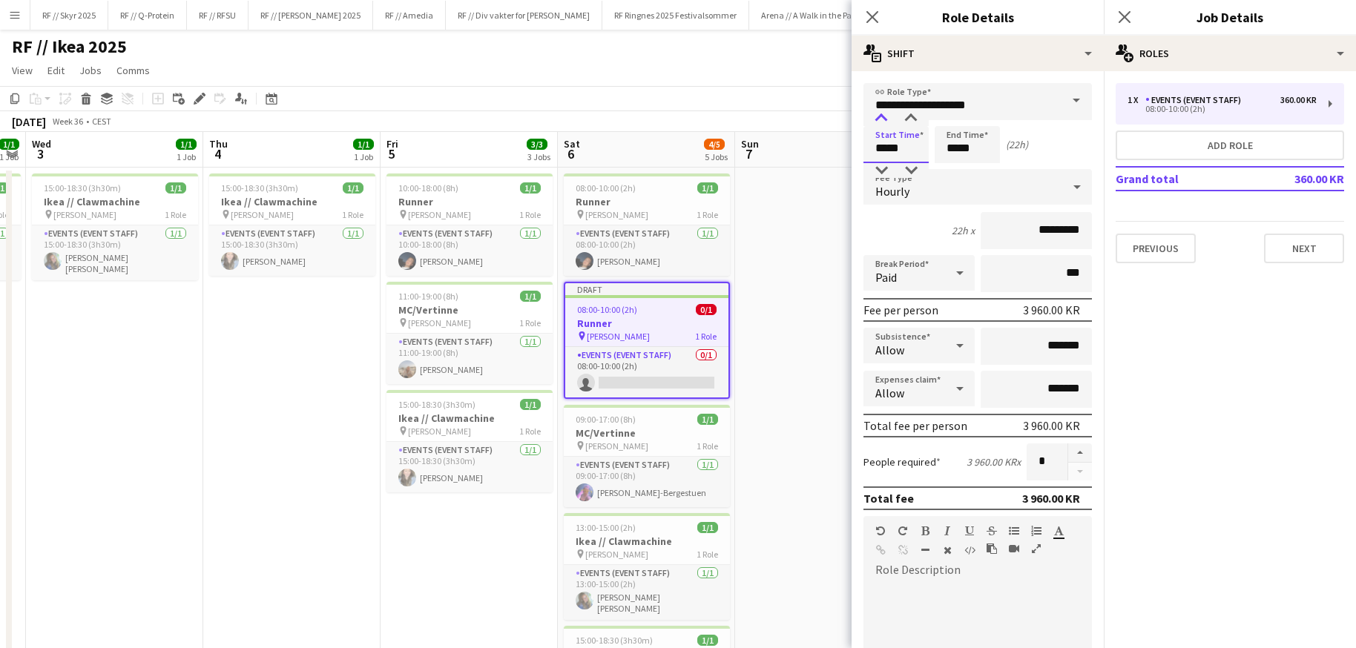
type input "*****"
click at [882, 122] on div at bounding box center [882, 118] width 30 height 15
click at [951, 151] on input "*****" at bounding box center [967, 144] width 65 height 37
click at [958, 123] on div at bounding box center [953, 118] width 30 height 15
click at [952, 120] on div at bounding box center [953, 118] width 30 height 15
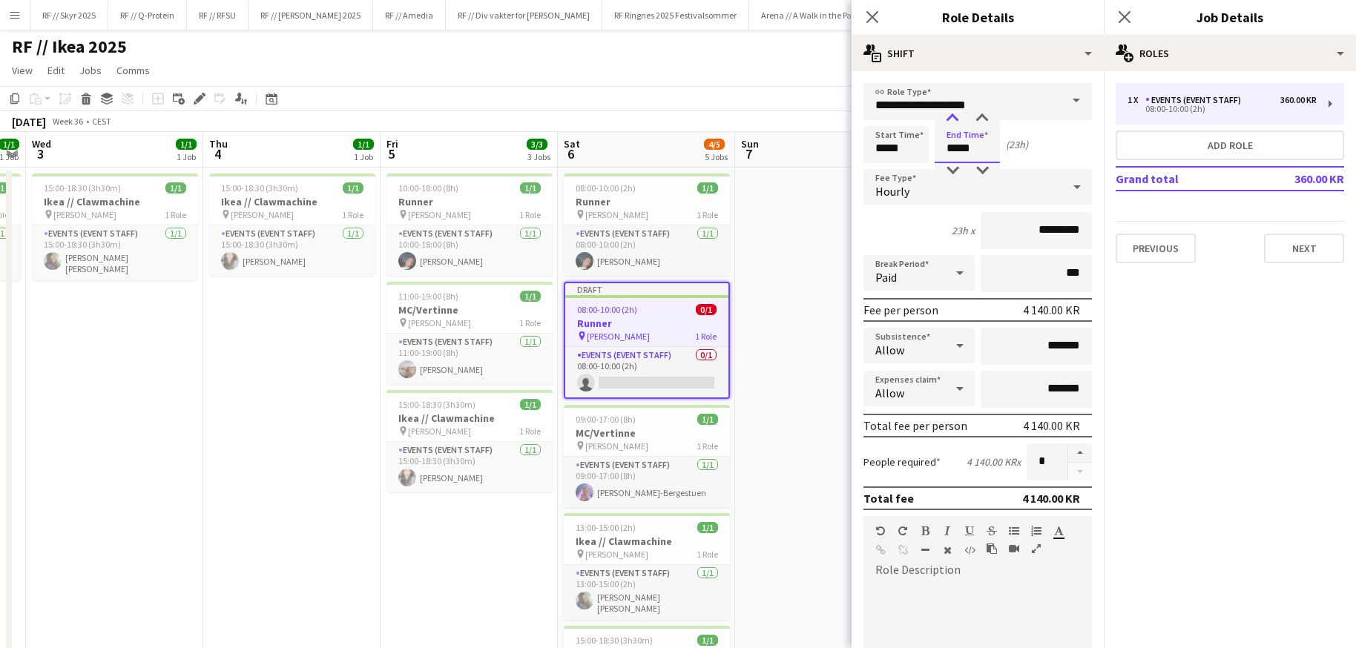
click at [952, 120] on div at bounding box center [953, 118] width 30 height 15
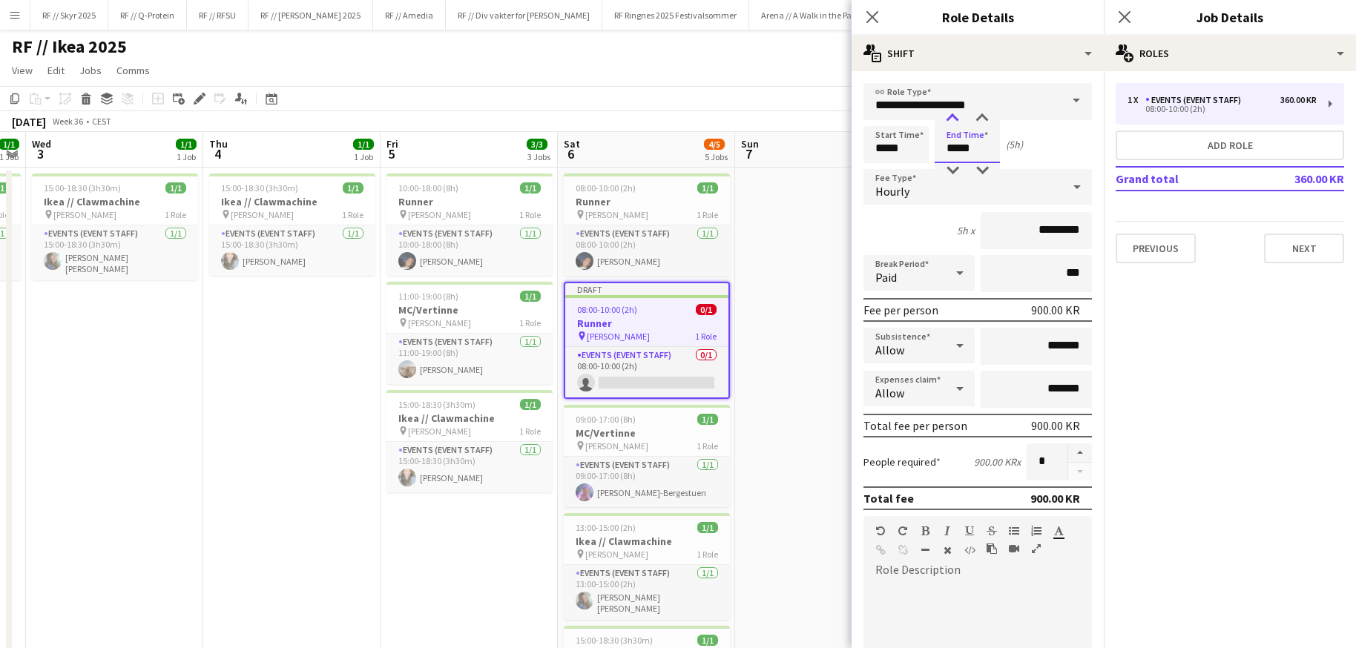
click at [952, 120] on div at bounding box center [953, 118] width 30 height 15
type input "*****"
click at [952, 120] on div at bounding box center [953, 118] width 30 height 15
click at [1054, 150] on div "Start Time ***** End Time ***** (7h)" at bounding box center [978, 144] width 229 height 37
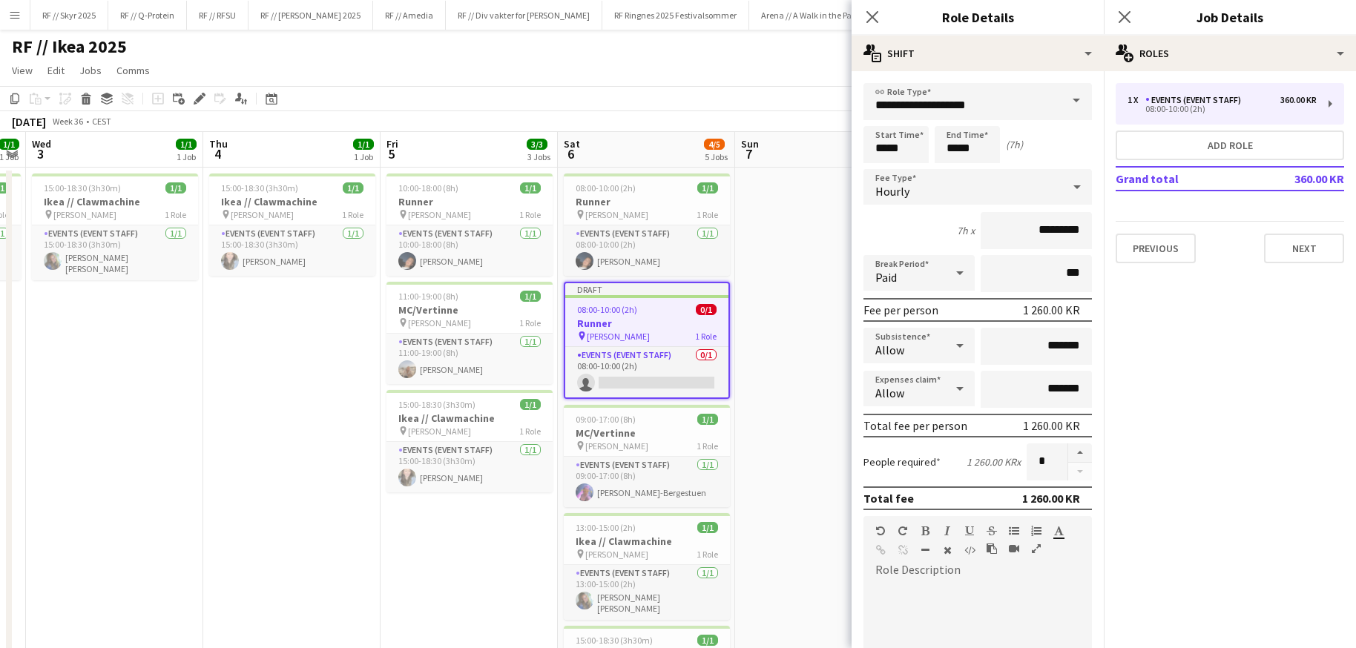
click at [671, 323] on h3 "Runner" at bounding box center [646, 323] width 163 height 13
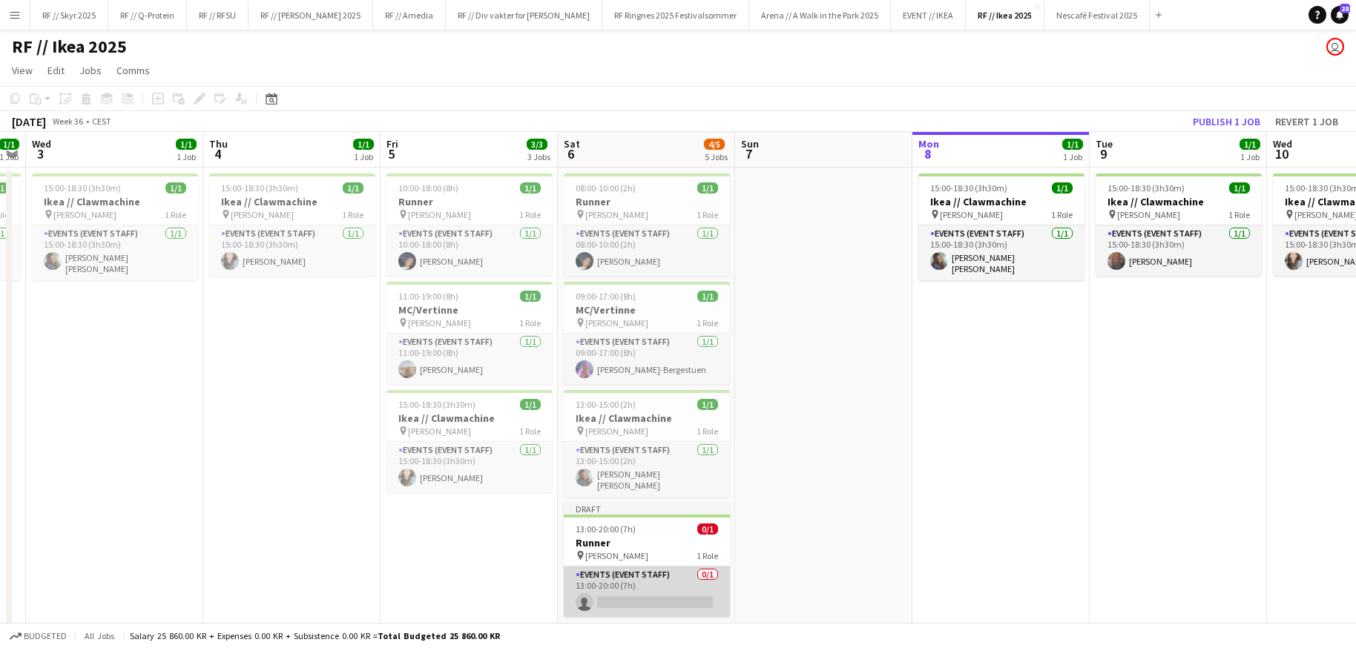
click at [656, 612] on app-card-role "Events (Event Staff) 0/1 13:00-20:00 (7h) single-neutral-actions" at bounding box center [647, 592] width 166 height 50
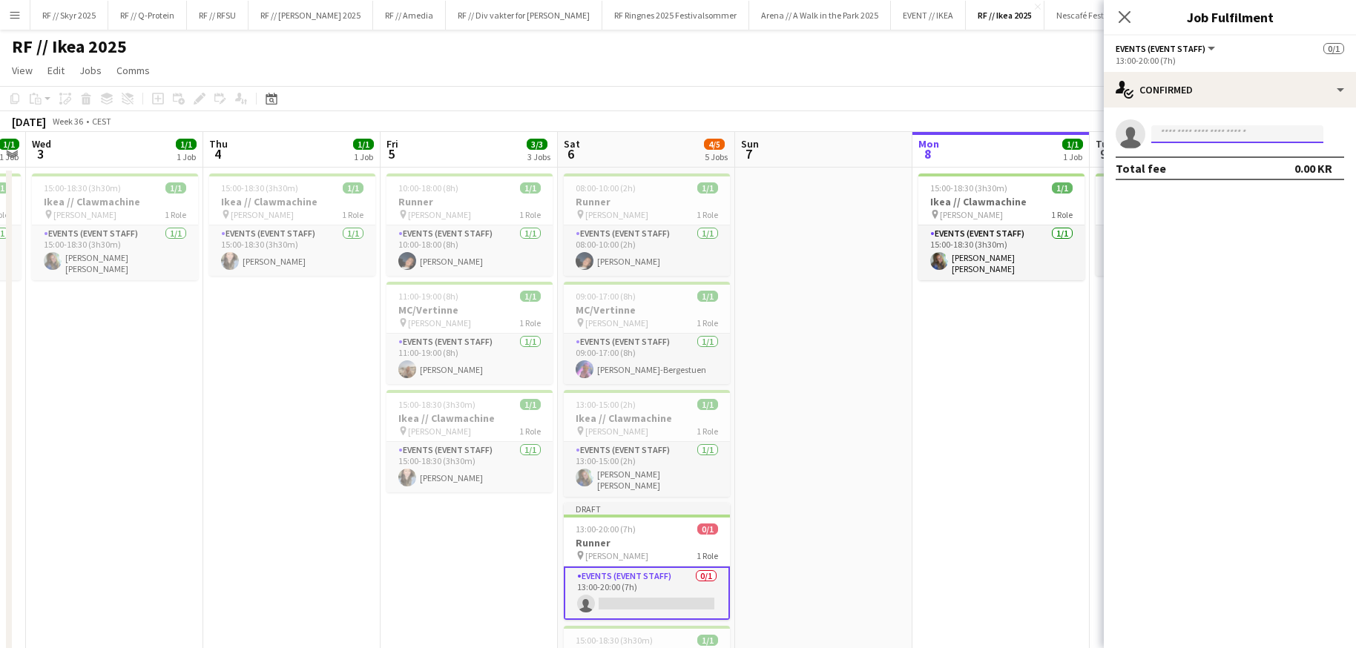
click at [1198, 129] on input at bounding box center [1238, 134] width 172 height 18
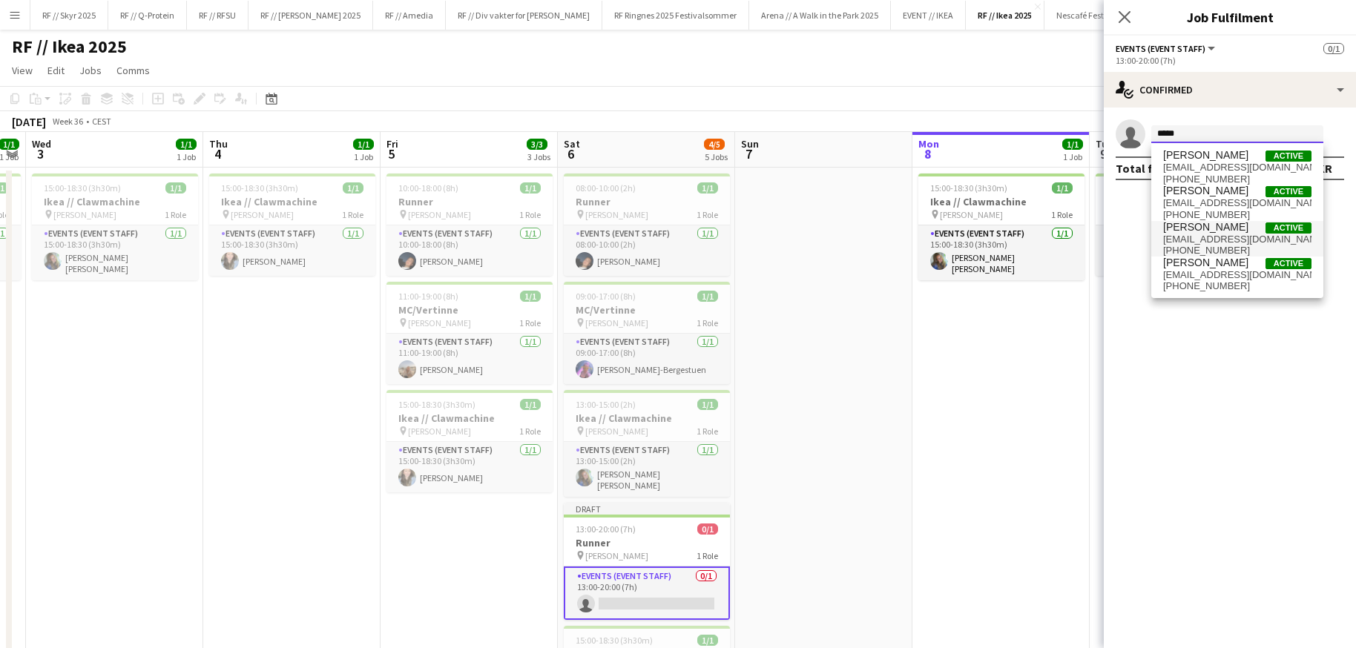
type input "*****"
click at [1232, 243] on span "[EMAIL_ADDRESS][DOMAIN_NAME]" at bounding box center [1237, 240] width 148 height 12
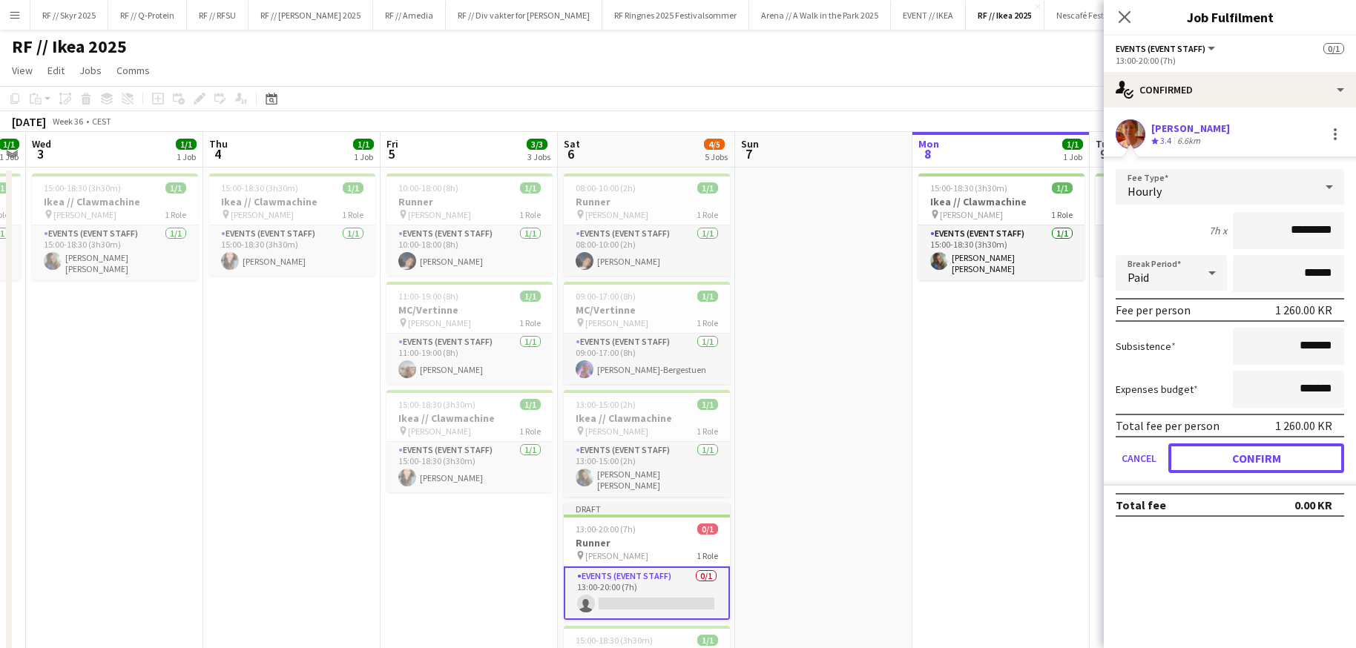
click at [1250, 456] on button "Confirm" at bounding box center [1257, 459] width 176 height 30
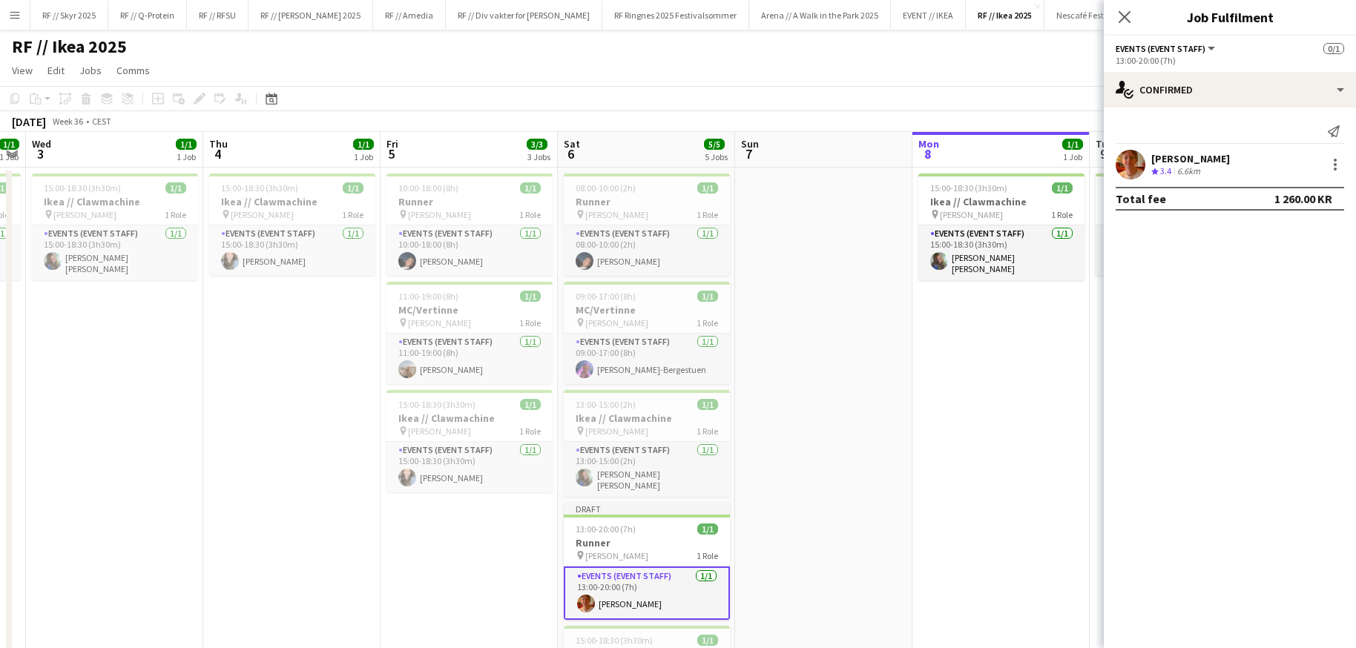
click at [879, 452] on app-date-cell at bounding box center [823, 462] width 177 height 589
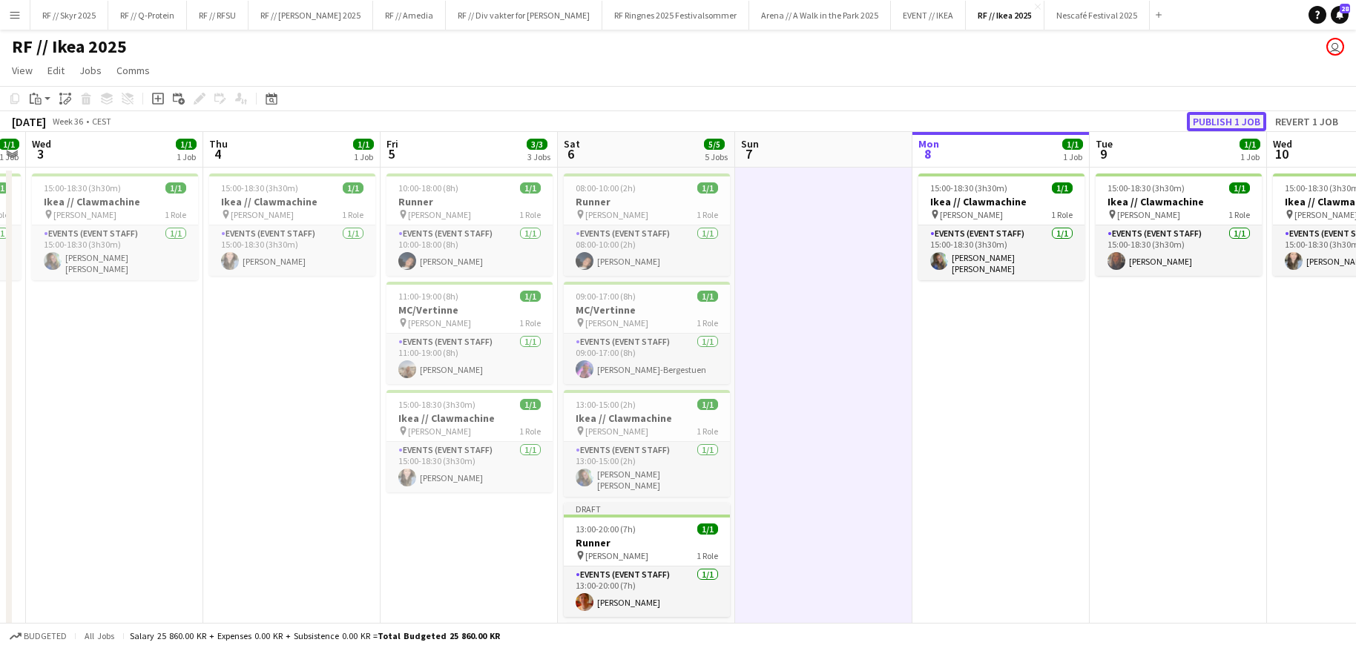
click at [1217, 124] on button "Publish 1 job" at bounding box center [1226, 121] width 79 height 19
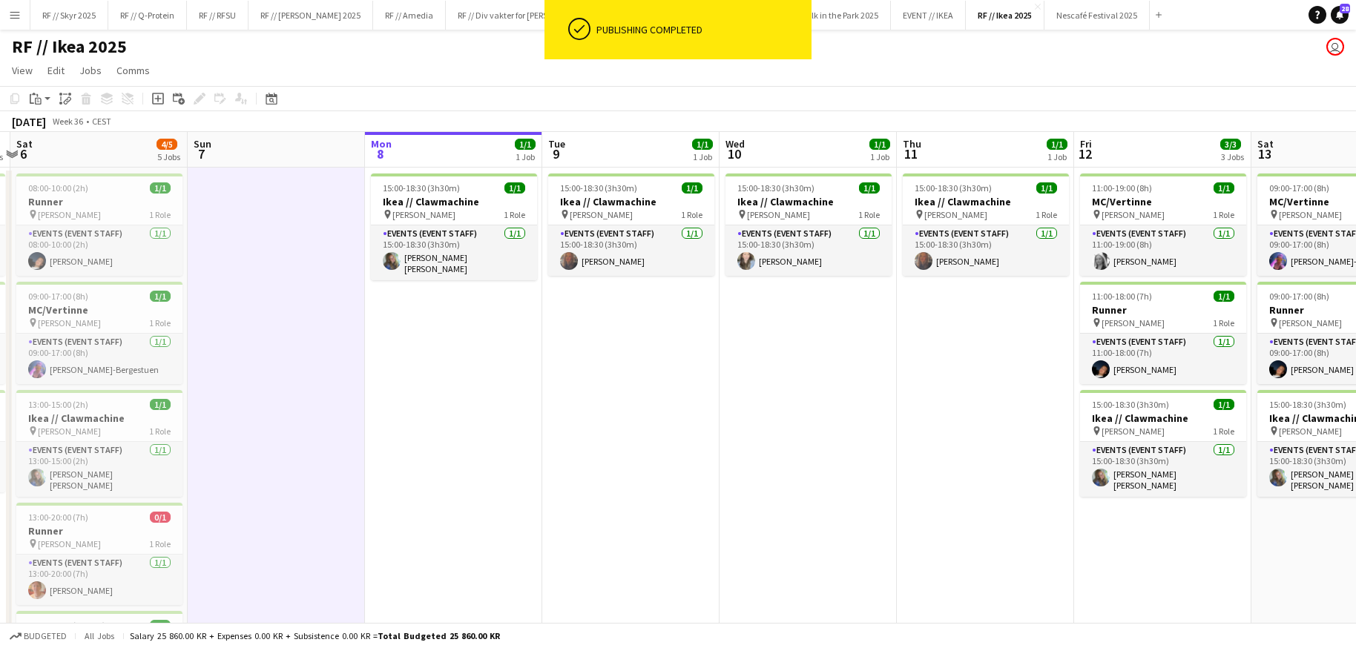
drag, startPoint x: 1116, startPoint y: 457, endPoint x: 567, endPoint y: 481, distance: 549.6
click at [568, 481] on app-calendar-viewport "Wed 3 1/1 1 Job Thu 4 1/1 1 Job Fri 5 3/3 3 Jobs Sat 6 4/5 5 Jobs Sun 7 Mon 8 1…" at bounding box center [678, 444] width 1356 height 625
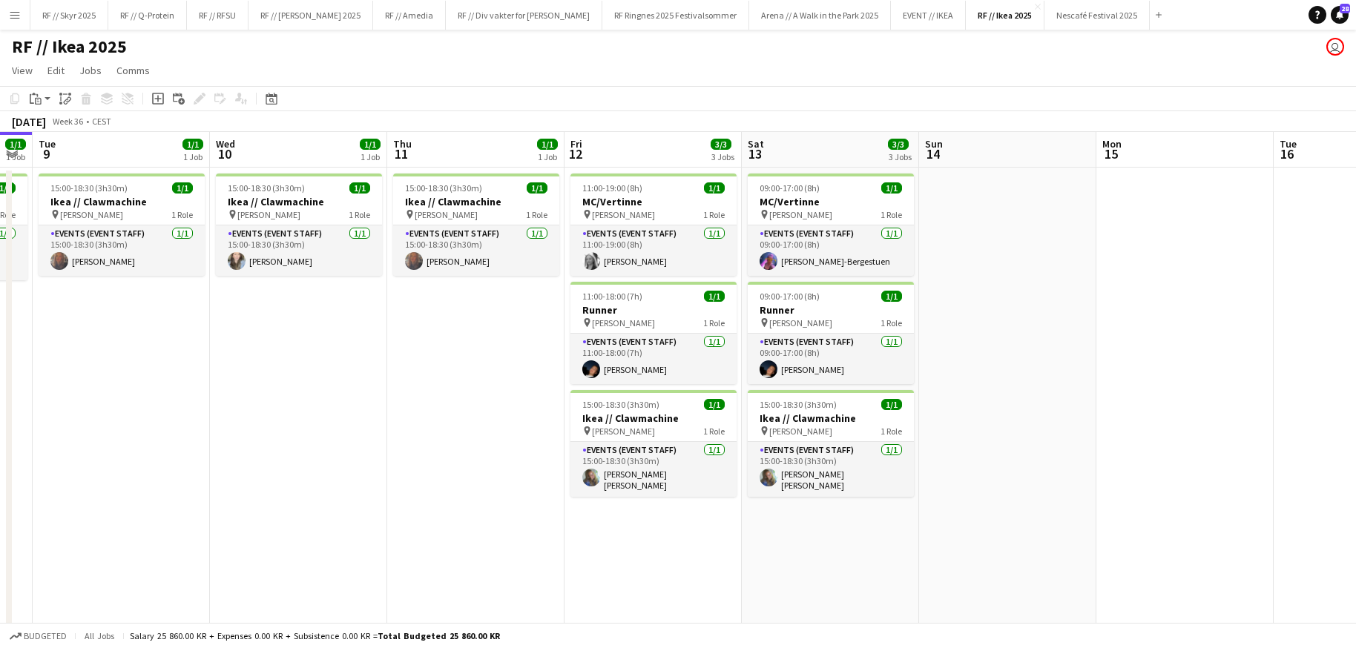
drag, startPoint x: 703, startPoint y: 324, endPoint x: 295, endPoint y: 298, distance: 409.7
click at [322, 300] on app-calendar-viewport "Sat 6 4/5 5 Jobs Sun 7 Mon 8 1/1 1 Job Tue 9 1/1 1 Job Wed 10 1/1 1 Job Thu 11 …" at bounding box center [678, 444] width 1356 height 625
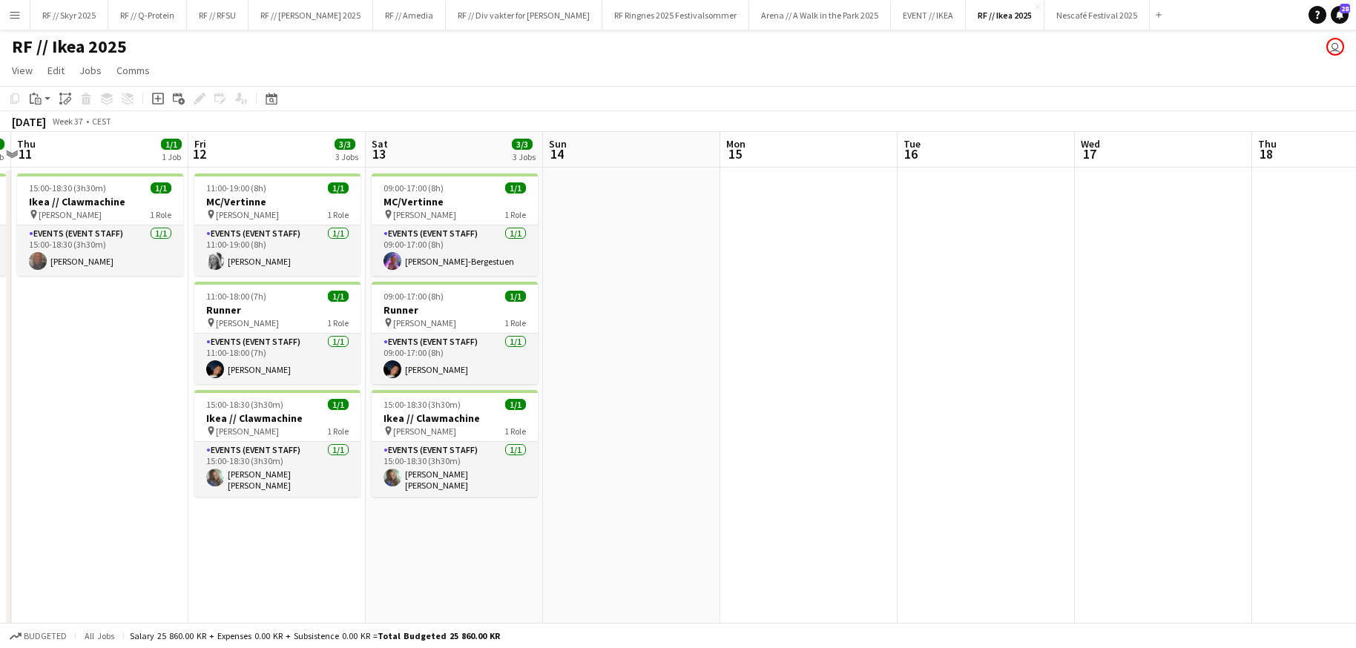
drag, startPoint x: 965, startPoint y: 287, endPoint x: 292, endPoint y: 272, distance: 673.9
click at [326, 275] on app-calendar-viewport "Mon 8 1/1 1 Job Tue 9 1/1 1 Job Wed 10 1/1 1 Job Thu 11 1/1 1 Job Fri 12 3/3 3 …" at bounding box center [678, 444] width 1356 height 625
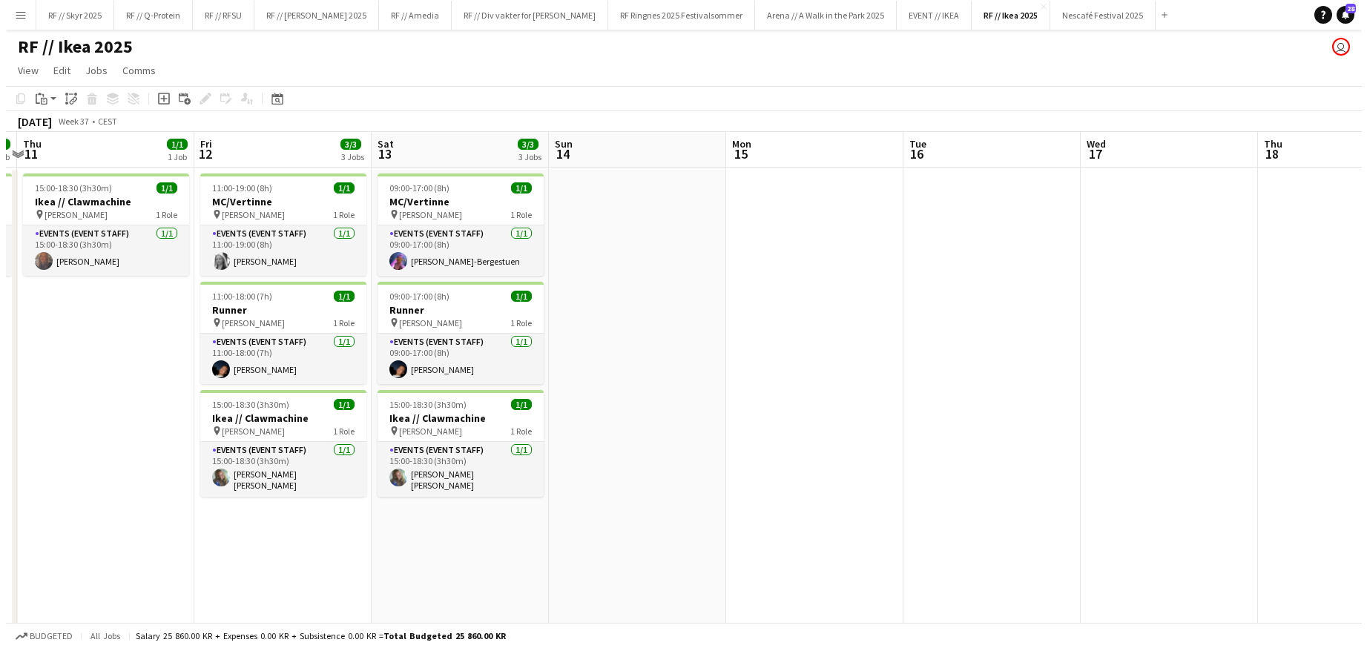
scroll to position [0, 633]
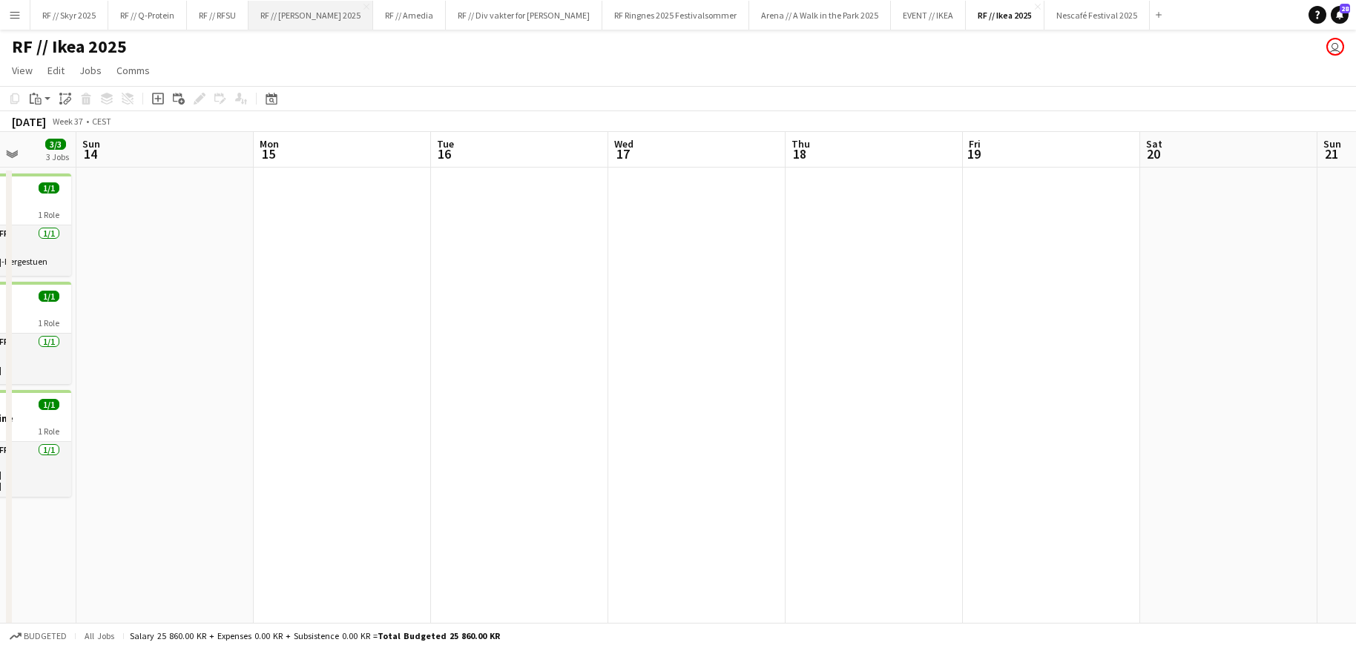
click at [318, 19] on button "RF // [PERSON_NAME] 2025 Close" at bounding box center [311, 15] width 125 height 29
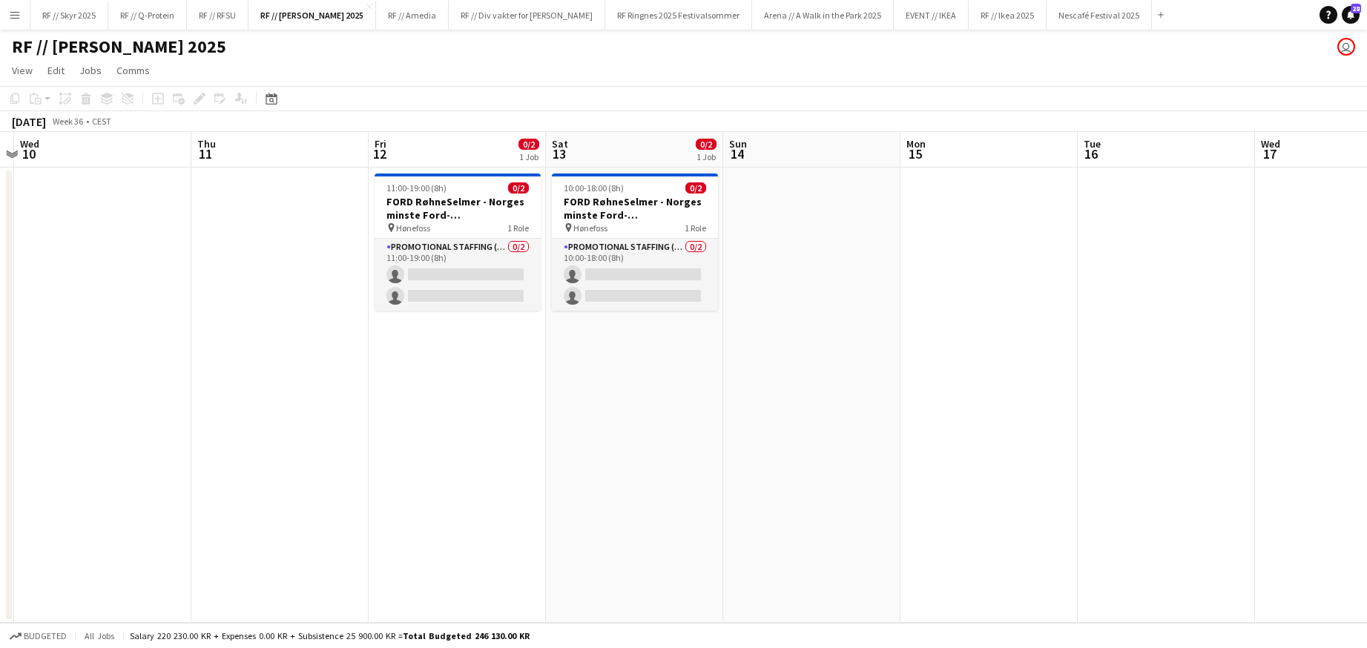
scroll to position [0, 464]
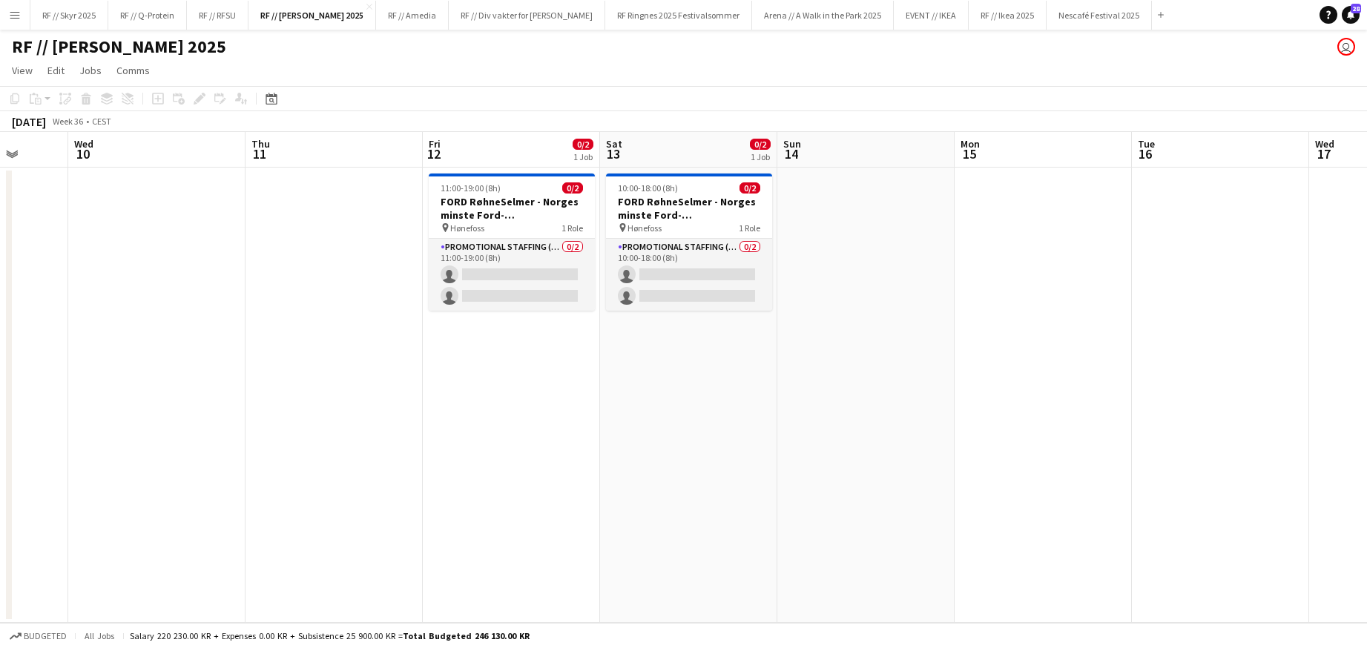
click at [459, 258] on app-calendar-viewport "Sun 7 Mon 8 Tue 9 Wed 10 Thu 11 Fri 12 0/2 1 Job Sat 13 0/2 1 Job Sun 14 Mon 15…" at bounding box center [683, 377] width 1367 height 491
click at [486, 254] on app-card-role "Promotional Staffing (Brand Ambassadors) 0/2 11:00-19:00 (8h) single-neutral-ac…" at bounding box center [512, 275] width 166 height 72
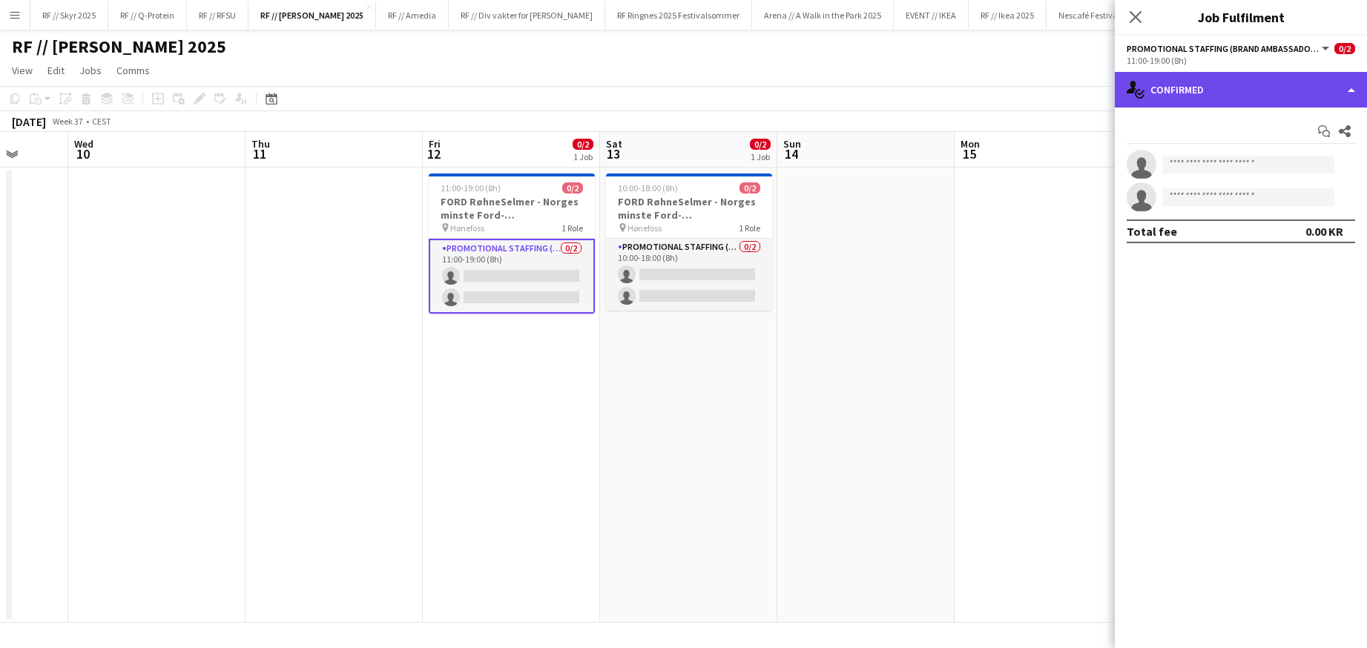
click at [1200, 97] on div "single-neutral-actions-check-2 Confirmed" at bounding box center [1241, 90] width 252 height 36
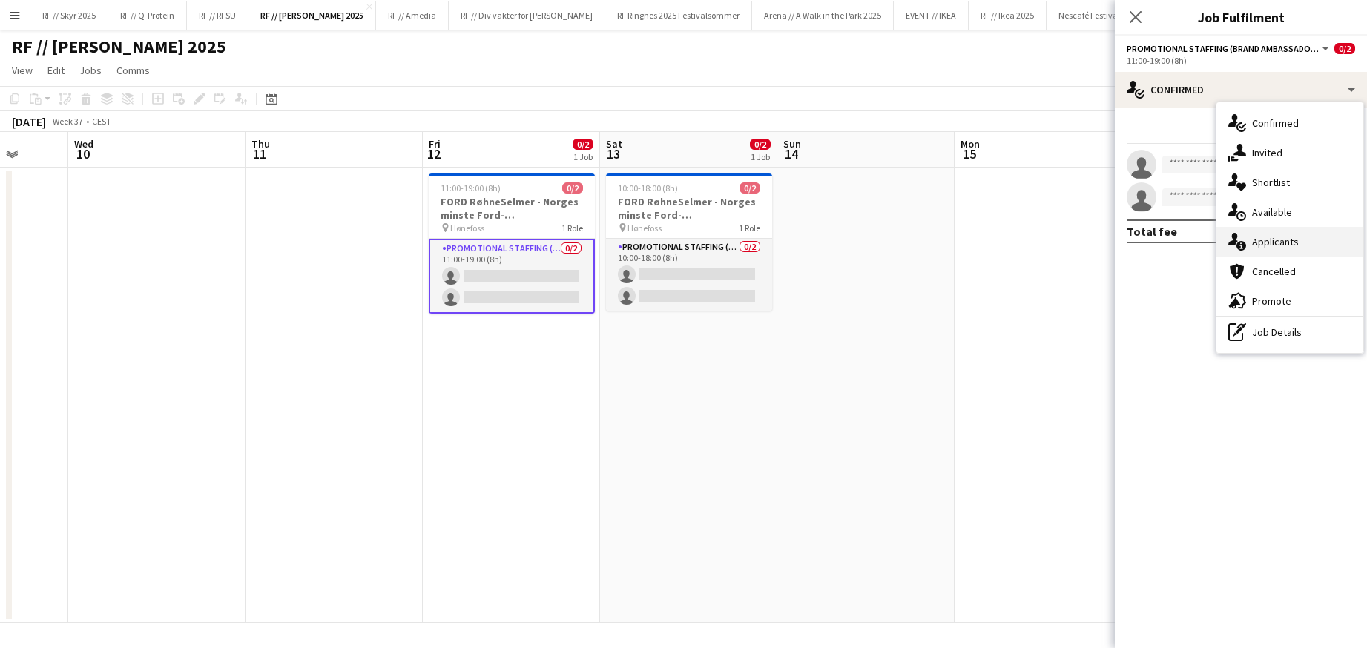
click at [1326, 247] on div "single-neutral-actions-information Applicants" at bounding box center [1290, 242] width 147 height 30
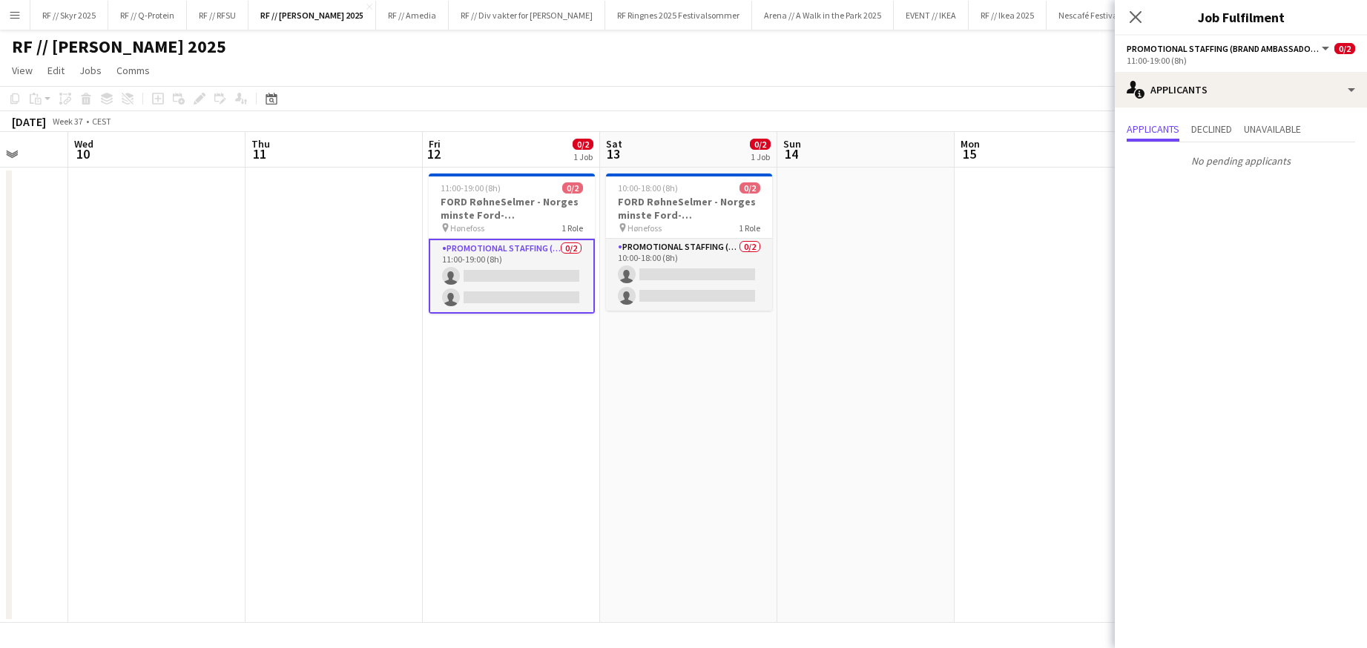
click at [222, 279] on app-date-cell at bounding box center [156, 396] width 177 height 456
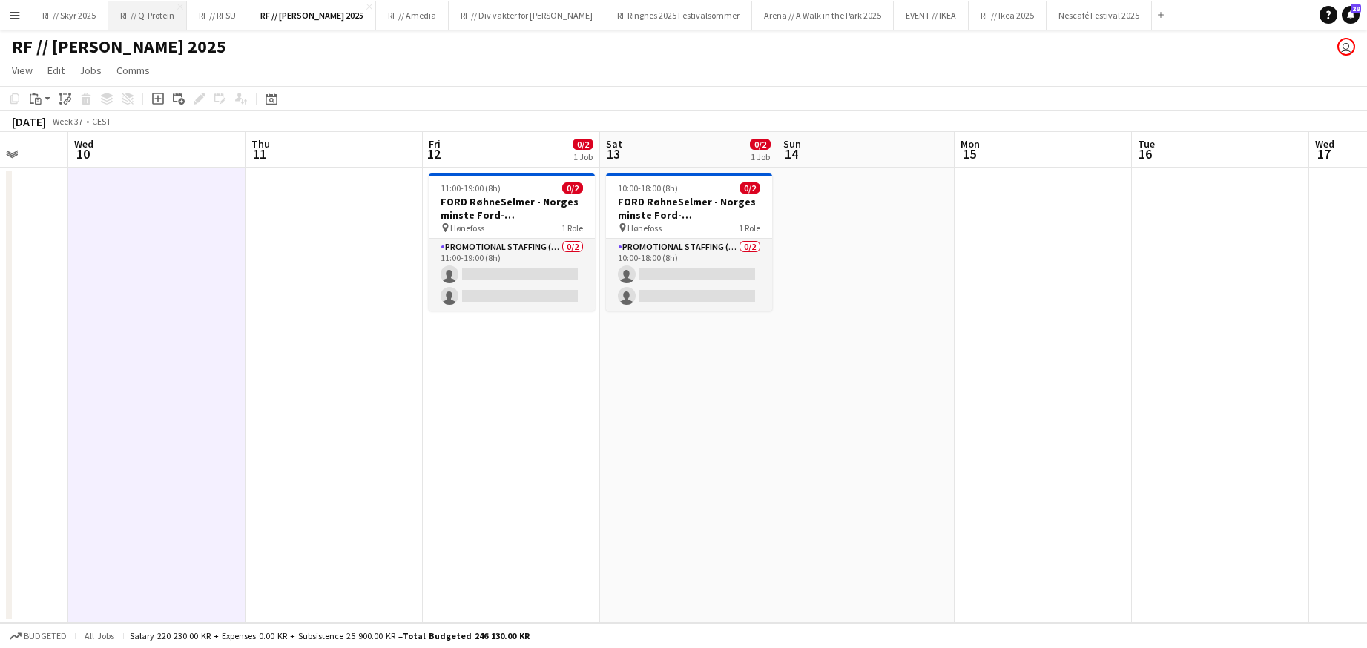
click at [140, 15] on button "RF // Q-Protein Close" at bounding box center [147, 15] width 79 height 29
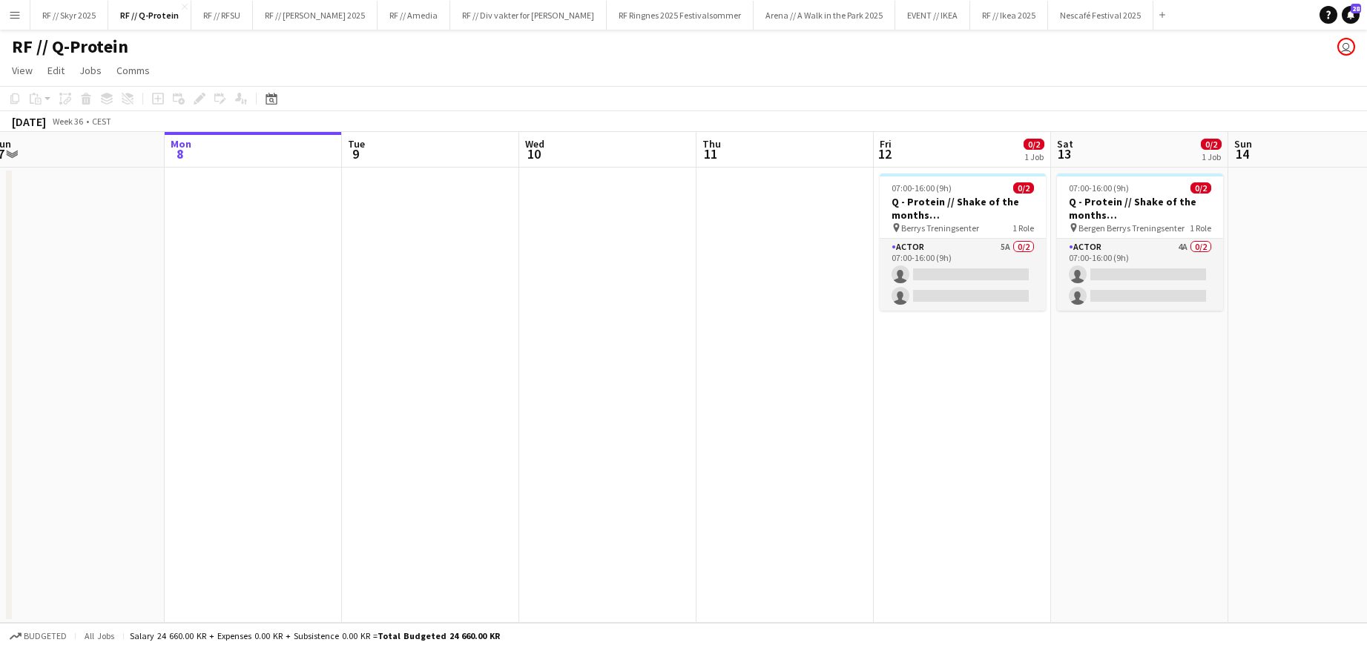
drag, startPoint x: 752, startPoint y: 294, endPoint x: 352, endPoint y: 286, distance: 400.0
click at [352, 286] on app-calendar-viewport "Fri 5 1/1 1 Job Sat 6 Sun 7 Mon 8 Tue 9 Wed 10 Thu 11 Fri 12 0/2 1 Job Sat 13 0…" at bounding box center [683, 377] width 1367 height 491
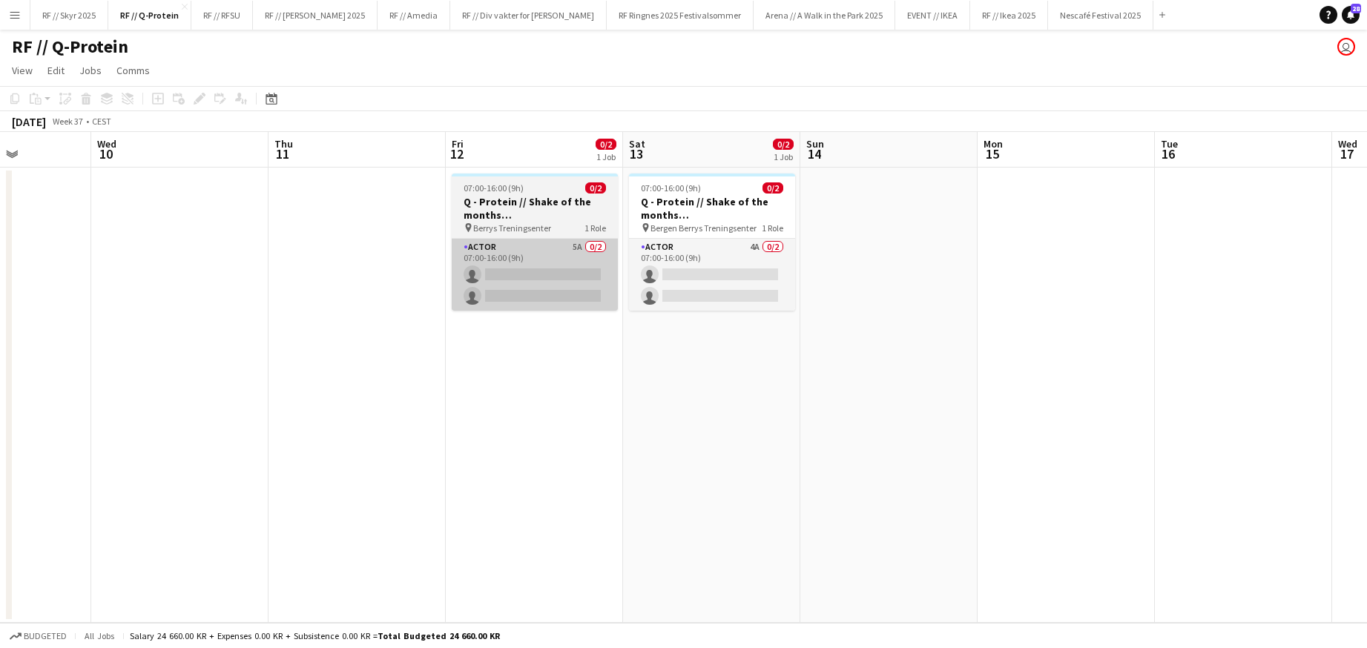
drag, startPoint x: 493, startPoint y: 265, endPoint x: 508, endPoint y: 266, distance: 14.9
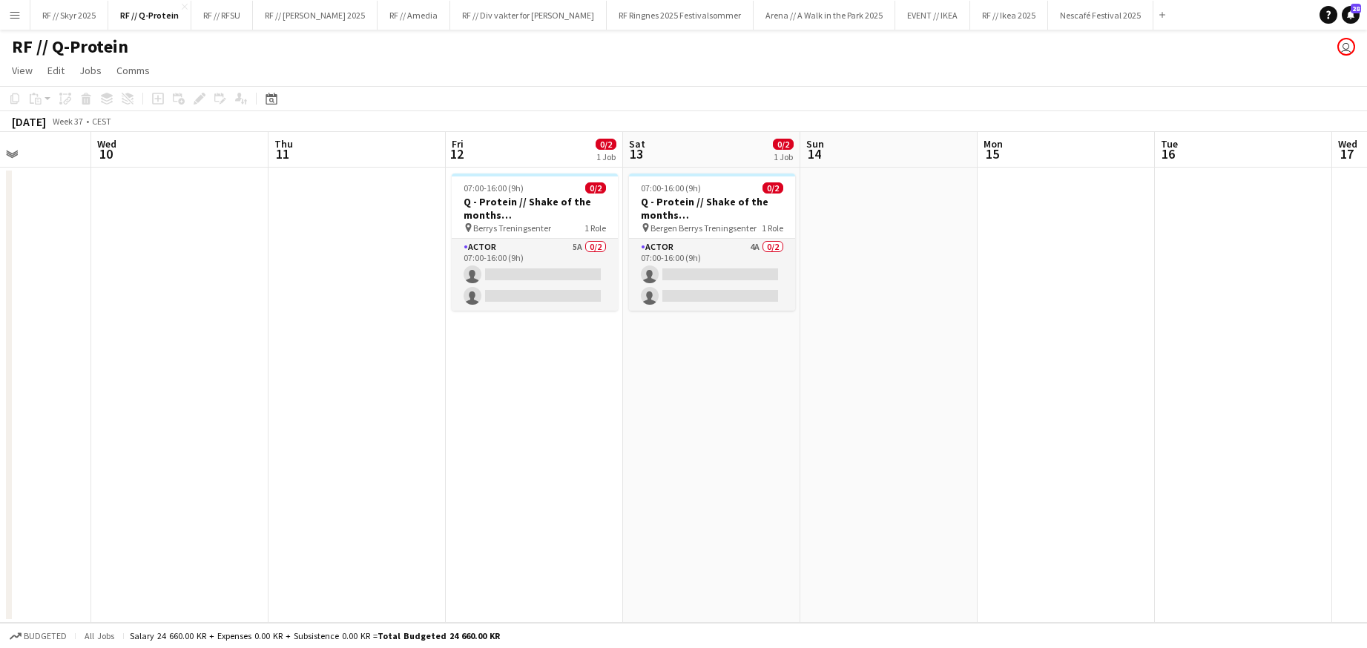
click at [504, 265] on app-calendar-viewport "Sun 7 Mon 8 Tue 9 Wed 10 Thu 11 Fri 12 0/2 1 Job Sat 13 0/2 1 Job Sun 14 Mon 15…" at bounding box center [683, 377] width 1367 height 491
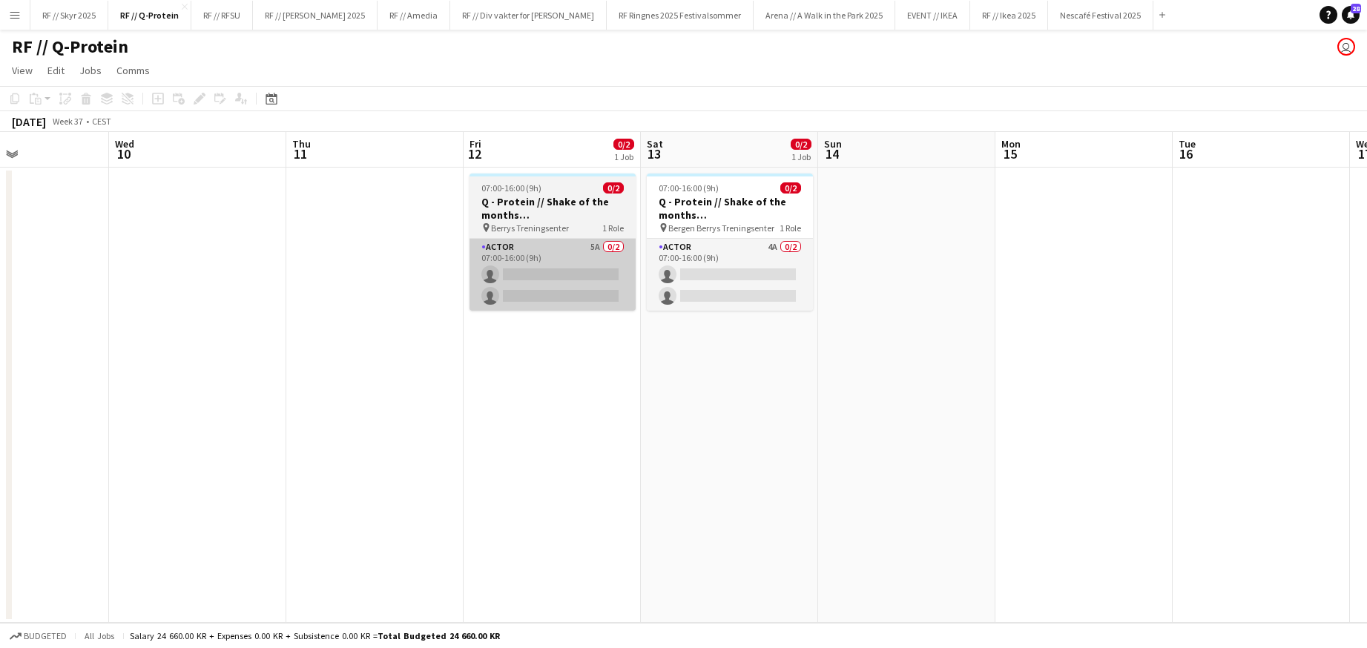
click at [577, 273] on app-card-role "Actor 5A 0/2 07:00-16:00 (9h) single-neutral-actions single-neutral-actions" at bounding box center [553, 275] width 166 height 72
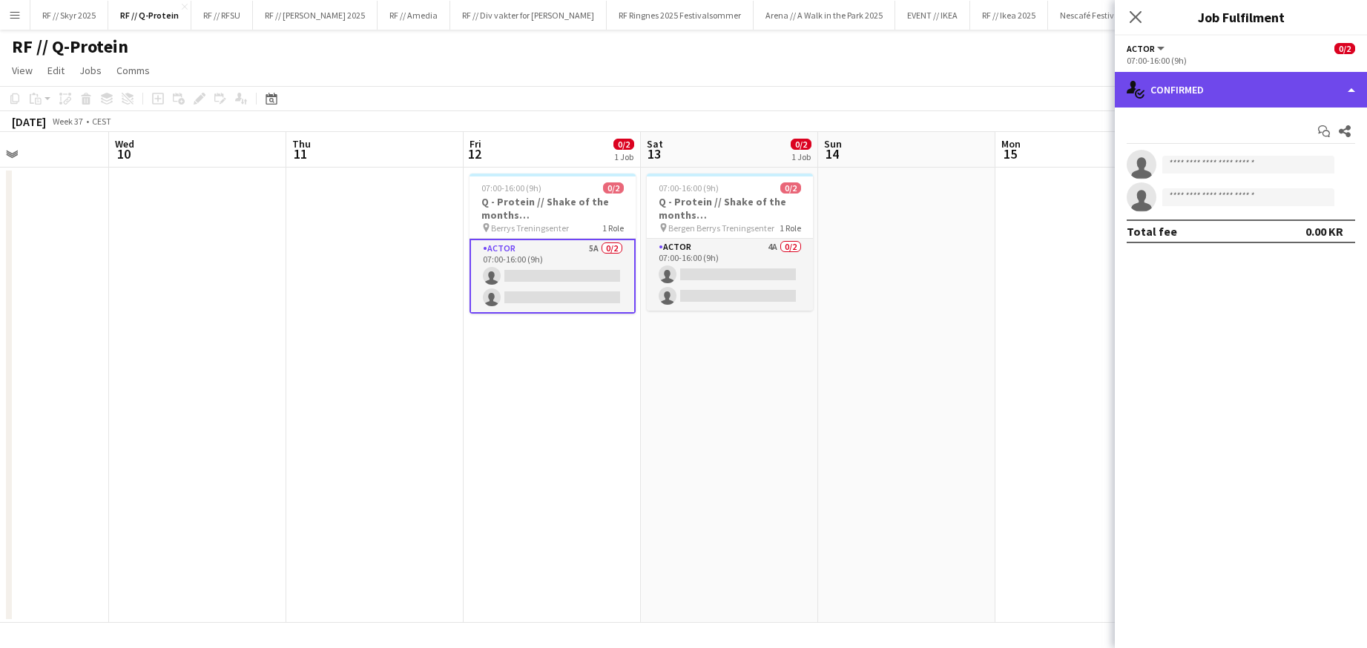
click at [1203, 94] on div "single-neutral-actions-check-2 Confirmed" at bounding box center [1241, 90] width 252 height 36
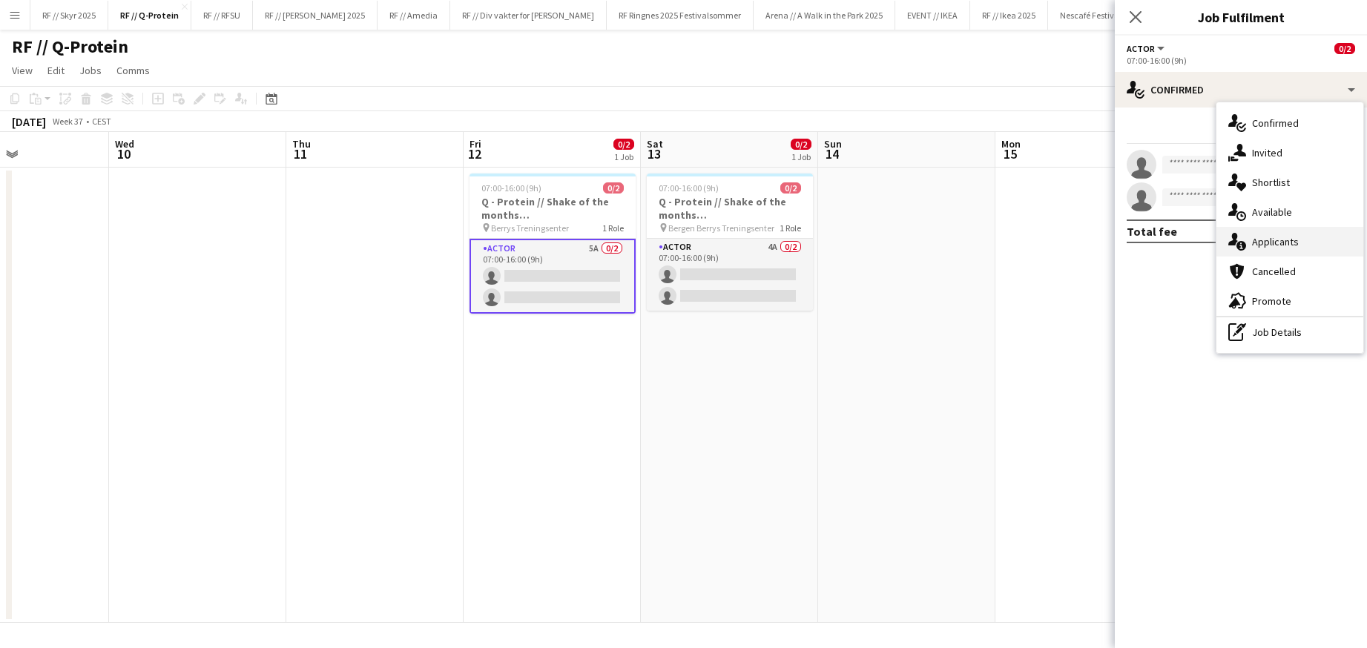
click at [1290, 243] on span "Applicants" at bounding box center [1275, 241] width 47 height 13
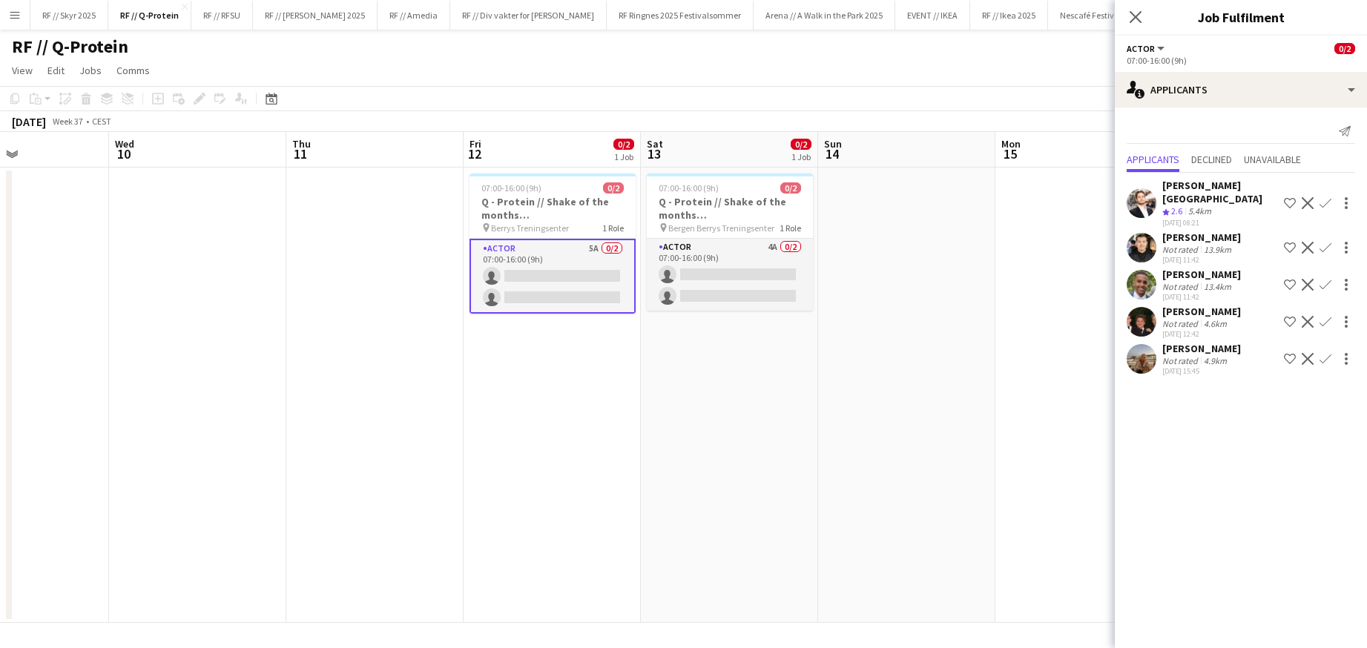
click at [1136, 354] on app-user-avatar at bounding box center [1142, 359] width 30 height 30
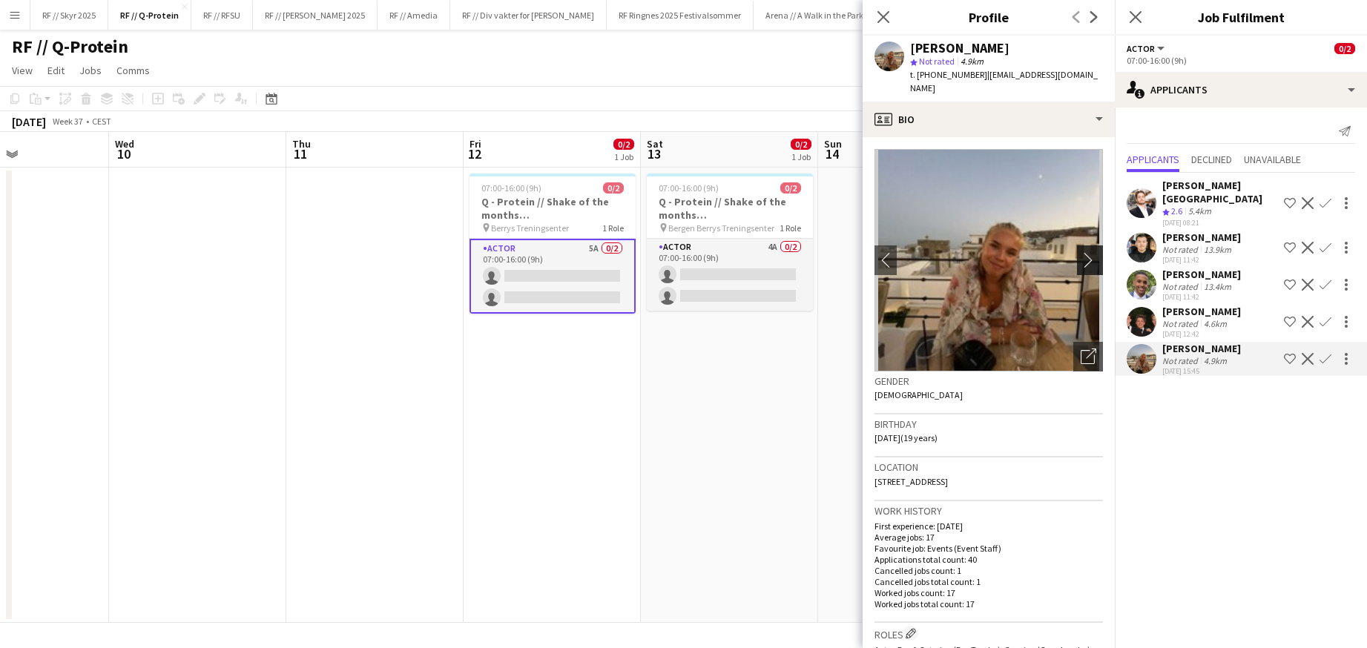
click at [1082, 252] on app-icon "chevron-right" at bounding box center [1092, 260] width 23 height 16
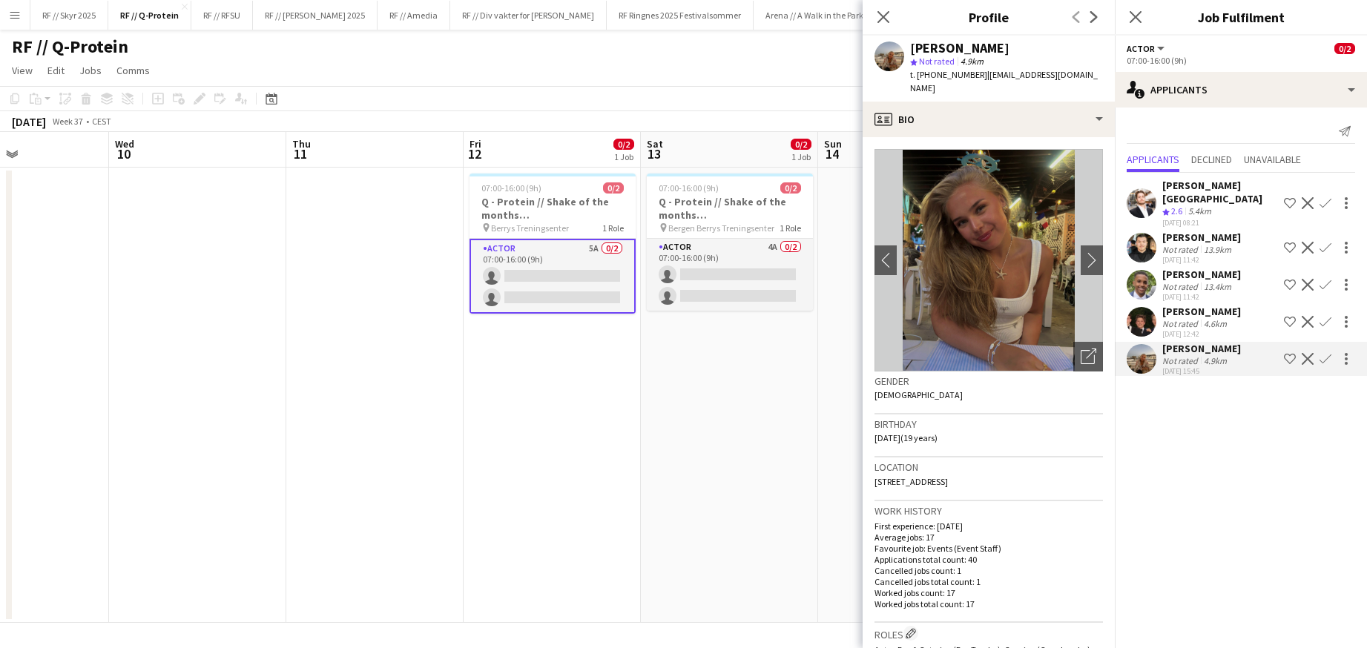
click at [764, 413] on app-date-cell "07:00-16:00 (9h) 0/2 Q - Protein // Shake of the months ([GEOGRAPHIC_DATA]) pin…" at bounding box center [729, 396] width 177 height 456
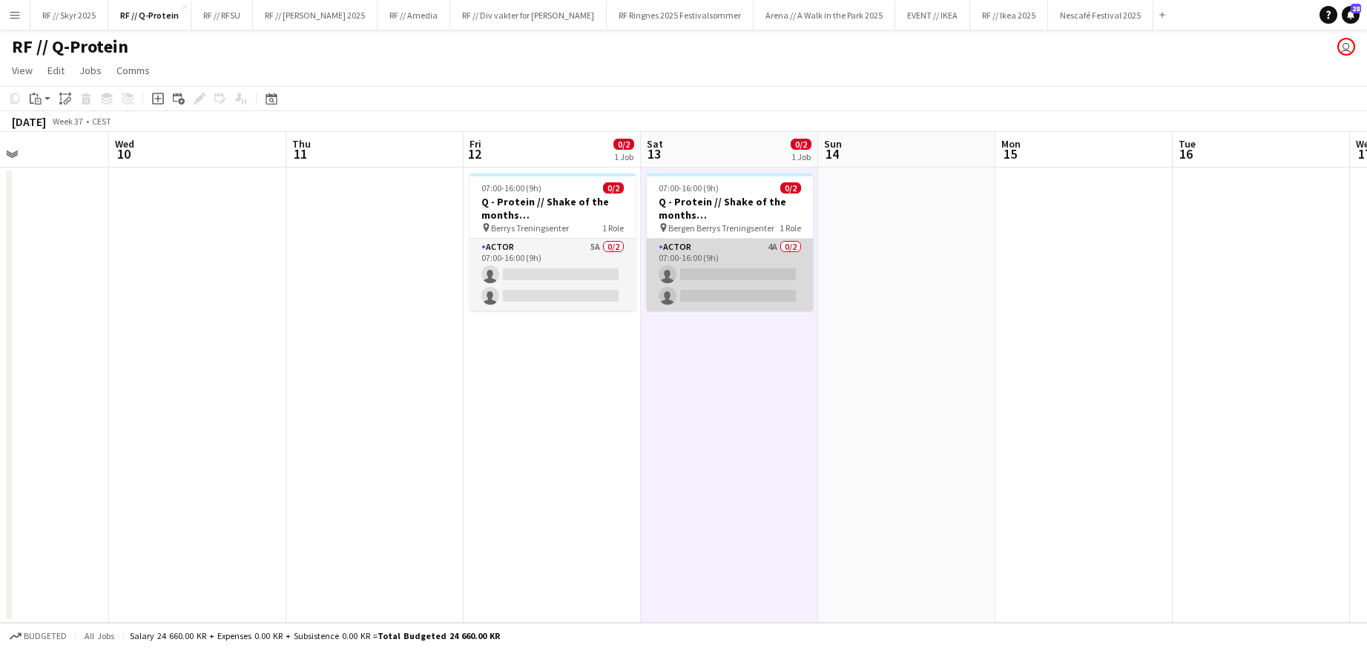
click at [728, 275] on app-card-role "Actor 4A 0/2 07:00-16:00 (9h) single-neutral-actions single-neutral-actions" at bounding box center [730, 275] width 166 height 72
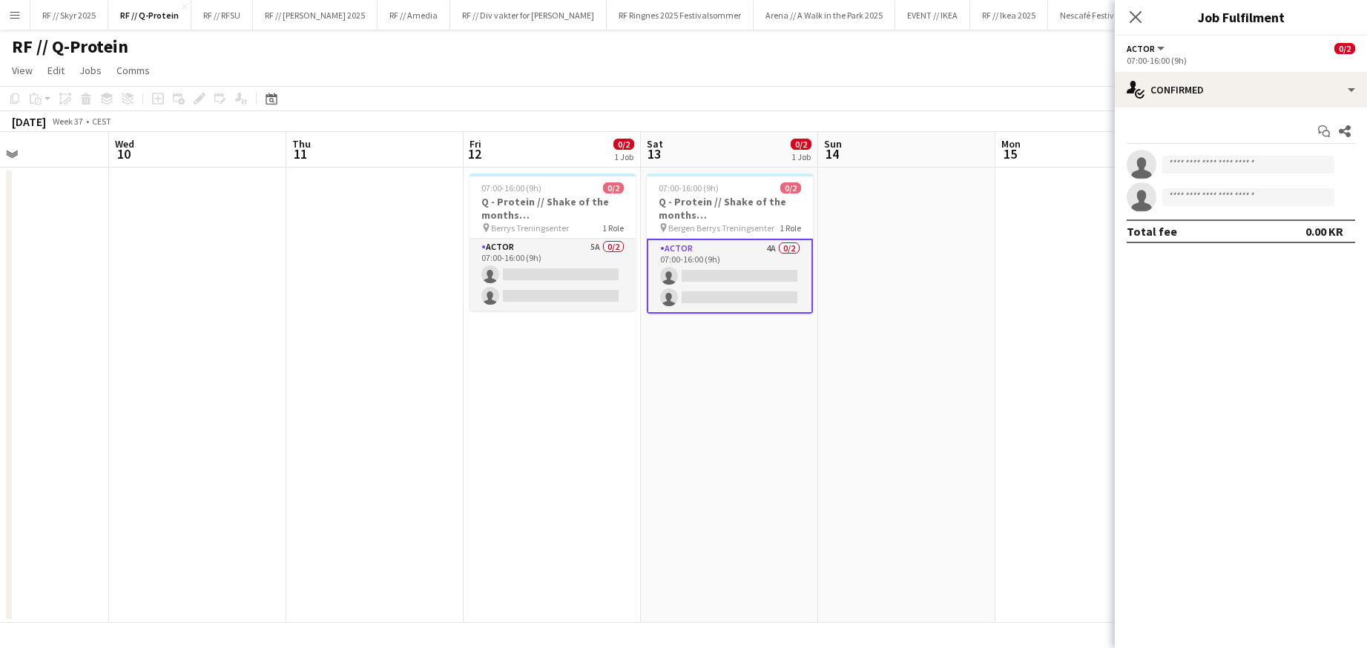
click at [1277, 108] on div "Start chat Share single-neutral-actions single-neutral-actions Total fee 0.00 KR" at bounding box center [1241, 182] width 252 height 148
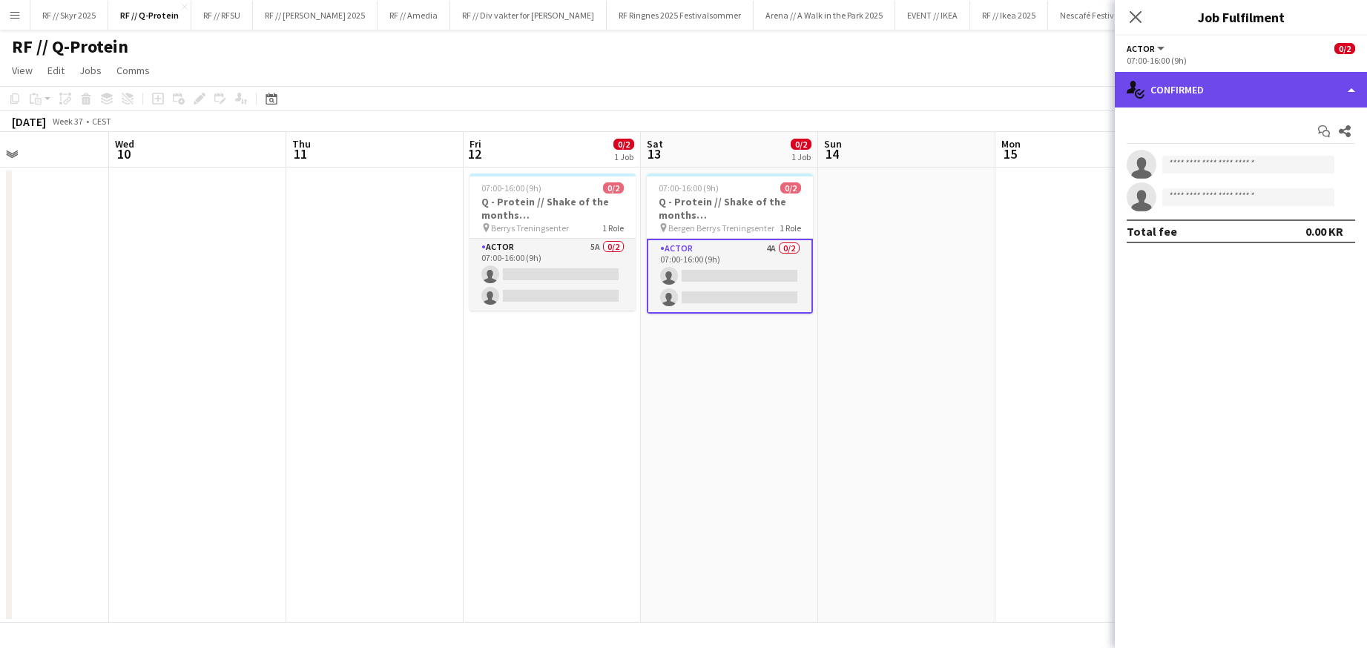
click at [1273, 98] on div "single-neutral-actions-check-2 Confirmed" at bounding box center [1241, 90] width 252 height 36
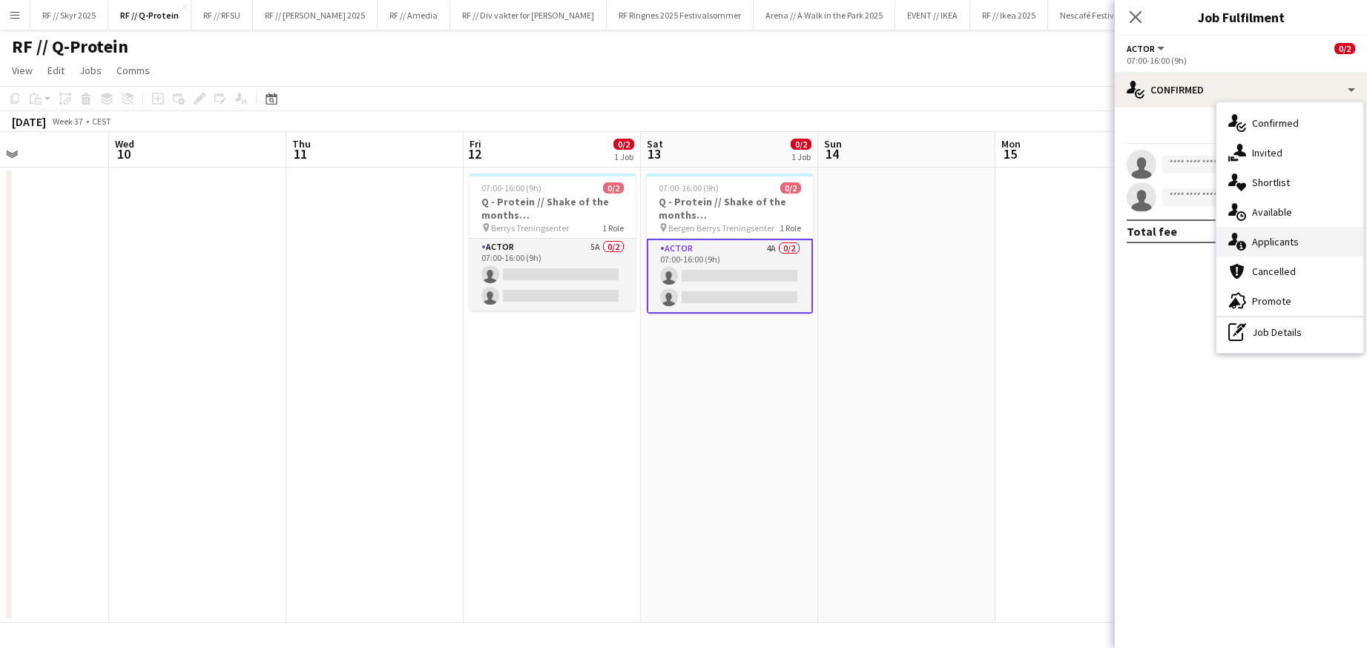
click at [1319, 249] on div "single-neutral-actions-information Applicants" at bounding box center [1290, 242] width 147 height 30
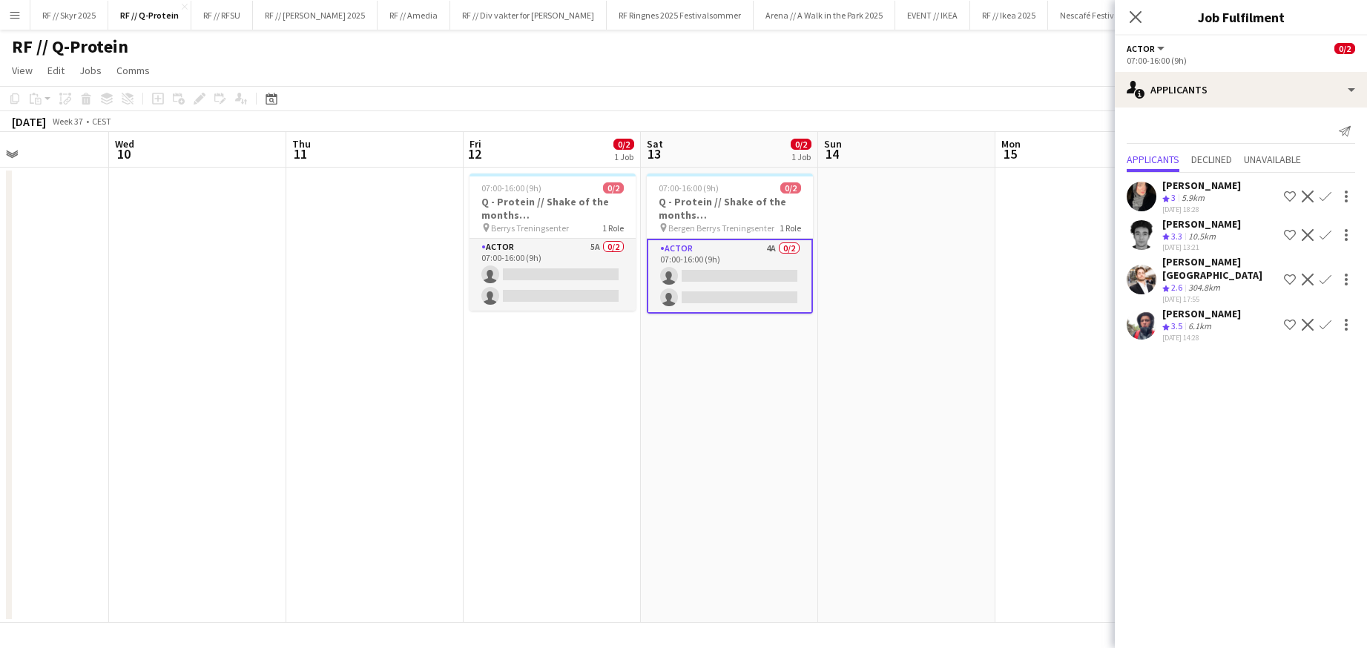
click at [979, 348] on app-date-cell at bounding box center [906, 396] width 177 height 456
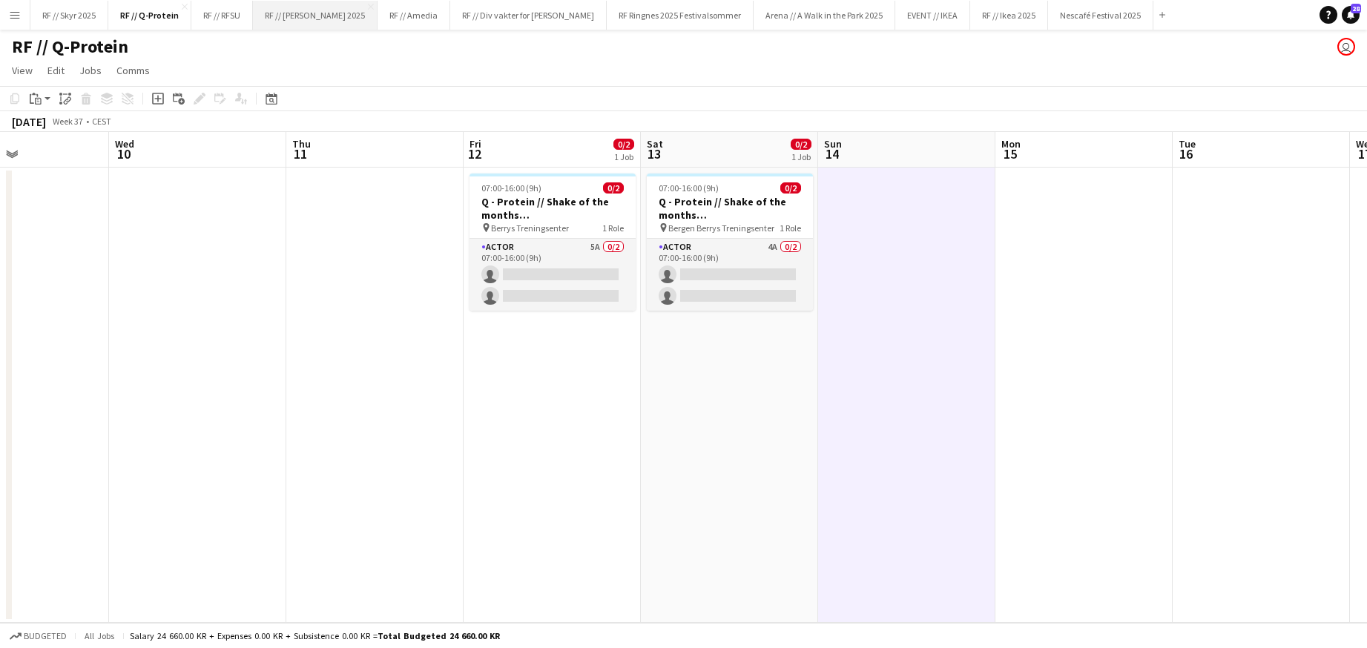
click at [284, 10] on button "RF // [PERSON_NAME] 2025 Close" at bounding box center [315, 15] width 125 height 29
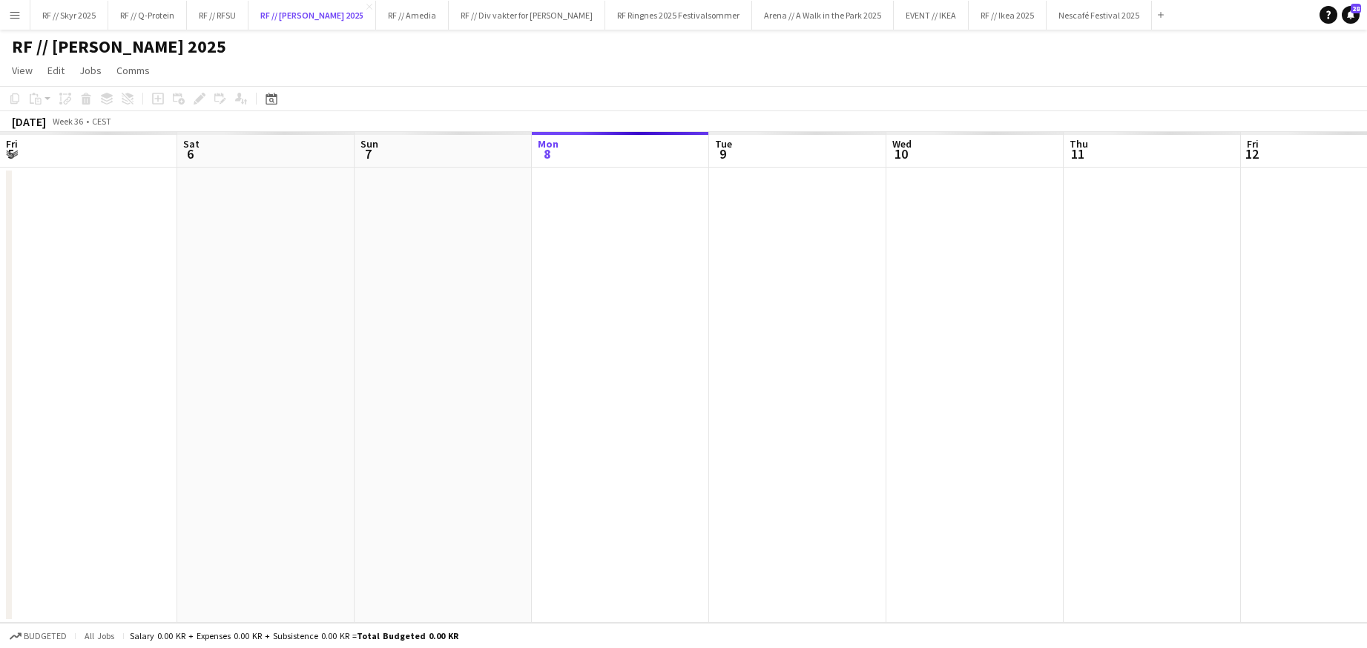
scroll to position [0, 355]
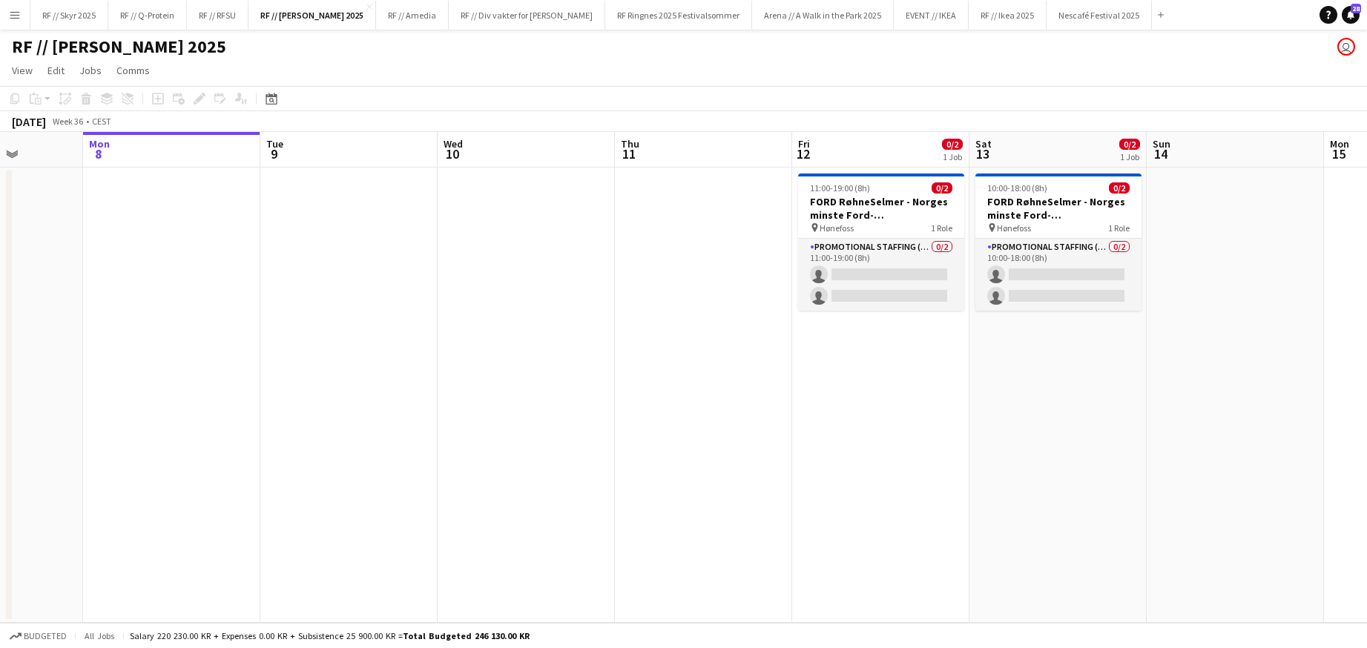
drag, startPoint x: 887, startPoint y: 358, endPoint x: 1383, endPoint y: 378, distance: 496.1
click at [1367, 378] on html "Menu Boards Boards Boards All jobs Status Workforce Workforce My Workforce Recr…" at bounding box center [683, 324] width 1367 height 648
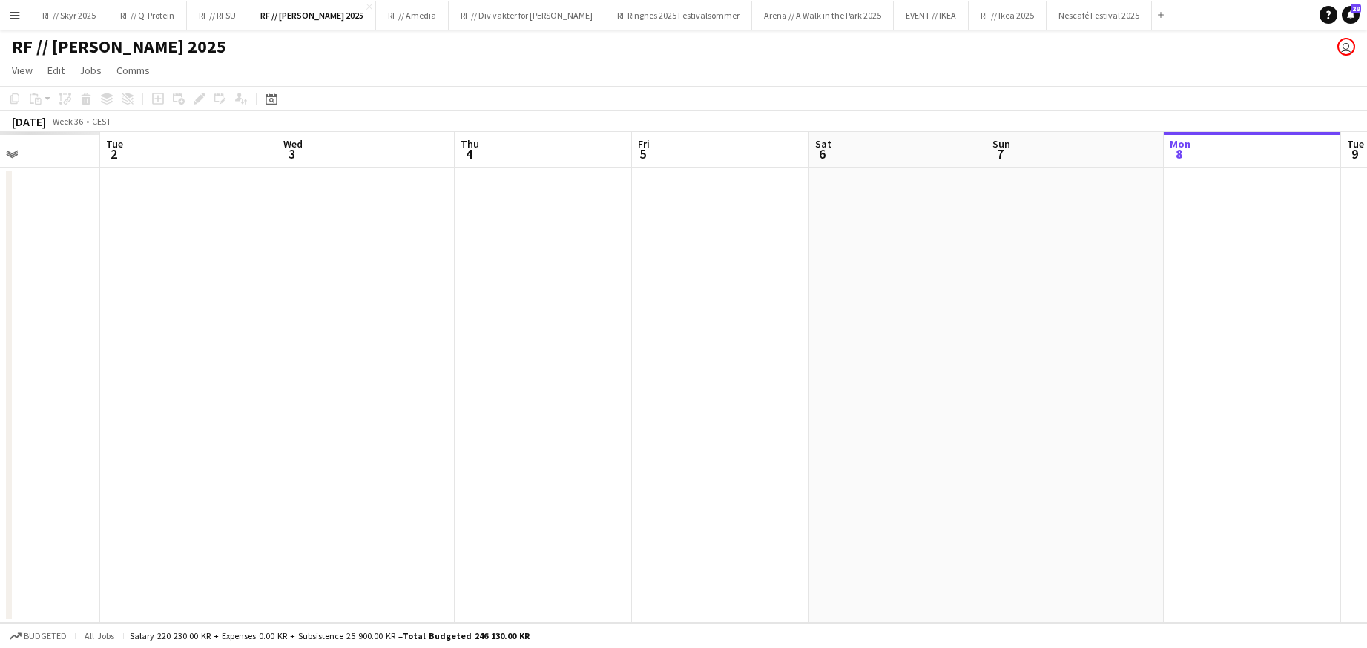
drag, startPoint x: 643, startPoint y: 338, endPoint x: 1332, endPoint y: 354, distance: 688.7
click at [1305, 352] on app-calendar-viewport "Sat 30 Sun 31 Mon 1 Tue 2 Wed 3 Thu 4 Fri 5 Sat 6 Sun 7 Mon 8 Tue 9 Wed 10 Thu …" at bounding box center [683, 377] width 1367 height 491
drag, startPoint x: 492, startPoint y: 299, endPoint x: 1064, endPoint y: 341, distance: 573.6
click at [1037, 338] on app-calendar-viewport "Thu 28 Fri 29 Sat 30 Sun 31 Mon 1 Tue 2 Wed 3 Thu 4 Fri 5 Sat 6 Sun 7 Mon 8 Tue…" at bounding box center [683, 377] width 1367 height 491
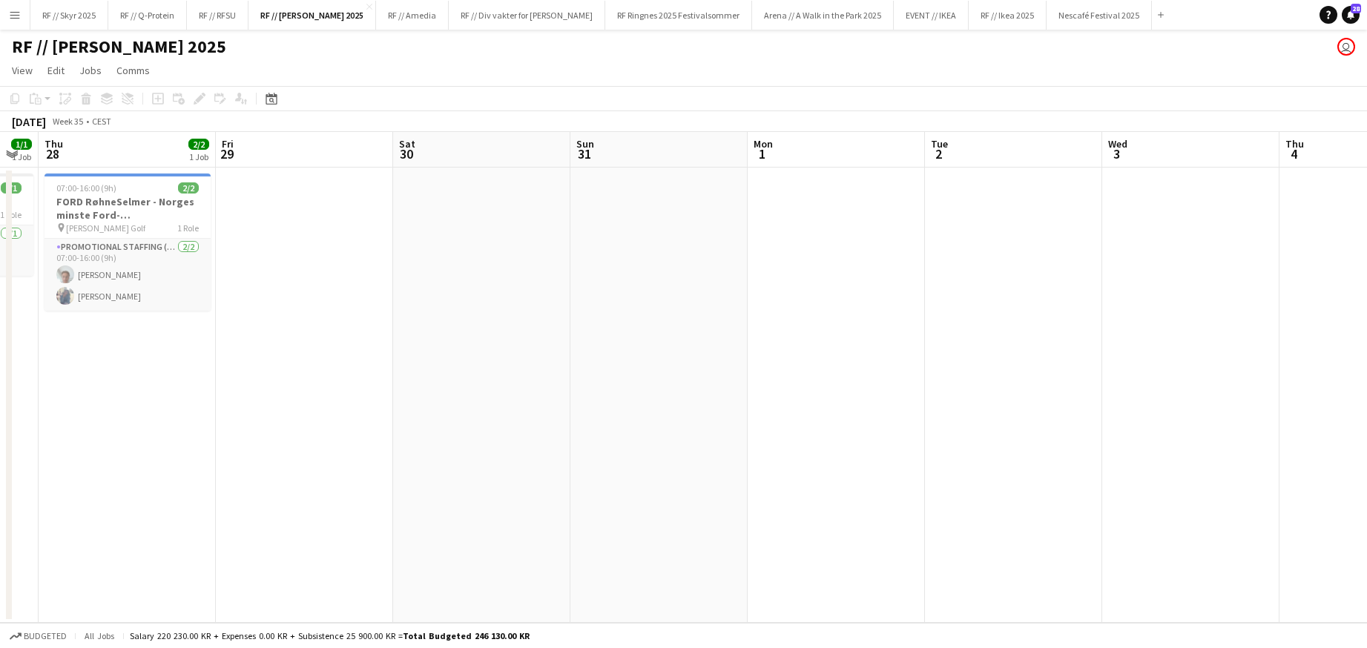
drag, startPoint x: 479, startPoint y: 318, endPoint x: 977, endPoint y: 342, distance: 498.5
click at [965, 338] on app-calendar-viewport "Tue 26 Wed 27 1/1 1 Job Thu 28 2/2 1 Job Fri 29 Sat 30 Sun 31 Mon 1 Tue 2 Wed 3…" at bounding box center [683, 377] width 1367 height 491
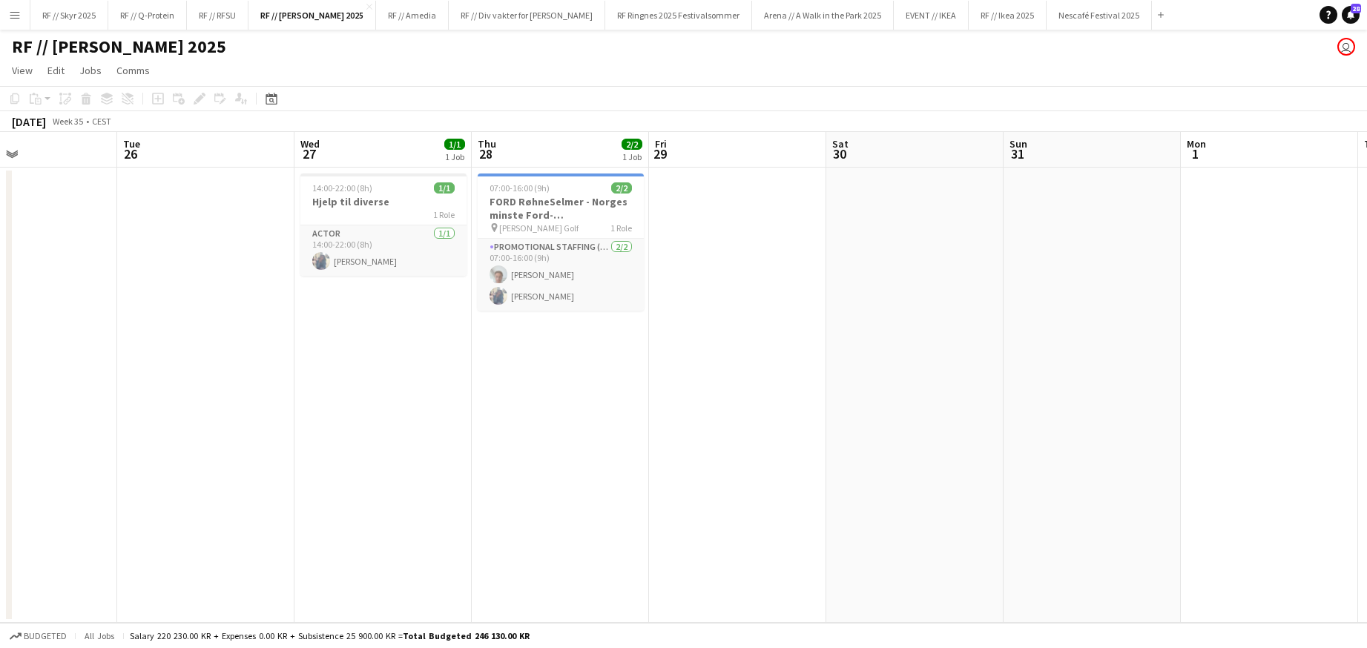
drag, startPoint x: 427, startPoint y: 341, endPoint x: 935, endPoint y: 349, distance: 507.6
click at [930, 342] on app-calendar-viewport "Sat 23 Sun 24 2/2 1 Job Mon 25 Tue 26 Wed 27 1/1 1 Job Thu 28 2/2 1 Job Fri 29 …" at bounding box center [683, 377] width 1367 height 491
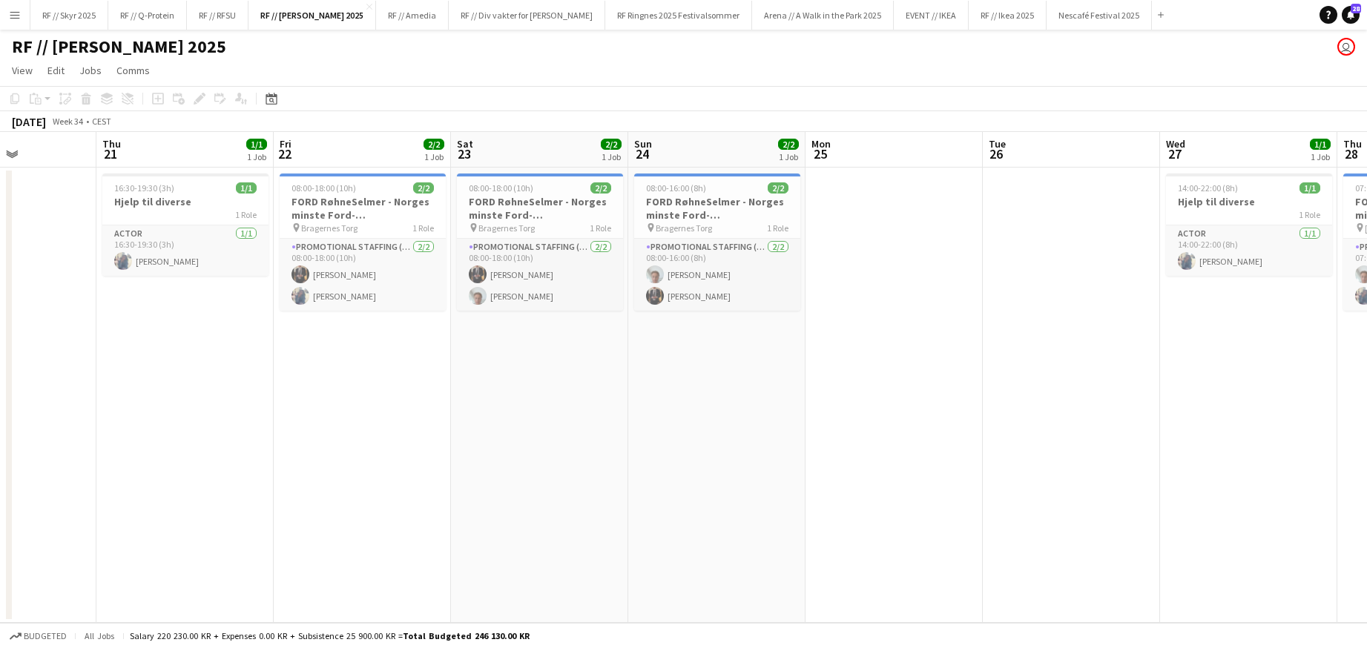
click at [853, 329] on app-calendar-viewport "Mon 18 Tue 19 Wed 20 Thu 21 1/1 1 Job Fri 22 2/2 1 Job Sat 23 2/2 1 Job Sun 24 …" at bounding box center [683, 377] width 1367 height 491
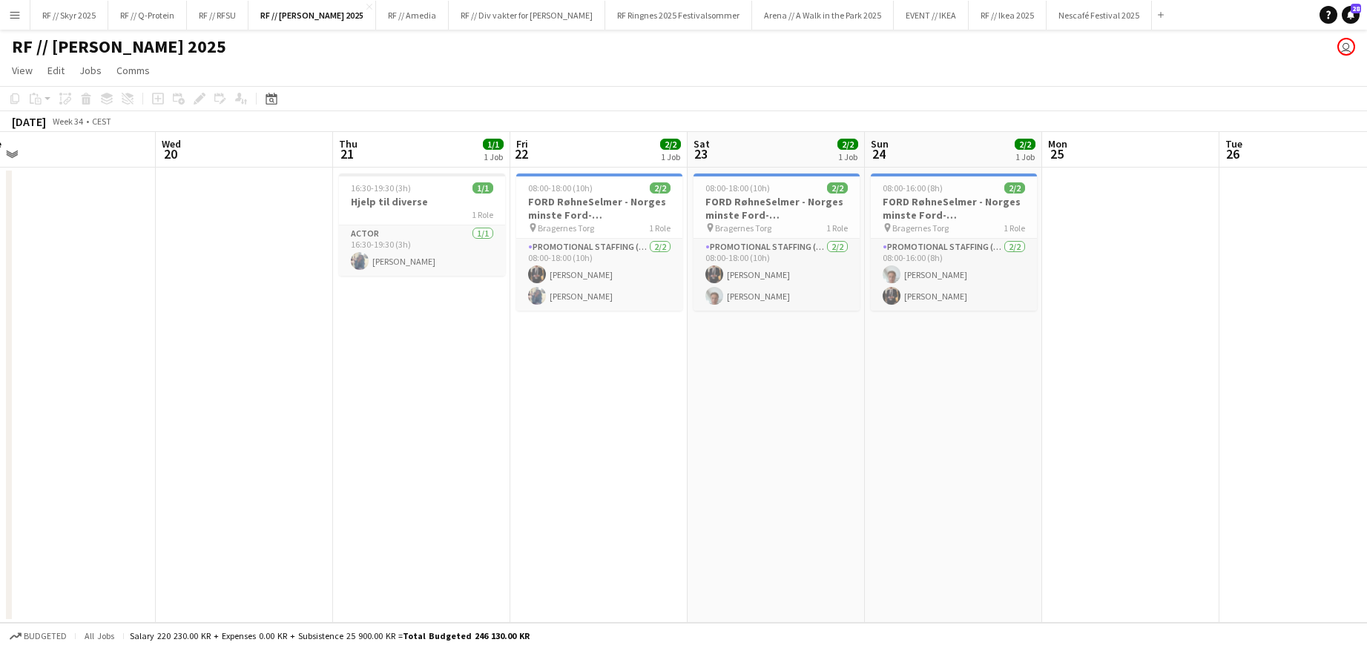
drag, startPoint x: 568, startPoint y: 322, endPoint x: 694, endPoint y: 332, distance: 126.5
click at [697, 332] on app-calendar-viewport "Sun 17 Mon 18 Tue 19 Wed 20 Thu 21 1/1 1 Job Fri 22 2/2 1 Job Sat 23 2/2 1 Job …" at bounding box center [683, 377] width 1367 height 491
click at [633, 195] on h3 "FORD RøhneSelmer - Norges minste Ford-forhandlerkontor" at bounding box center [600, 208] width 166 height 27
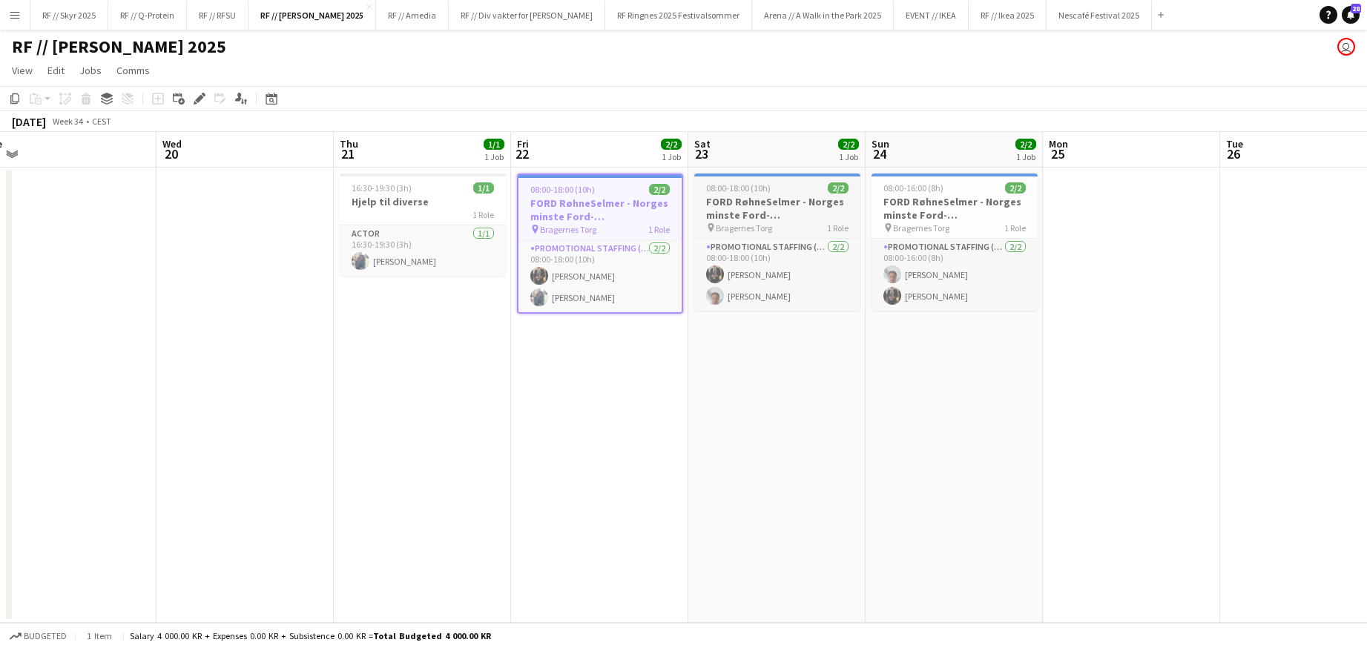
click at [762, 204] on h3 "FORD RøhneSelmer - Norges minste Ford-forhandlerkontor" at bounding box center [777, 208] width 166 height 27
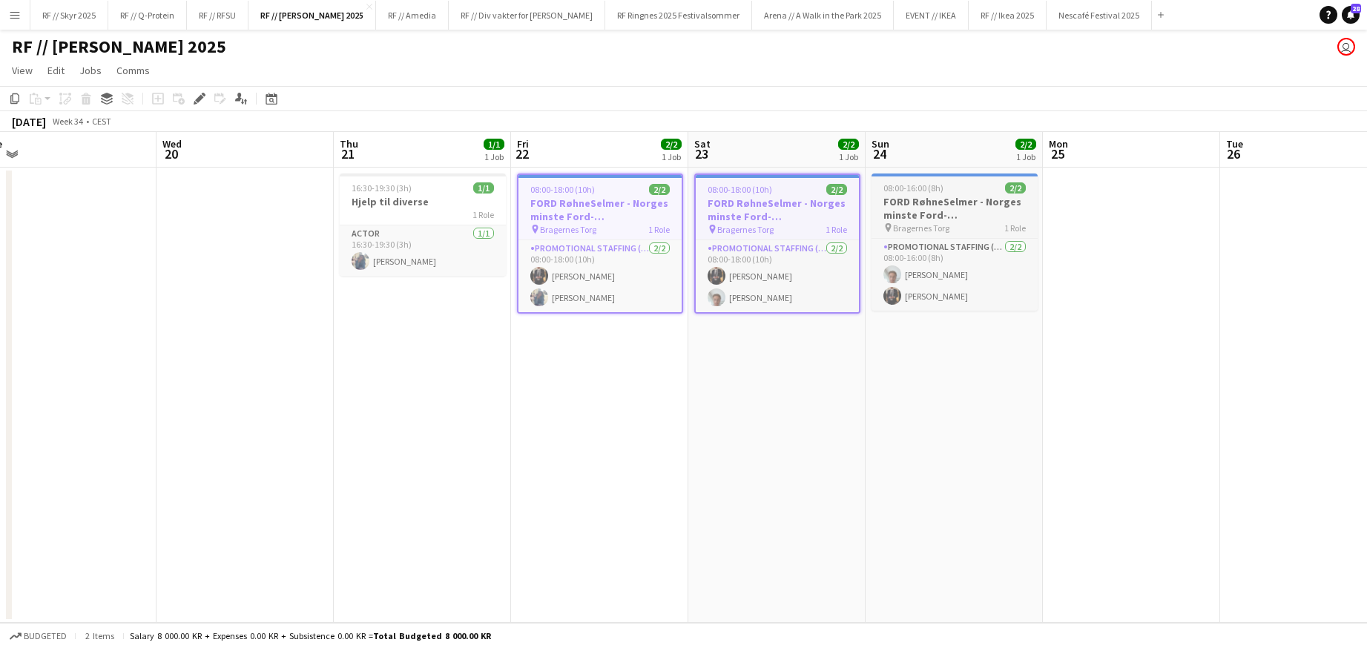
click at [979, 208] on h3 "FORD RøhneSelmer - Norges minste Ford-forhandlerkontor" at bounding box center [955, 208] width 166 height 27
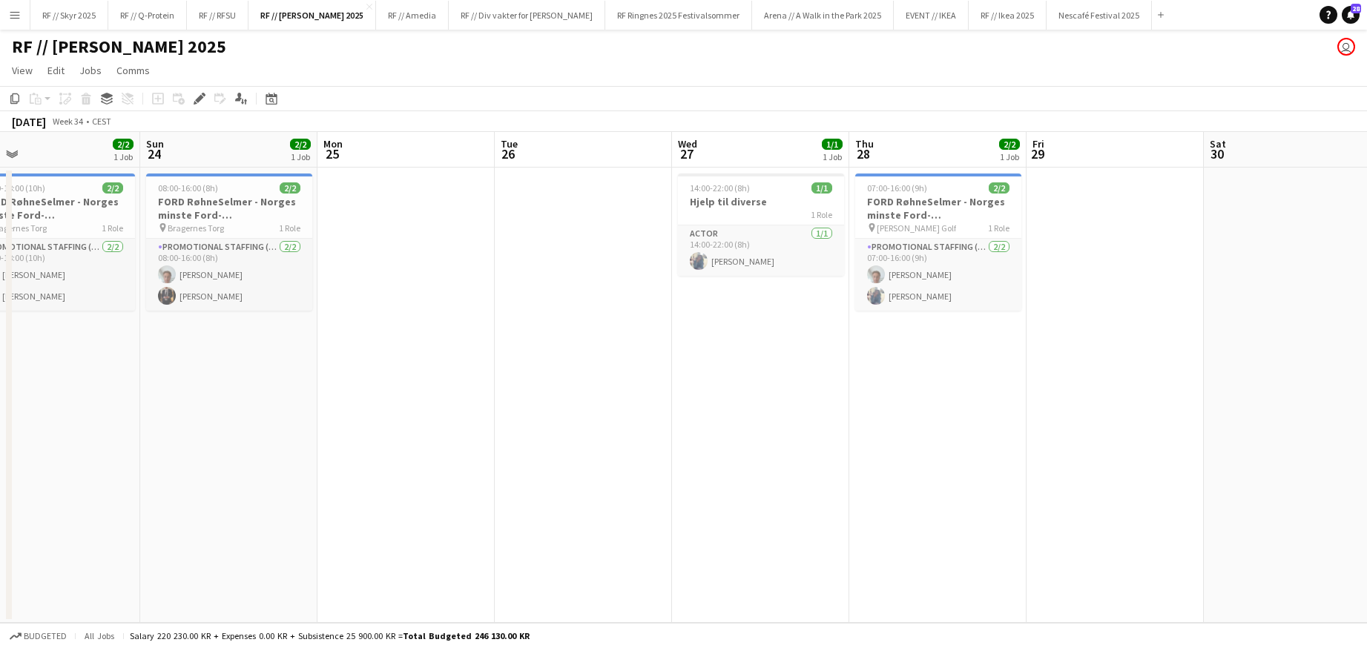
drag, startPoint x: 885, startPoint y: 408, endPoint x: 187, endPoint y: 417, distance: 698.3
click at [192, 417] on app-calendar-viewport "Wed 20 Thu 21 1/1 1 Job Fri 22 2/2 1 Job Sat 23 2/2 1 Job Sun 24 2/2 1 Job Mon …" at bounding box center [683, 377] width 1367 height 491
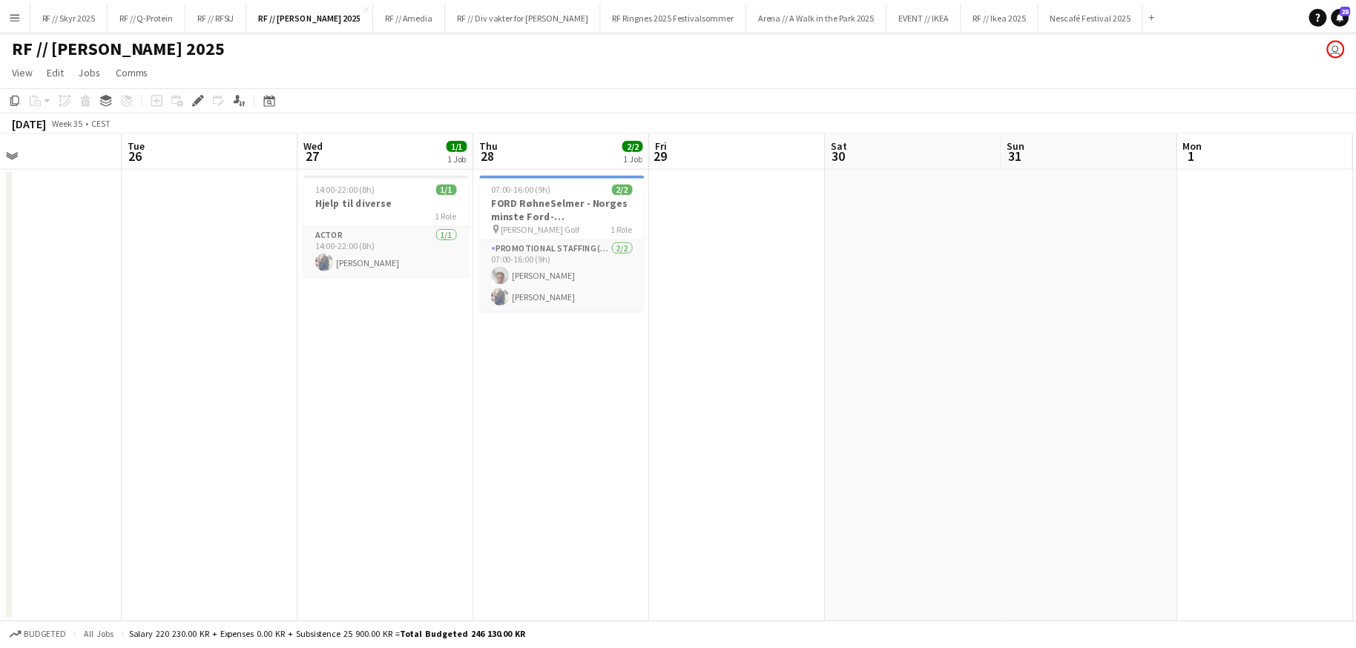
scroll to position [0, 614]
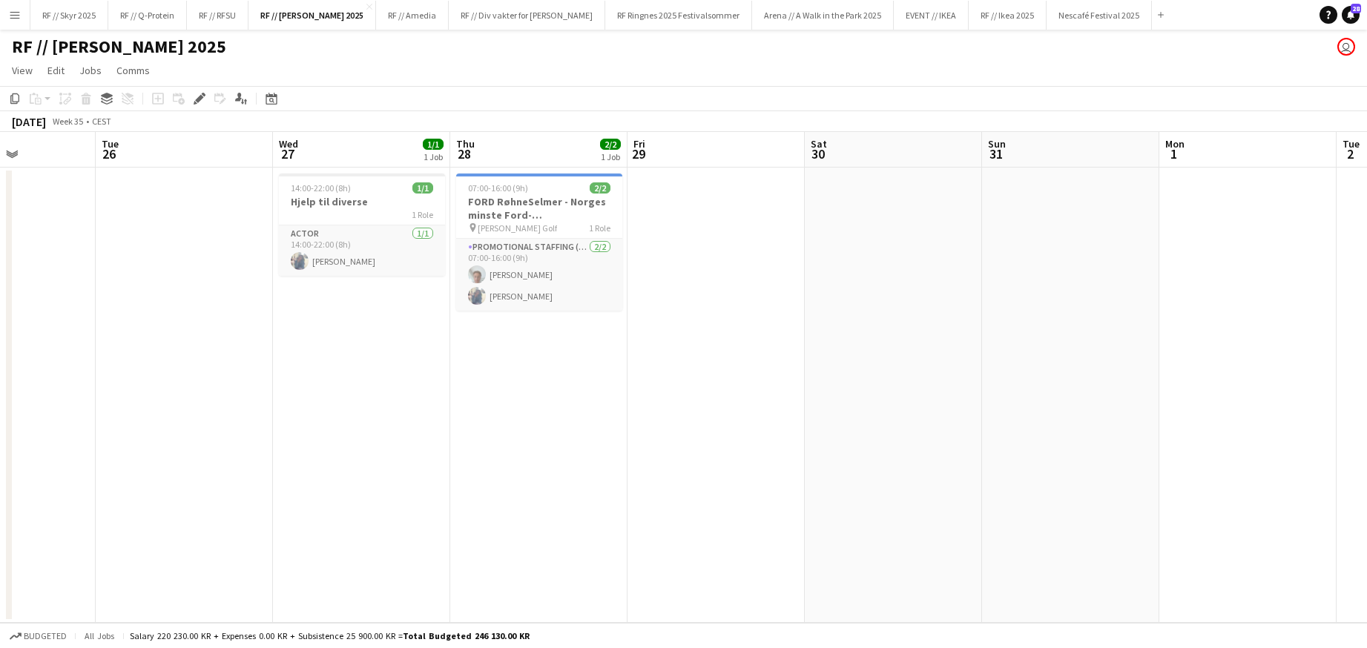
drag, startPoint x: 940, startPoint y: 375, endPoint x: 508, endPoint y: 386, distance: 432.0
click at [508, 386] on app-calendar-viewport "Fri 22 2/2 1 Job Sat 23 2/2 1 Job Sun 24 2/2 1 Job Mon 25 Tue 26 Wed 27 1/1 1 J…" at bounding box center [683, 377] width 1367 height 491
